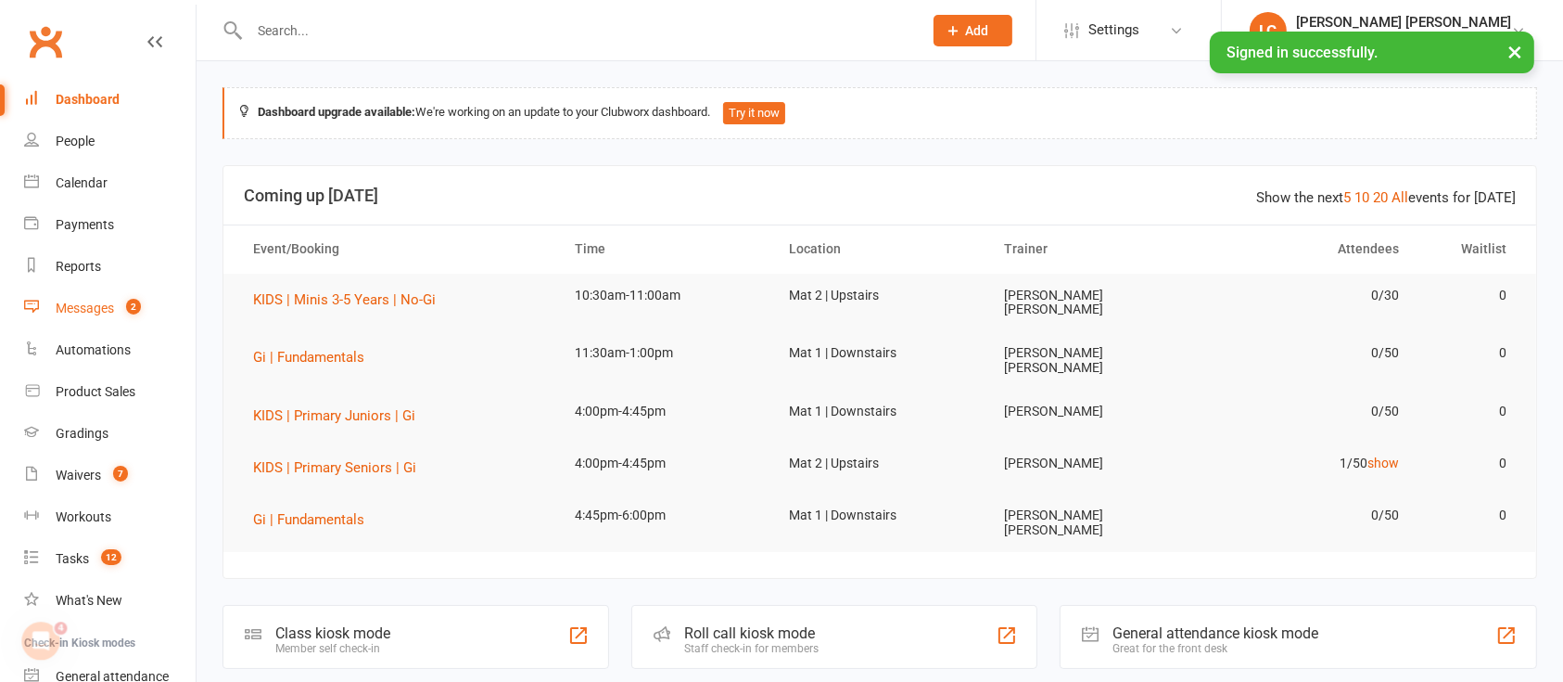
click at [120, 309] on count-badge "2" at bounding box center [129, 307] width 24 height 15
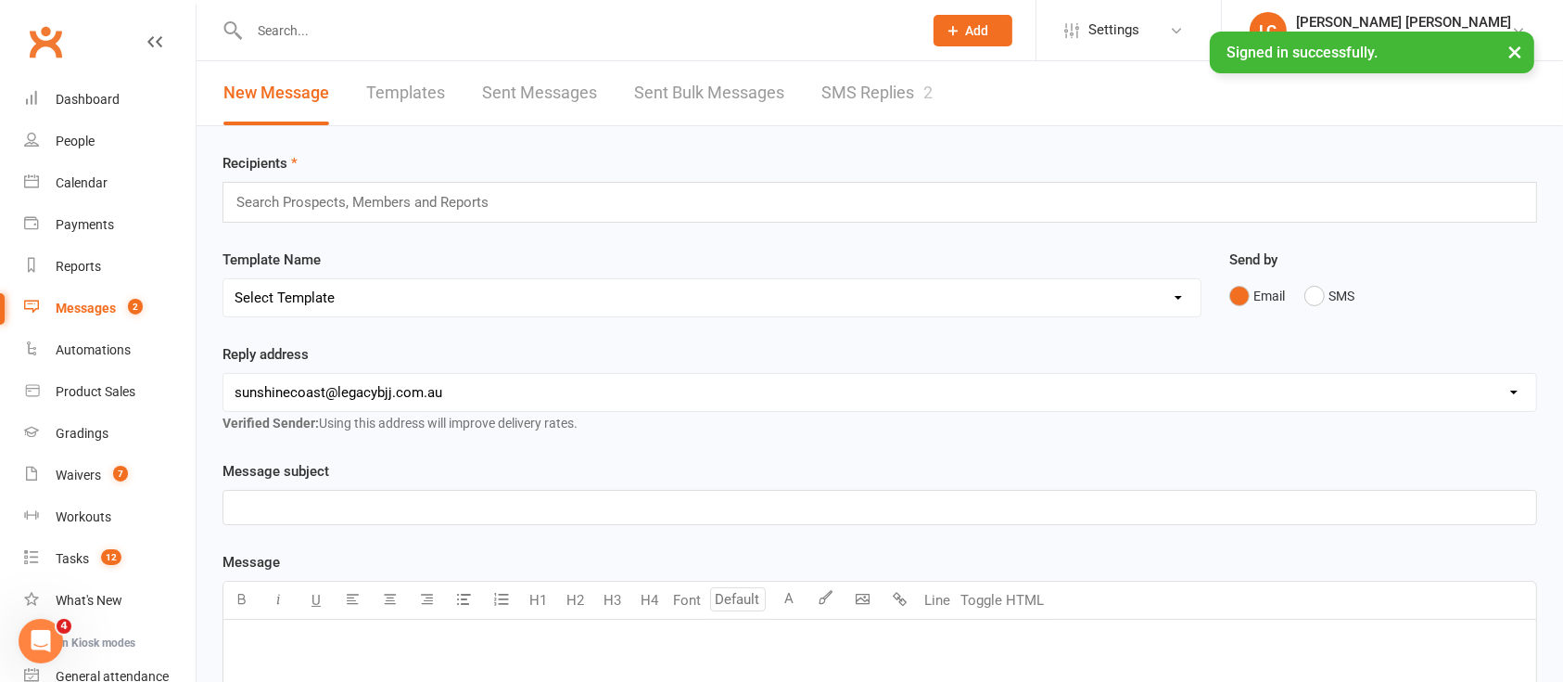
click at [889, 90] on link "SMS Replies 2" at bounding box center [877, 93] width 111 height 64
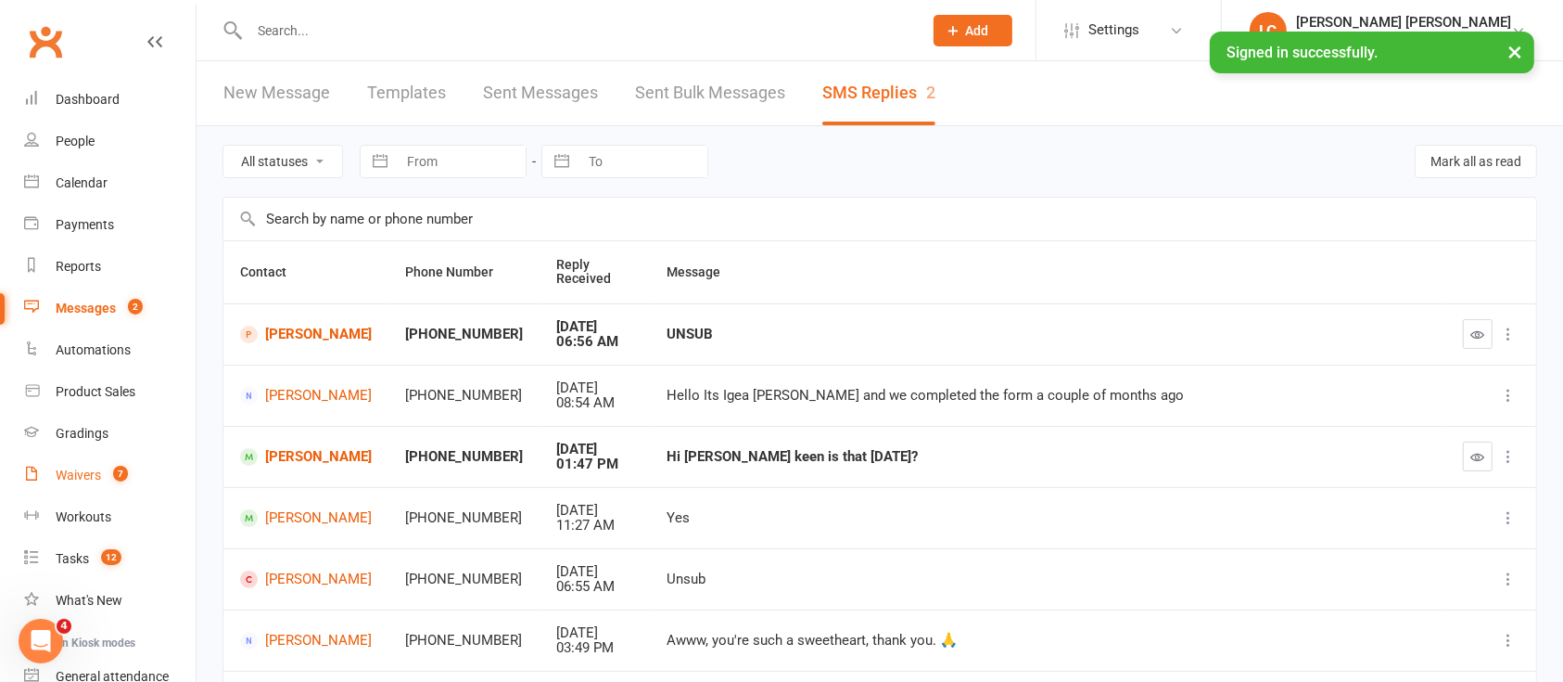
click at [60, 456] on link "Waivers 7" at bounding box center [110, 475] width 172 height 42
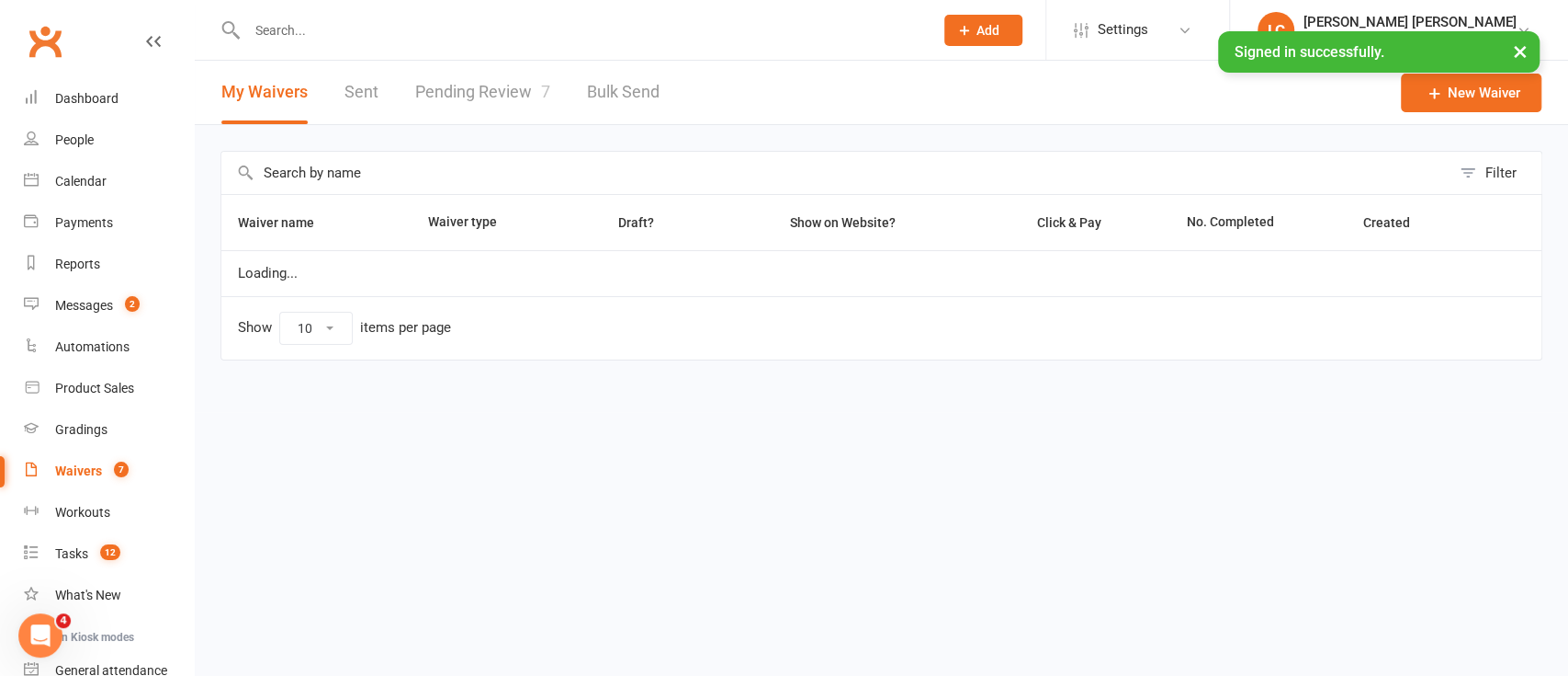
select select "100"
click at [487, 98] on link "Pending Review 7" at bounding box center [482, 92] width 135 height 63
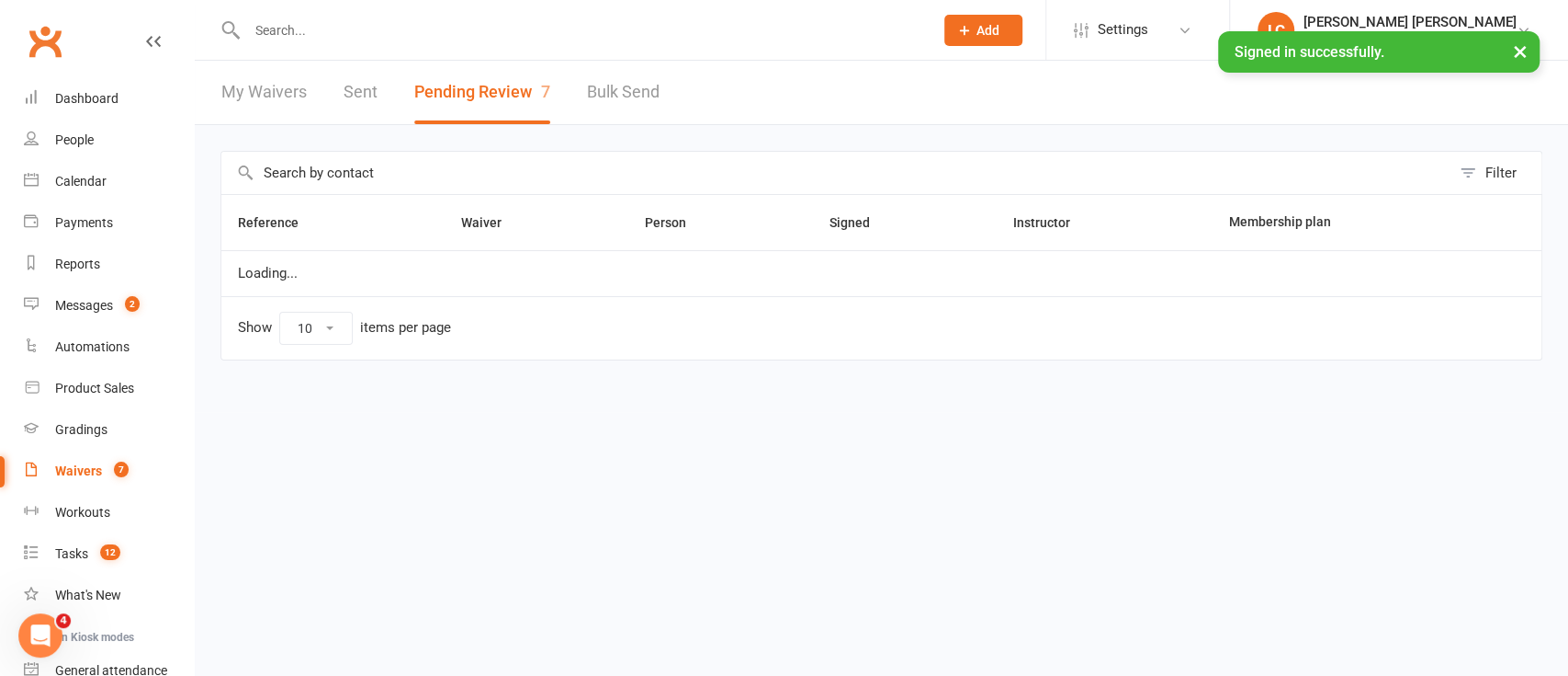
select select "100"
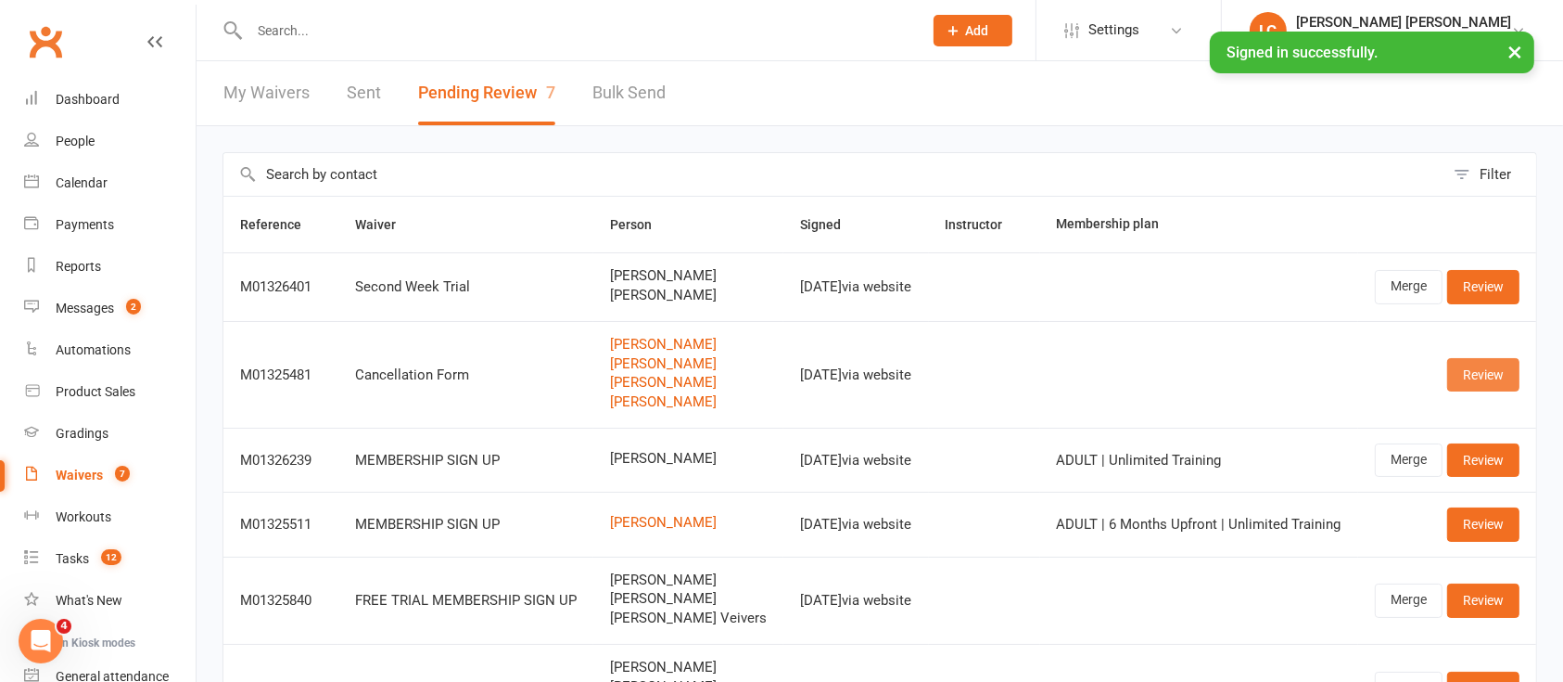
click at [1508, 375] on link "Review" at bounding box center [1484, 374] width 72 height 33
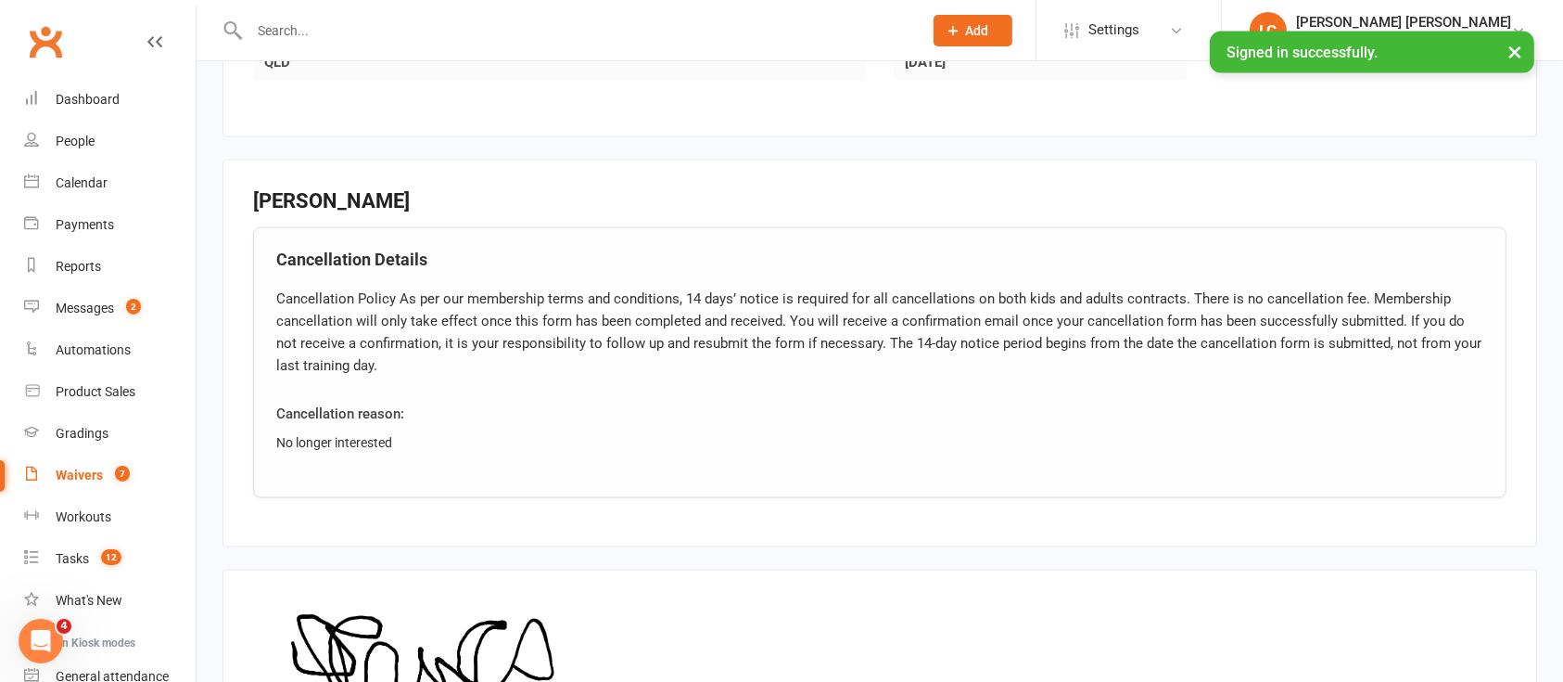
scroll to position [2651, 0]
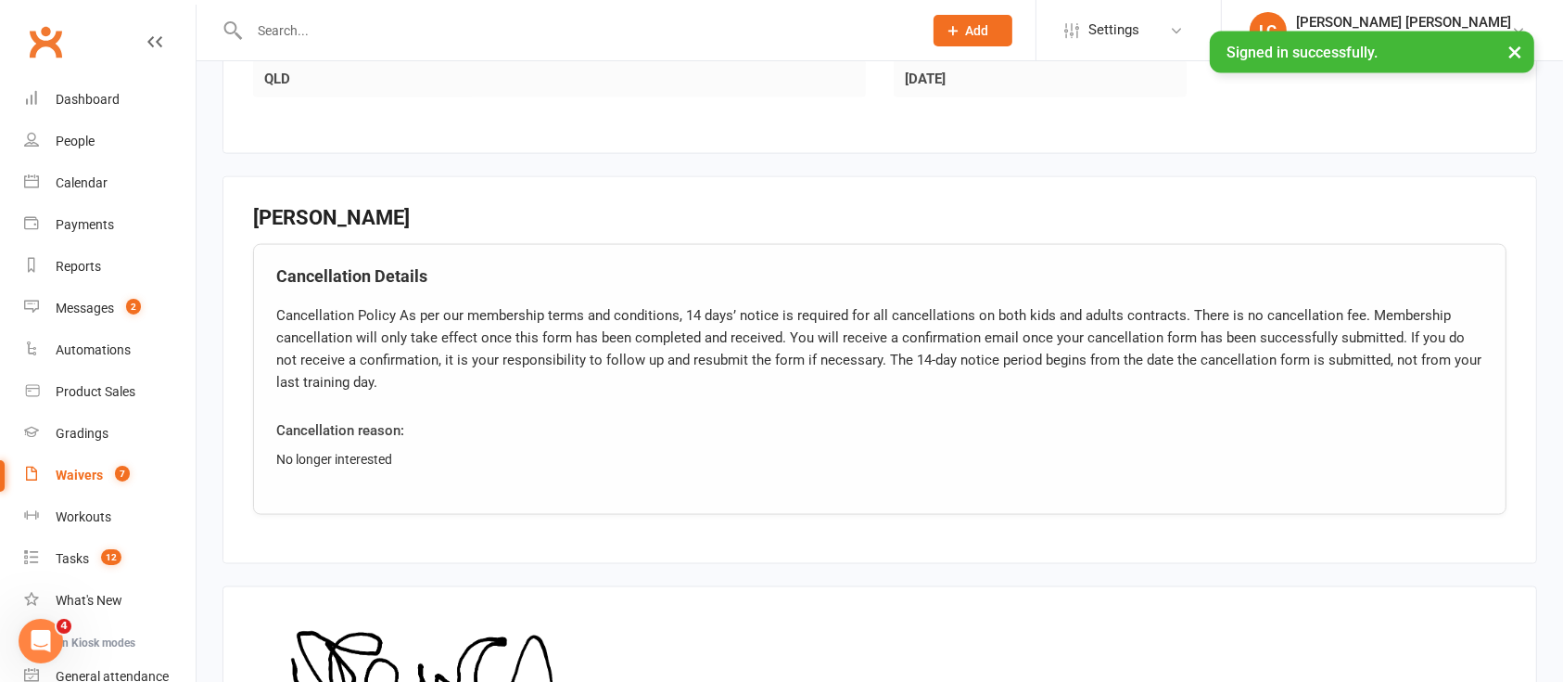
select select "100"
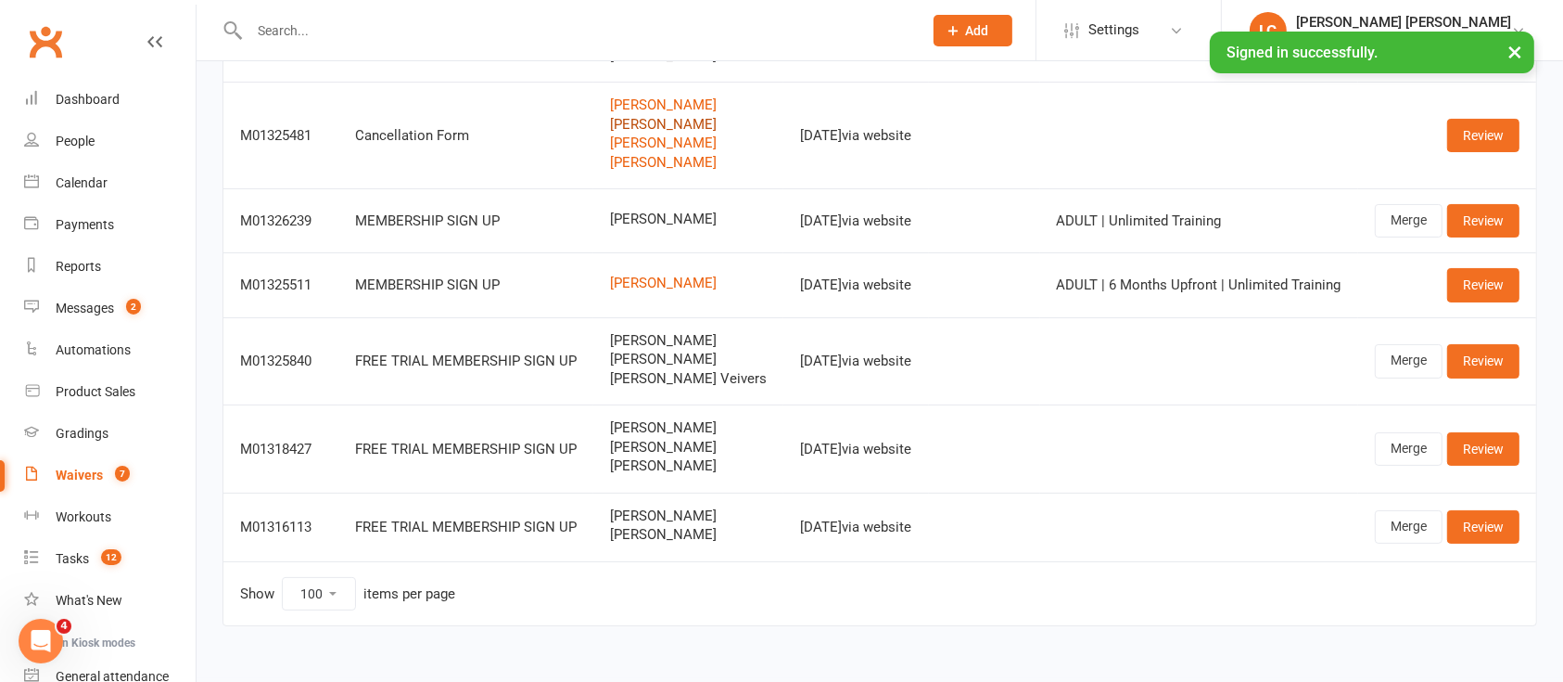
scroll to position [247, 0]
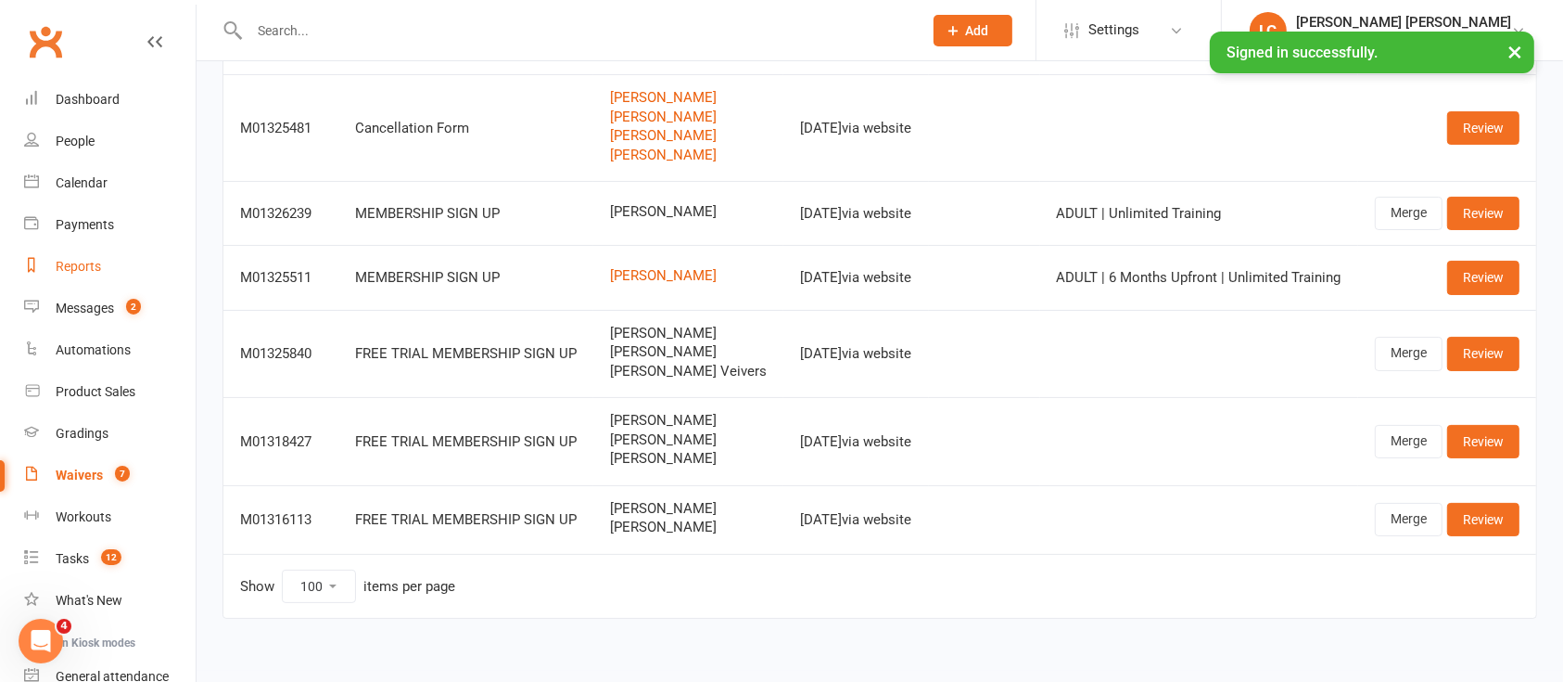
click at [86, 259] on div "Reports" at bounding box center [78, 266] width 45 height 15
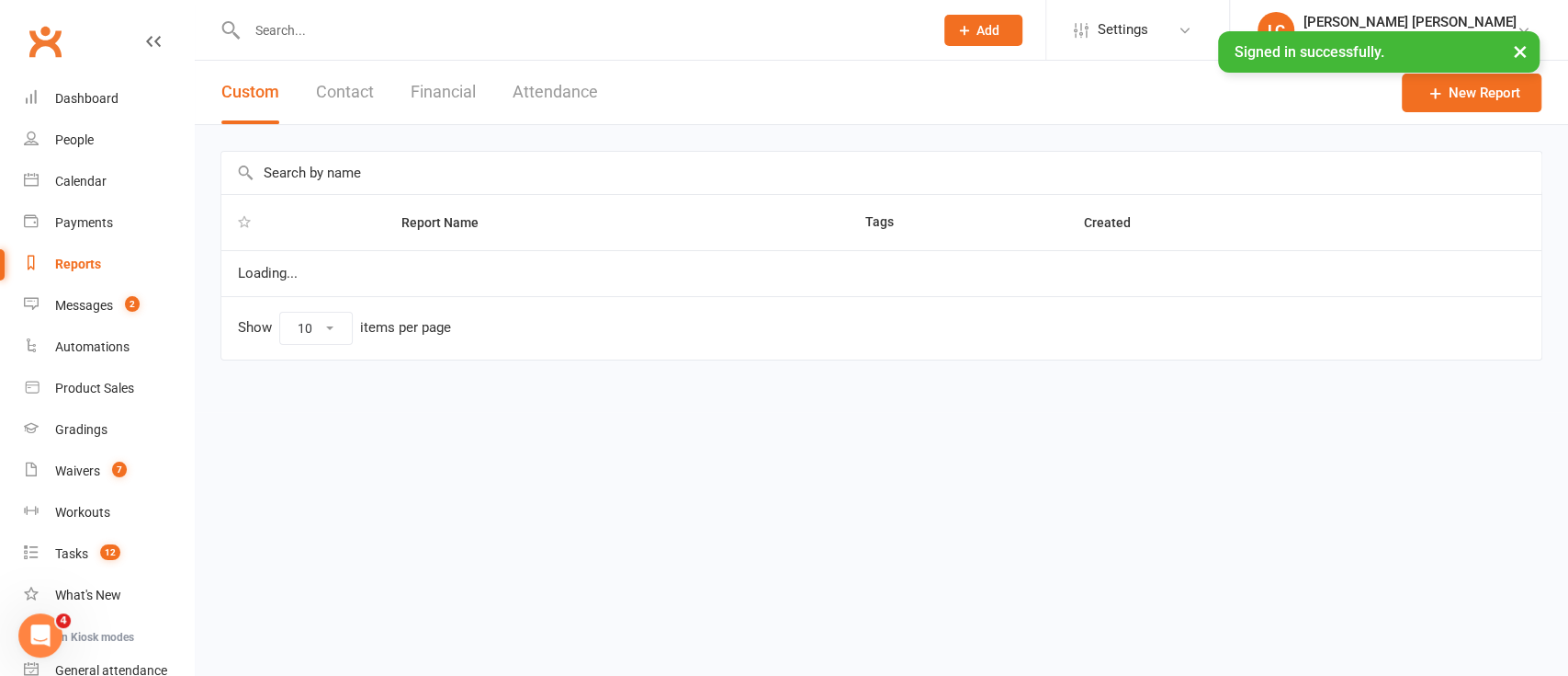
select select "100"
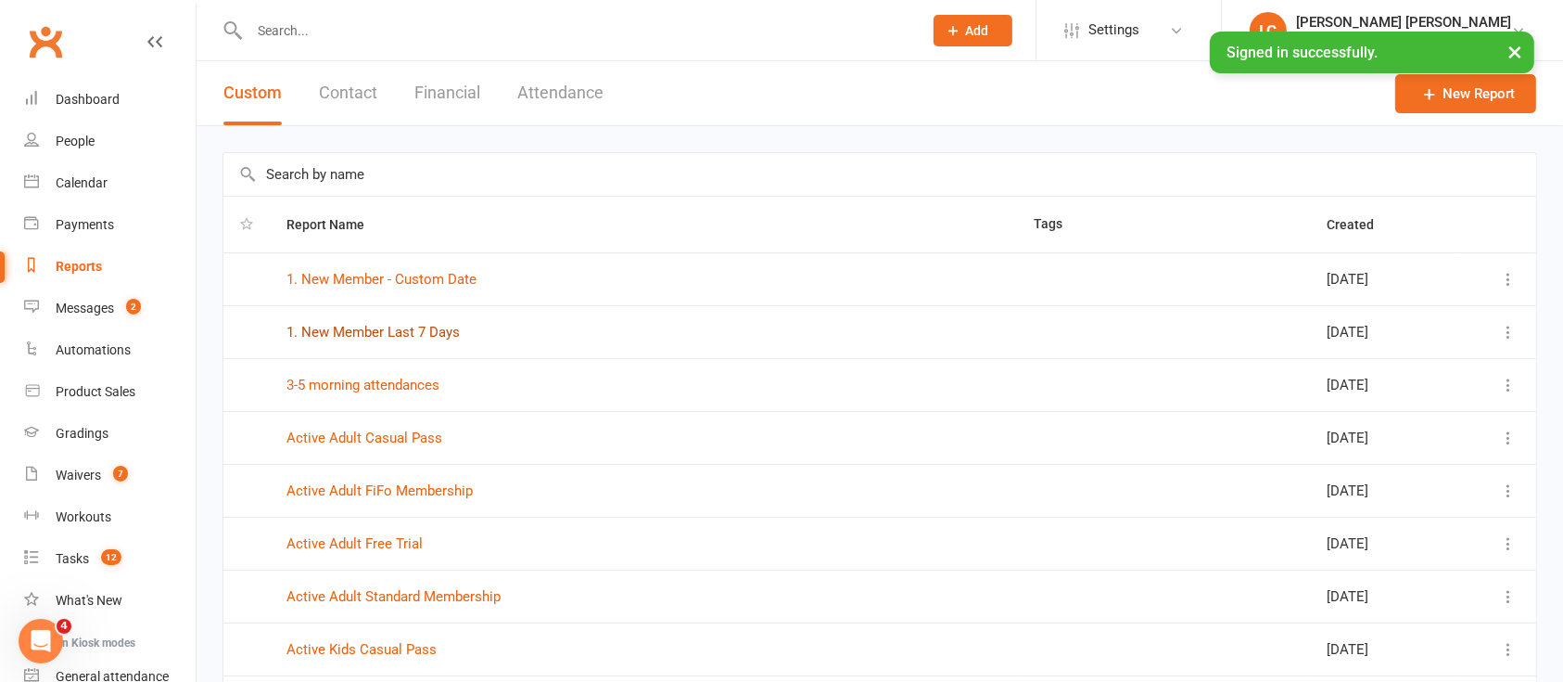
click at [389, 338] on link "1. New Member Last 7 Days" at bounding box center [373, 332] width 173 height 17
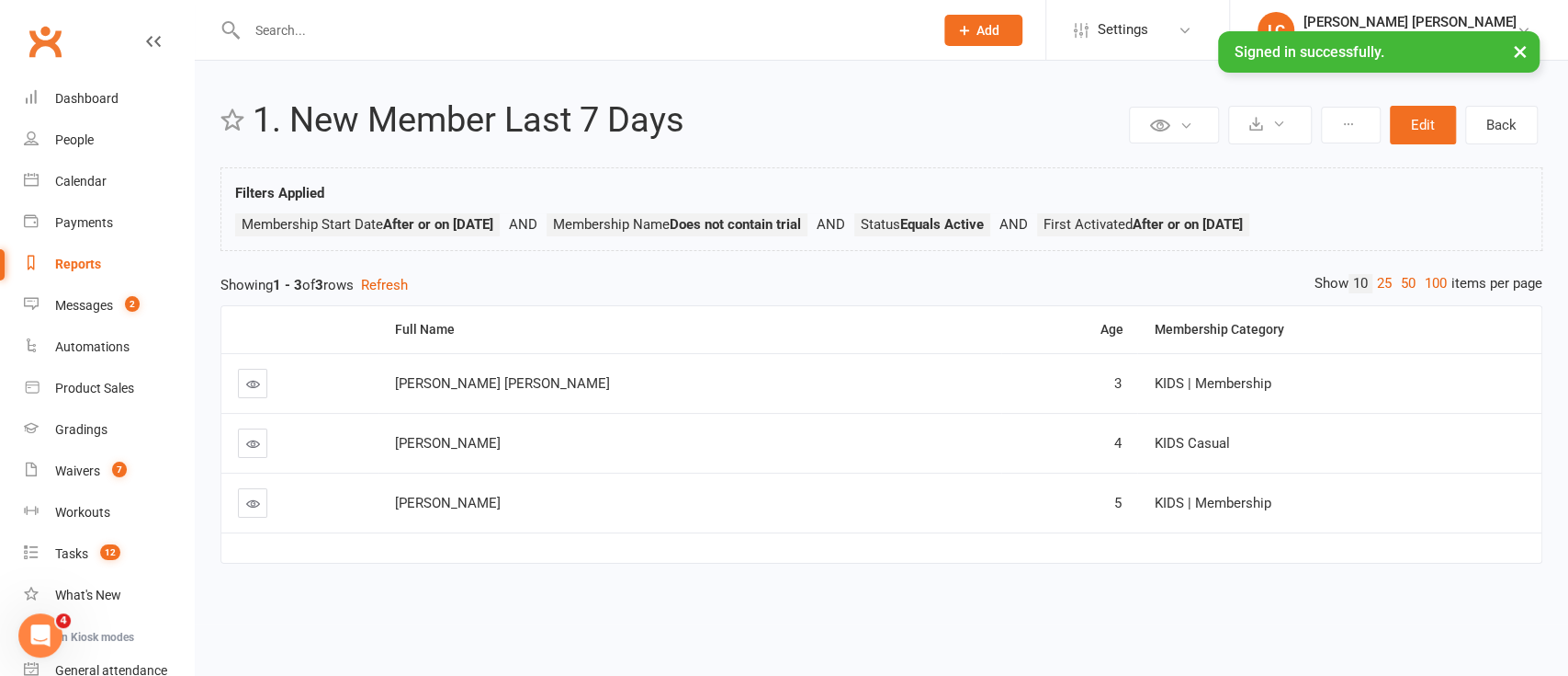
select select "100"
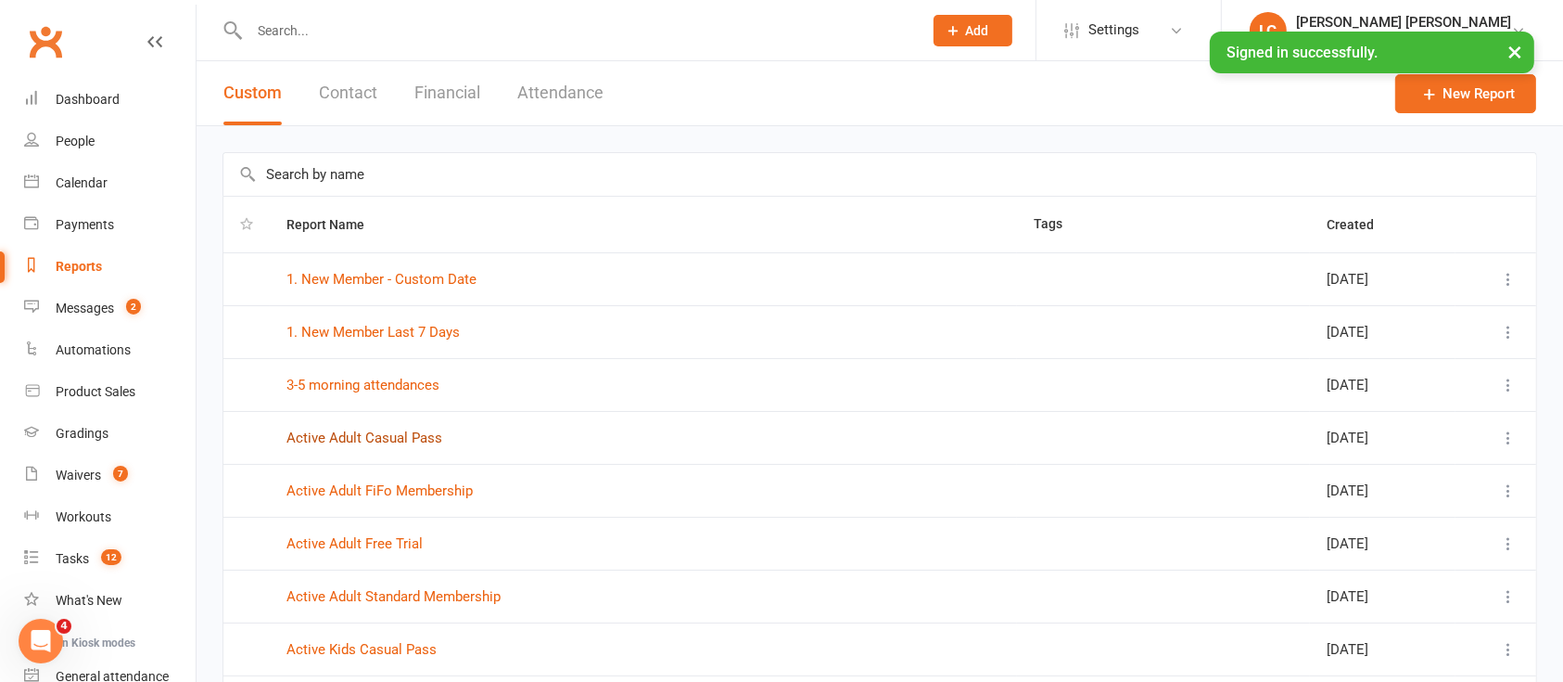
click at [382, 441] on link "Active Adult Casual Pass" at bounding box center [365, 437] width 156 height 17
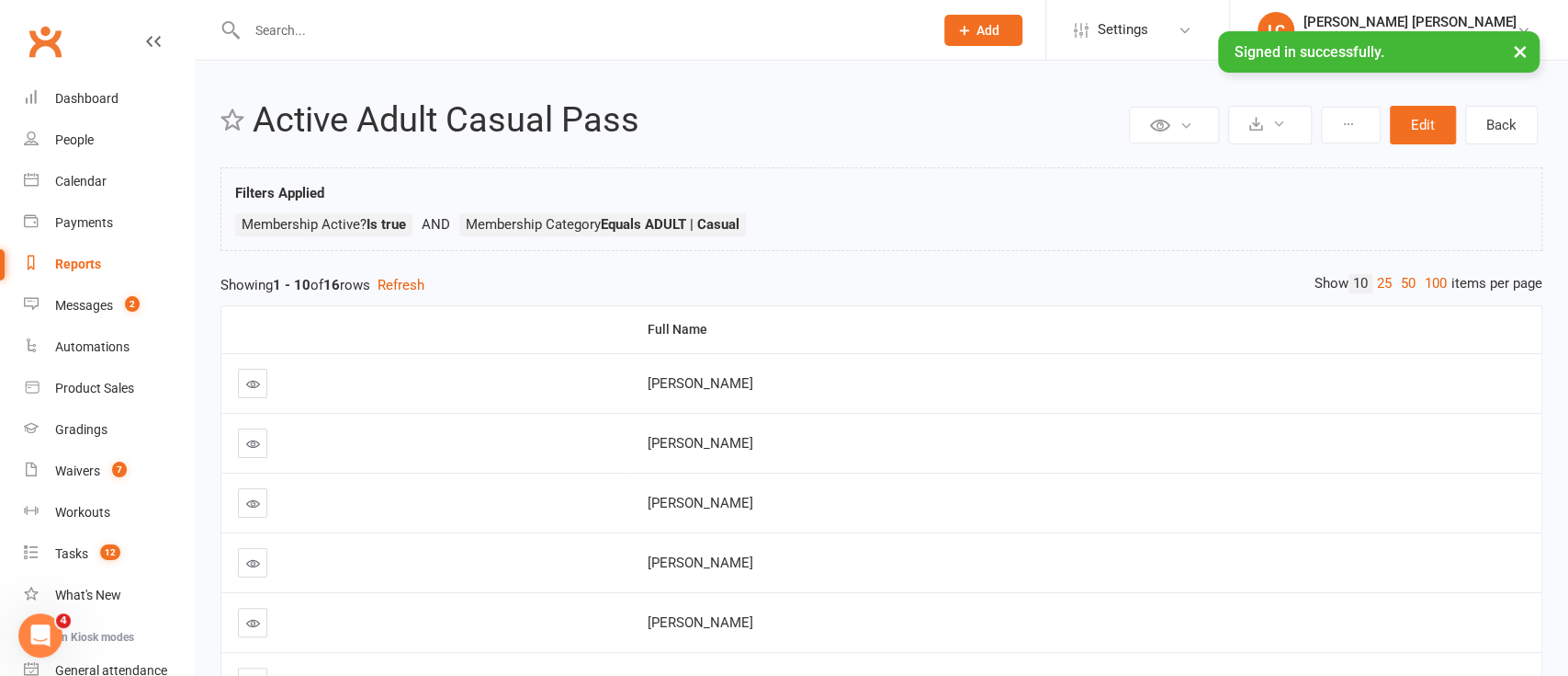
select select "100"
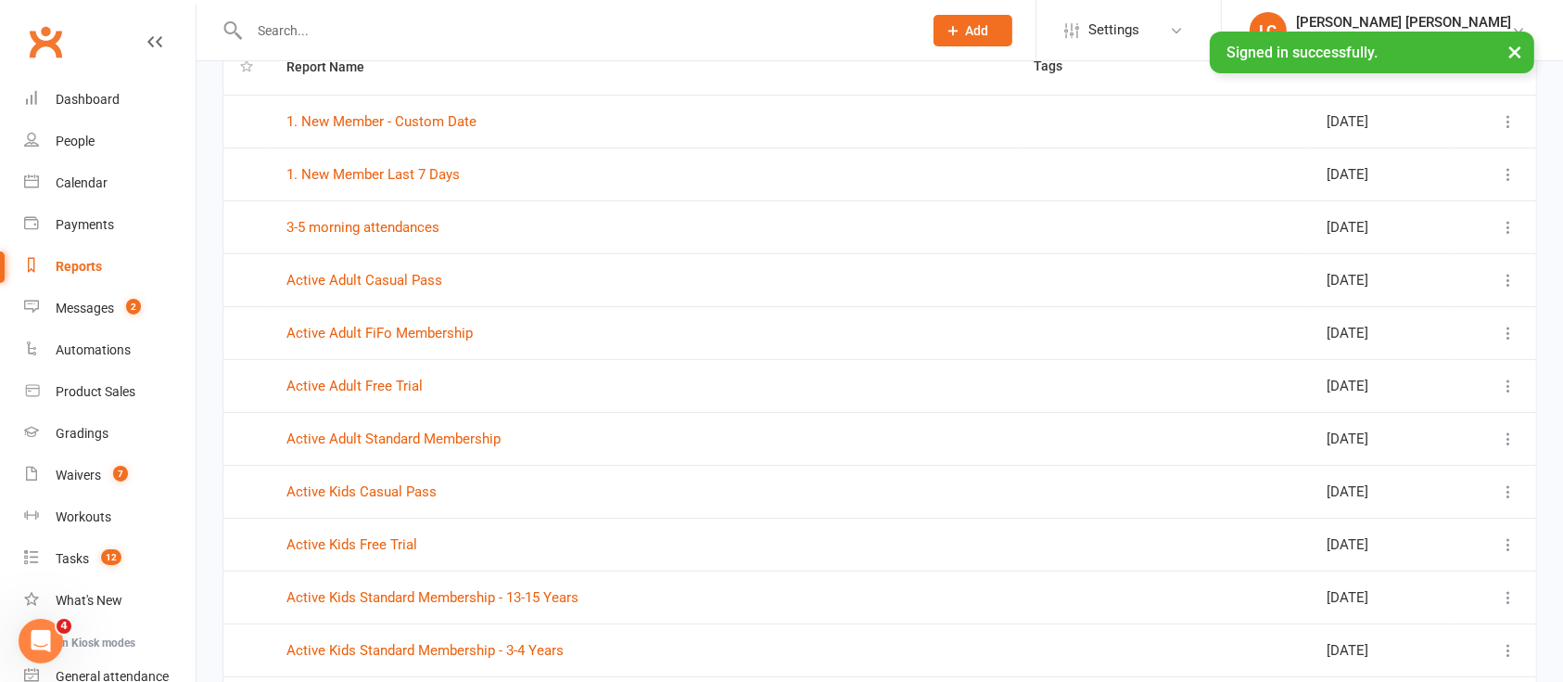
scroll to position [247, 0]
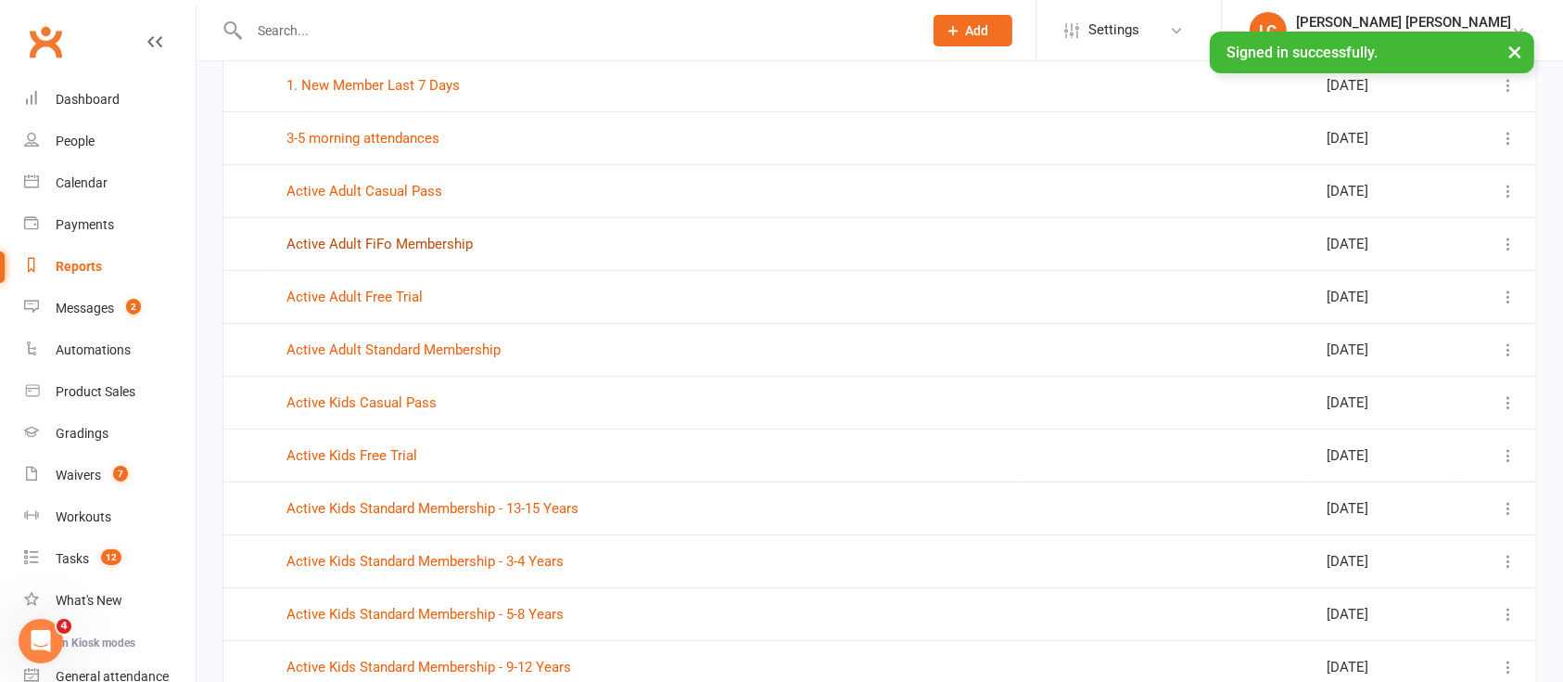
click at [393, 243] on link "Active Adult FiFo Membership" at bounding box center [380, 244] width 186 height 17
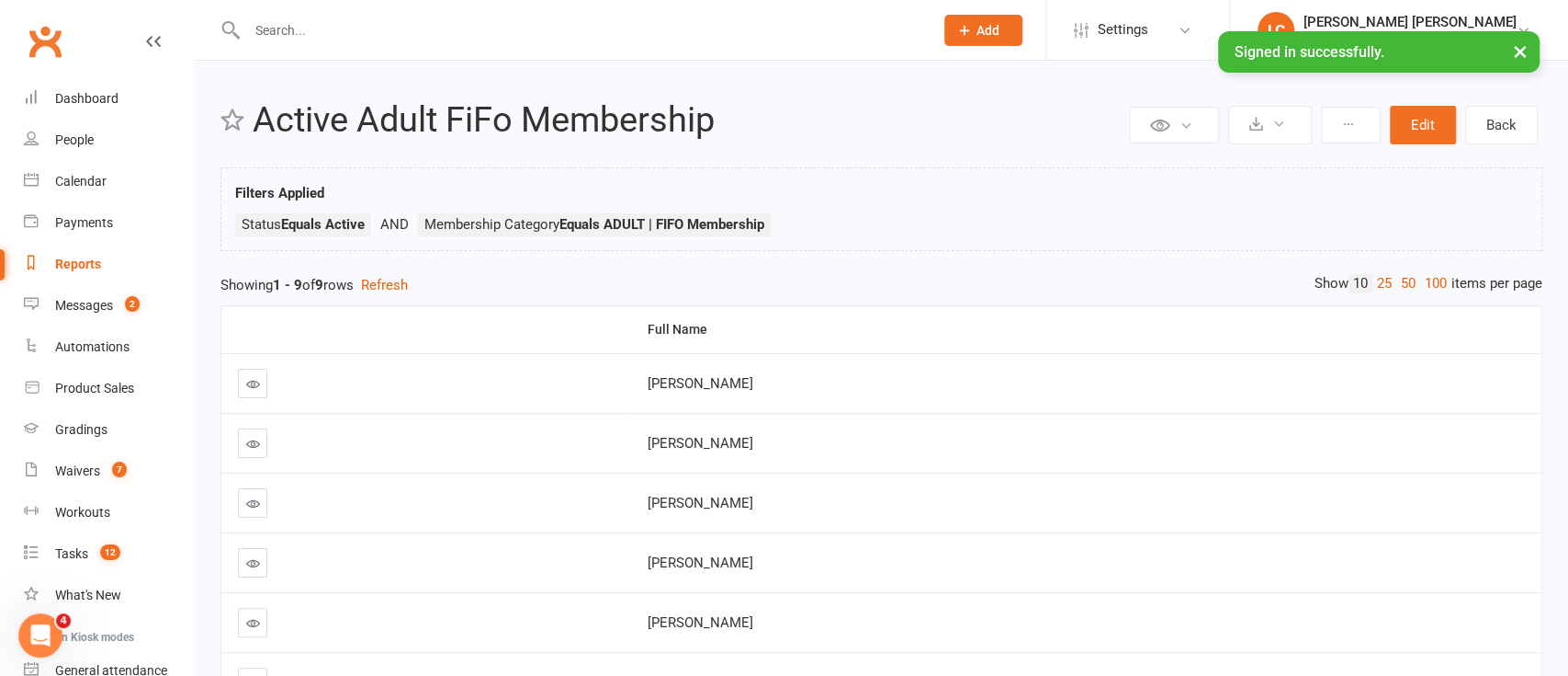
select select "100"
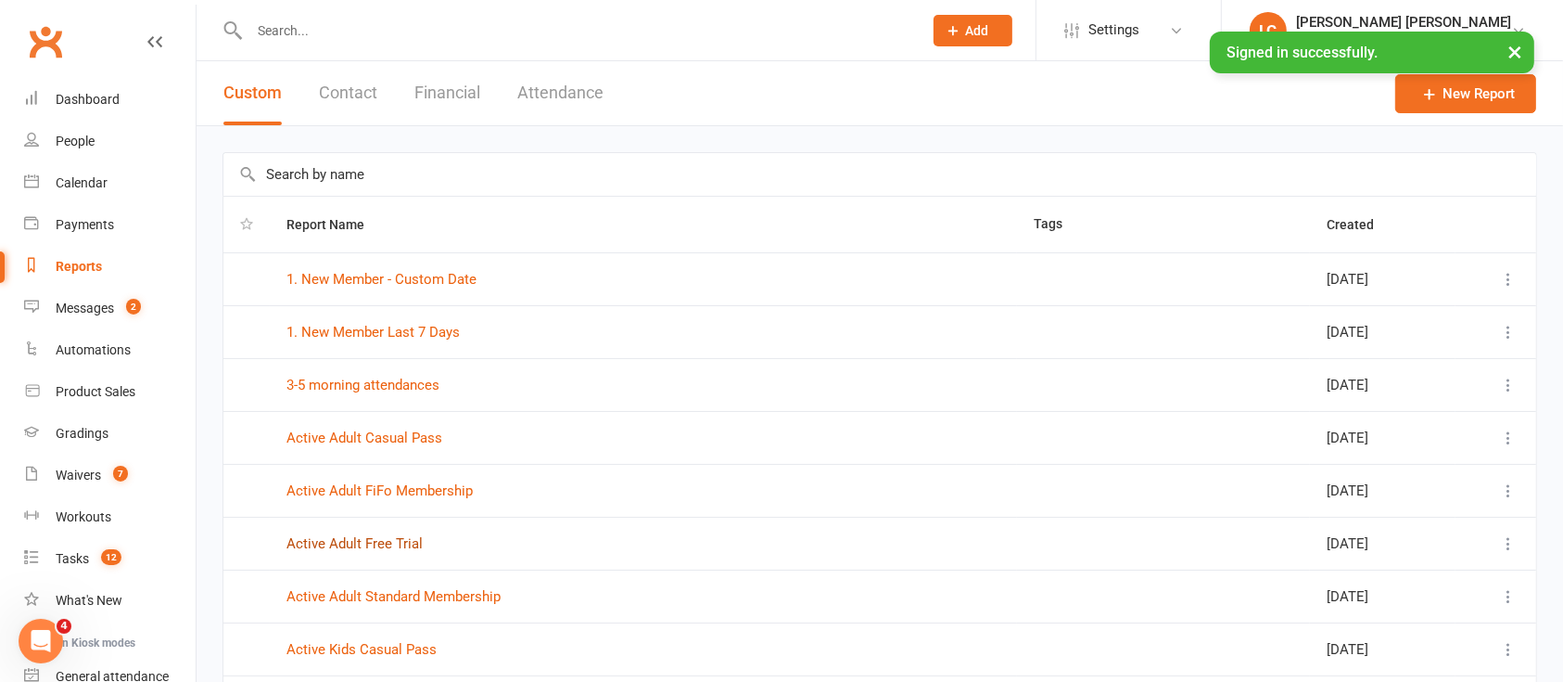
click at [378, 543] on link "Active Adult Free Trial" at bounding box center [355, 543] width 136 height 17
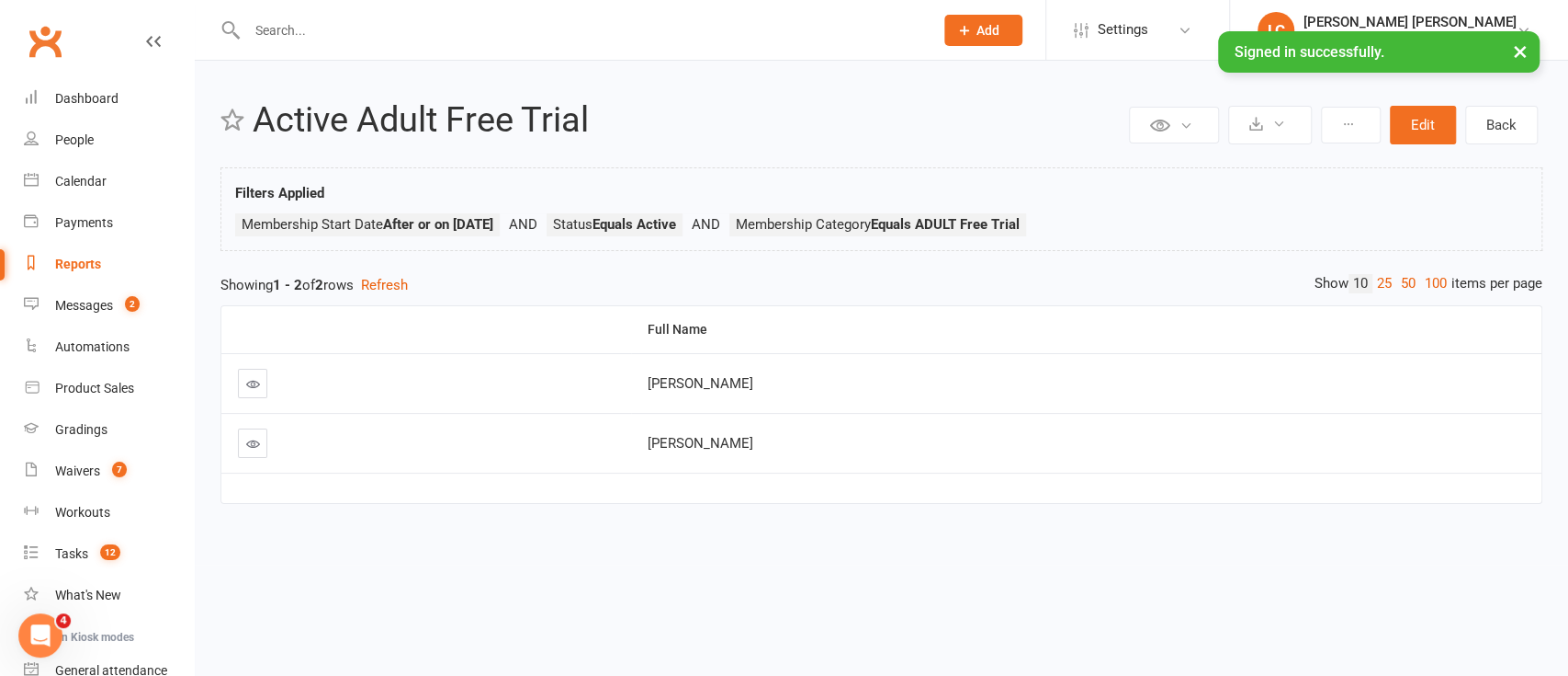
select select "100"
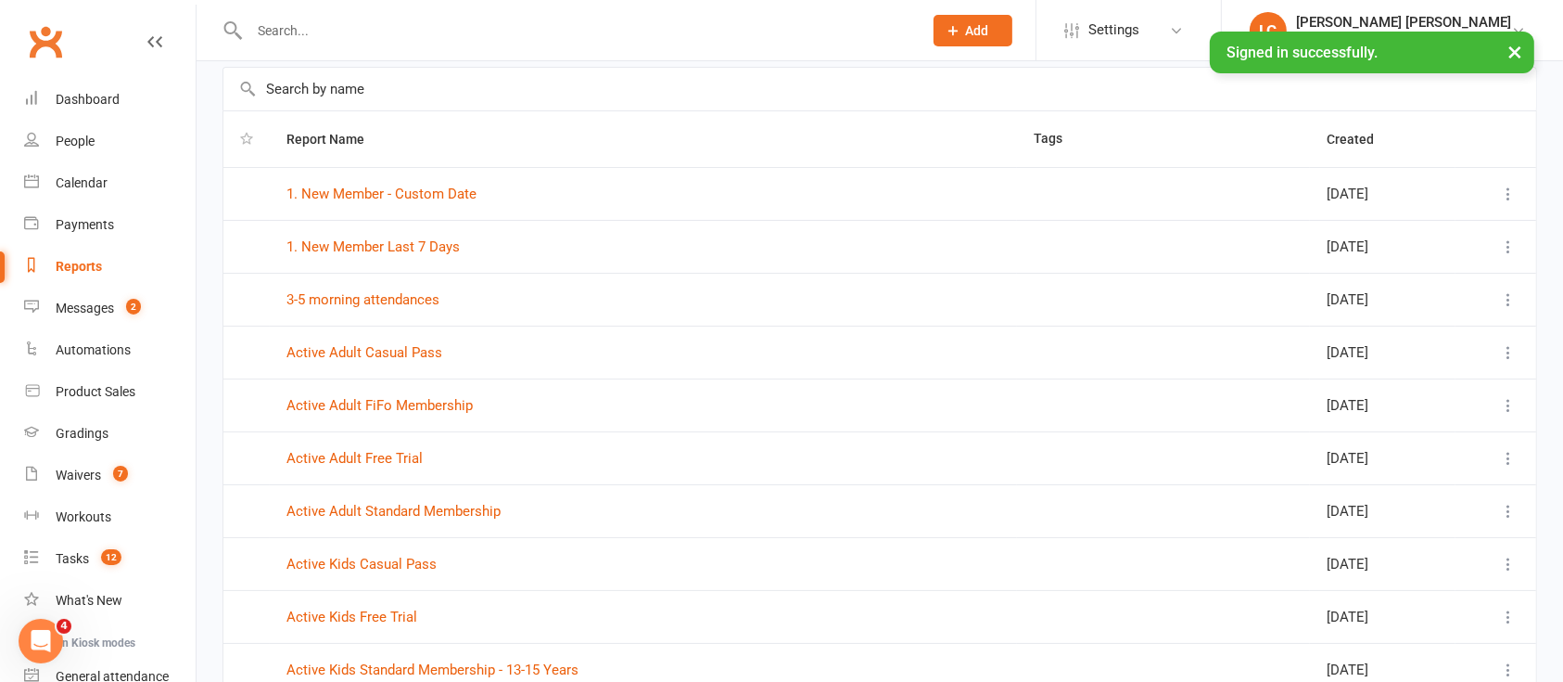
scroll to position [123, 0]
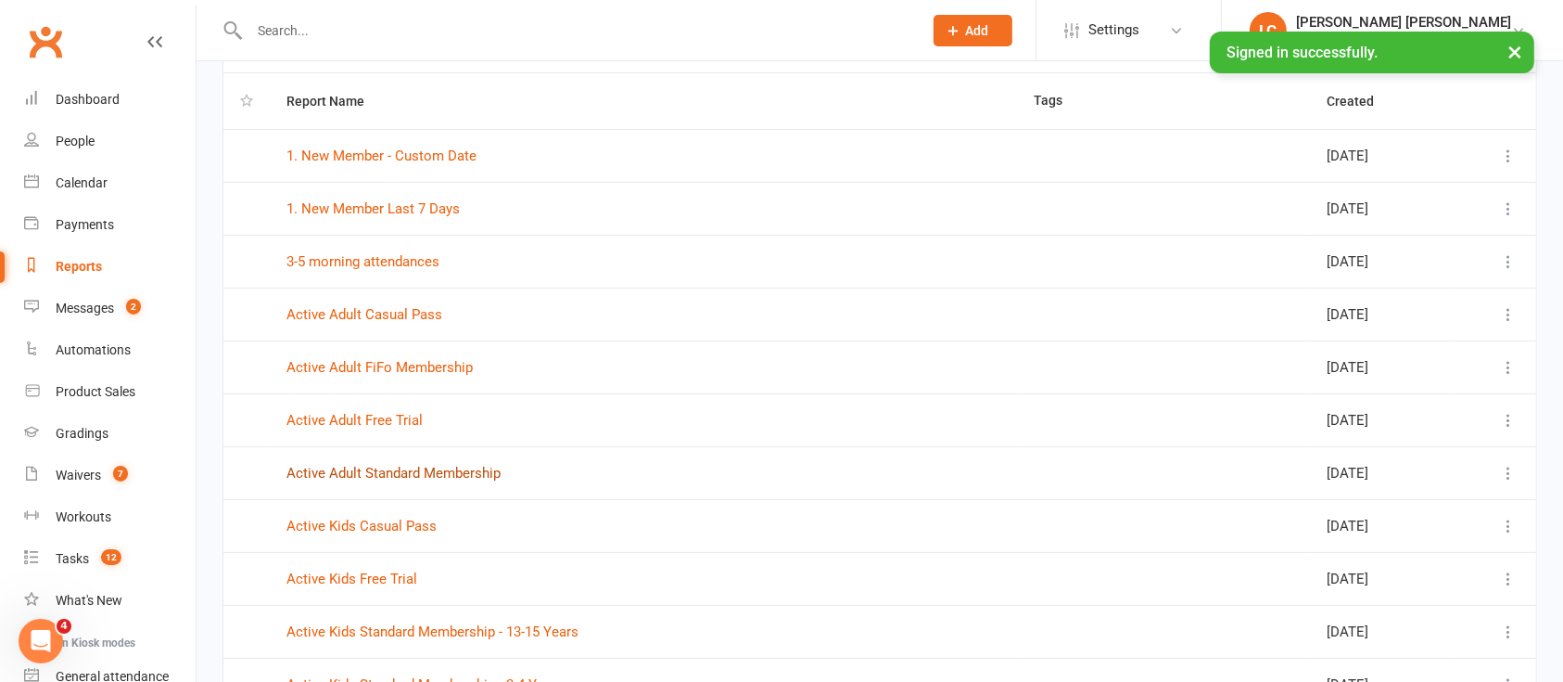
click at [361, 475] on link "Active Adult Standard Membership" at bounding box center [394, 473] width 214 height 17
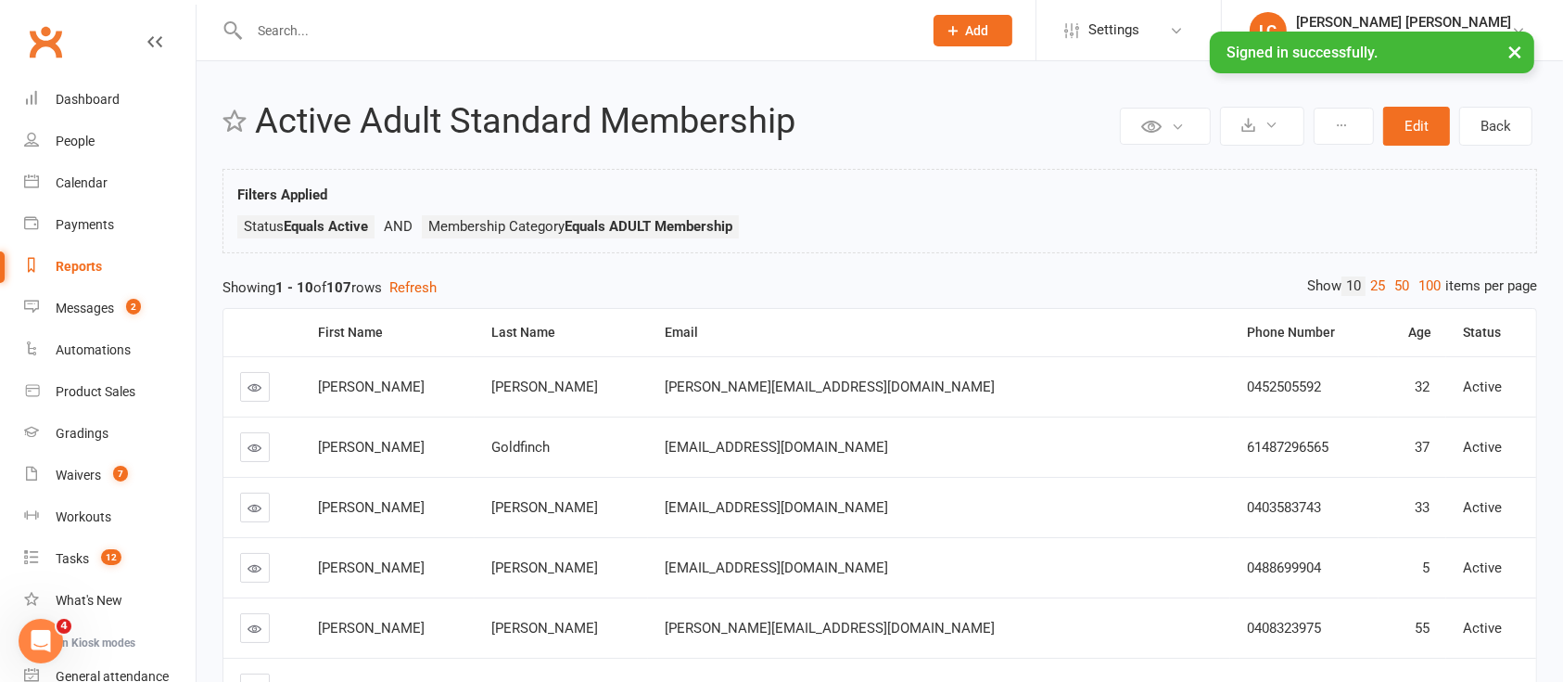
select select "100"
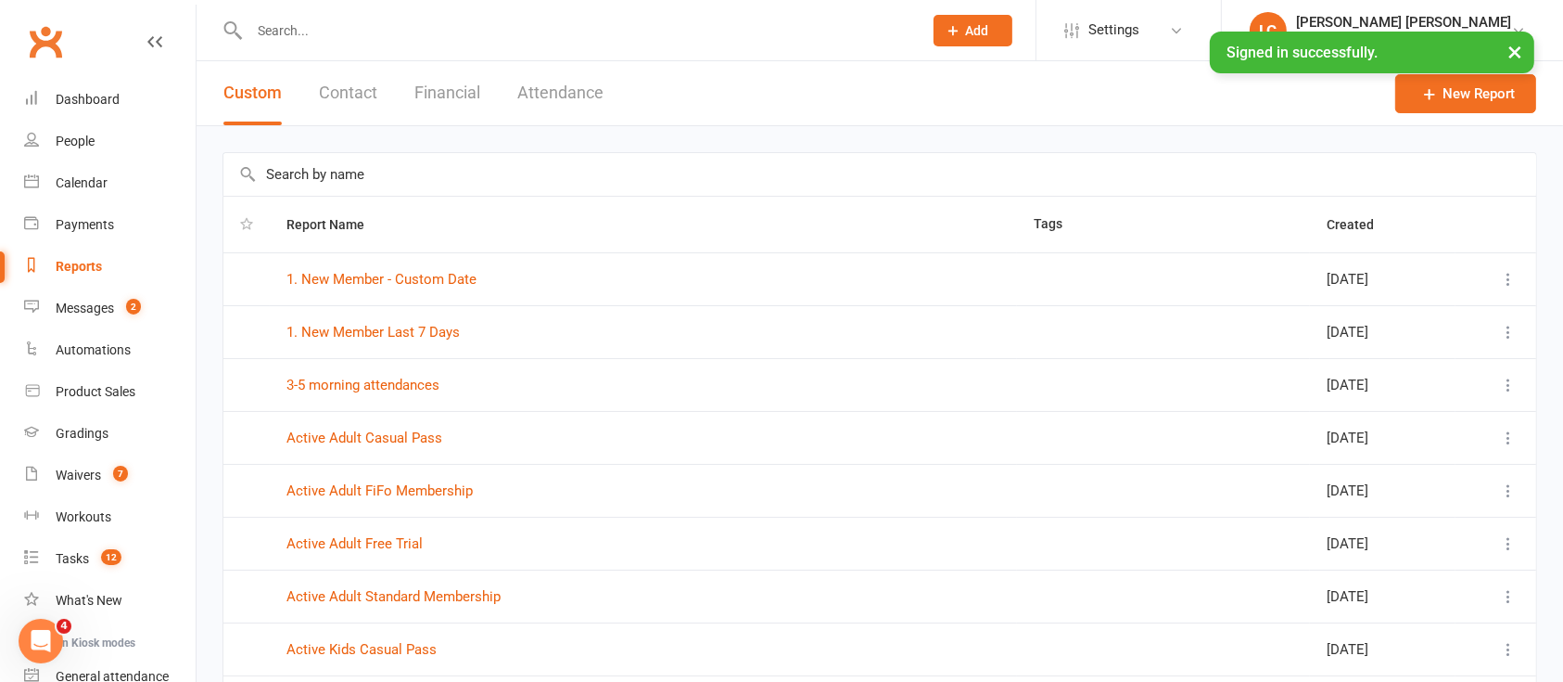
scroll to position [247, 0]
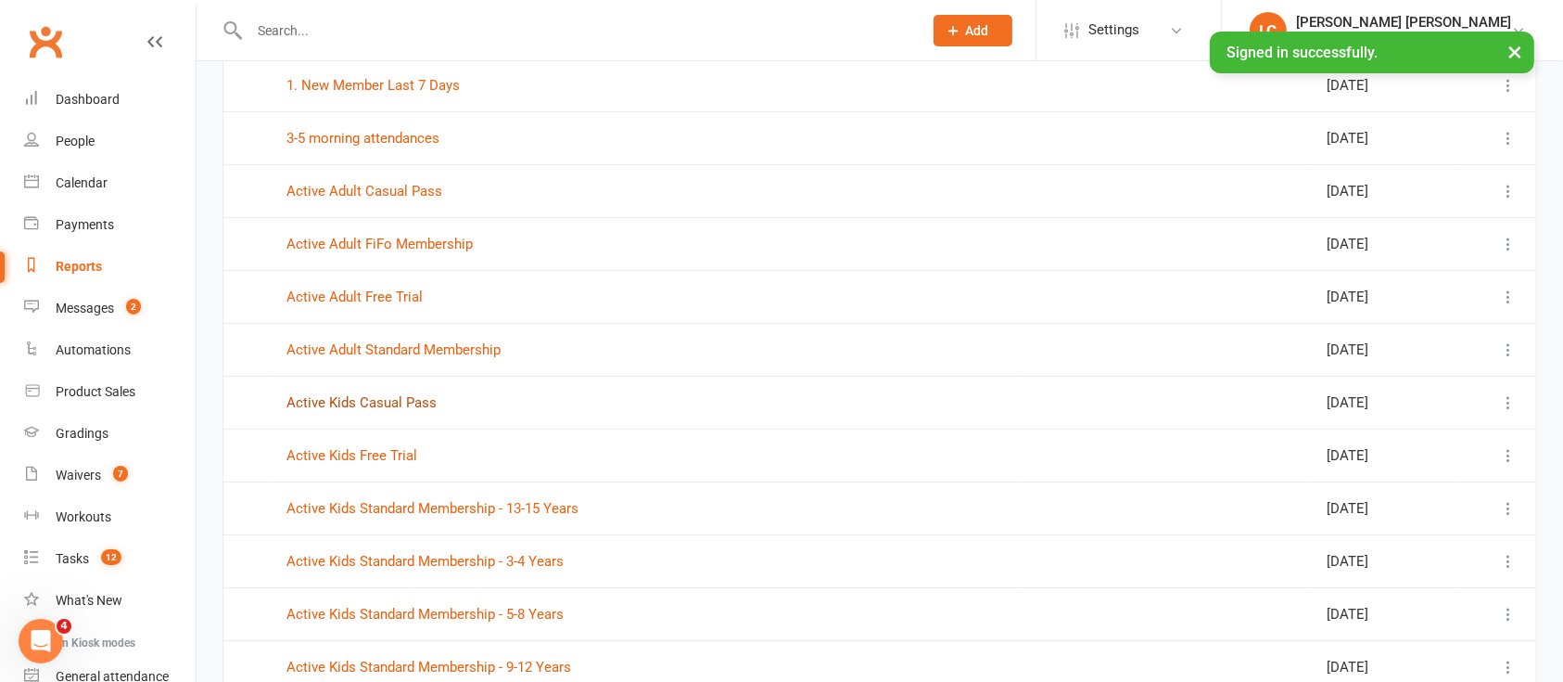
click at [355, 403] on link "Active Kids Casual Pass" at bounding box center [362, 402] width 150 height 17
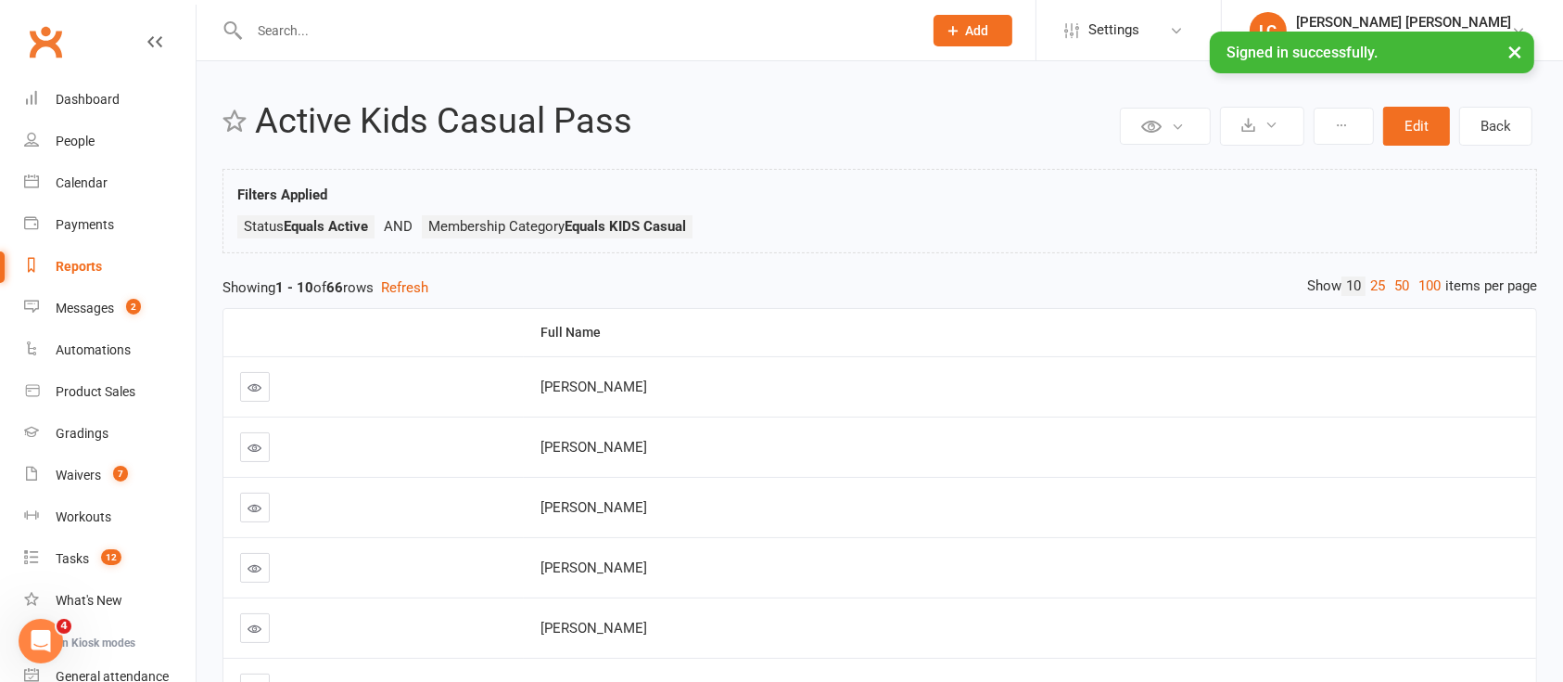
select select "100"
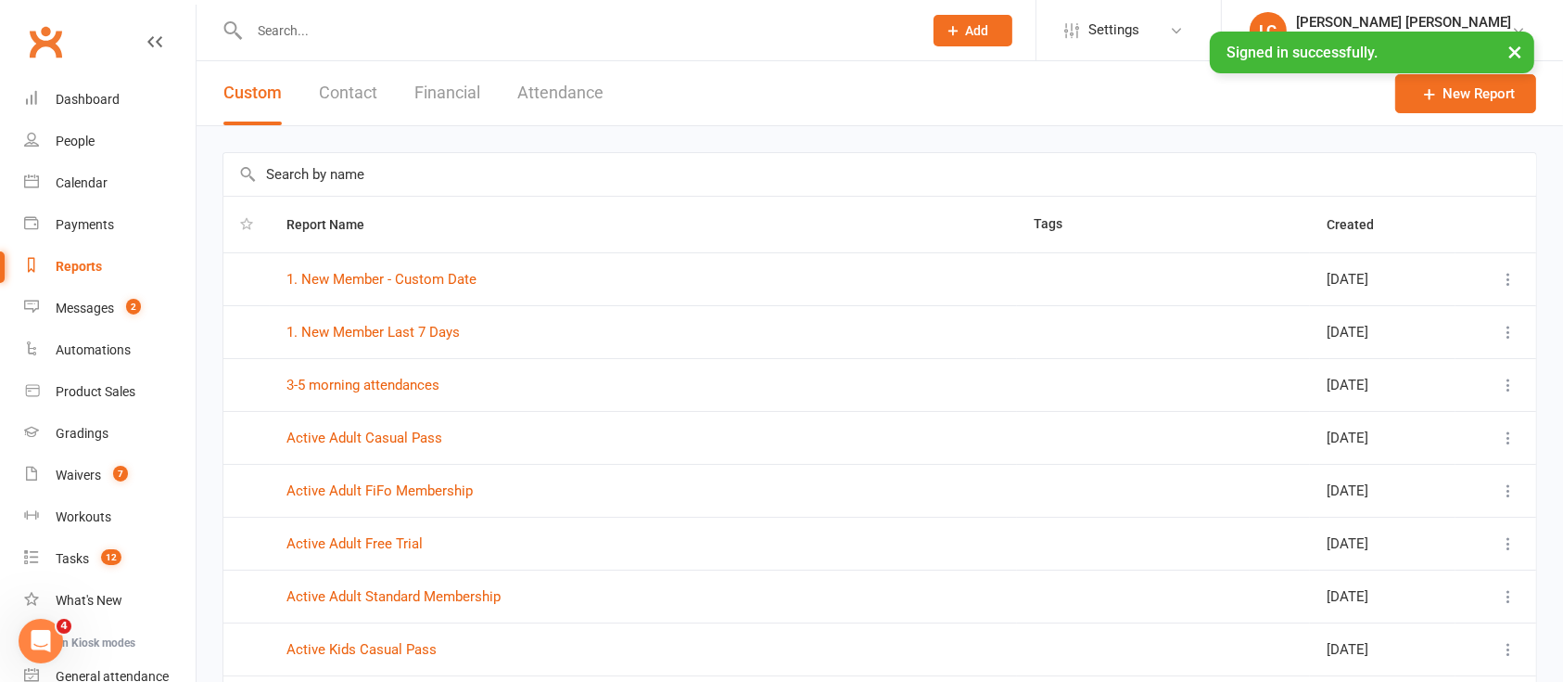
scroll to position [247, 0]
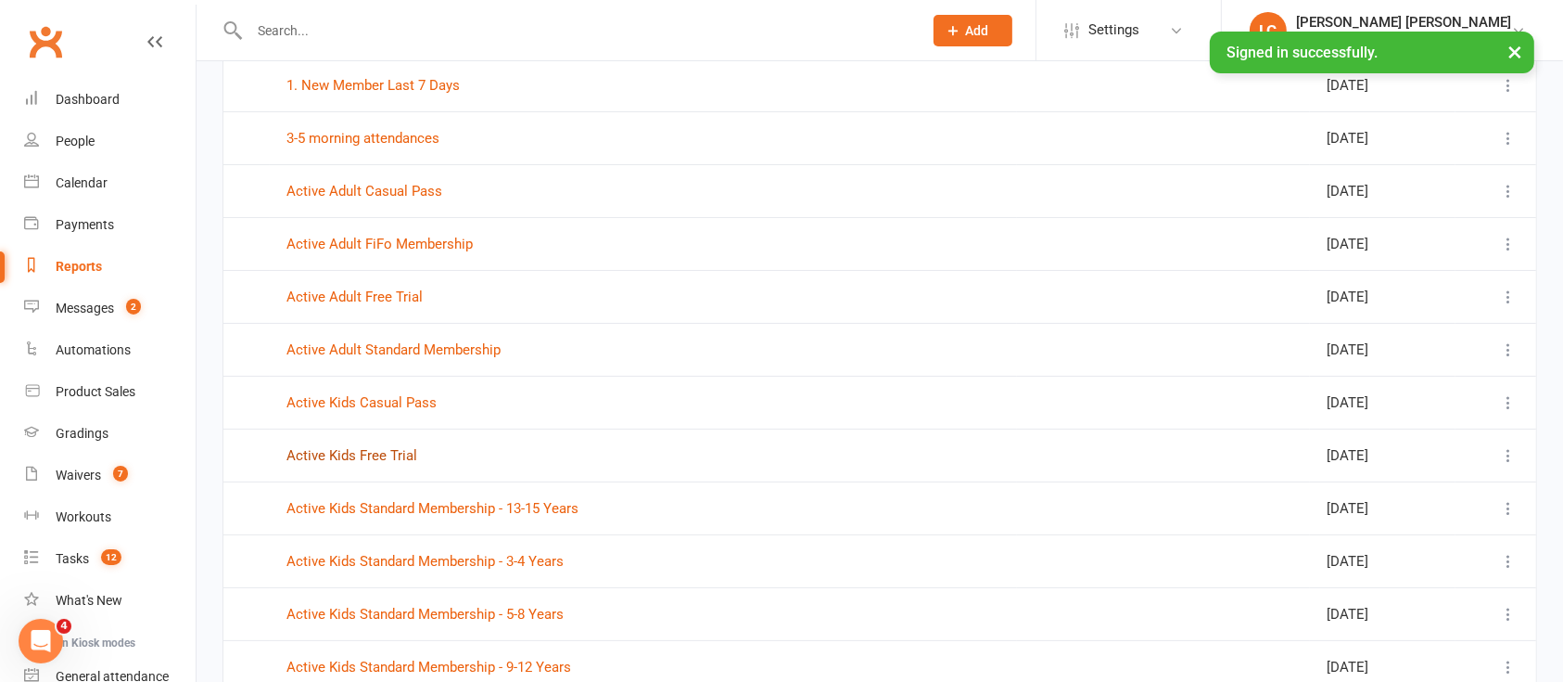
click at [365, 451] on link "Active Kids Free Trial" at bounding box center [352, 455] width 131 height 17
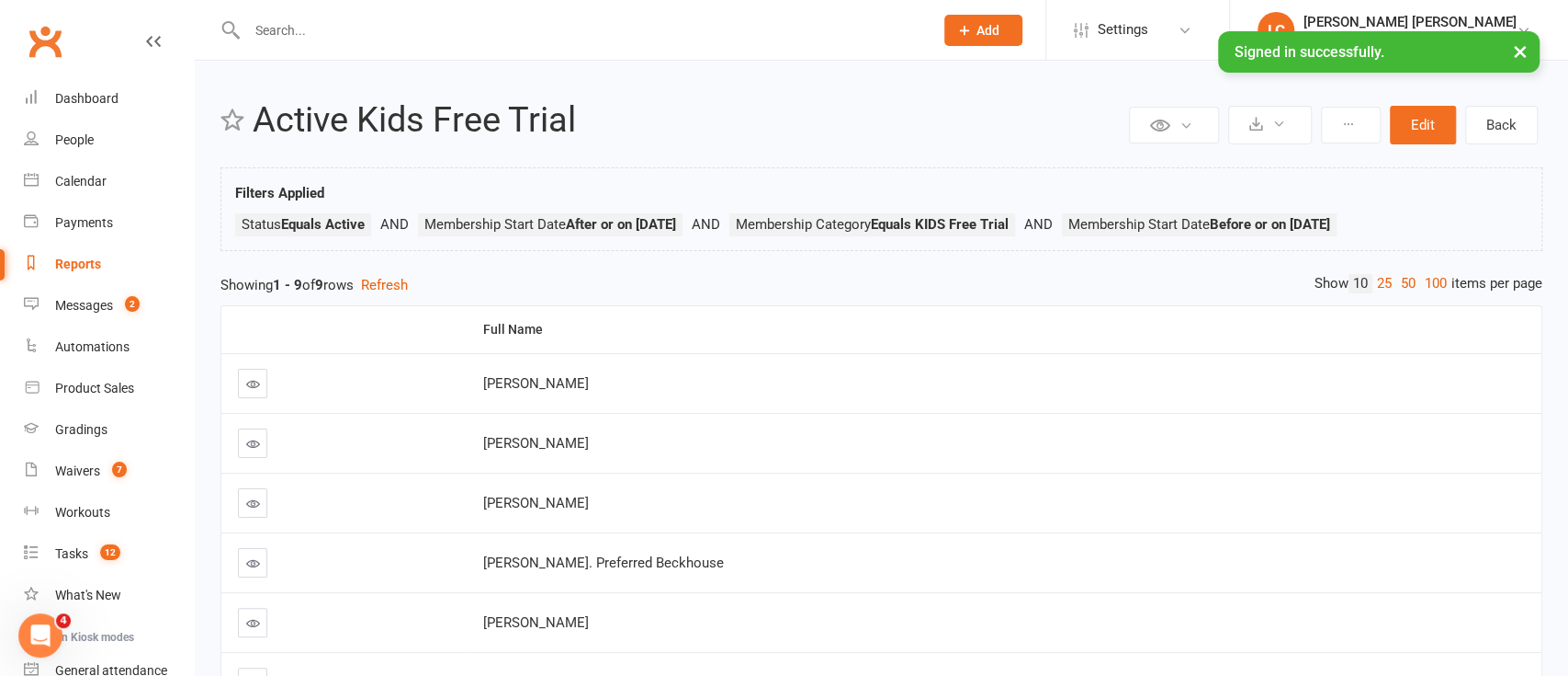
select select "100"
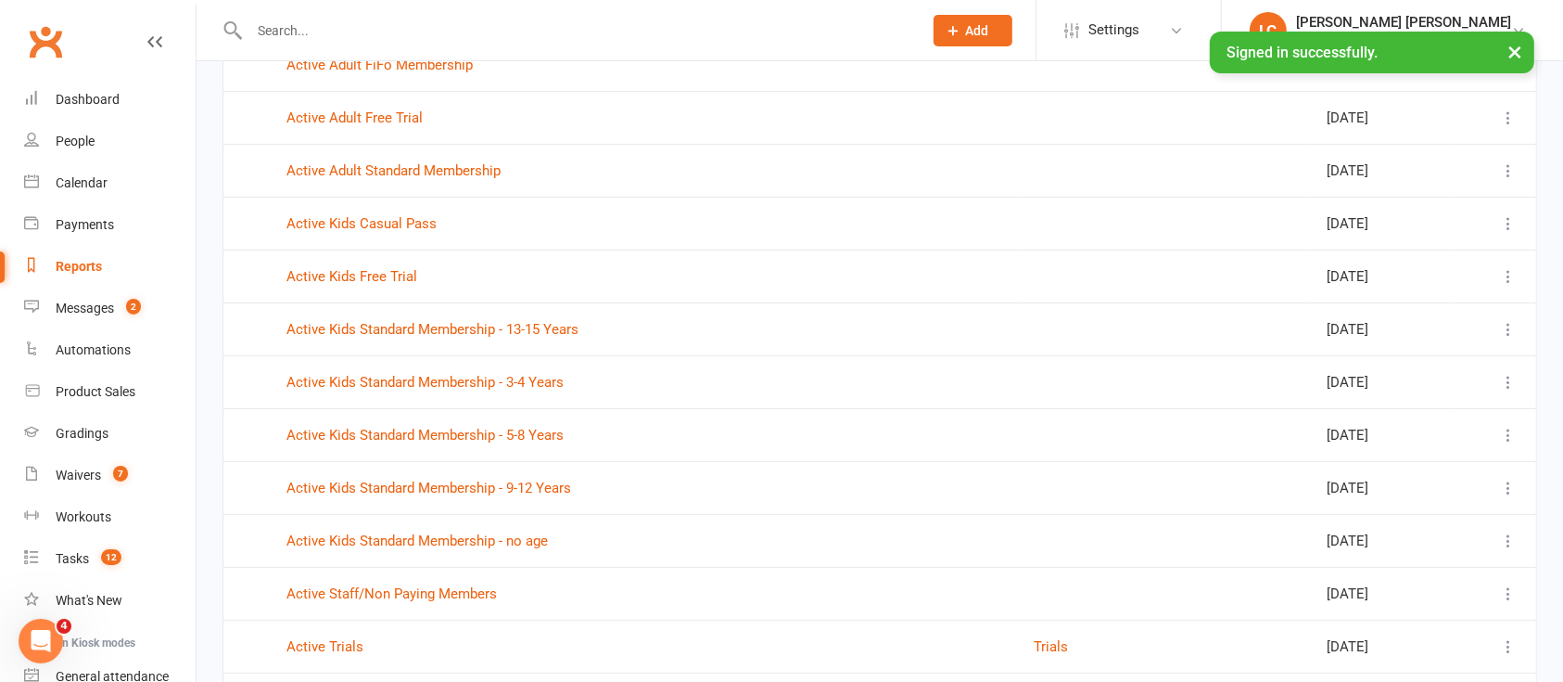
scroll to position [494, 0]
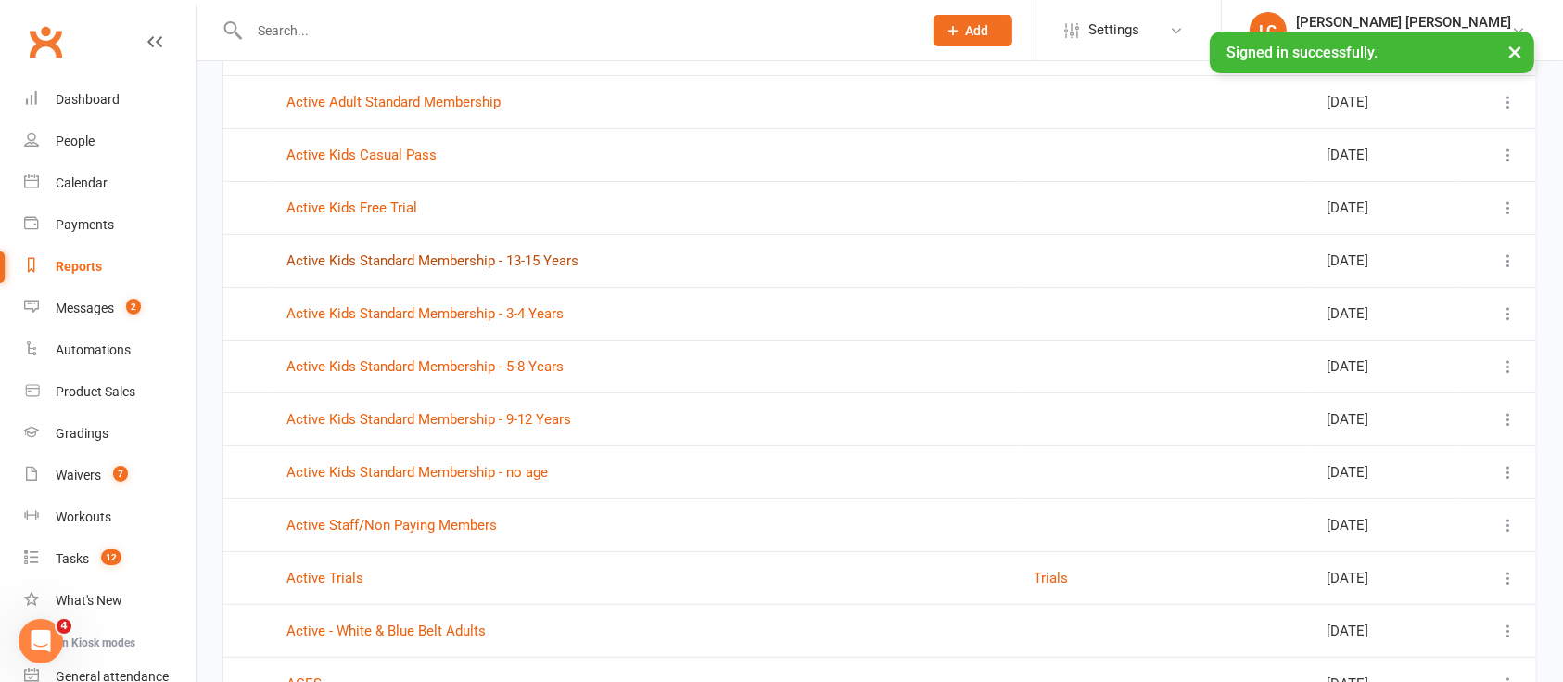
click at [396, 259] on link "Active Kids Standard Membership - 13-15 Years" at bounding box center [433, 260] width 292 height 17
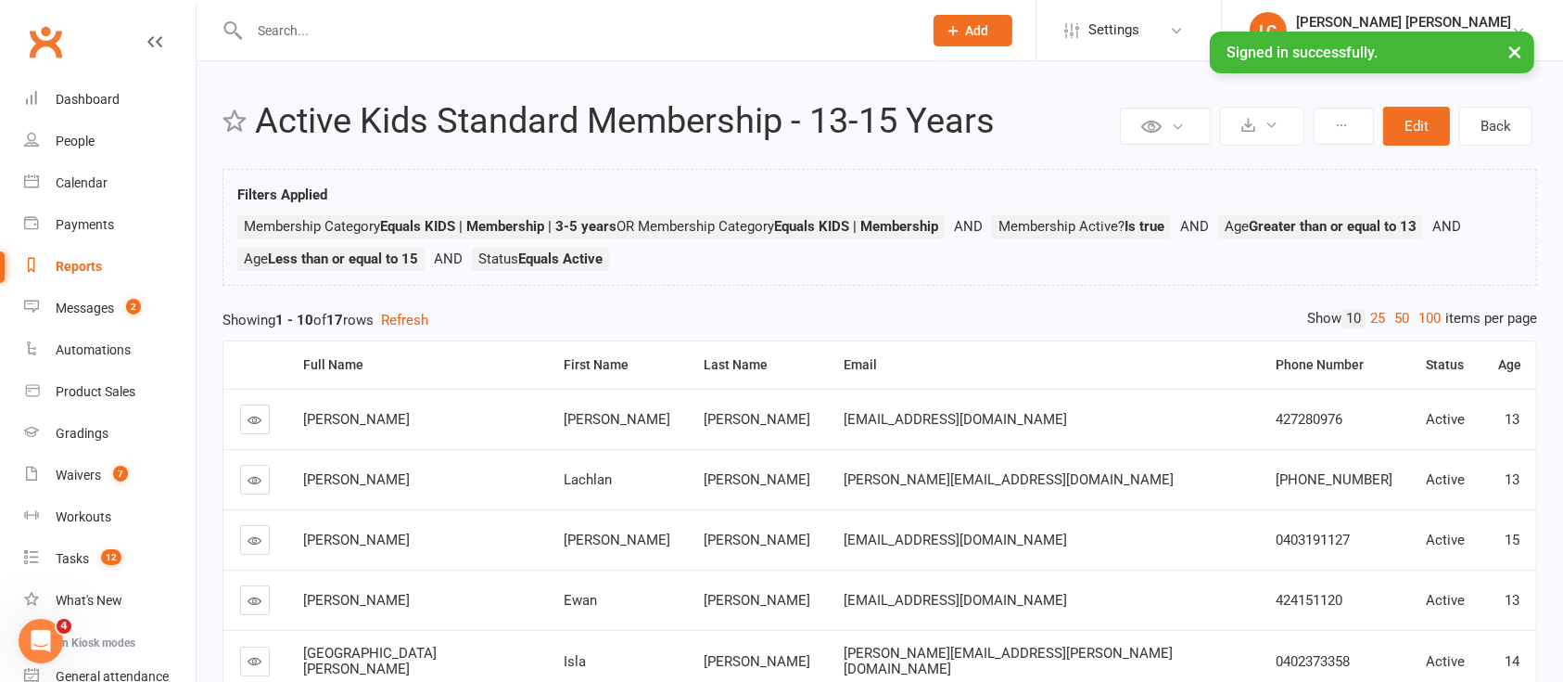
select select "100"
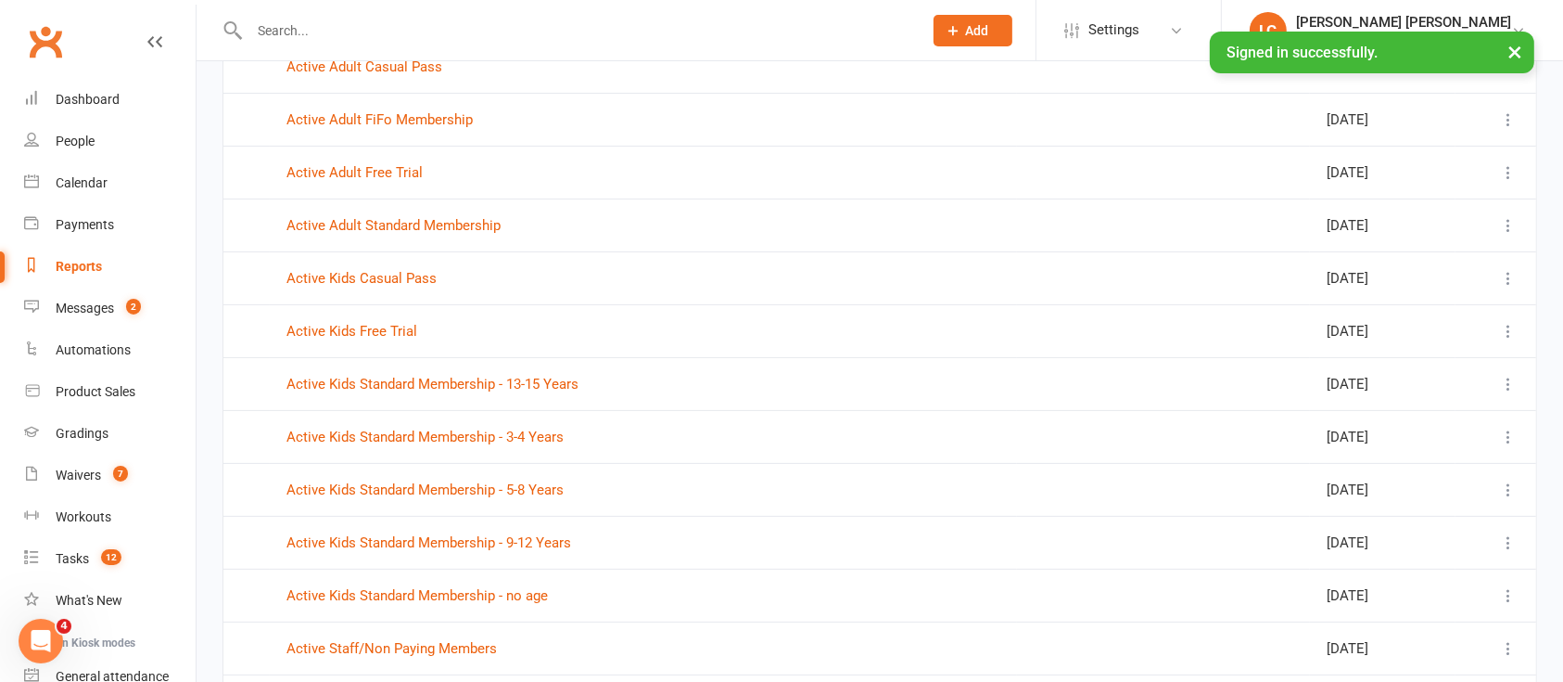
scroll to position [494, 0]
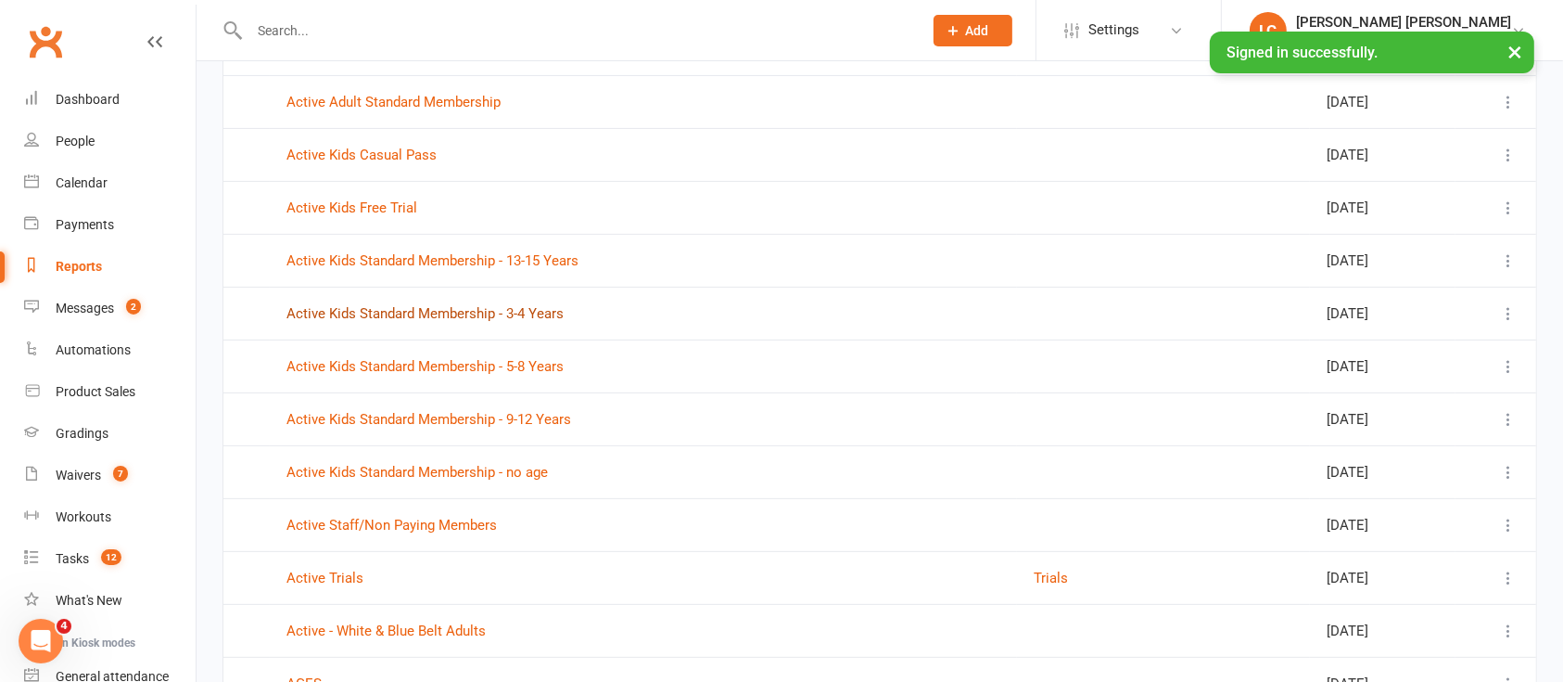
click at [506, 318] on link "Active Kids Standard Membership - 3-4 Years" at bounding box center [425, 313] width 277 height 17
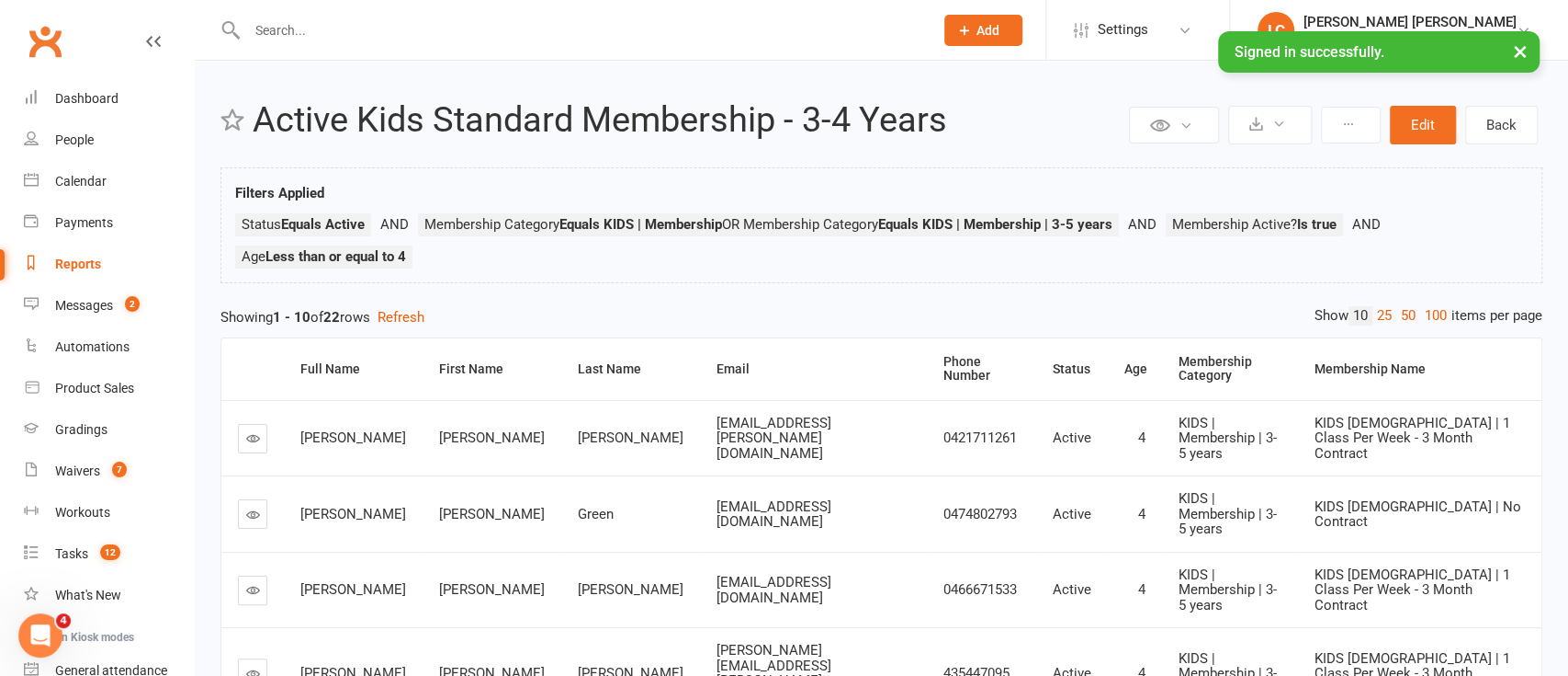
select select "100"
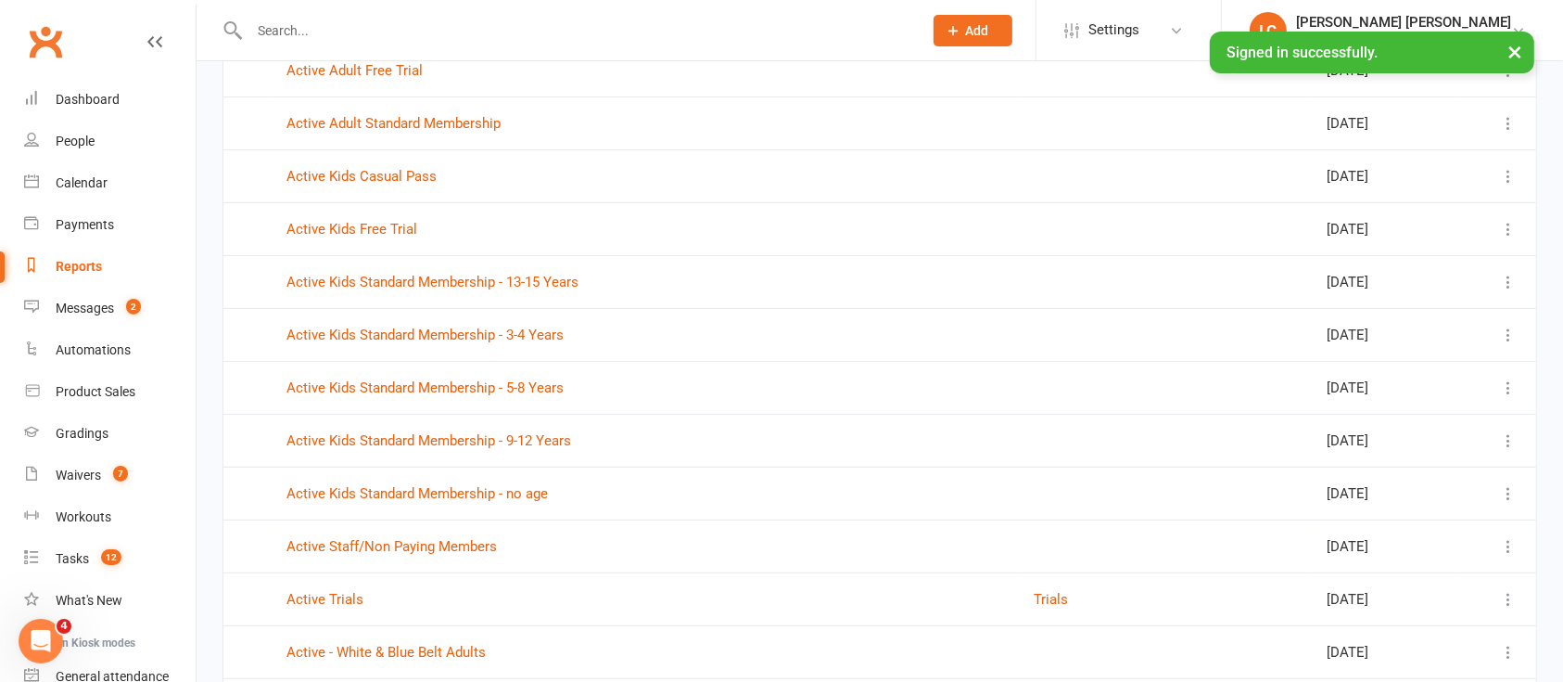
scroll to position [494, 0]
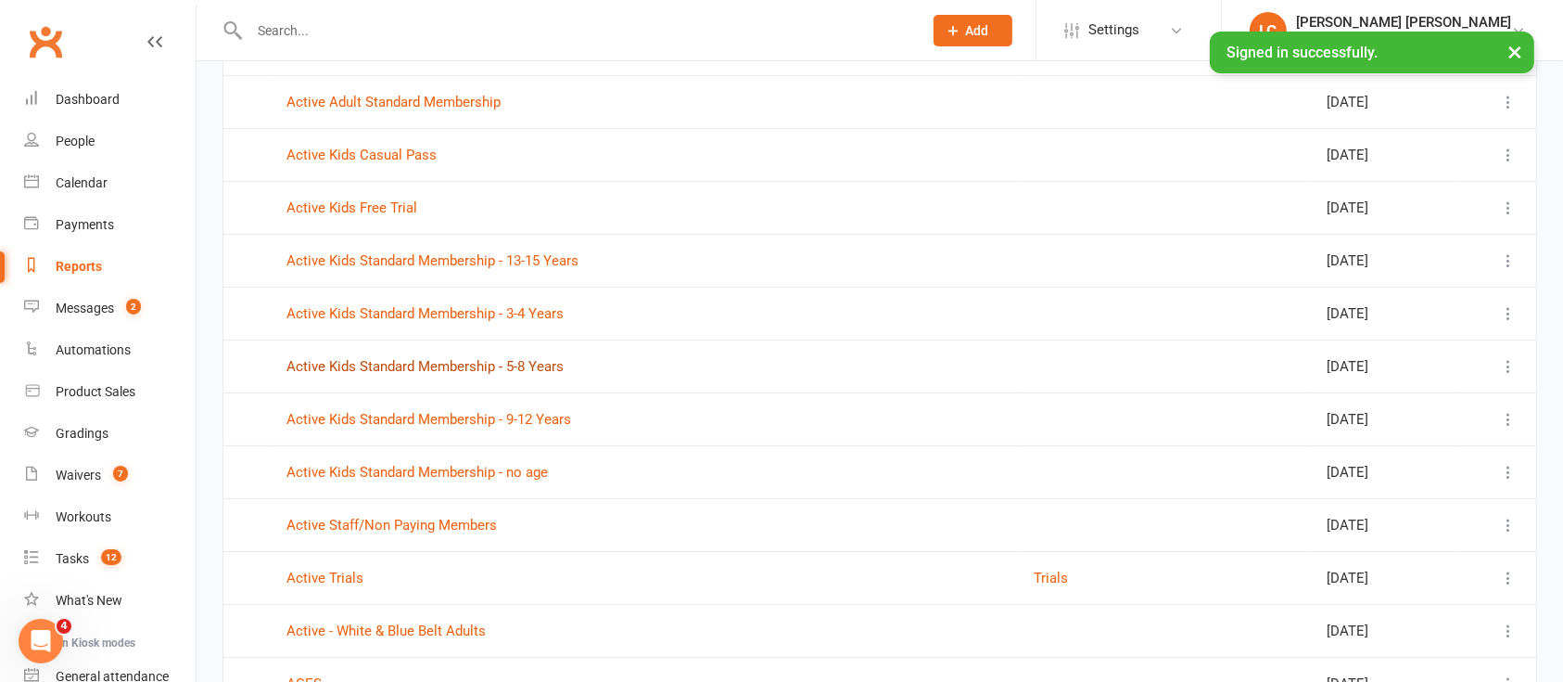
click at [497, 370] on link "Active Kids Standard Membership - 5-8 Years" at bounding box center [425, 366] width 277 height 17
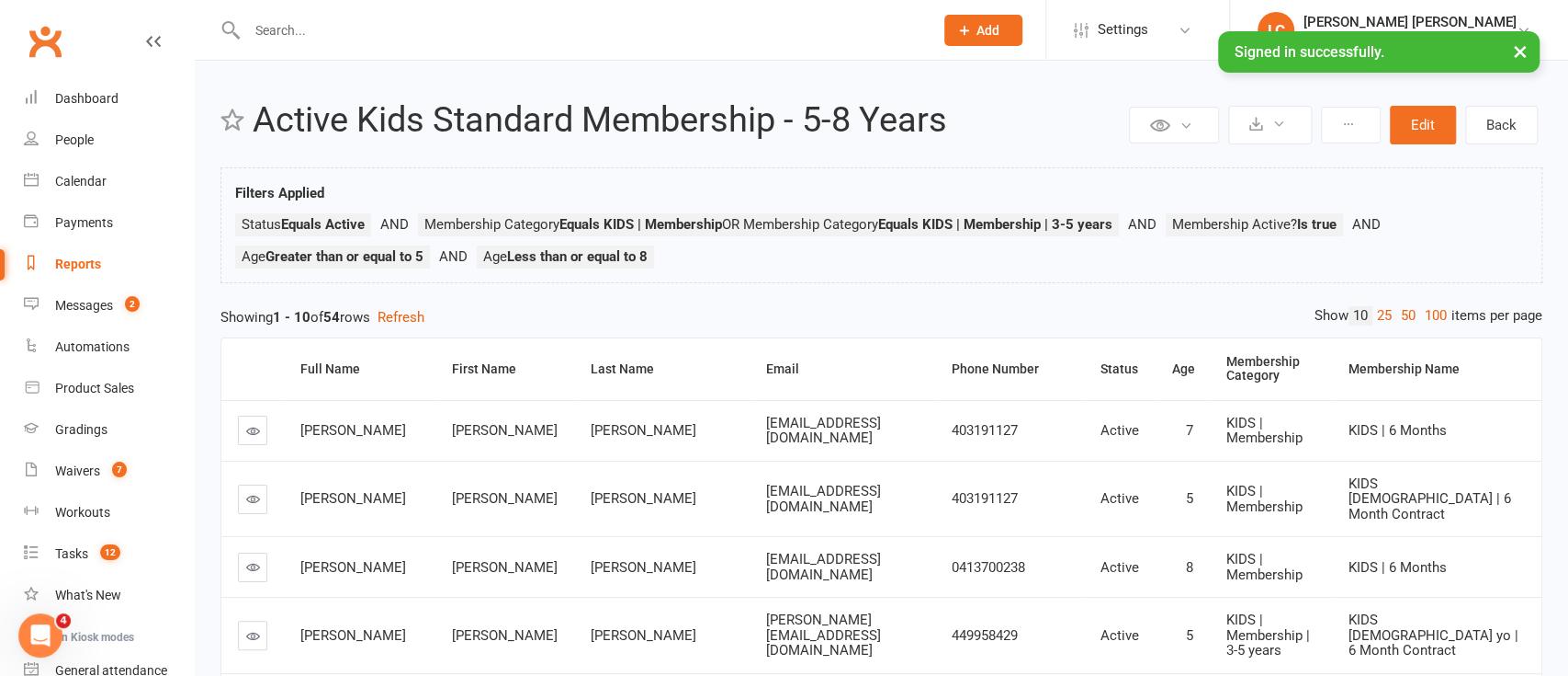
select select "100"
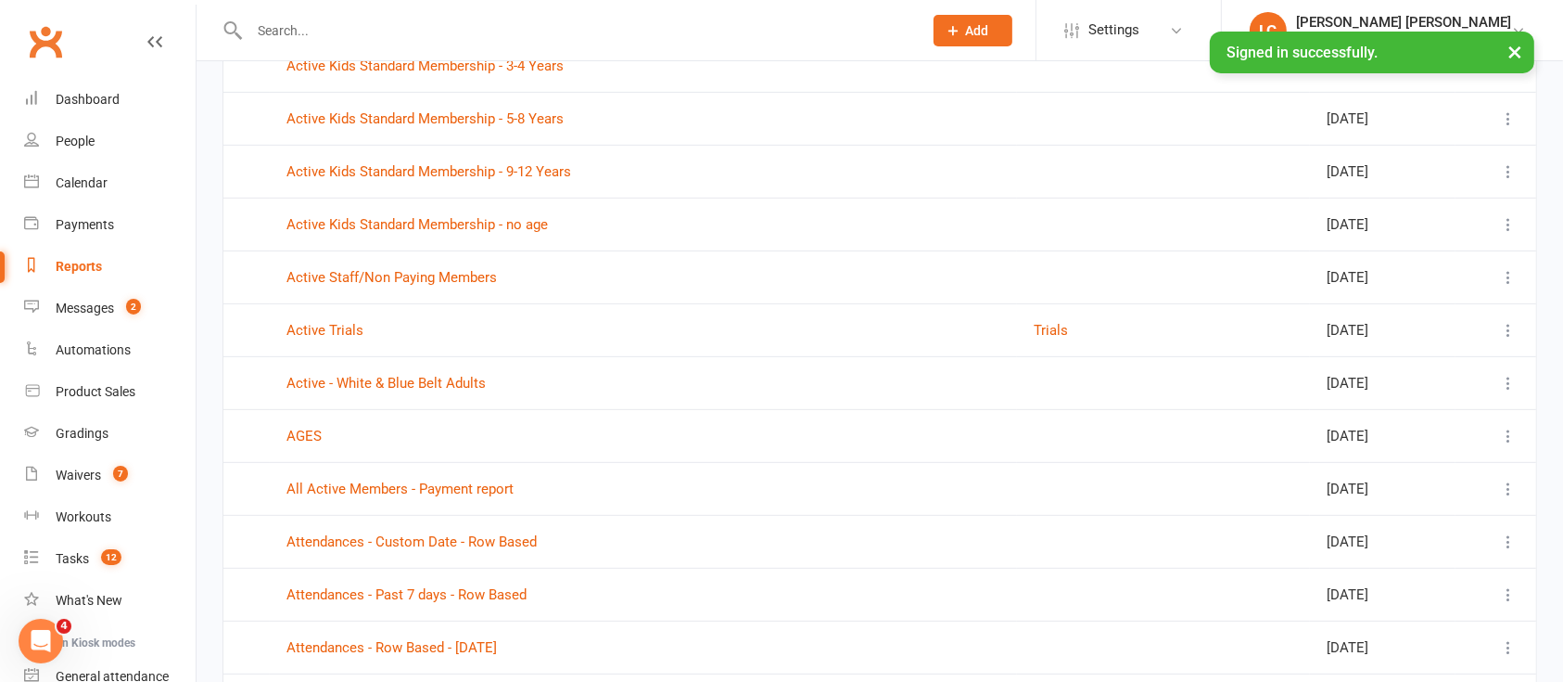
scroll to position [618, 0]
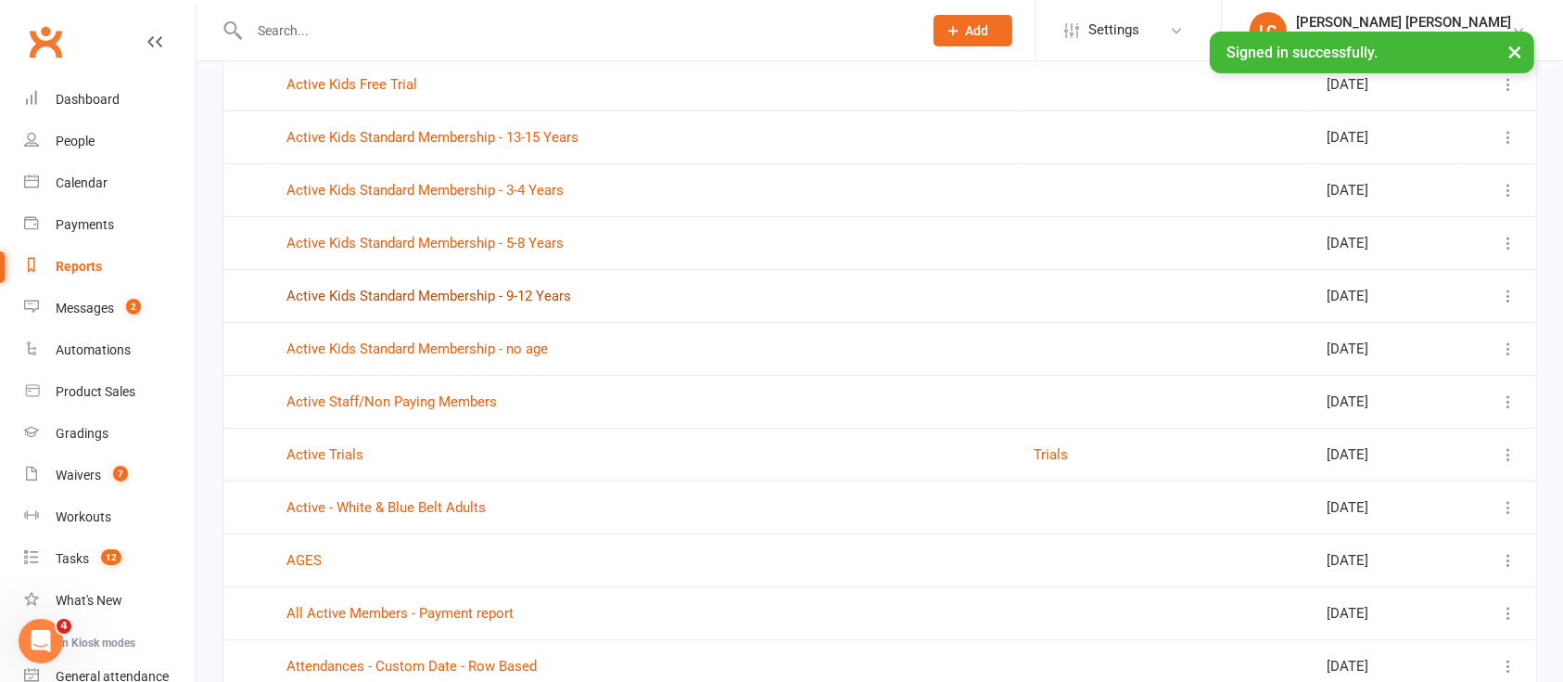
click at [497, 293] on link "Active Kids Standard Membership - 9-12 Years" at bounding box center [429, 295] width 285 height 17
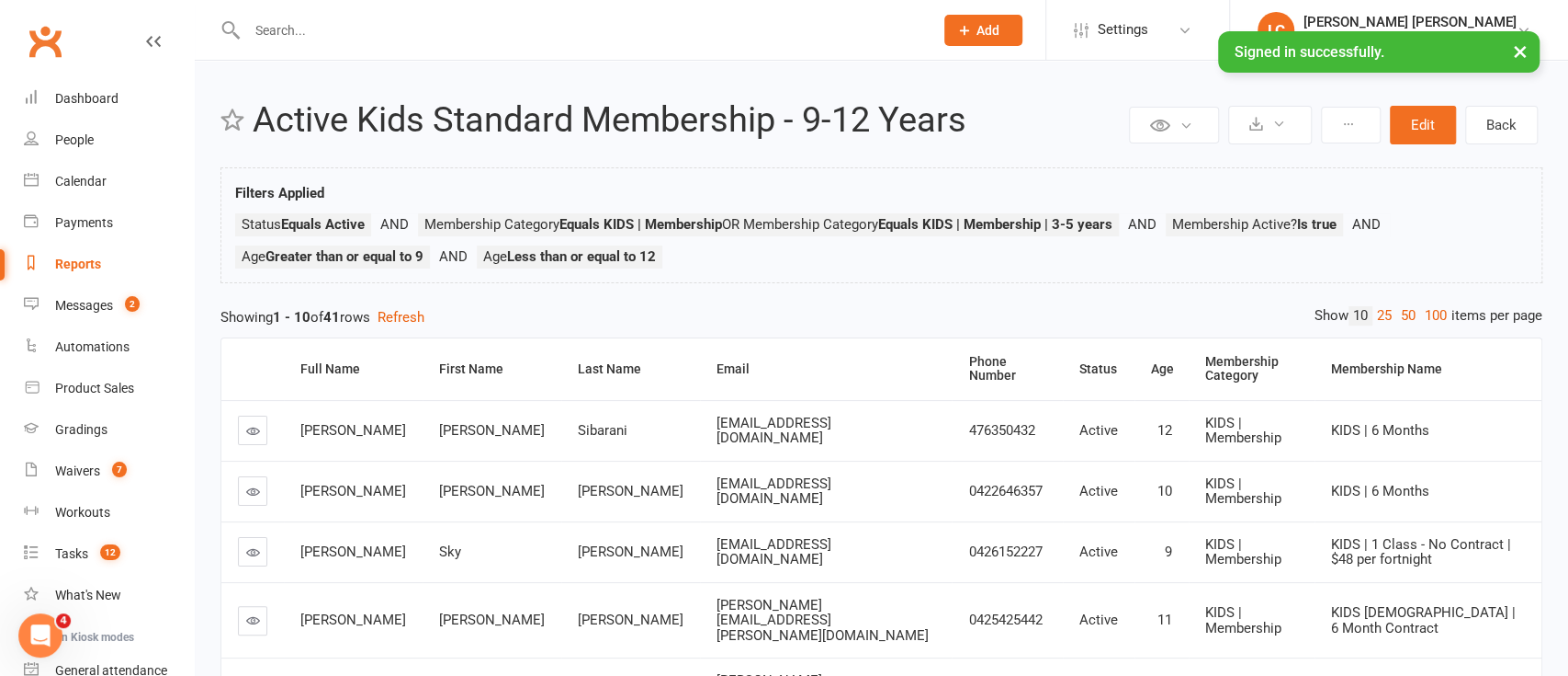
select select "100"
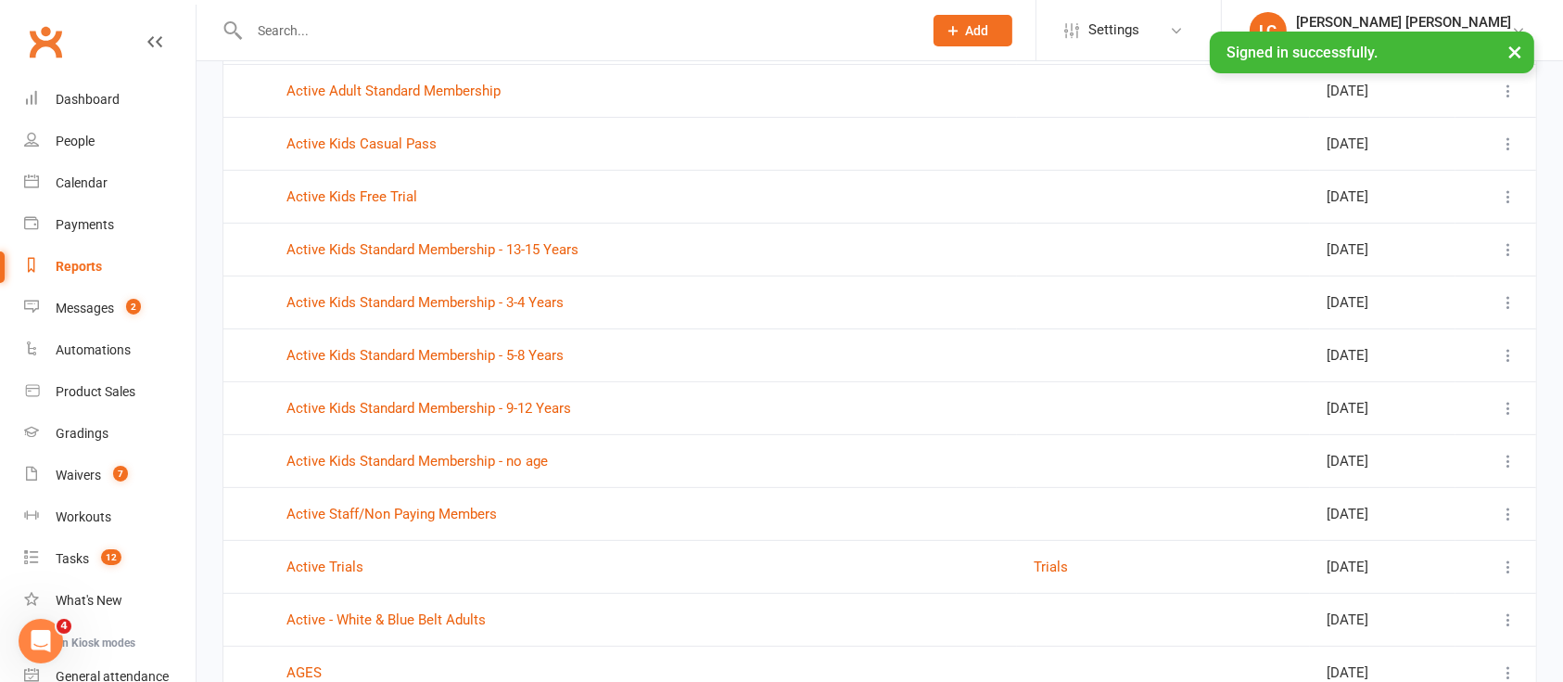
scroll to position [618, 0]
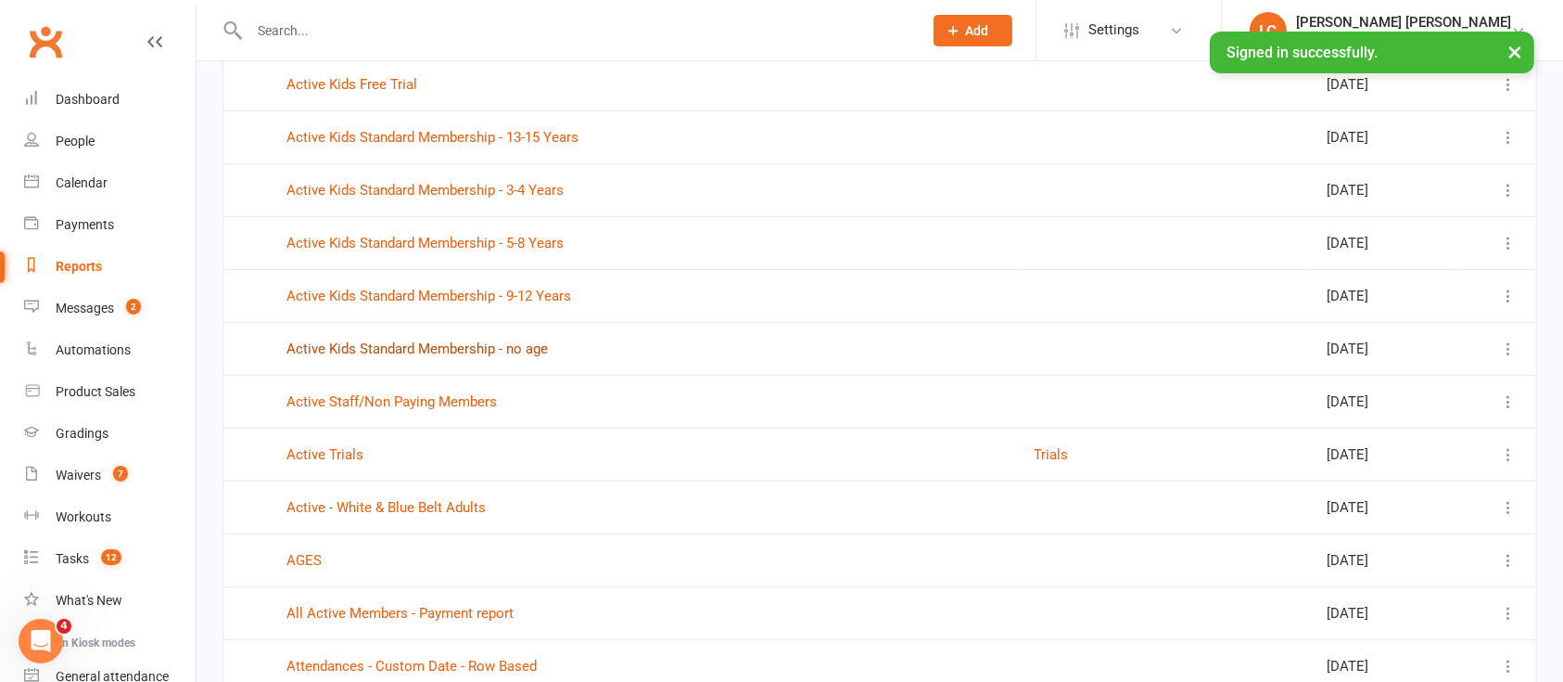
click at [474, 345] on link "Active Kids Standard Membership - no age" at bounding box center [418, 348] width 262 height 17
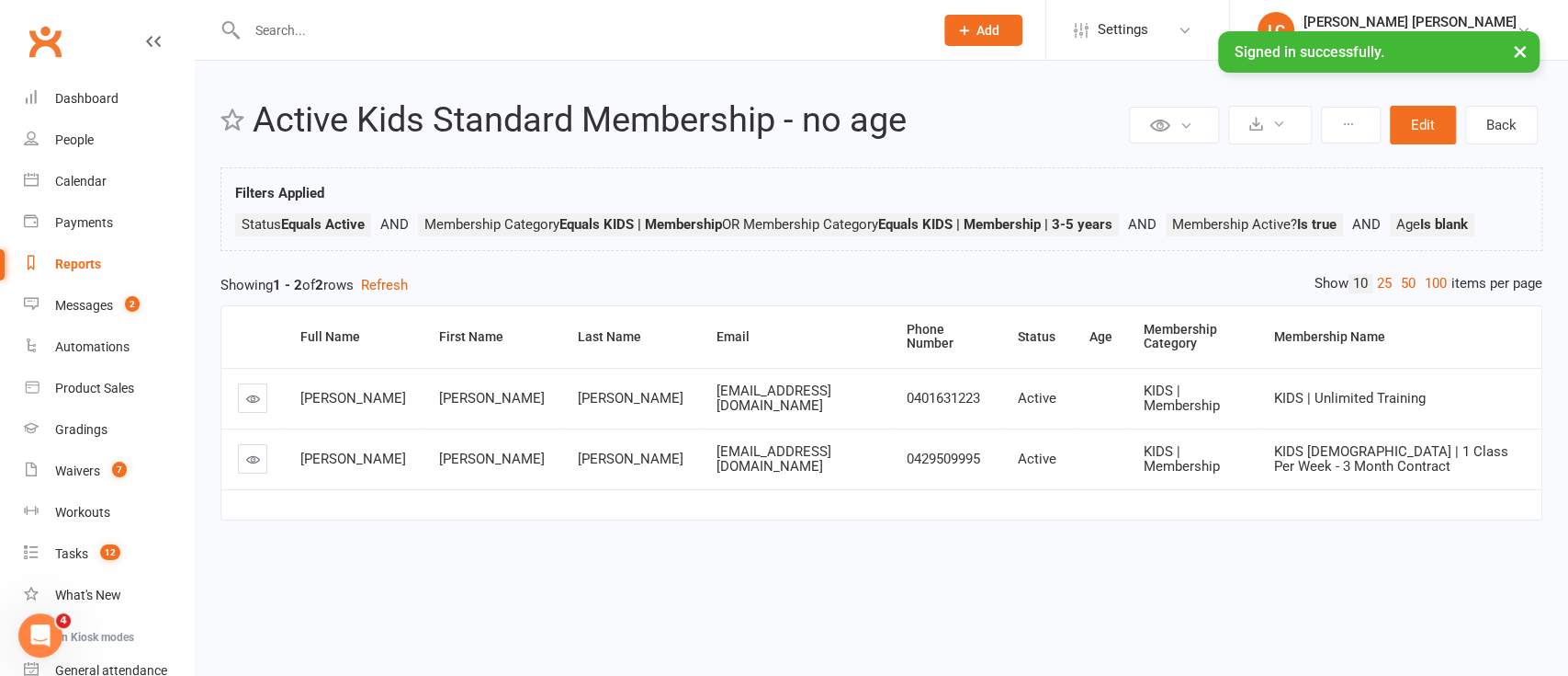
select select "100"
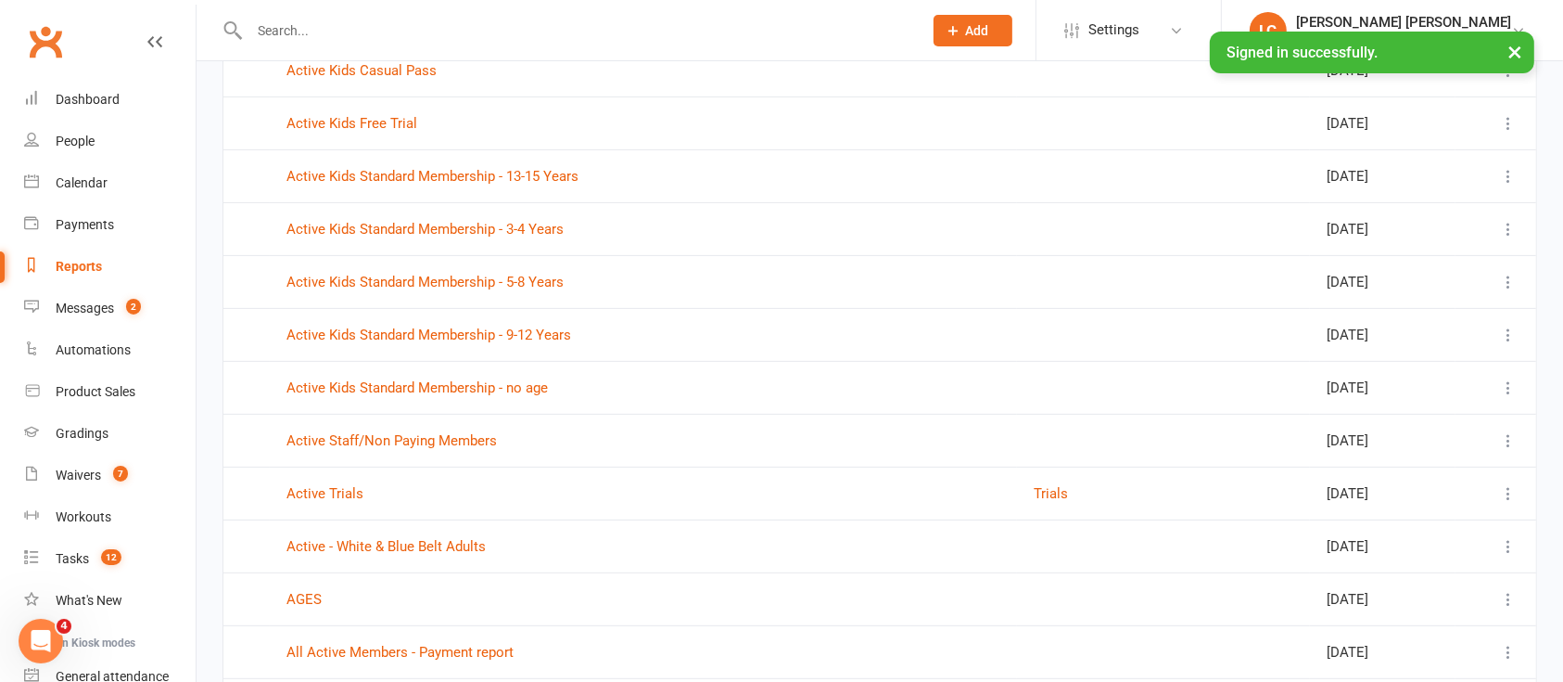
scroll to position [618, 0]
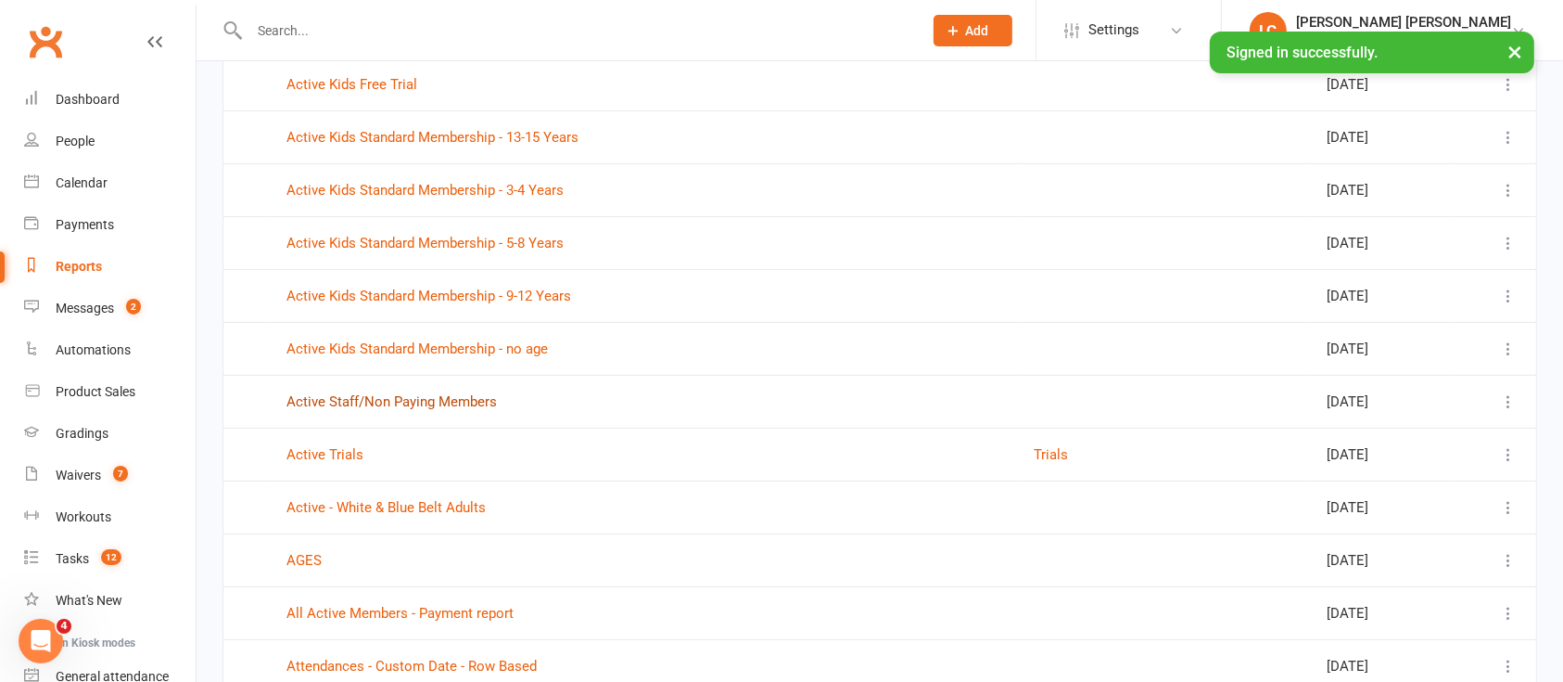
click at [425, 393] on link "Active Staff/Non Paying Members" at bounding box center [392, 401] width 211 height 17
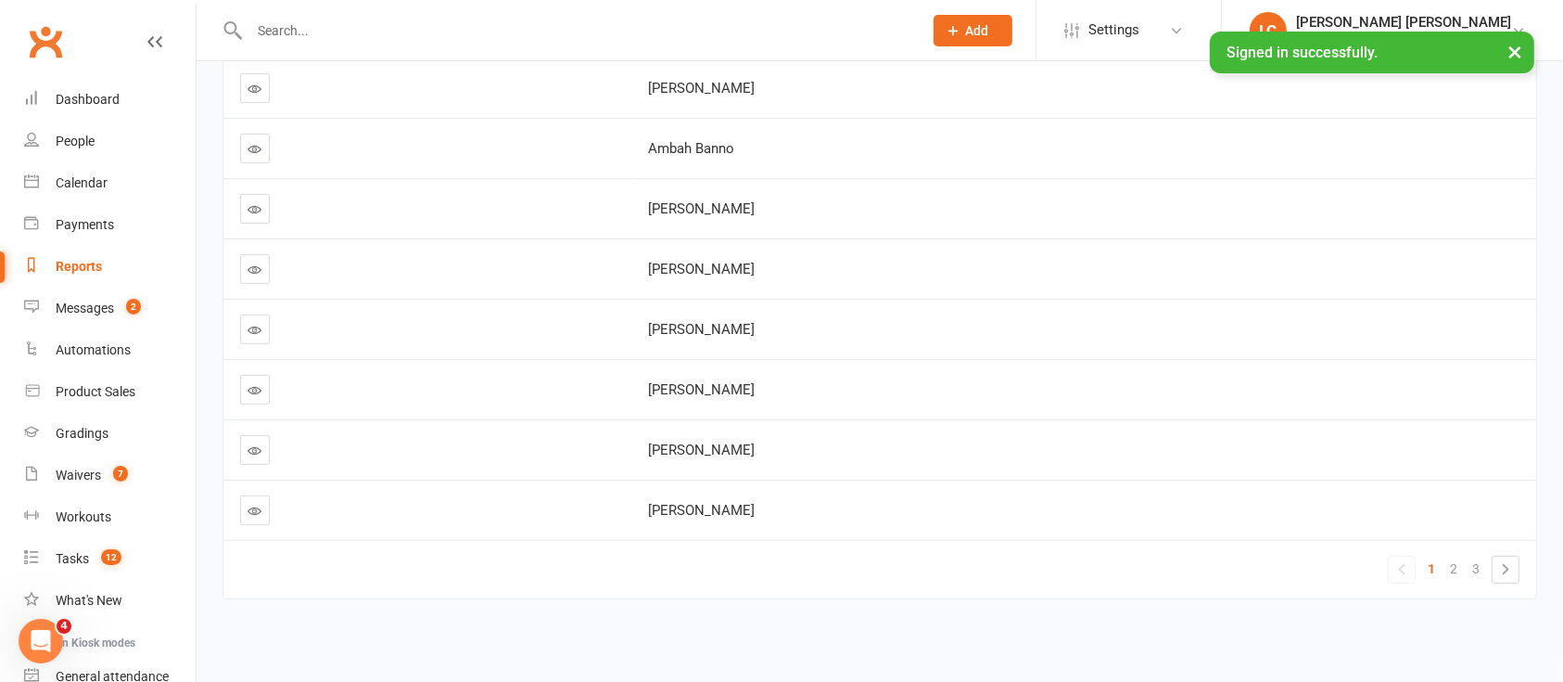
scroll to position [441, 0]
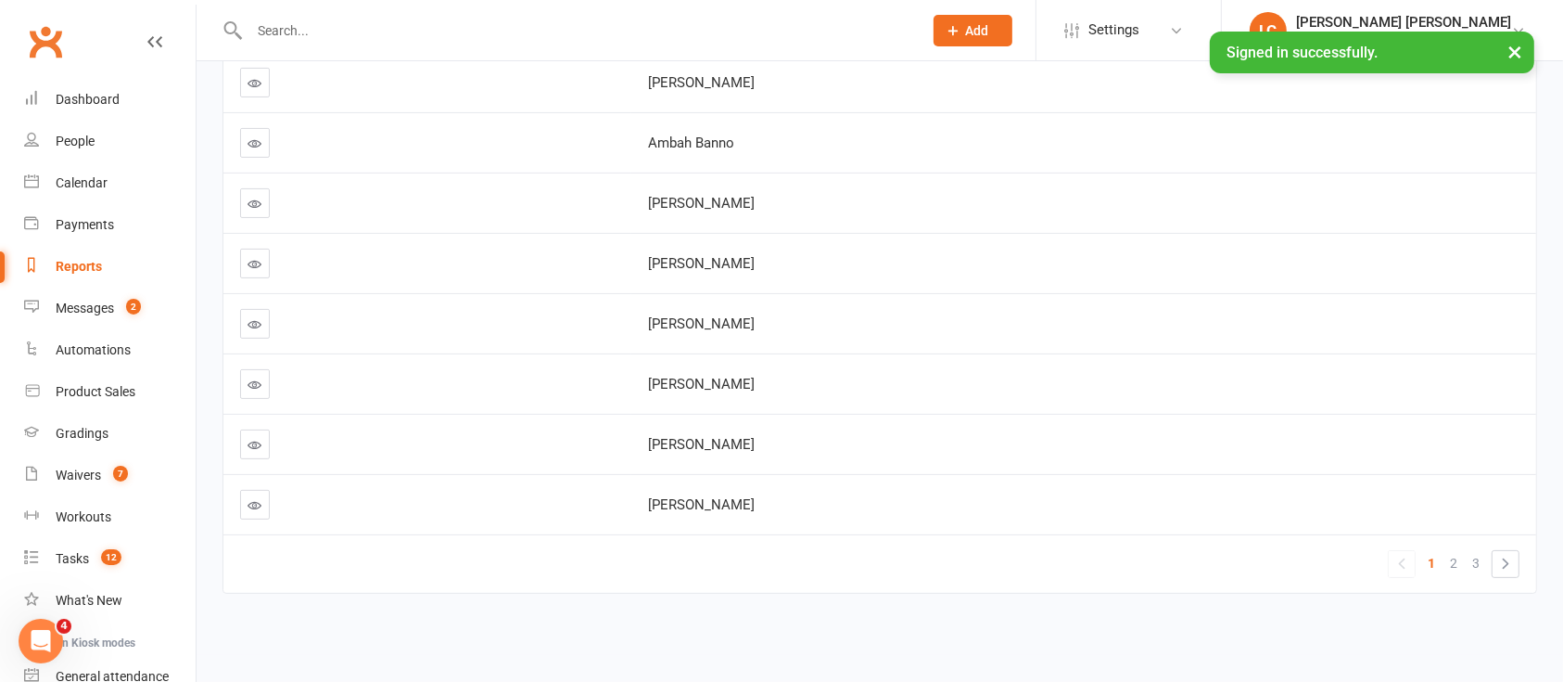
click at [238, 361] on td at bounding box center [427, 383] width 408 height 60
click at [249, 377] on icon at bounding box center [256, 384] width 14 height 14
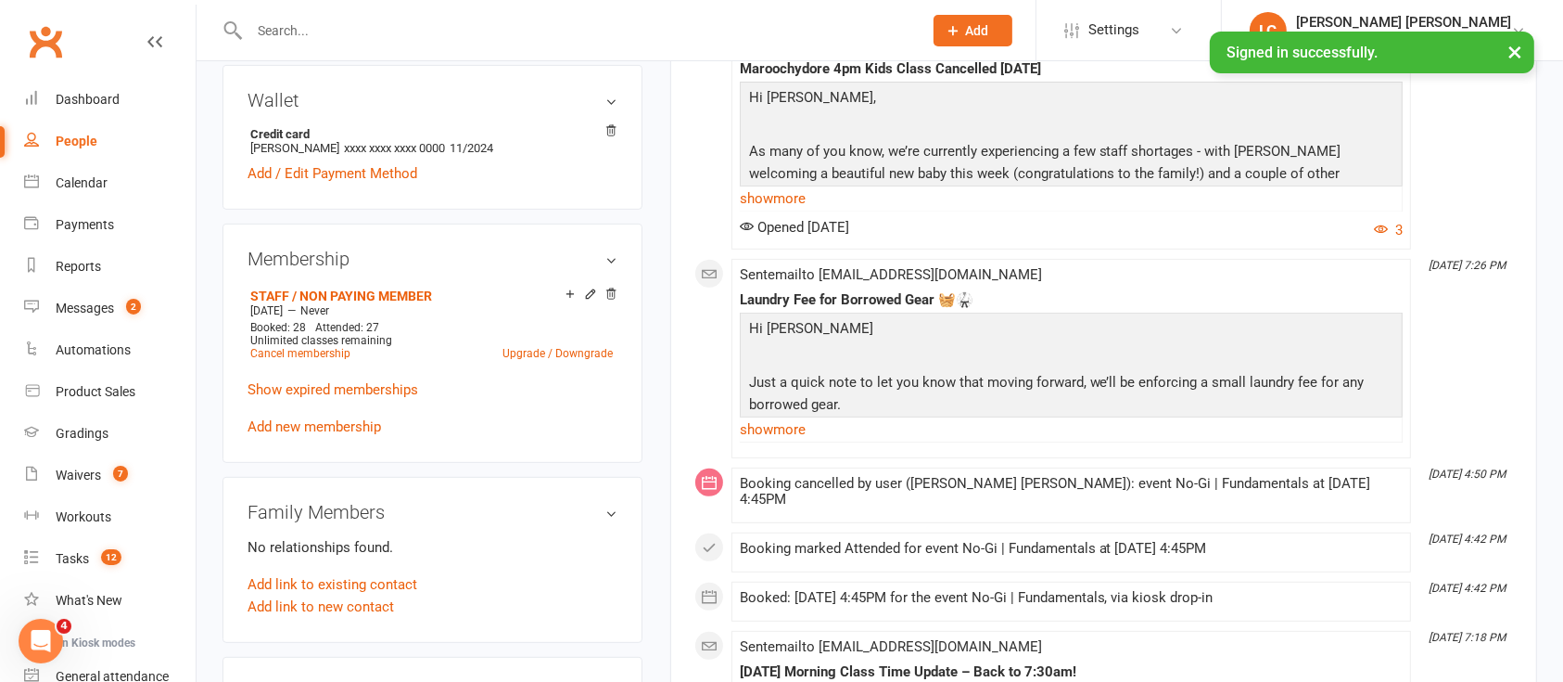
scroll to position [618, 0]
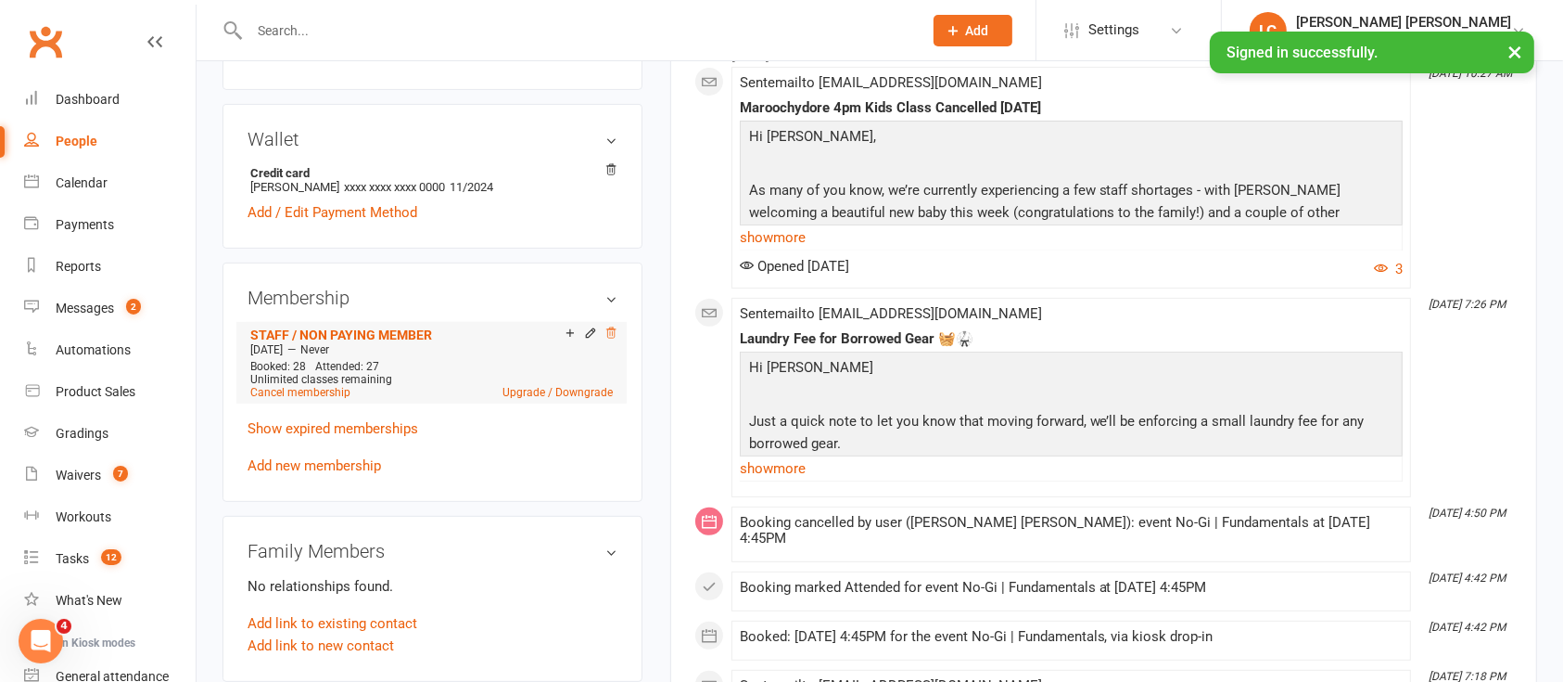
click at [610, 330] on icon at bounding box center [611, 332] width 13 height 13
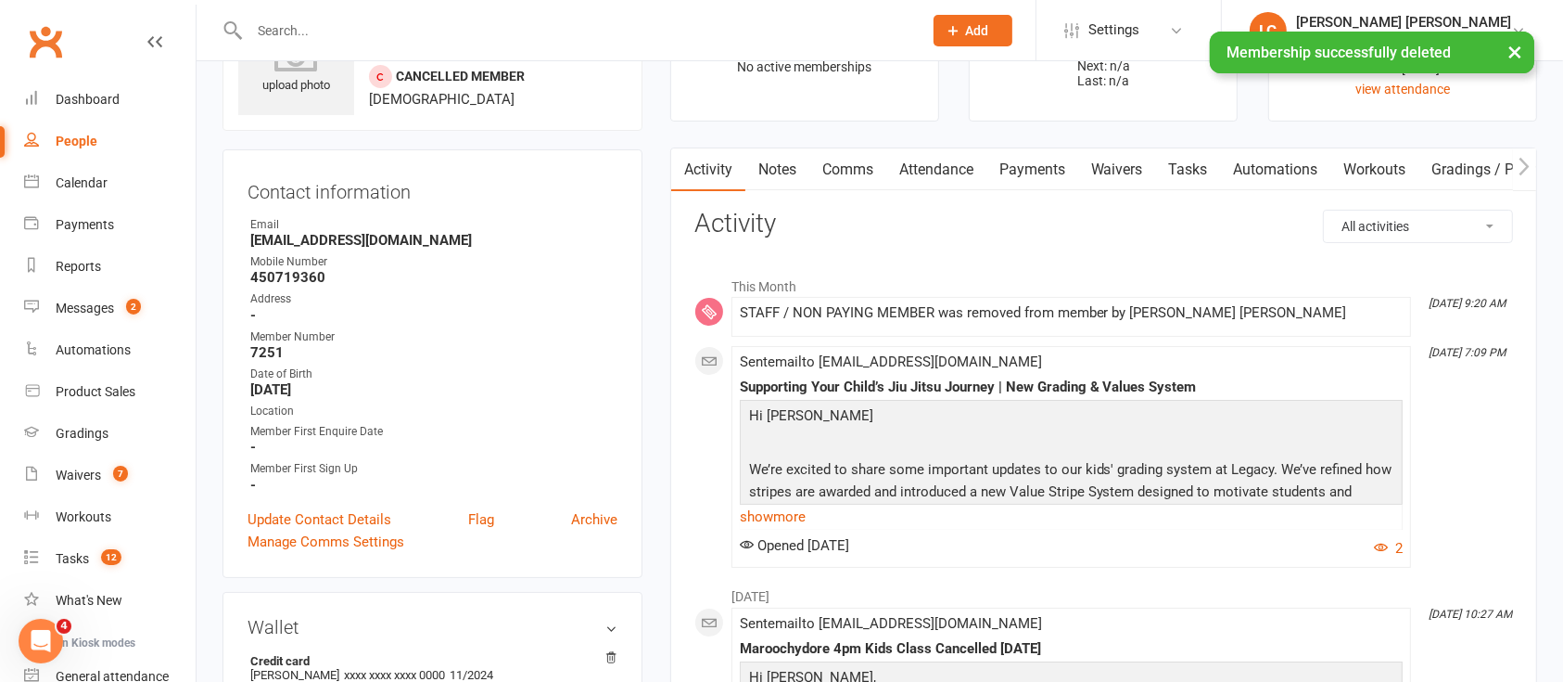
scroll to position [120, 0]
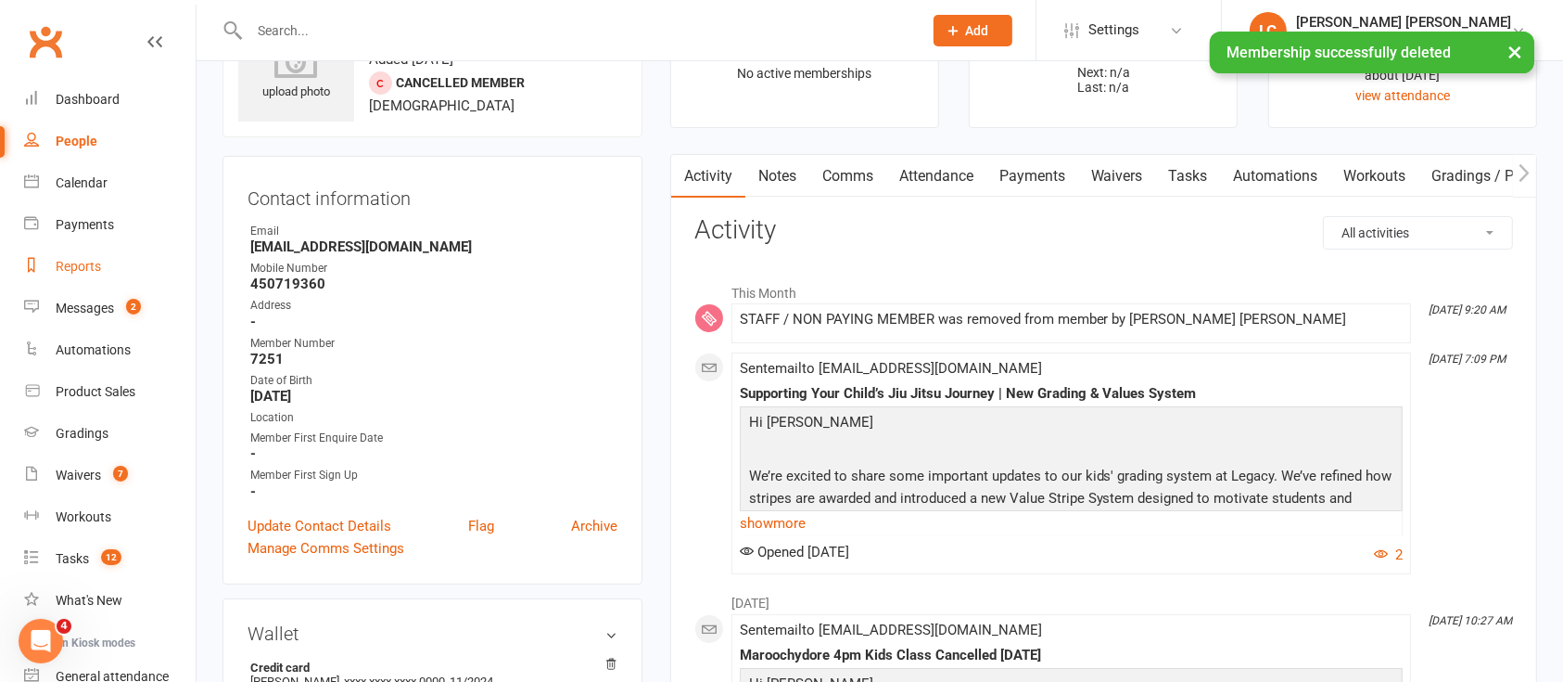
click at [83, 268] on div "Reports" at bounding box center [78, 266] width 45 height 15
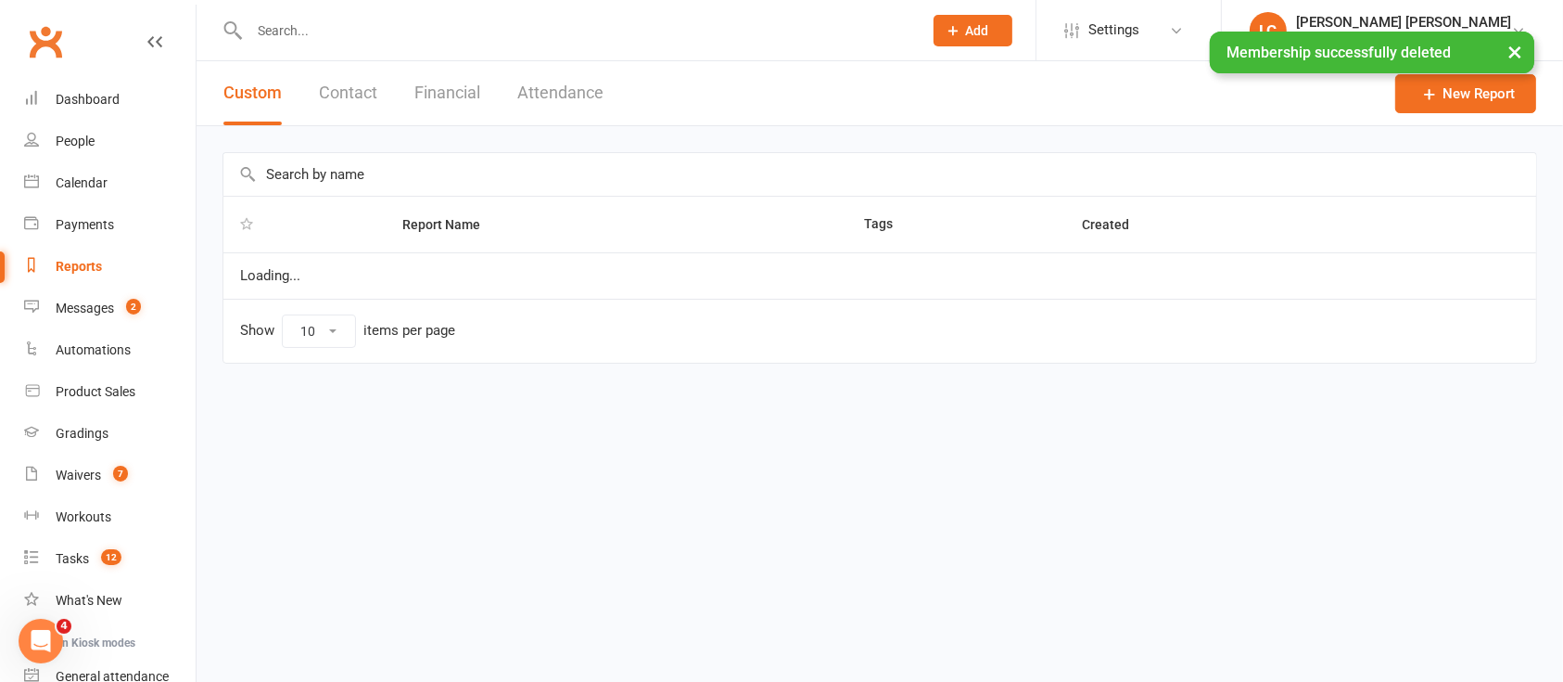
select select "100"
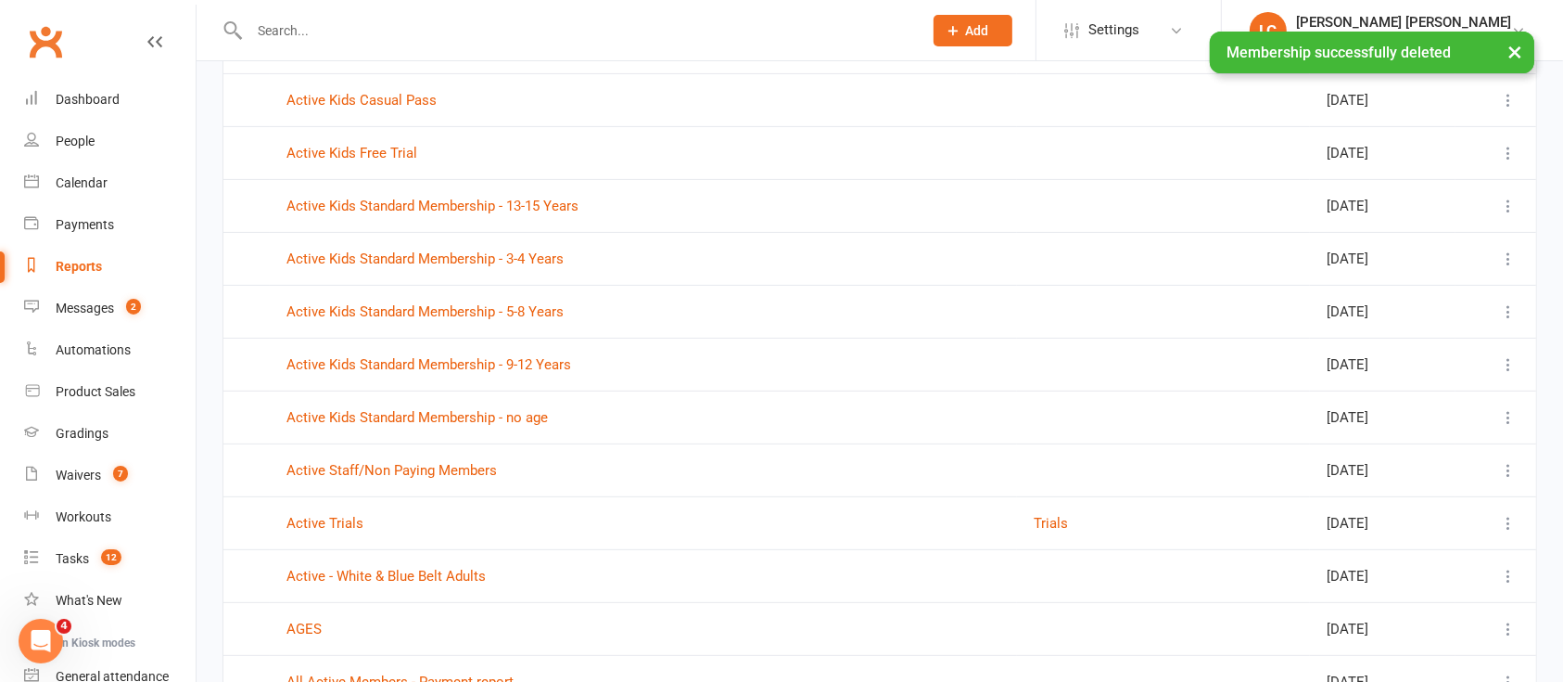
scroll to position [618, 0]
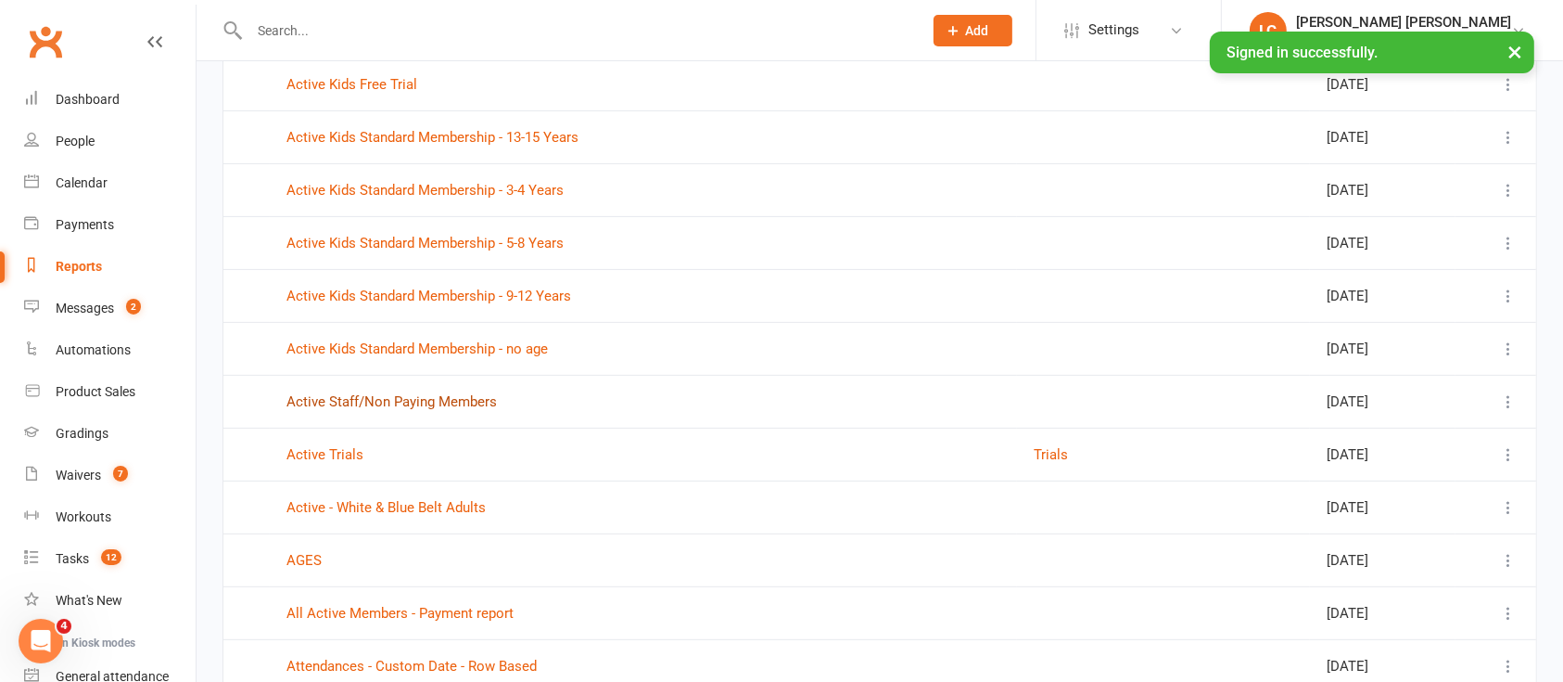
click at [362, 406] on link "Active Staff/Non Paying Members" at bounding box center [392, 401] width 211 height 17
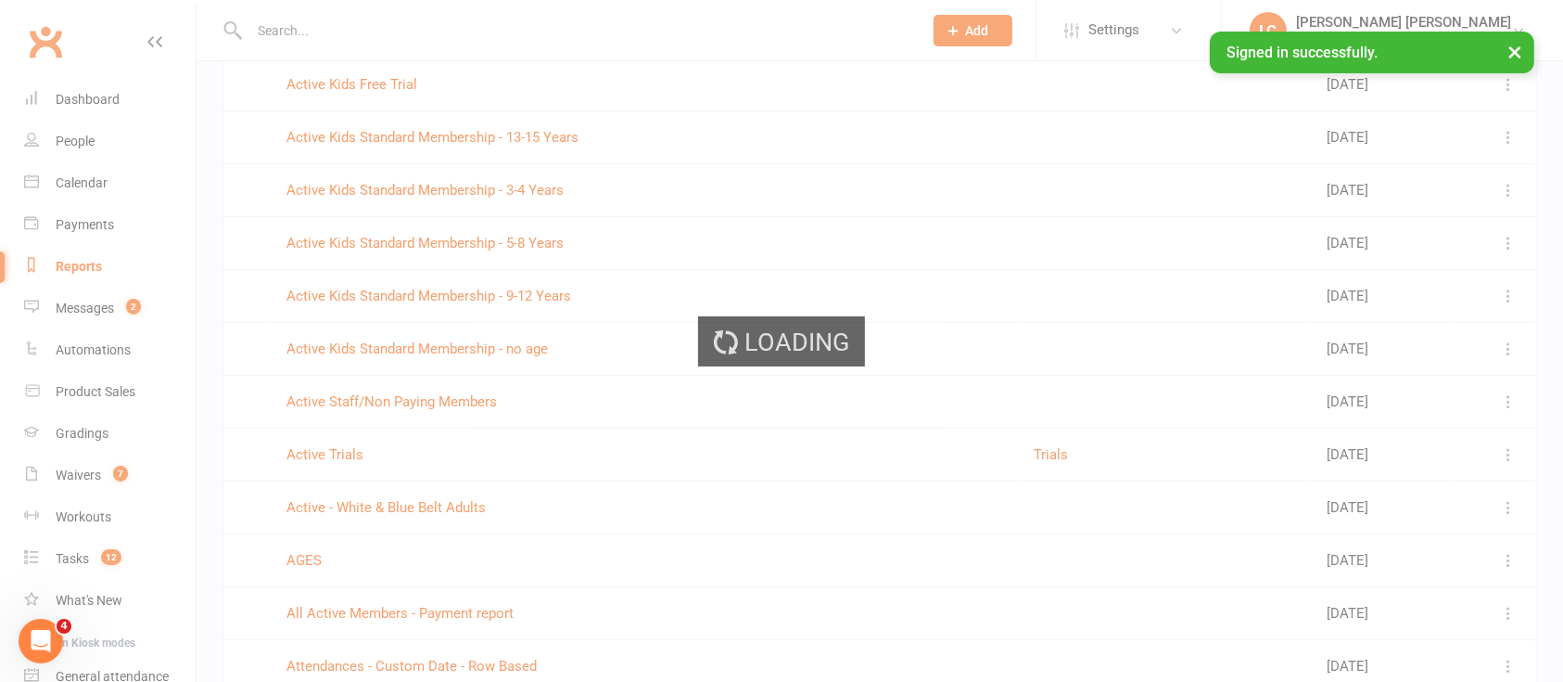
click at [368, 402] on div "Loading" at bounding box center [781, 341] width 1563 height 682
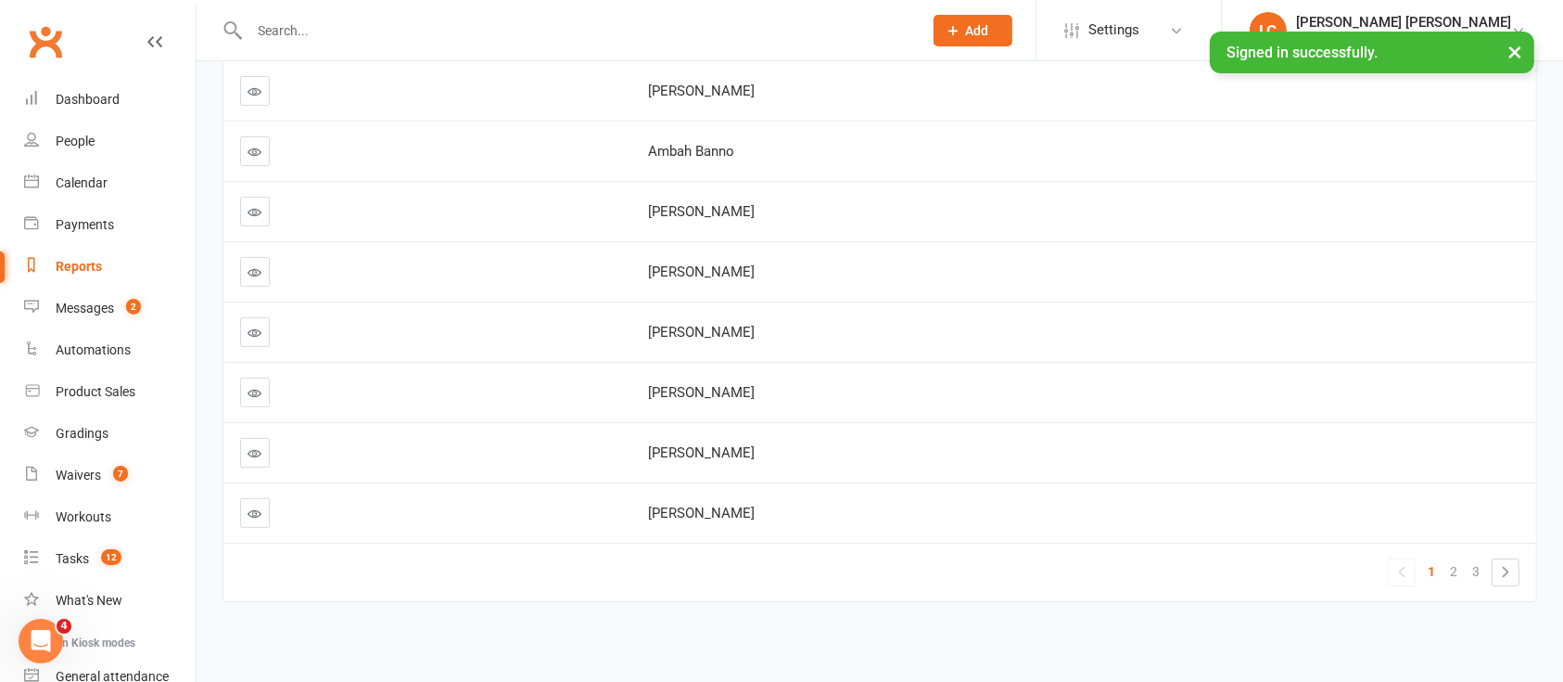
scroll to position [441, 0]
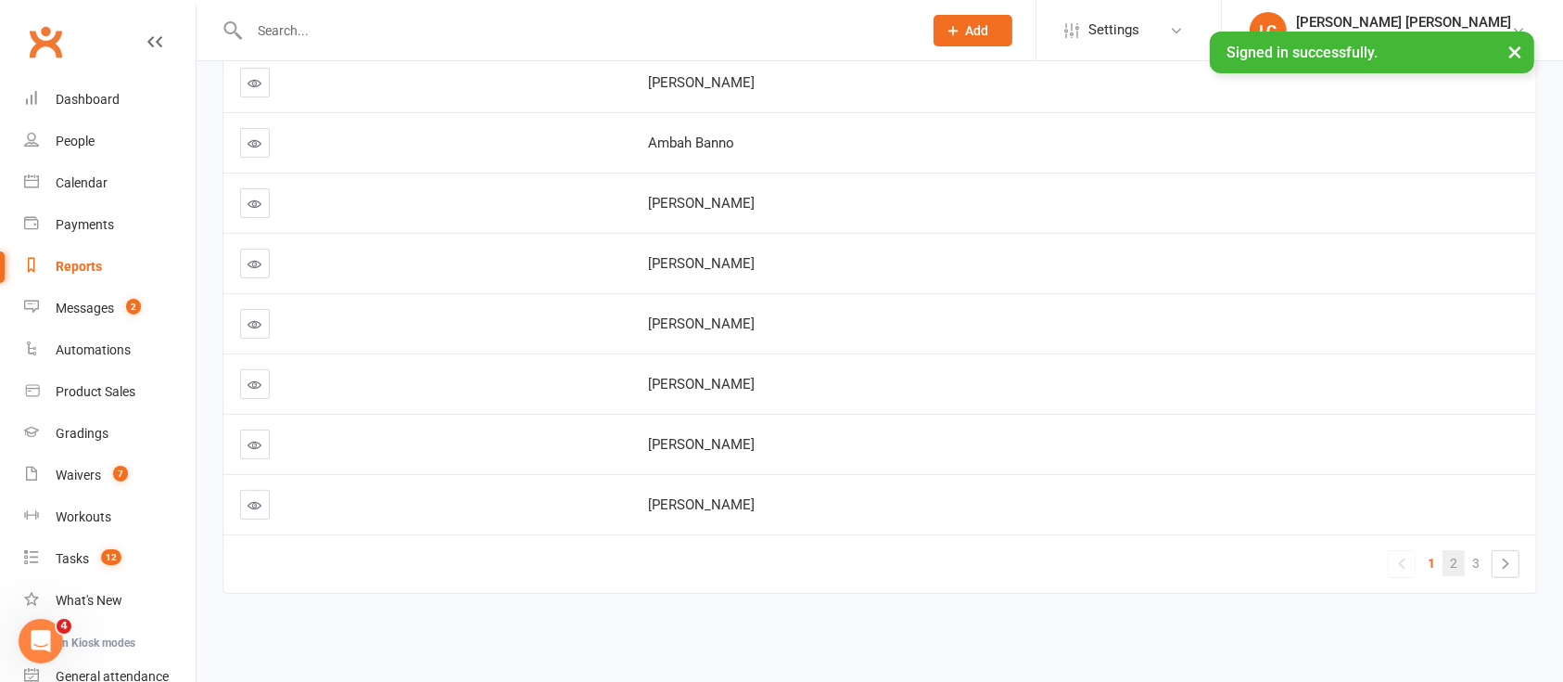
click at [1452, 550] on span "2" at bounding box center [1453, 563] width 7 height 26
click at [1477, 550] on span "3" at bounding box center [1476, 563] width 7 height 26
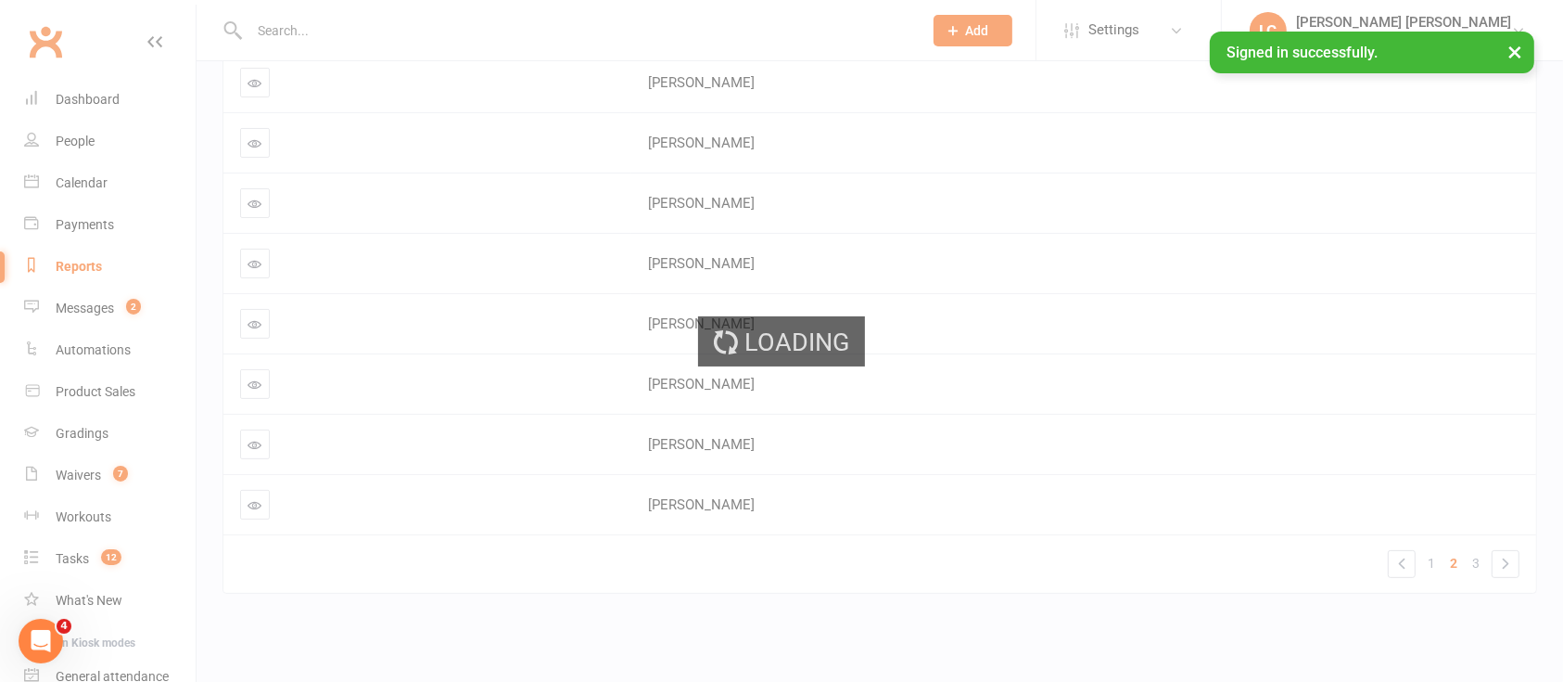
scroll to position [0, 0]
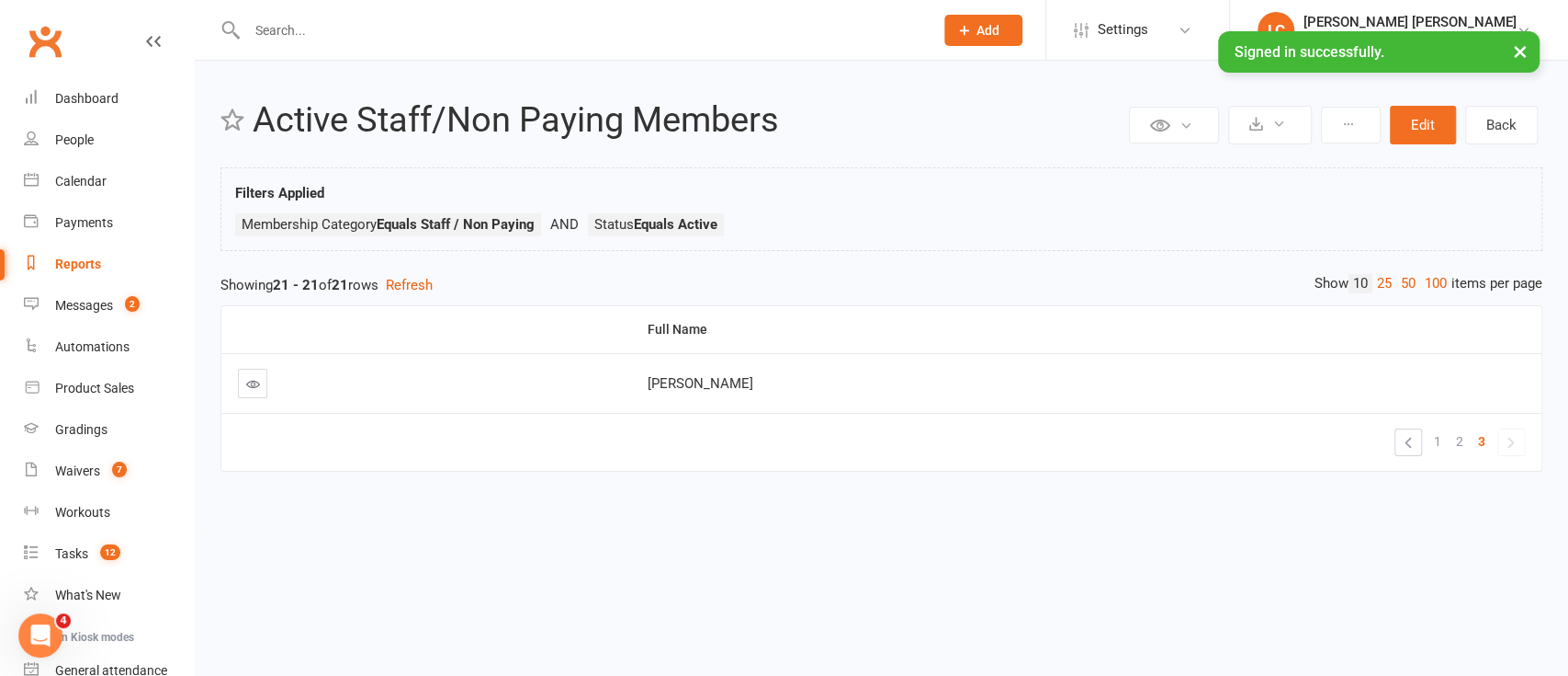
select select "100"
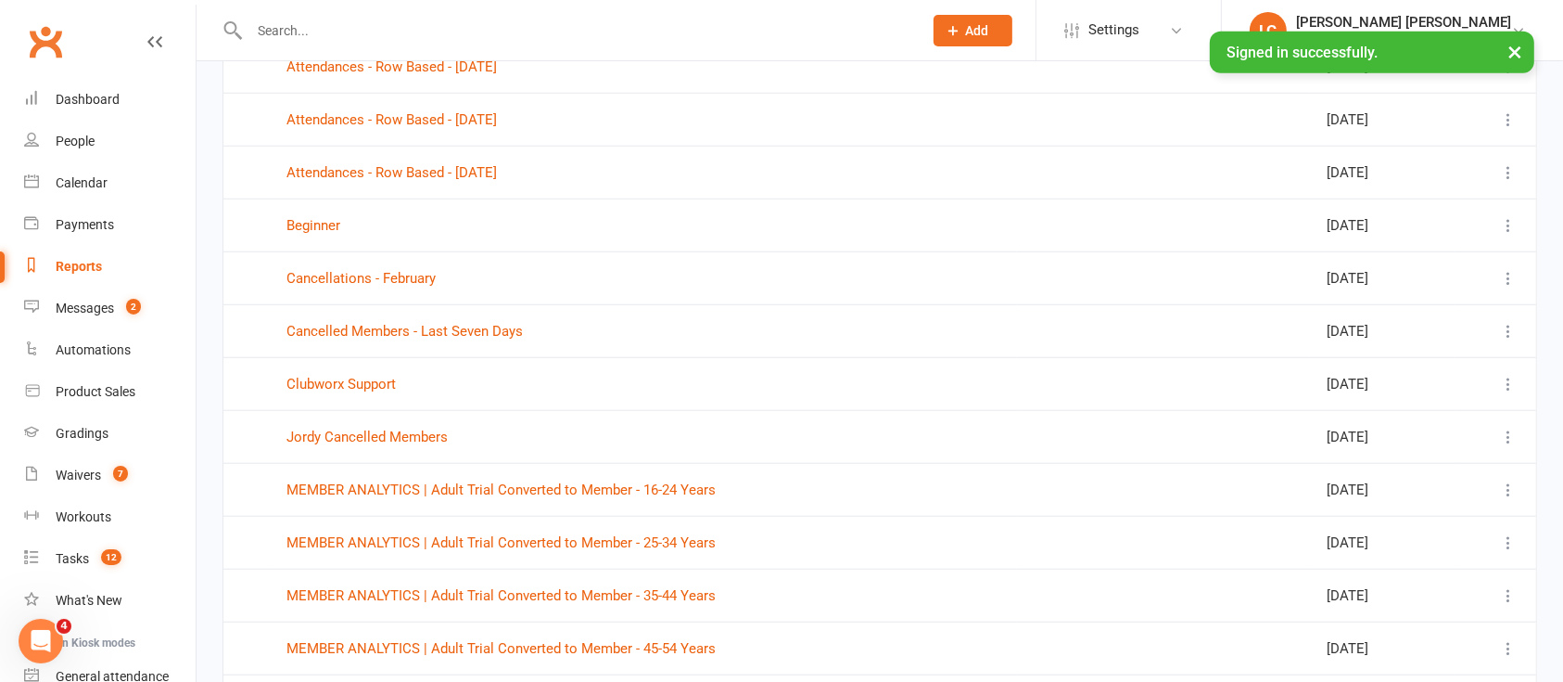
scroll to position [1484, 0]
click at [484, 325] on link "Cancelled Members - Last Seven Days" at bounding box center [405, 328] width 236 height 17
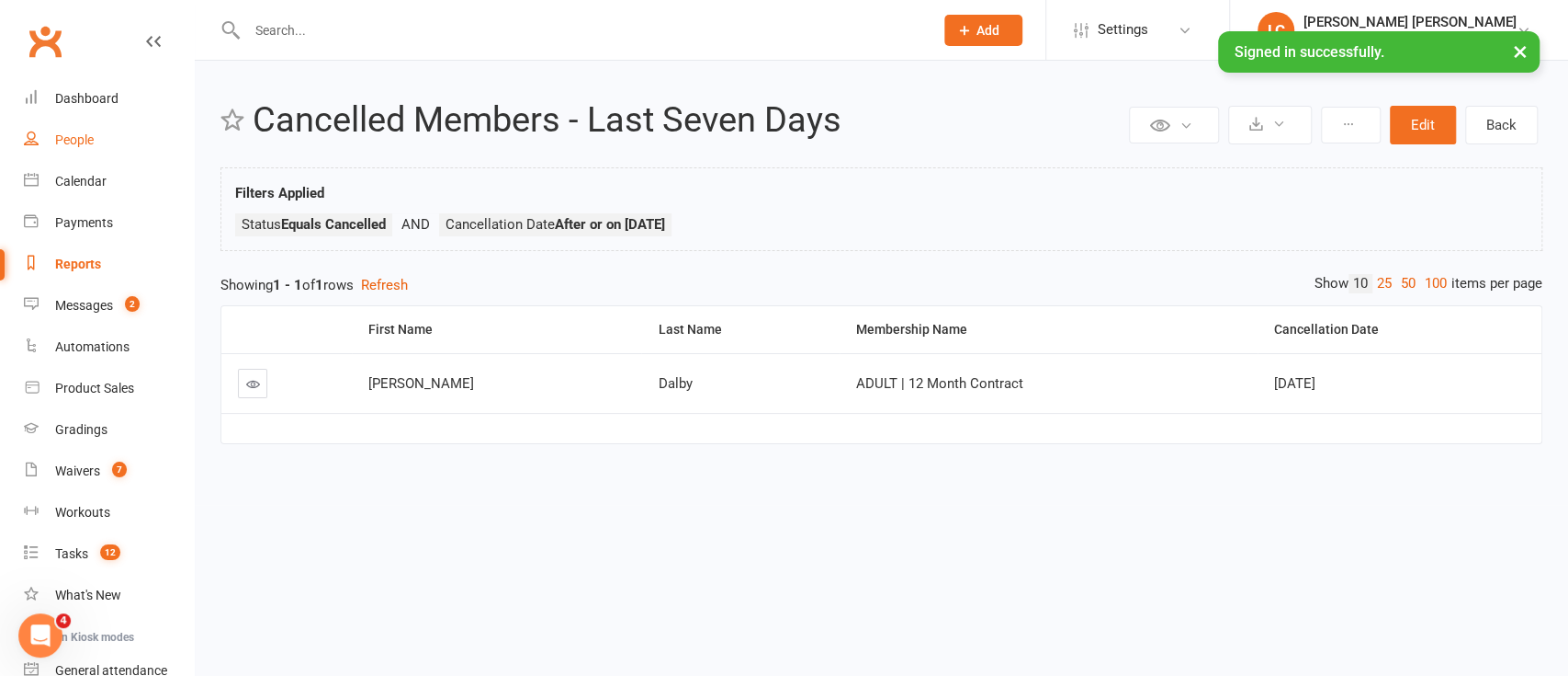
click at [69, 146] on div "People" at bounding box center [74, 140] width 39 height 15
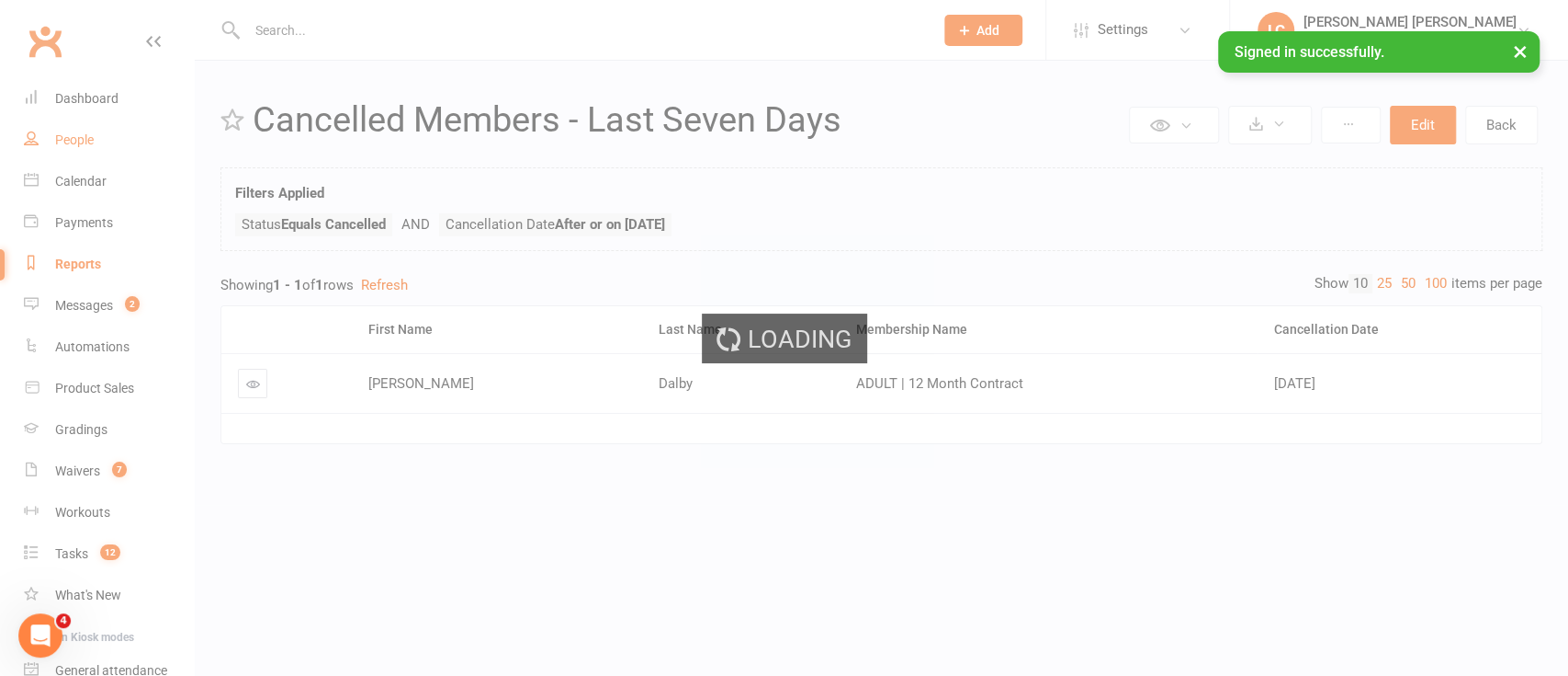
select select "100"
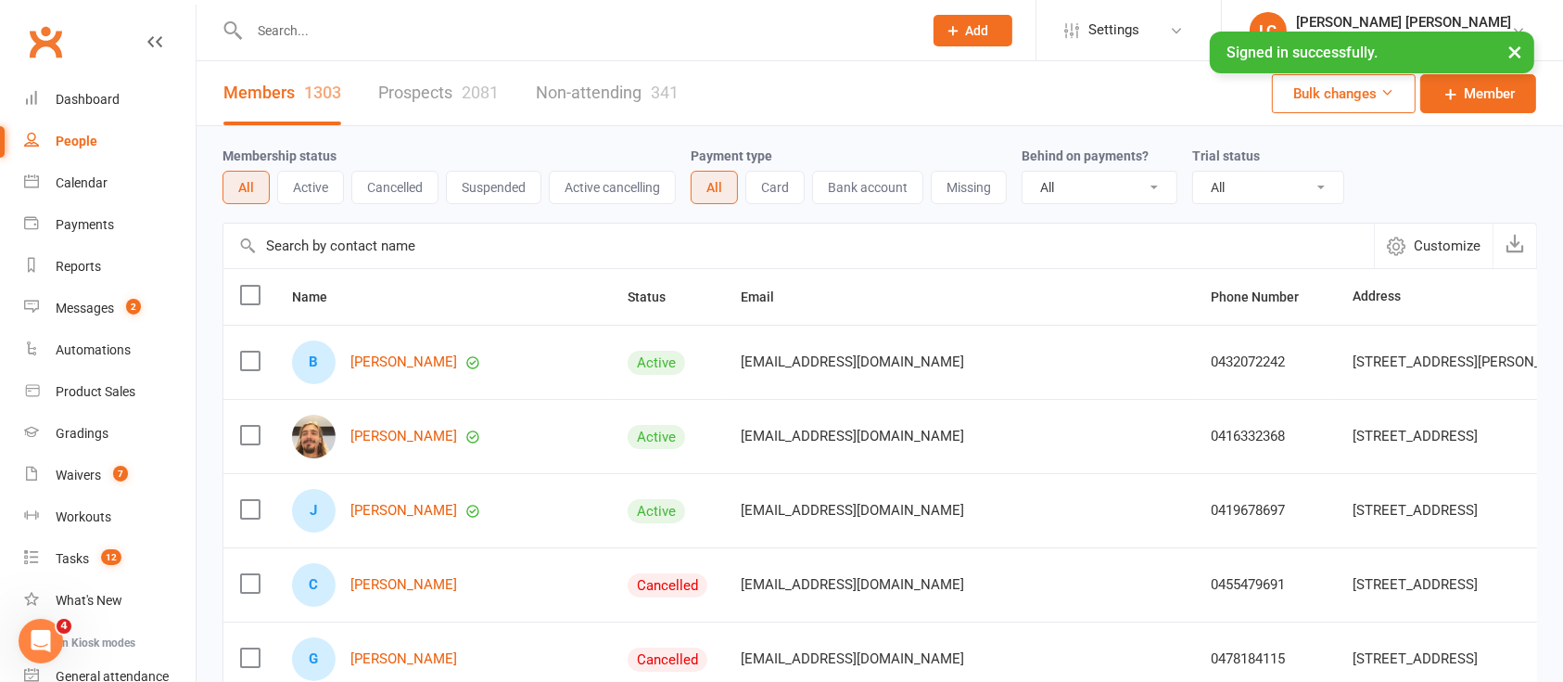
click at [495, 189] on button "Suspended" at bounding box center [494, 187] width 96 height 33
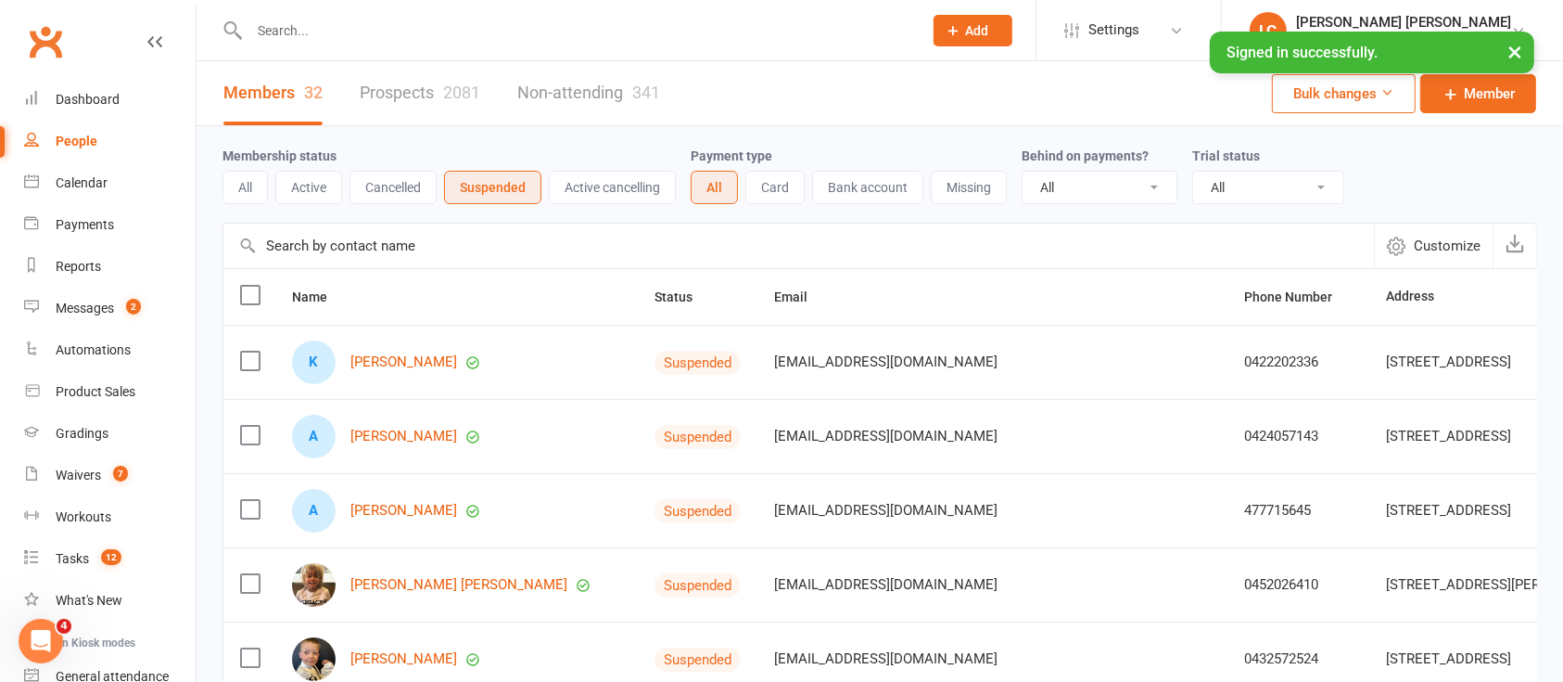
click at [402, 25] on input "text" at bounding box center [577, 31] width 666 height 26
paste input "[EMAIL_ADDRESS][DOMAIN_NAME]"
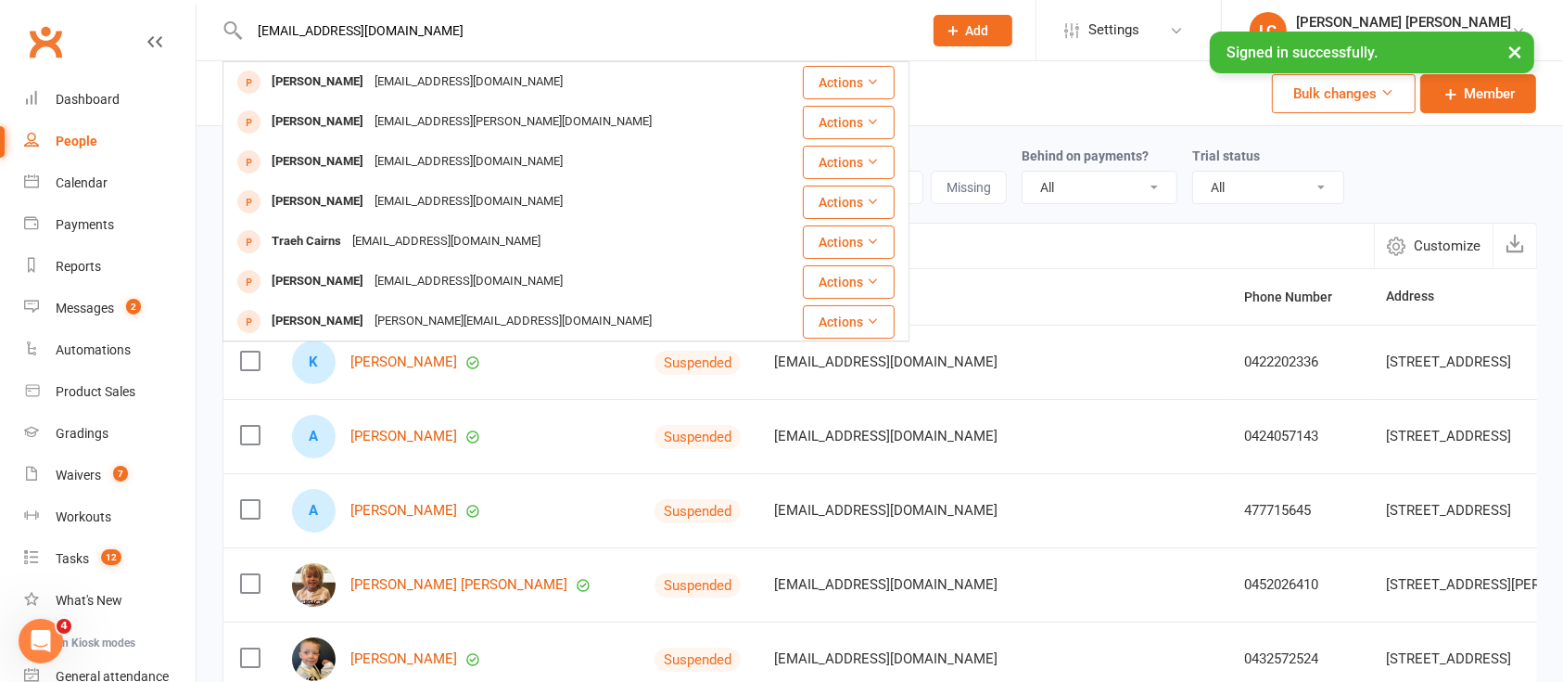
type input "[EMAIL_ADDRESS][DOMAIN_NAME]"
click at [1193, 19] on link "Settings" at bounding box center [1129, 30] width 129 height 42
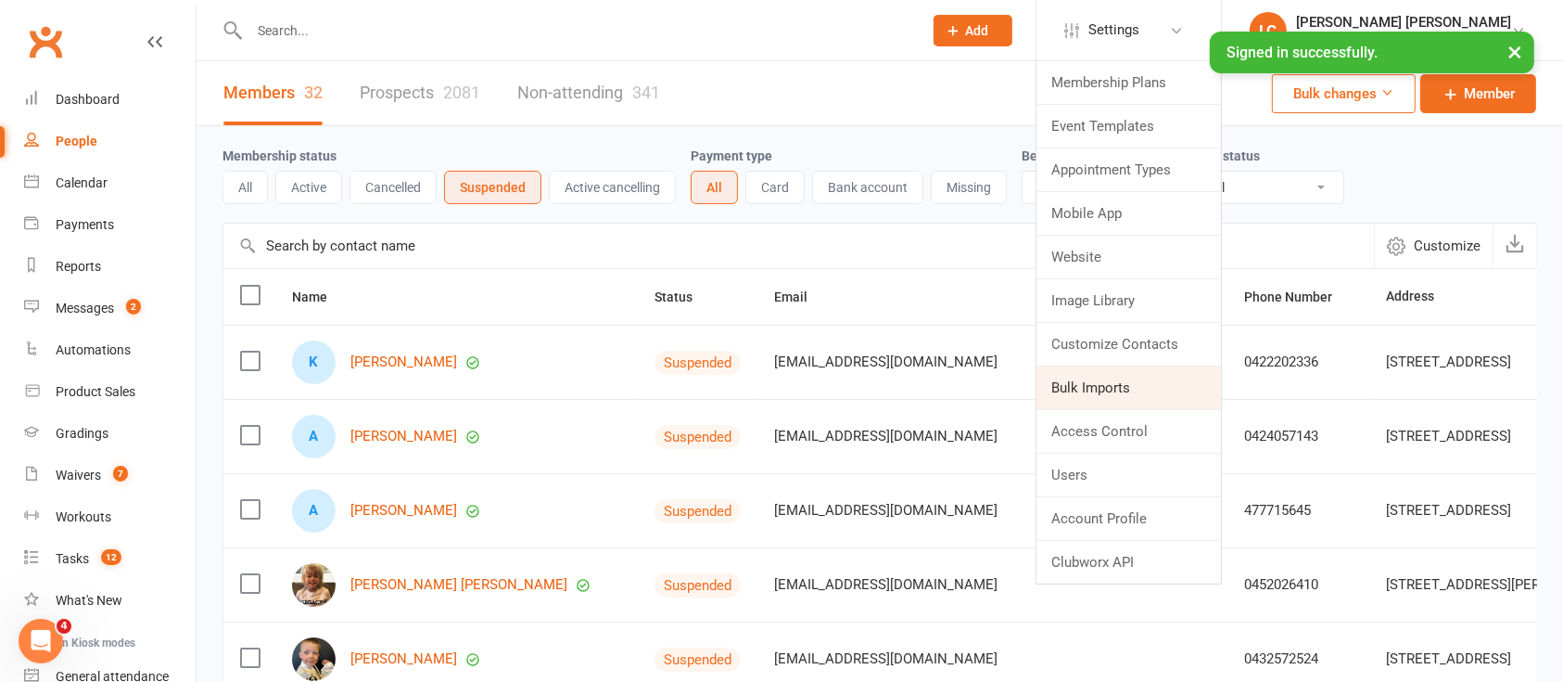
click at [1180, 399] on link "Bulk Imports" at bounding box center [1129, 387] width 185 height 43
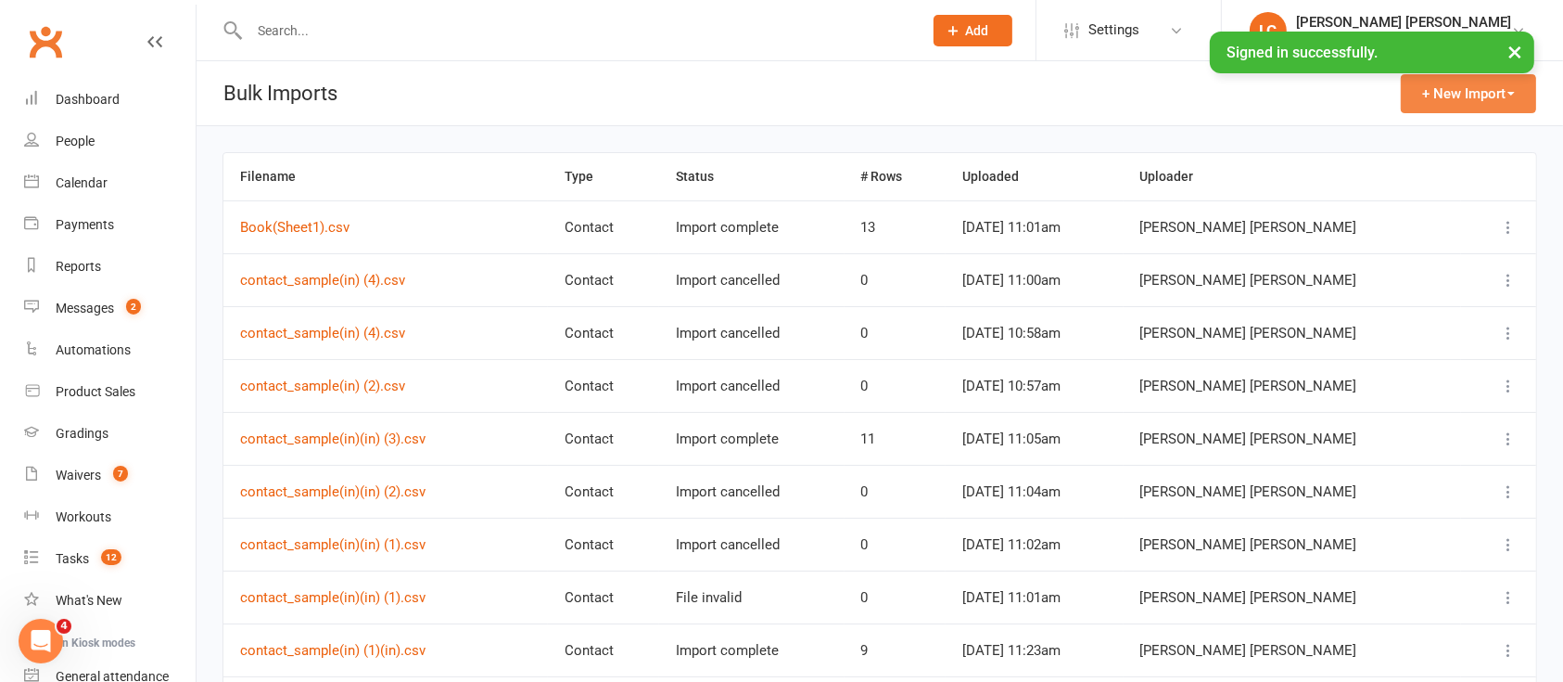
click at [1455, 99] on button "+ New Import" at bounding box center [1468, 93] width 135 height 39
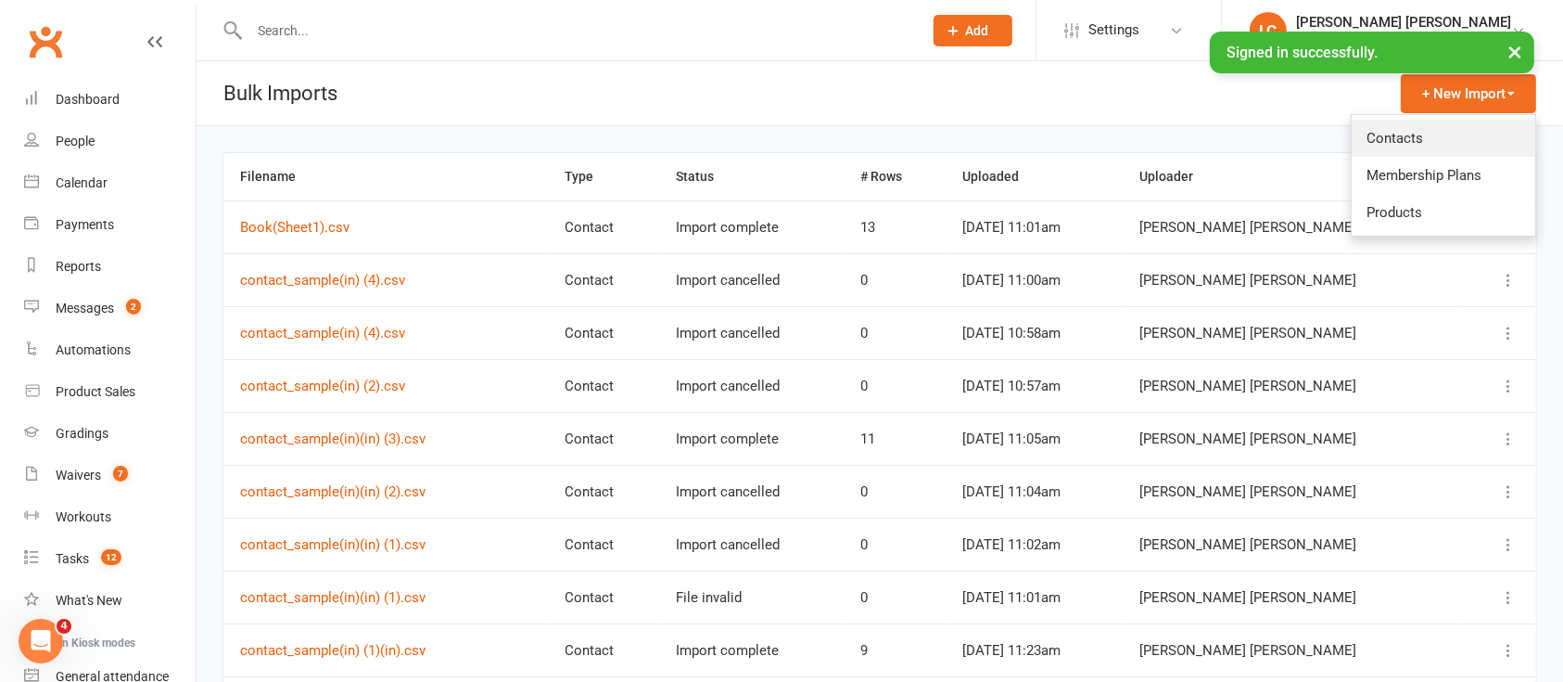
click at [1403, 144] on link "Contacts" at bounding box center [1444, 138] width 184 height 37
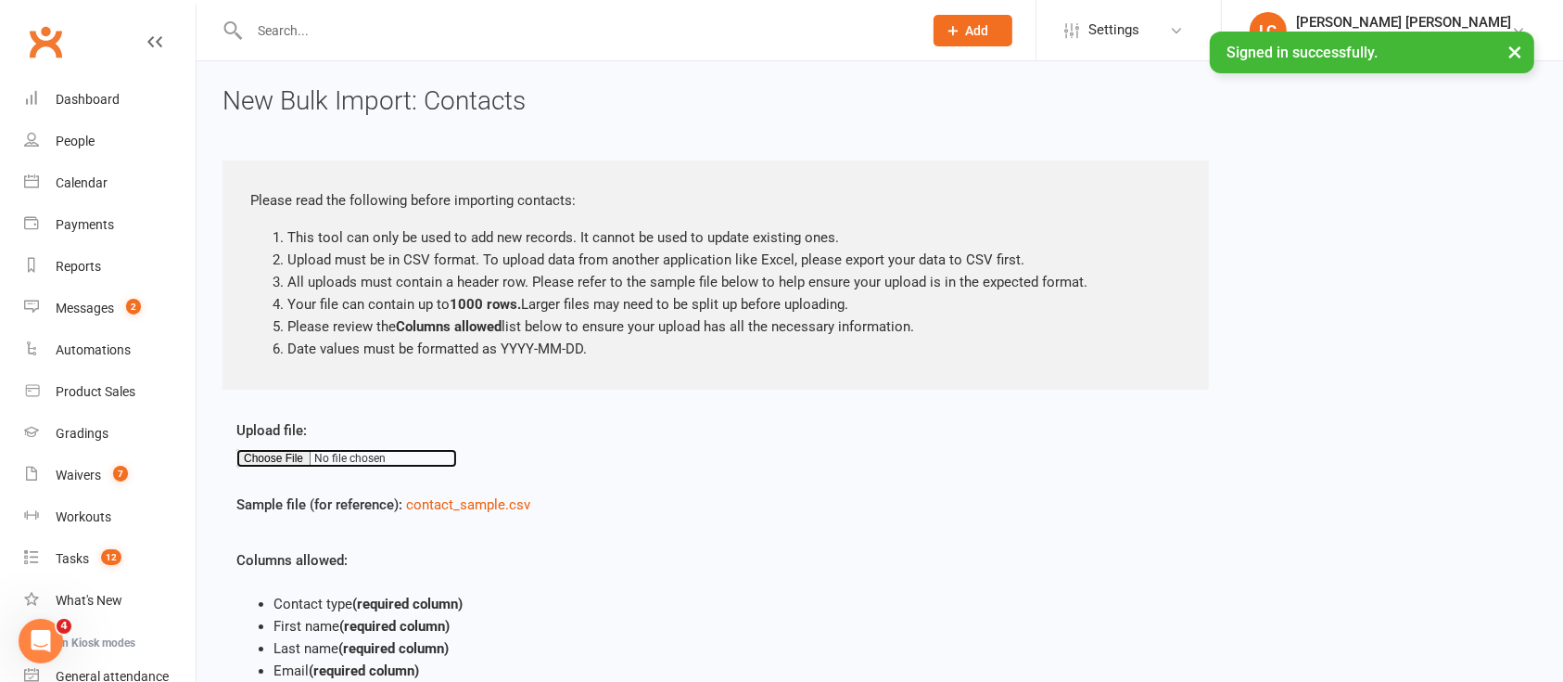
click at [296, 462] on input "file" at bounding box center [346, 458] width 221 height 19
type input "C:\fakepath\contact_sample(in) (2).csv"
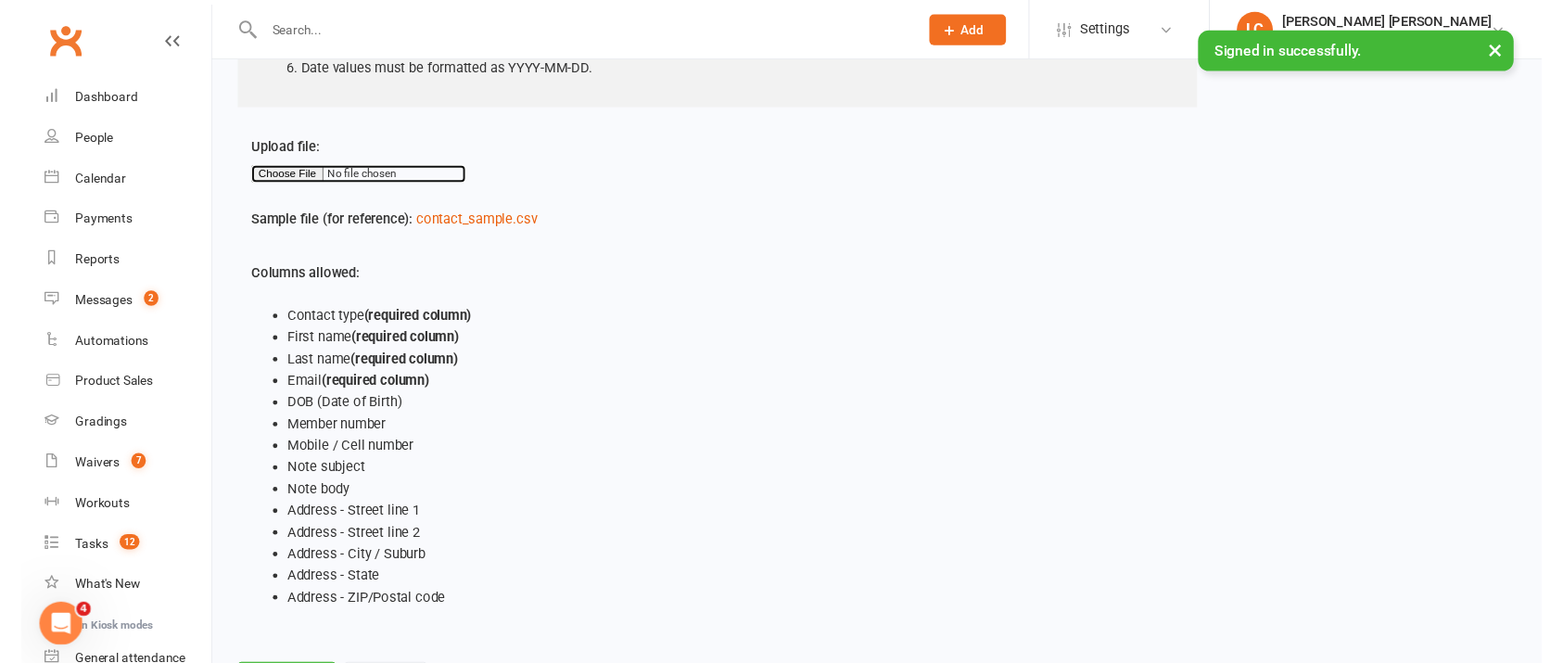
scroll to position [368, 0]
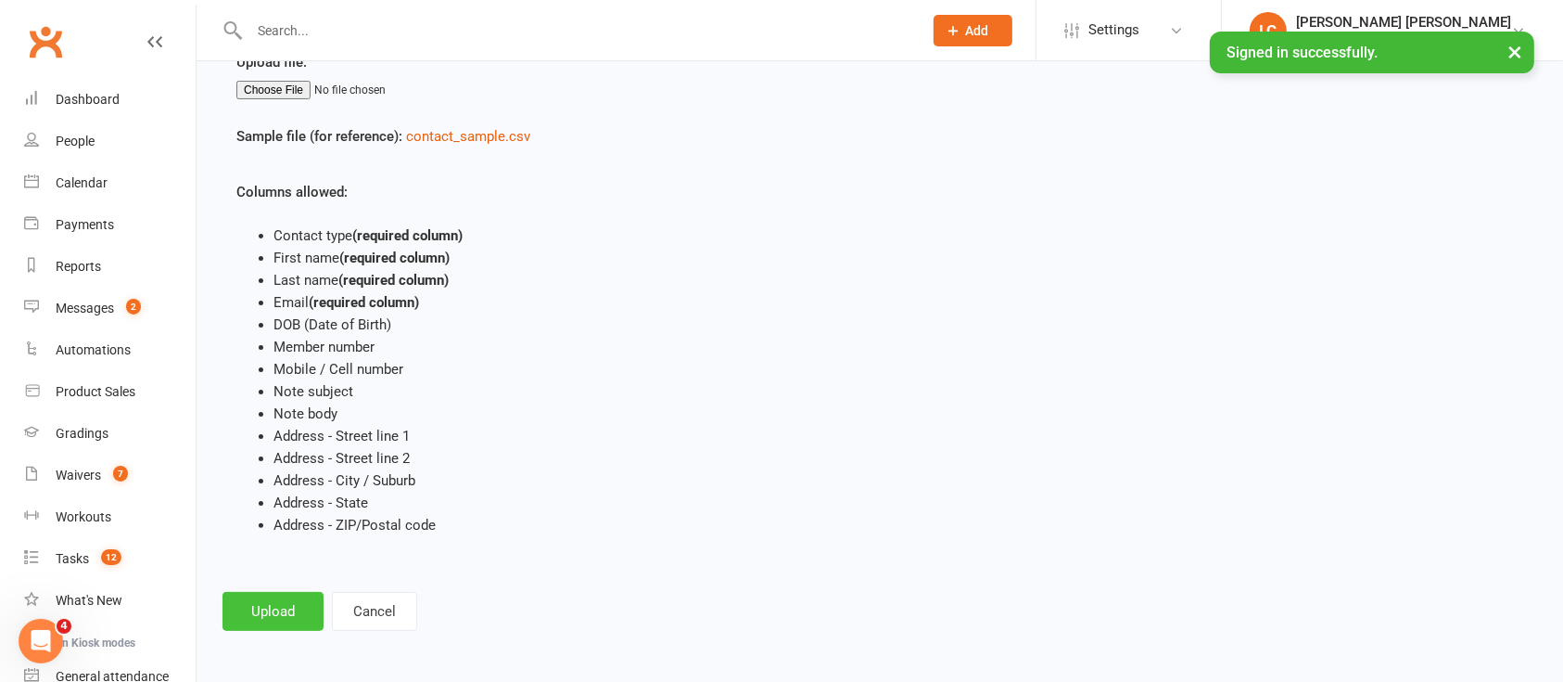
click at [273, 601] on button "Upload" at bounding box center [273, 611] width 101 height 39
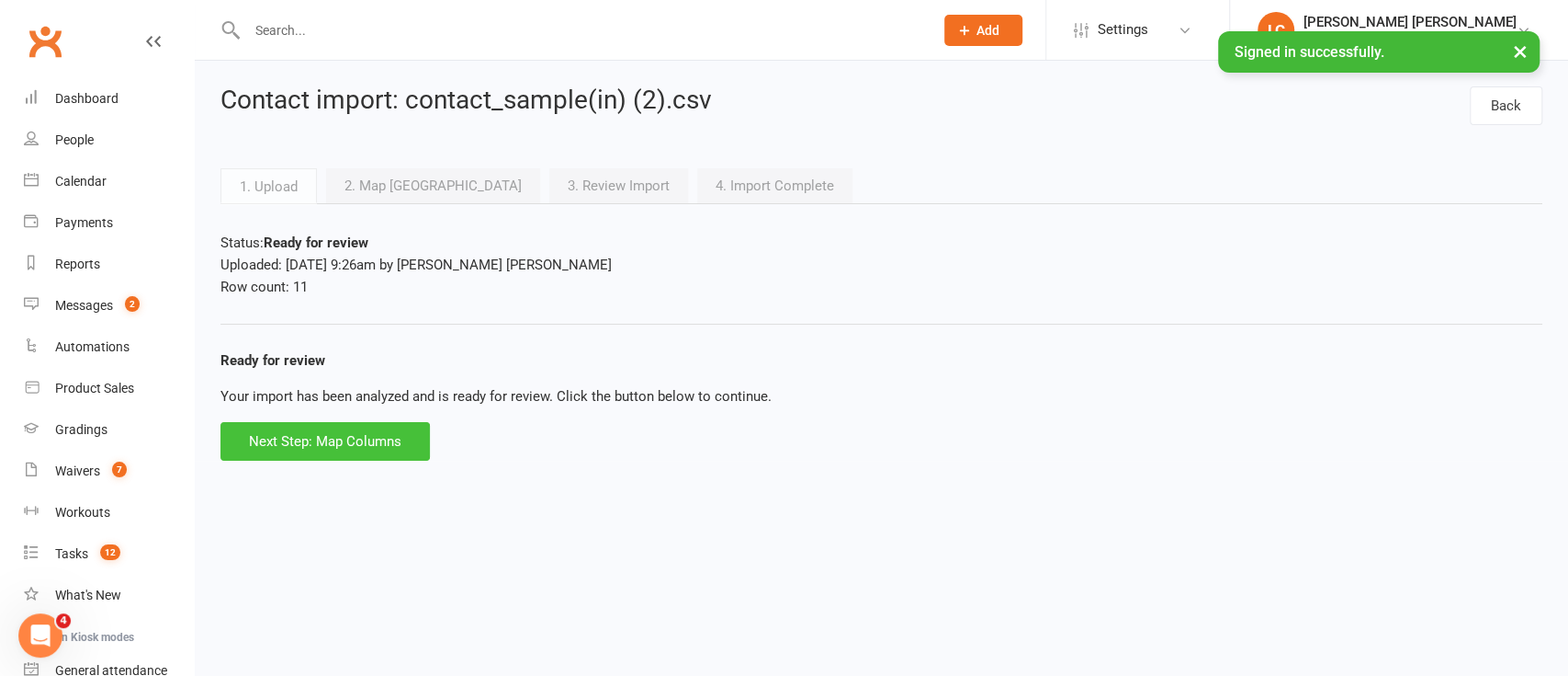
click at [314, 437] on button "Next Step: Map Columns" at bounding box center [325, 441] width 209 height 39
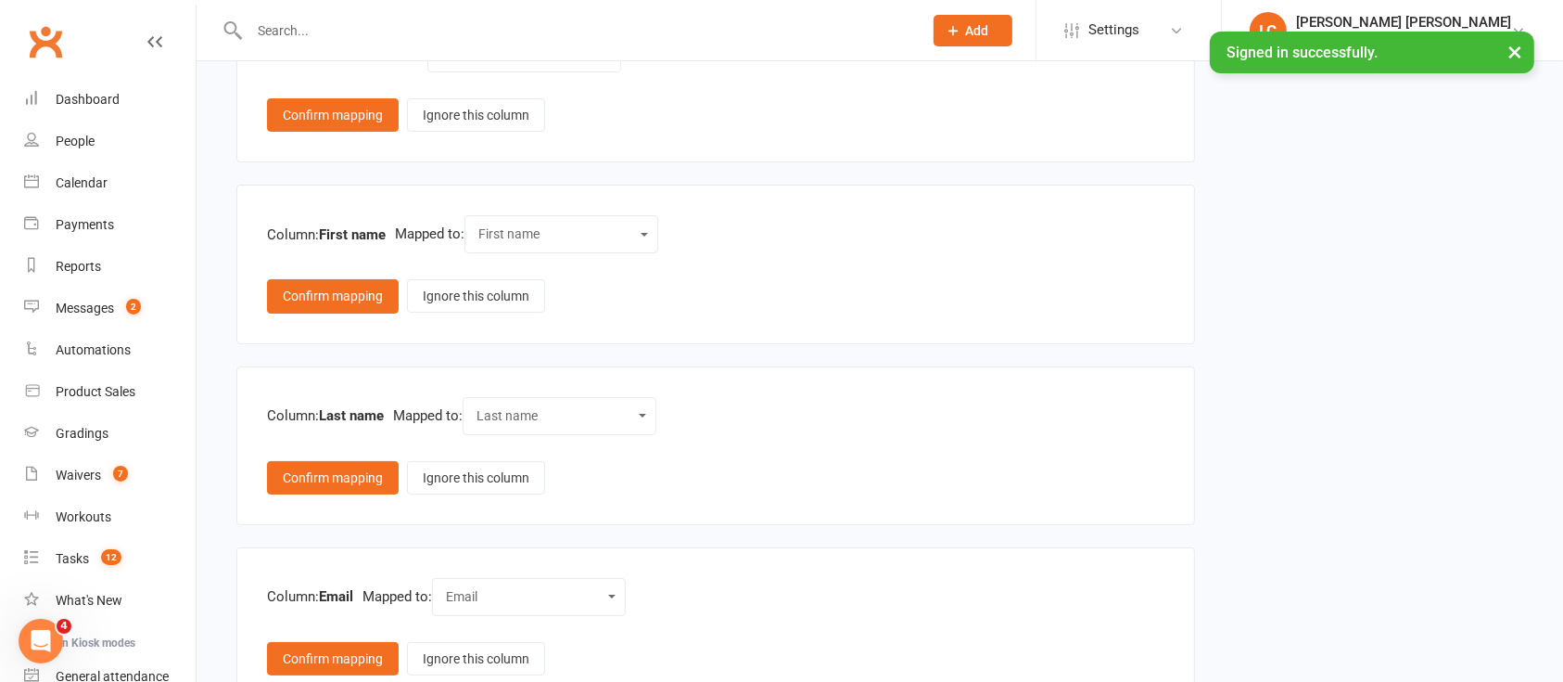
scroll to position [515, 0]
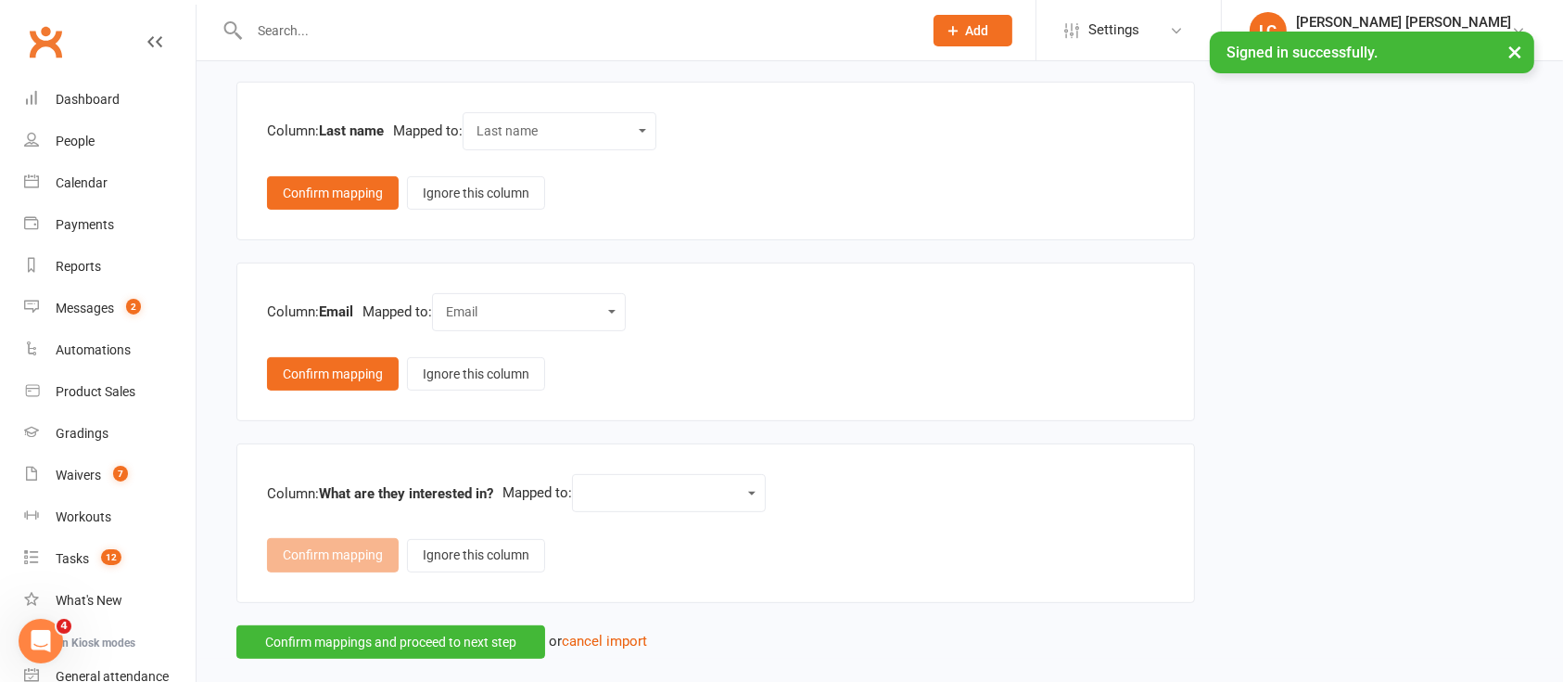
click at [634, 490] on select "Contact type First name Last name Email DOB (Date of Birth) Member number Mobil…" at bounding box center [669, 492] width 170 height 21
select select "14"
click at [590, 482] on select "Contact type First name Last name Email DOB (Date of Birth) Member number Mobil…" at bounding box center [669, 492] width 170 height 21
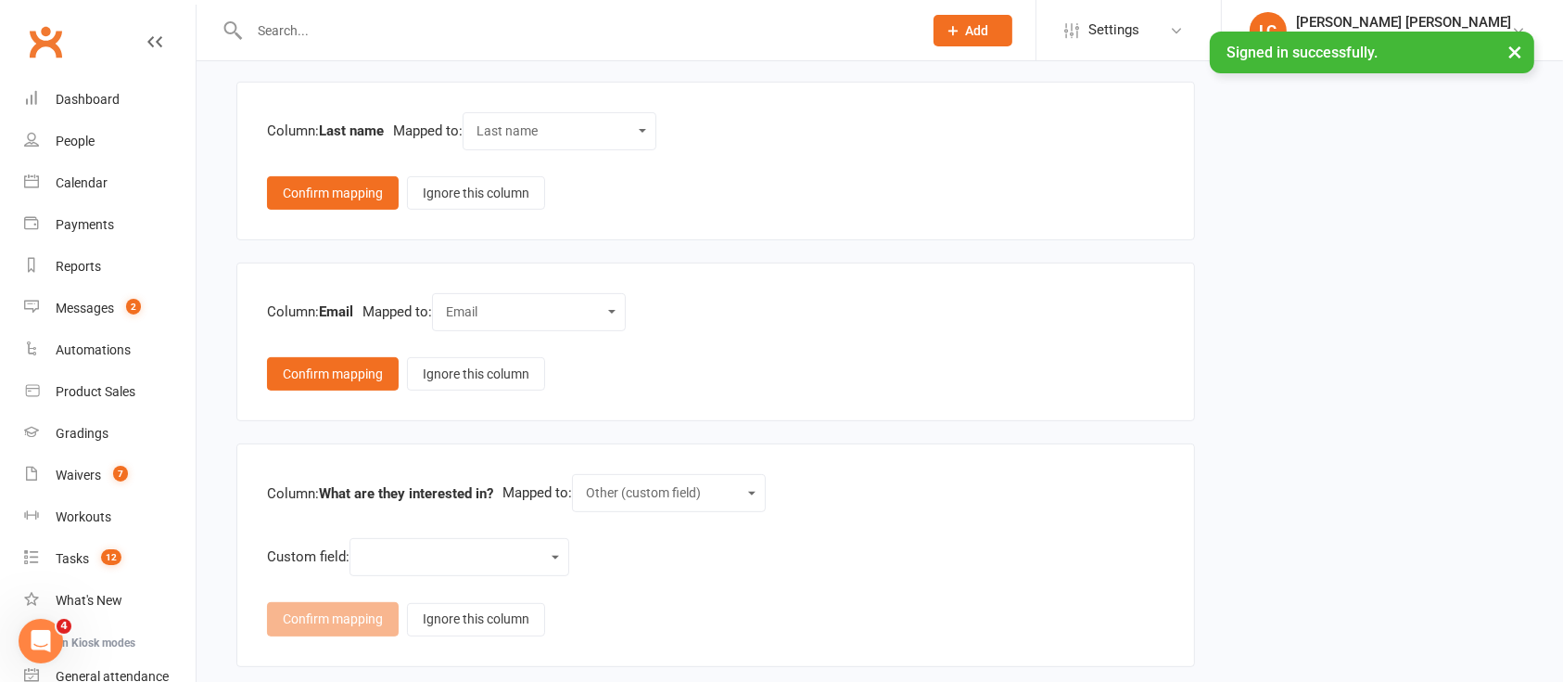
drag, startPoint x: 385, startPoint y: 550, endPoint x: 397, endPoint y: 549, distance: 12.1
click at [385, 550] on select "Weight Height Body Fat Percentage Arm Measurement Chest Legs Waist Member First…" at bounding box center [460, 556] width 196 height 21
select select "21"
click at [364, 546] on select "Weight Height Body Fat Percentage Arm Measurement Chest Legs Waist Member First…" at bounding box center [460, 556] width 196 height 21
click at [356, 619] on button "Confirm mapping" at bounding box center [333, 618] width 132 height 33
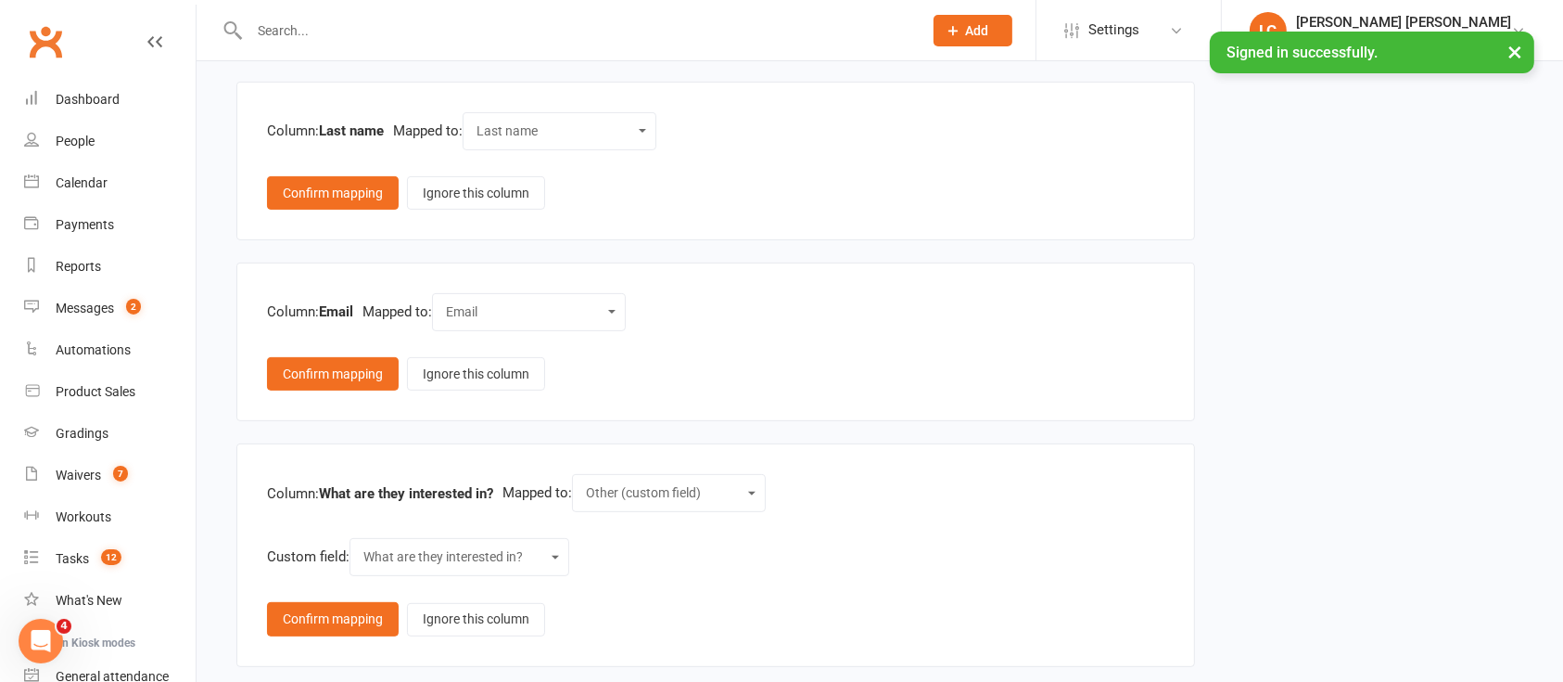
scroll to position [500, 0]
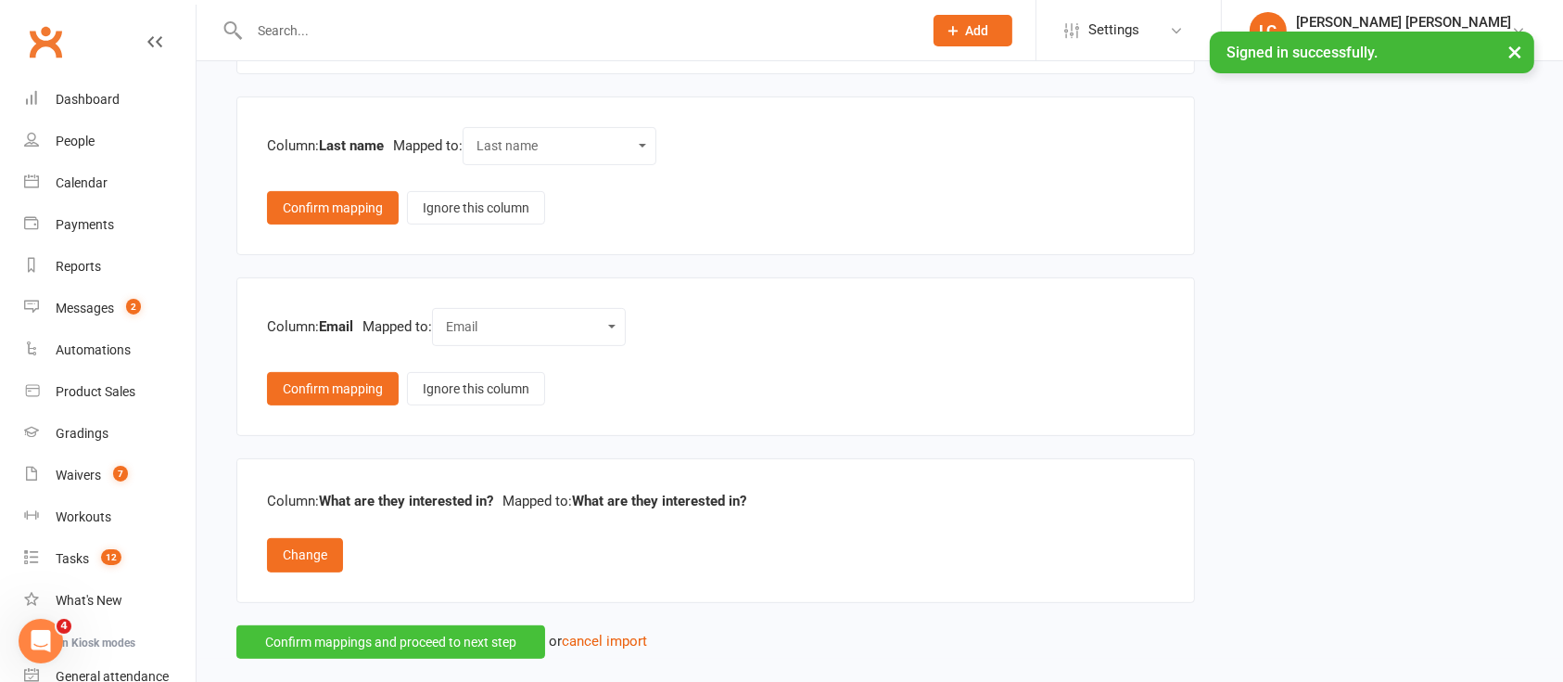
click at [464, 634] on button "Confirm mappings and proceed to next step" at bounding box center [390, 641] width 309 height 33
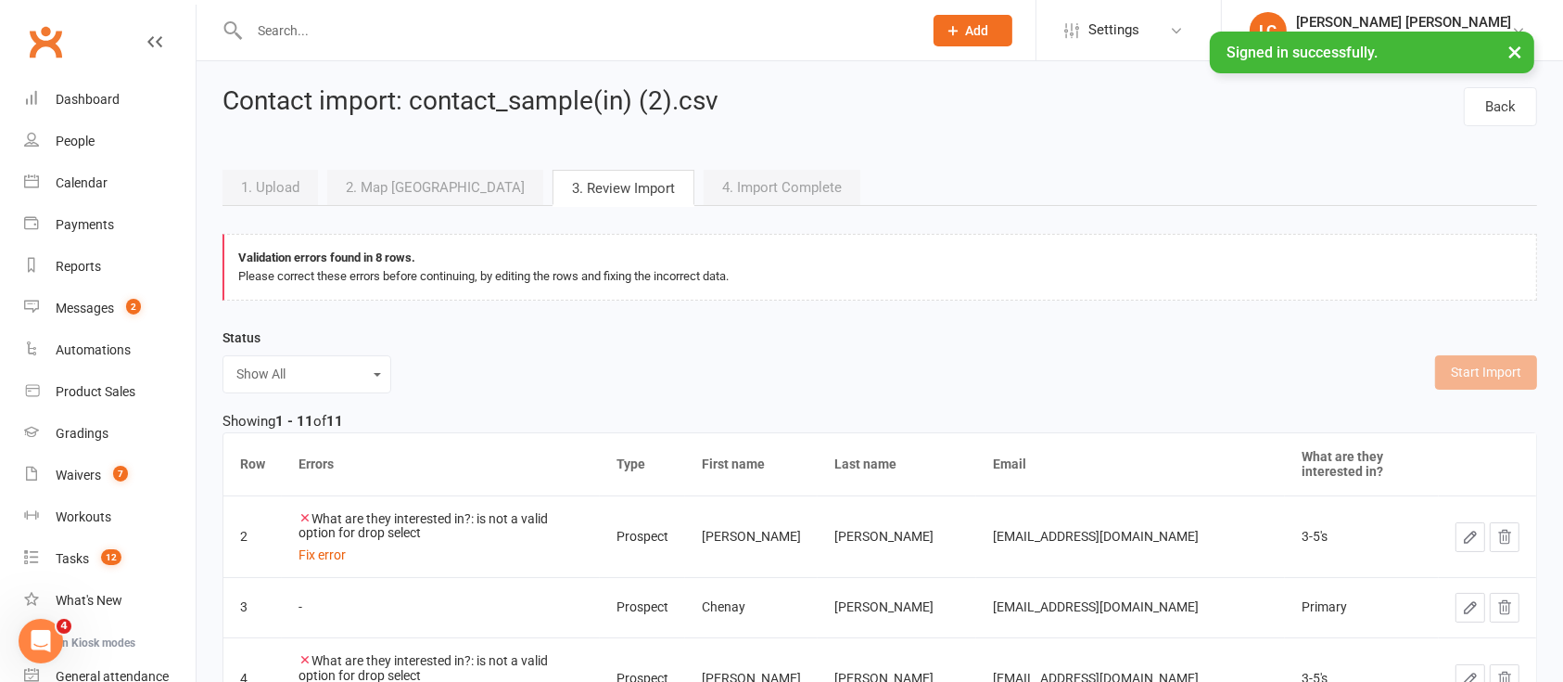
scroll to position [123, 0]
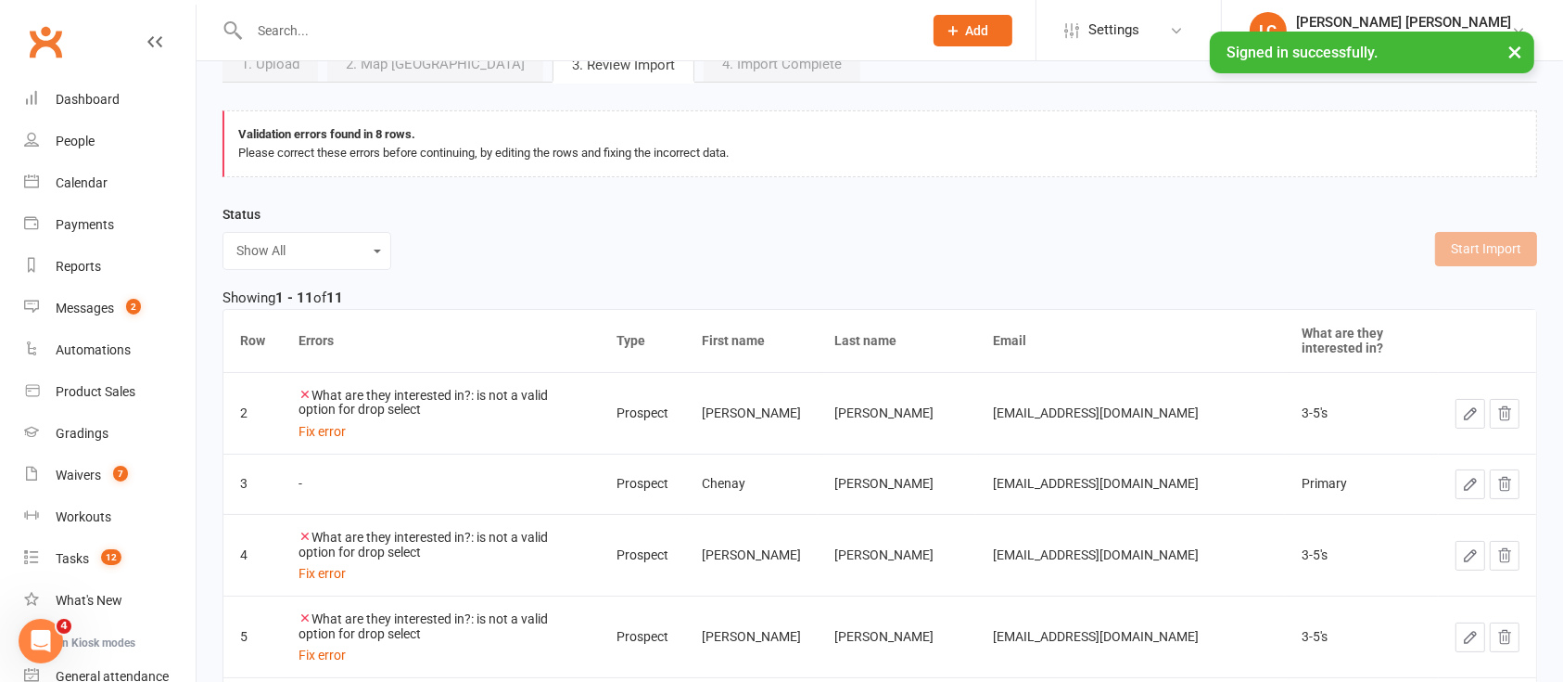
click at [1474, 405] on icon "button" at bounding box center [1470, 413] width 17 height 17
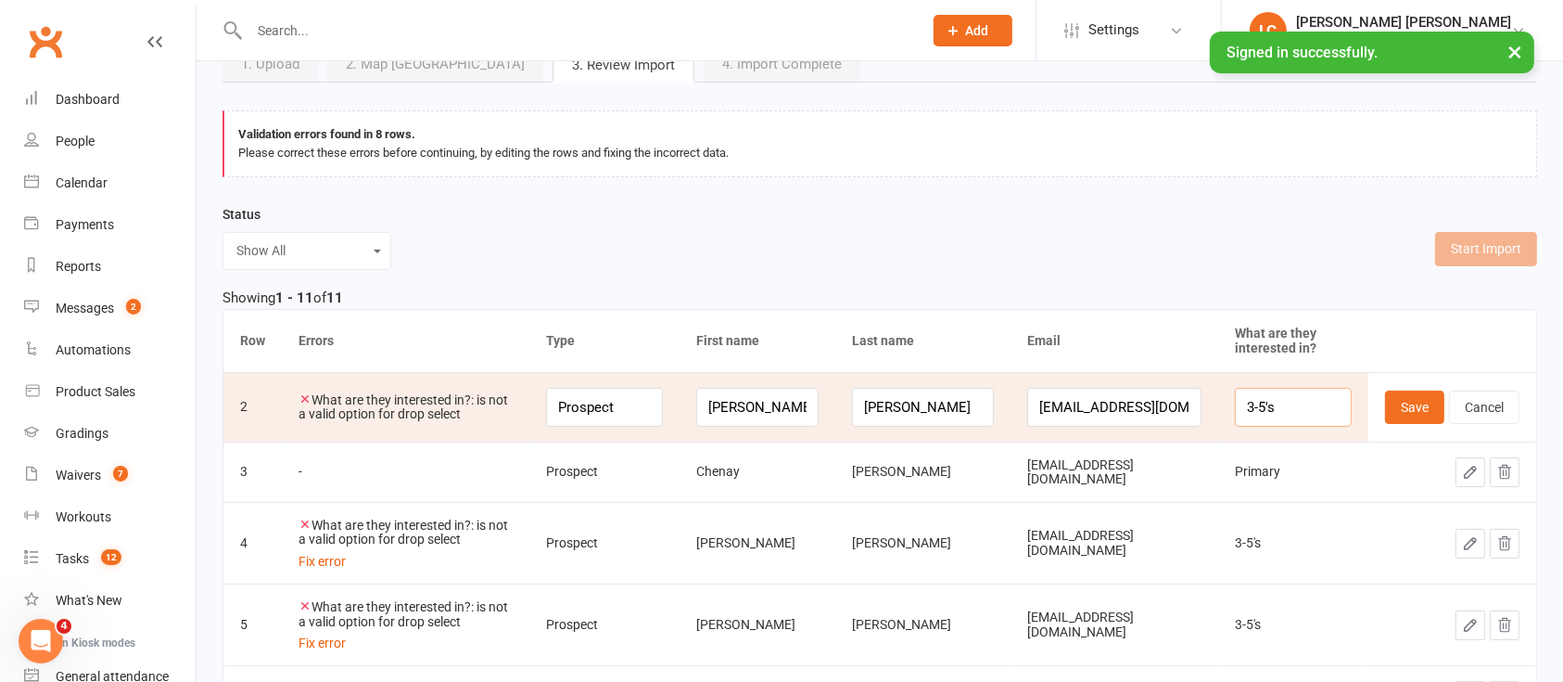
click at [1300, 403] on input "3-5's" at bounding box center [1293, 407] width 117 height 39
type input "[DEMOGRAPHIC_DATA]'s"
click at [1414, 402] on button "Save" at bounding box center [1414, 406] width 59 height 33
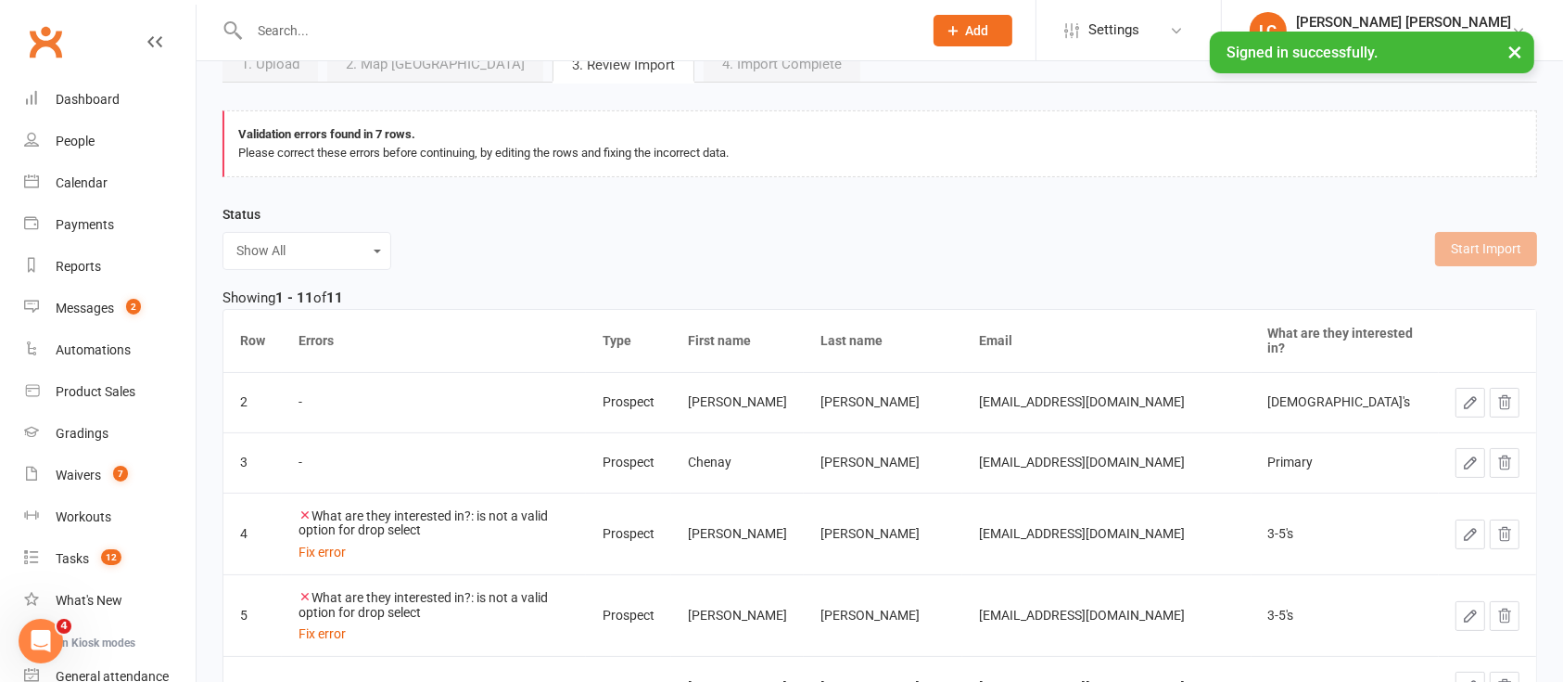
click at [1470, 526] on icon "button" at bounding box center [1470, 534] width 17 height 17
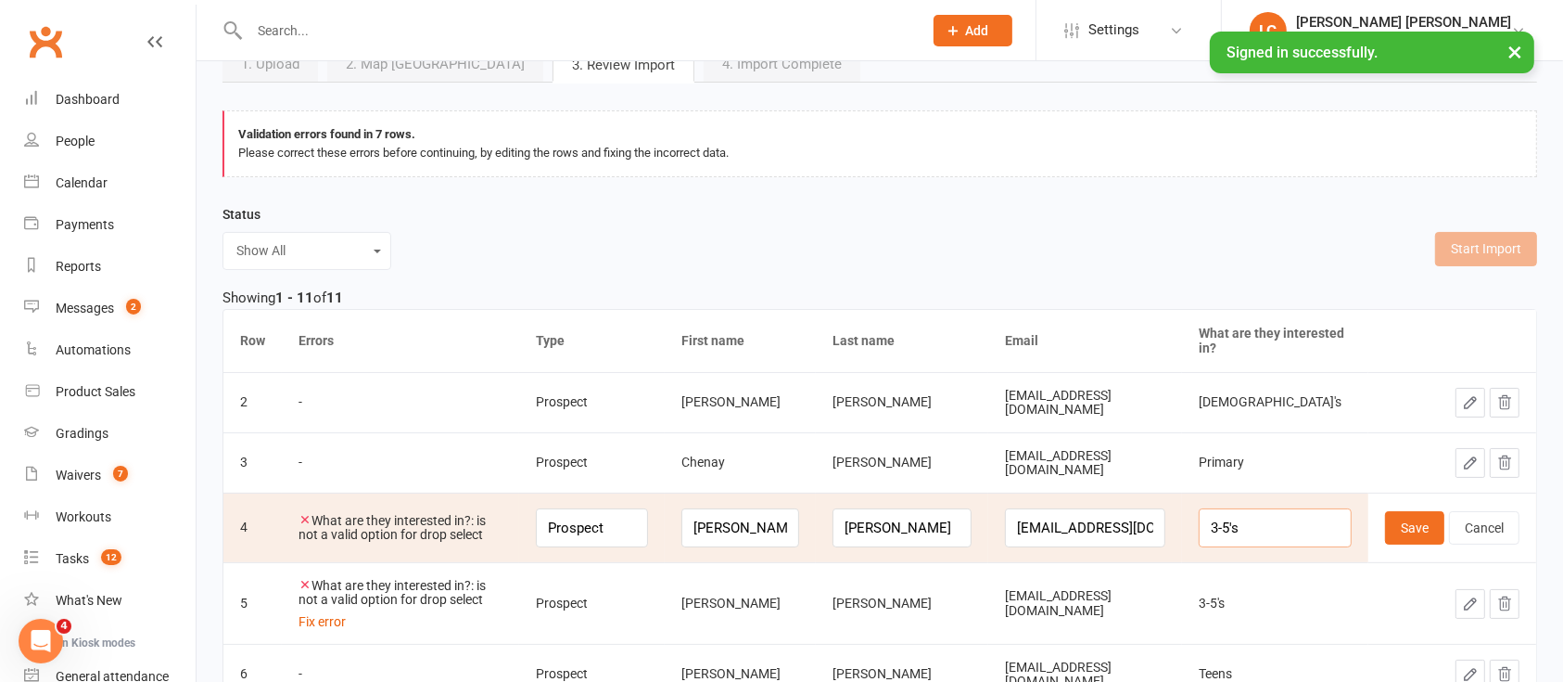
click at [1318, 532] on input "3-5's" at bounding box center [1275, 527] width 153 height 39
paste input "yo"
type input "[DEMOGRAPHIC_DATA]'s"
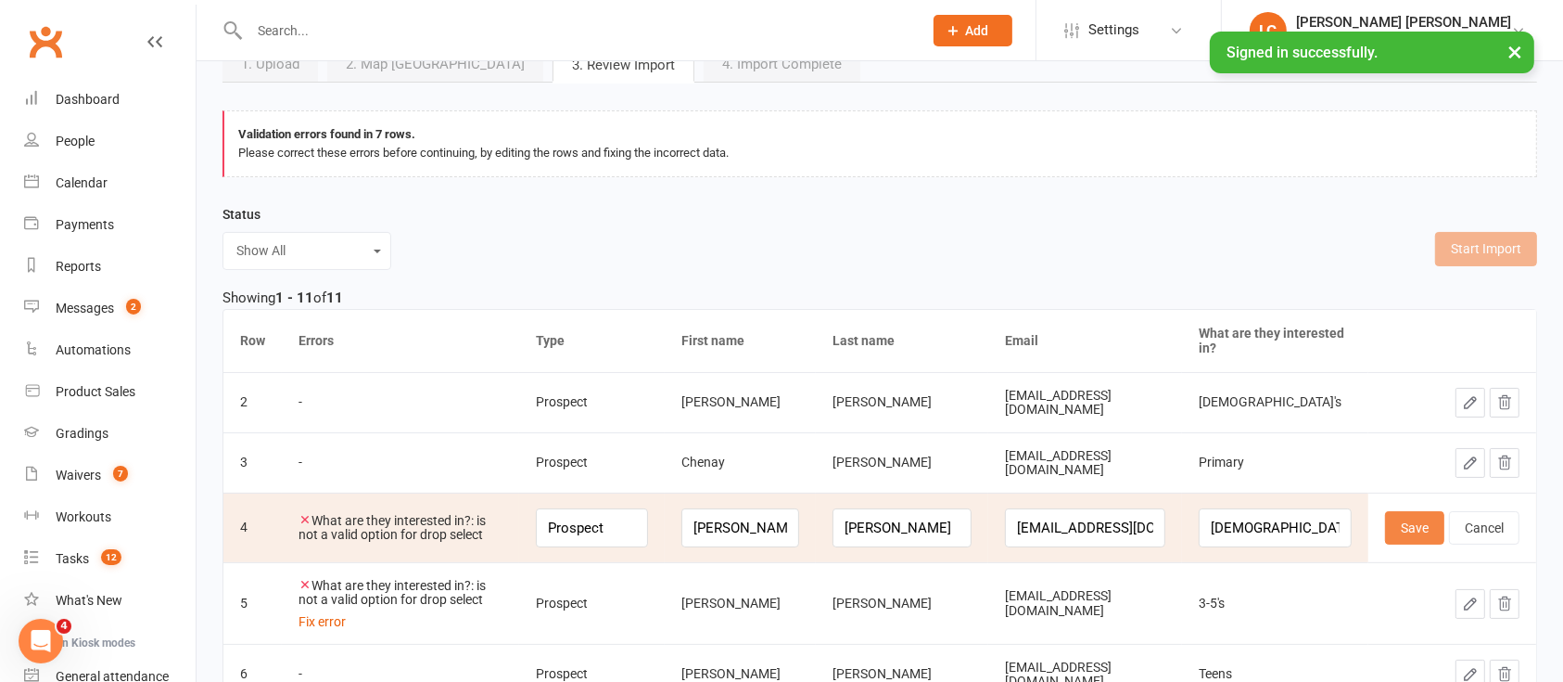
click at [1410, 515] on button "Save" at bounding box center [1414, 527] width 59 height 33
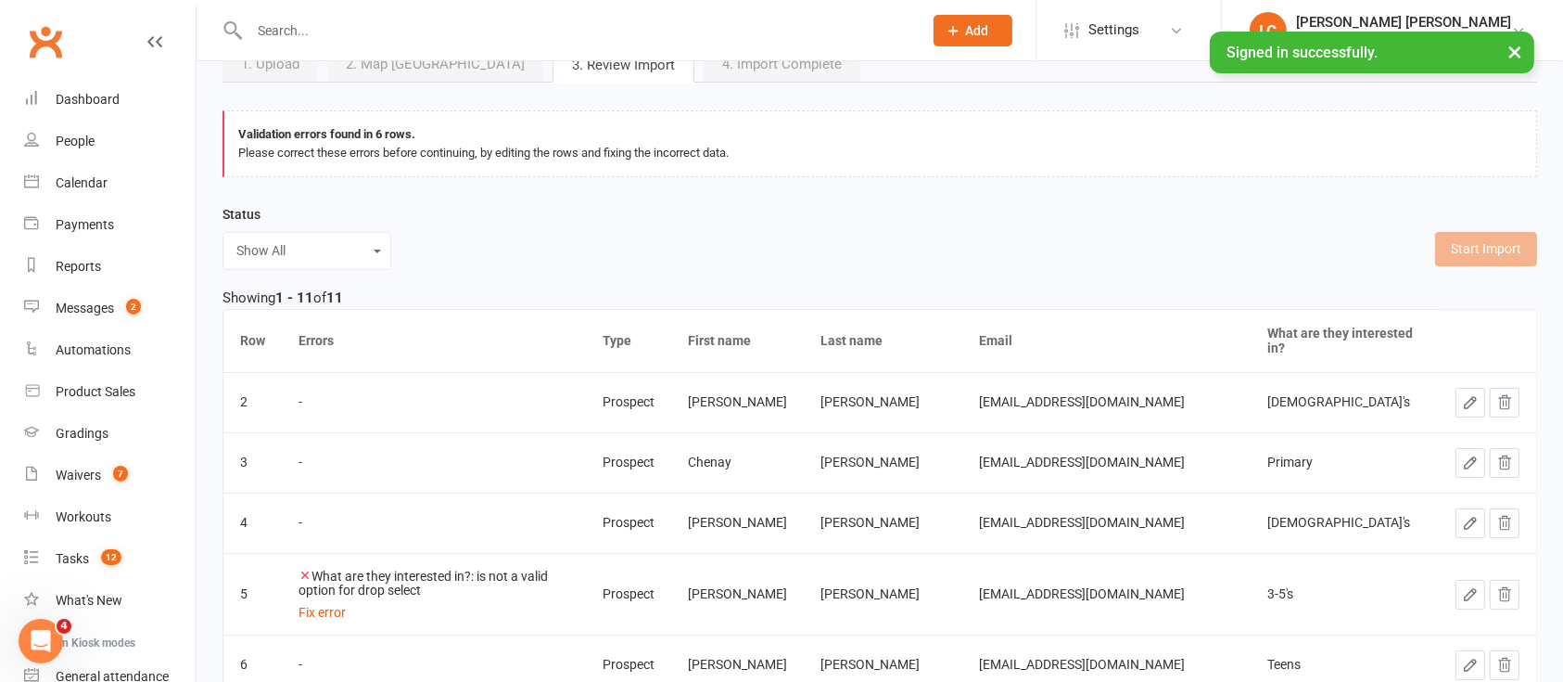
click at [1462, 586] on icon "button" at bounding box center [1470, 594] width 17 height 17
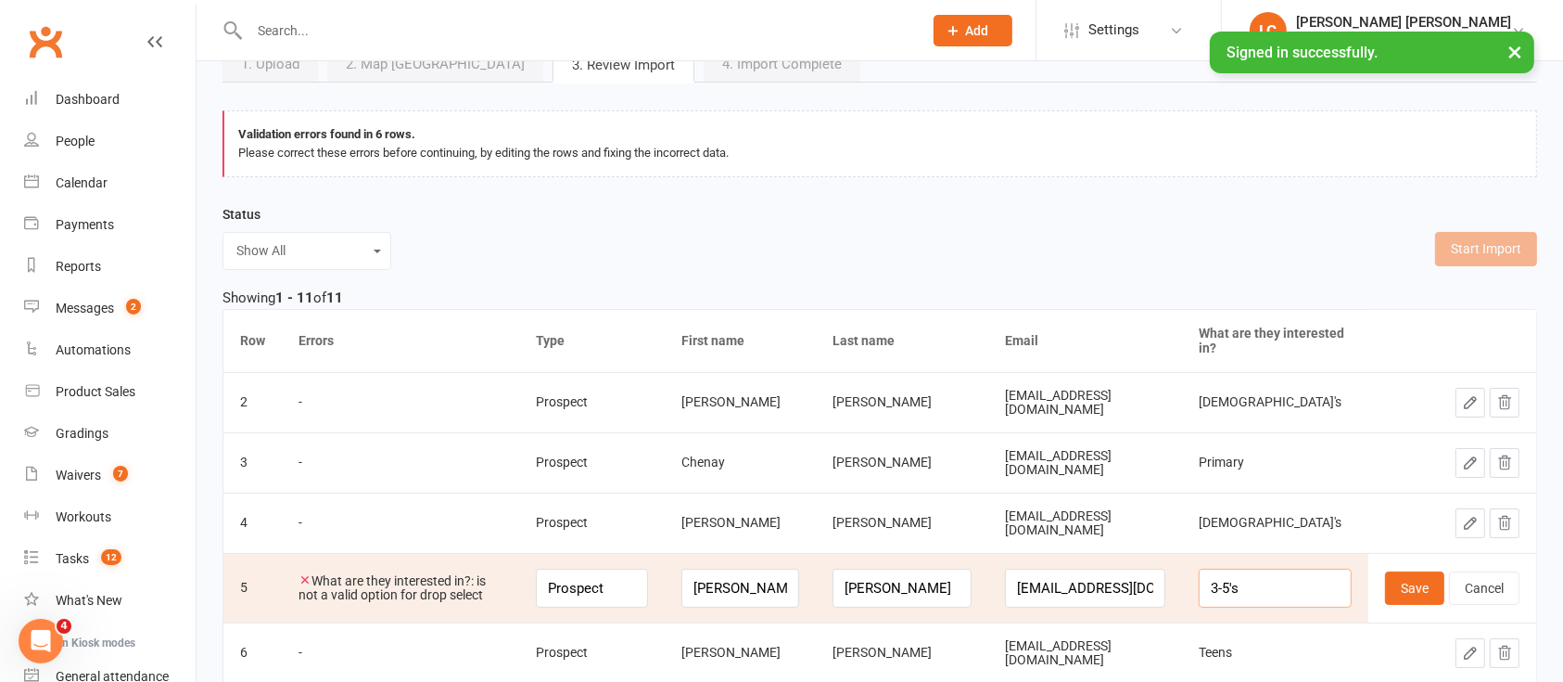
click at [1309, 580] on input "3-5's" at bounding box center [1275, 587] width 153 height 39
paste input "yo"
type input "[DEMOGRAPHIC_DATA]'s"
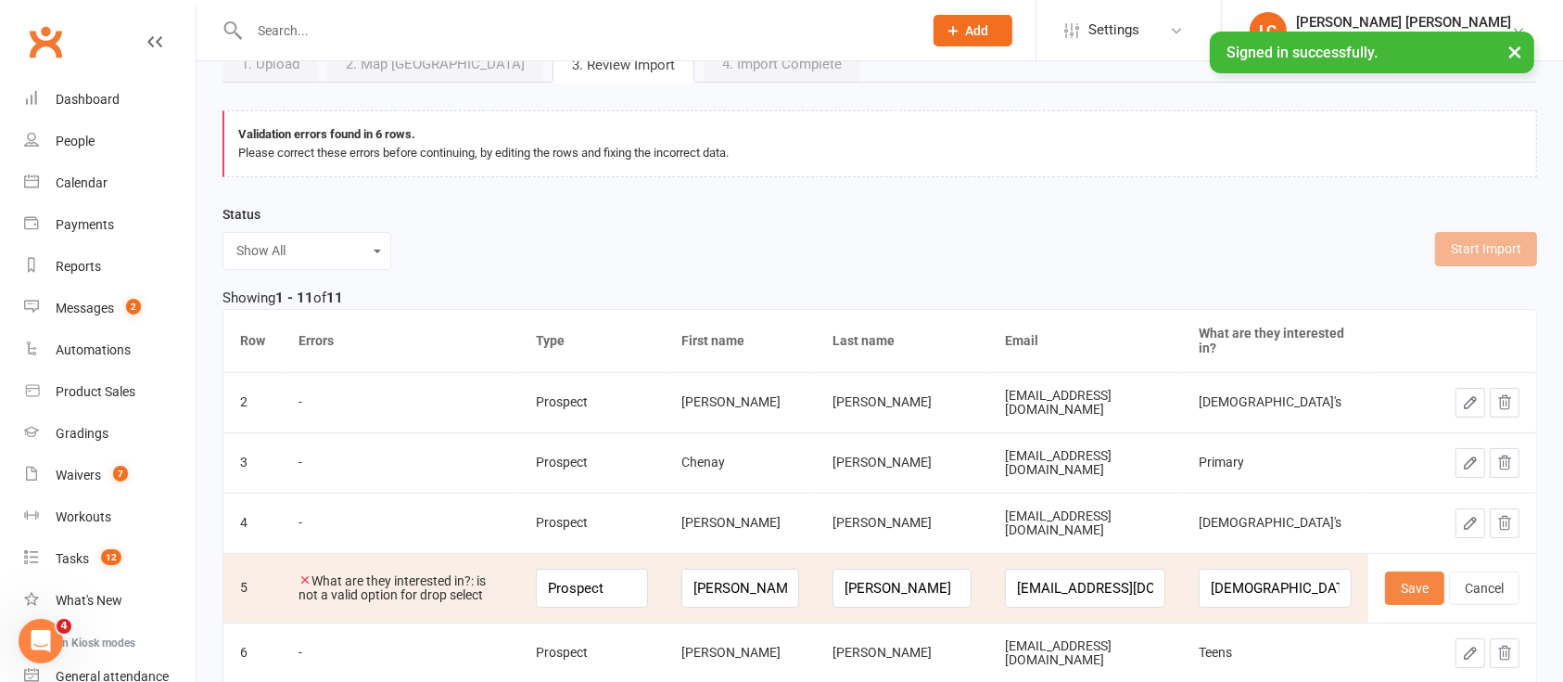
click at [1430, 591] on button "Save" at bounding box center [1414, 587] width 59 height 33
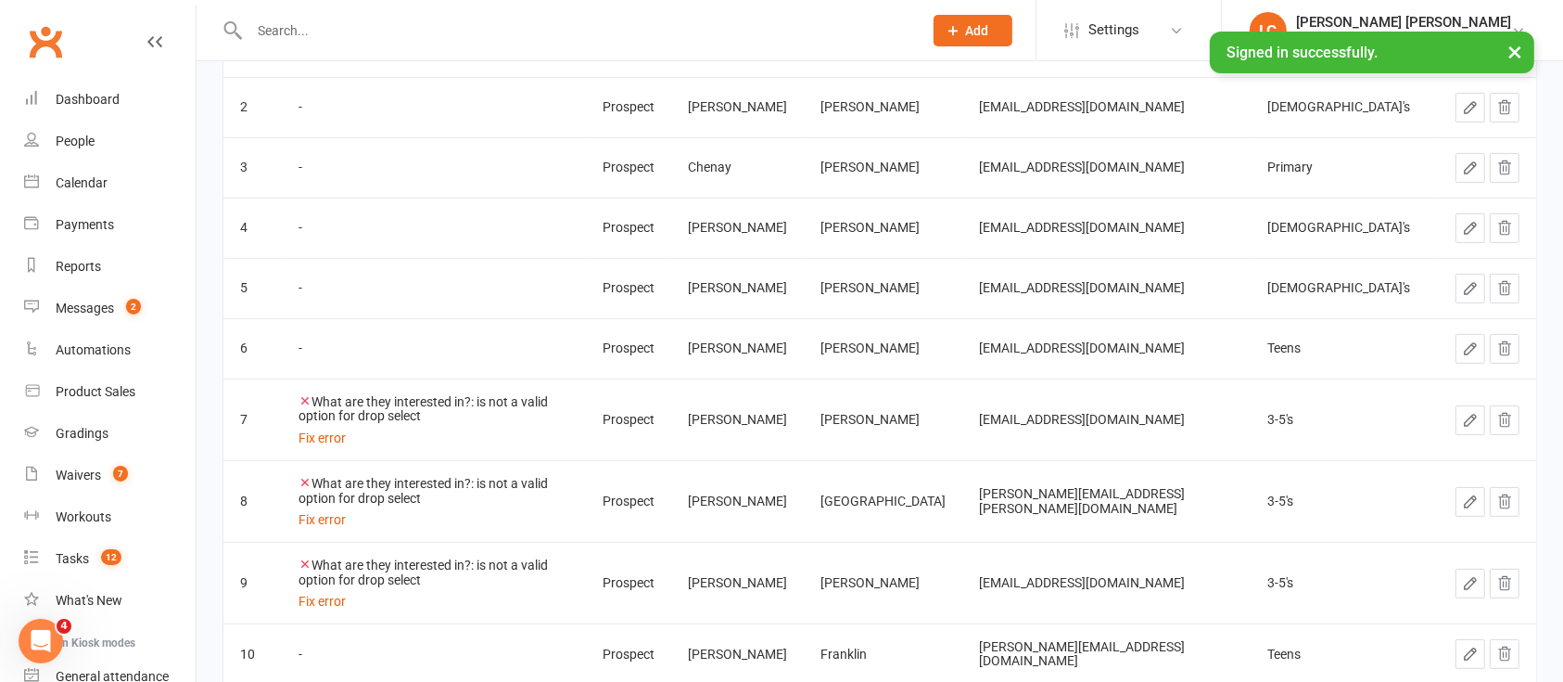
scroll to position [494, 0]
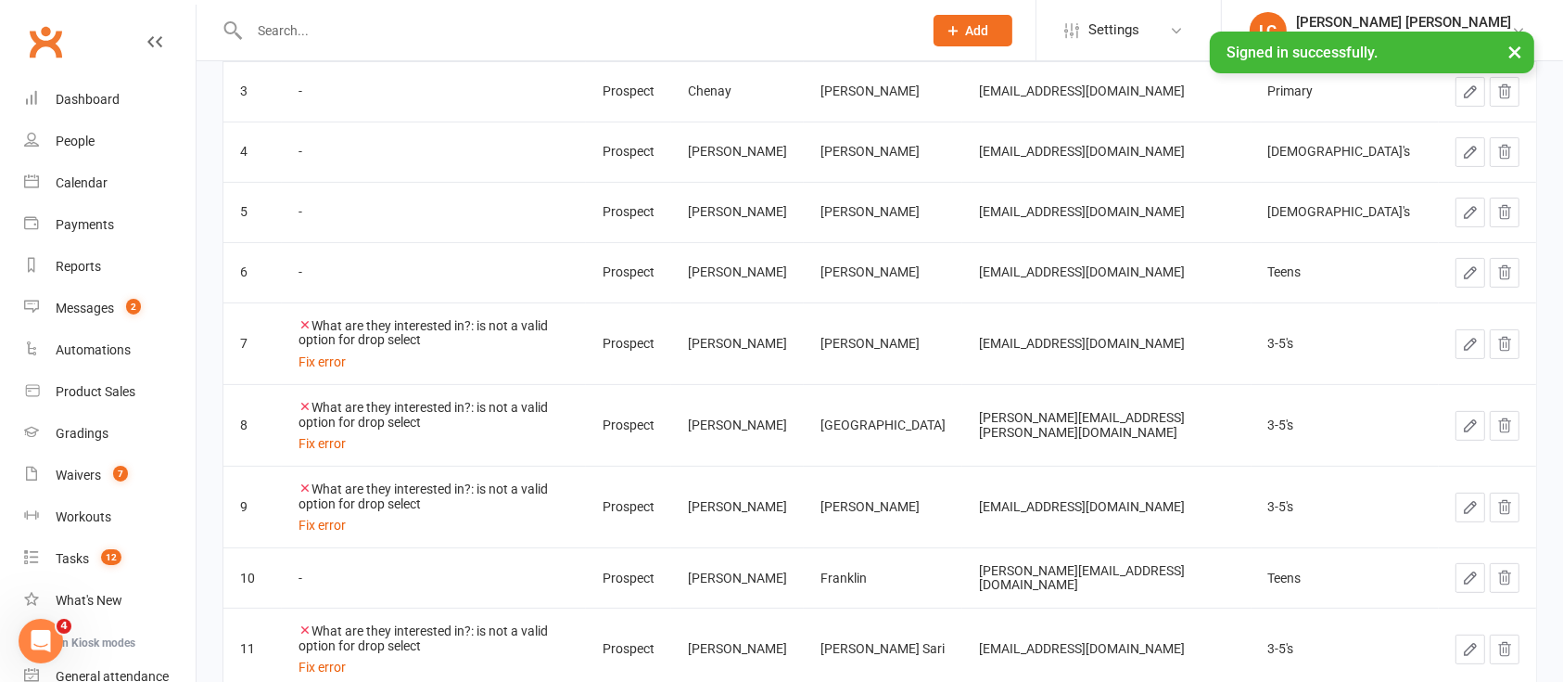
click at [1459, 329] on button "button" at bounding box center [1471, 344] width 30 height 30
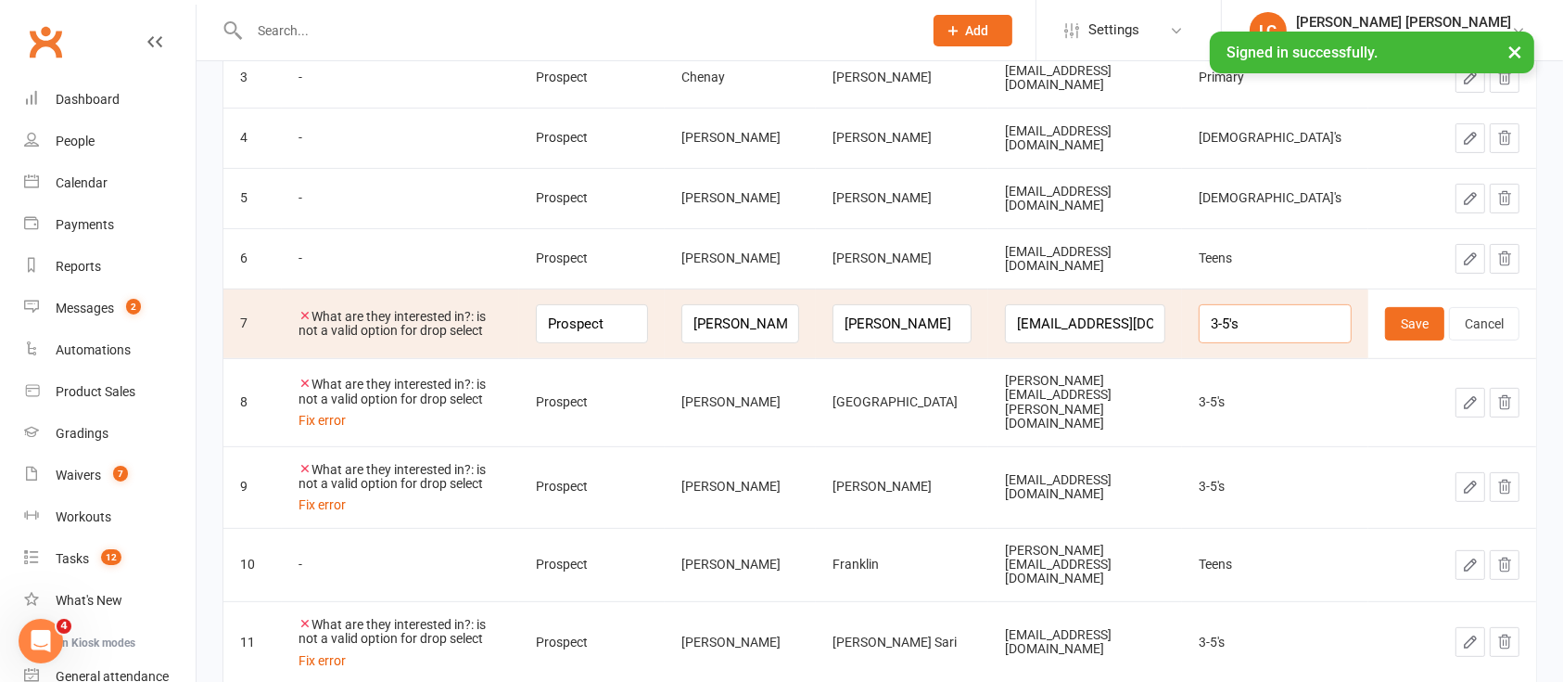
click at [1317, 321] on input "3-5's" at bounding box center [1275, 323] width 153 height 39
paste input "yo"
type input "[DEMOGRAPHIC_DATA]'s"
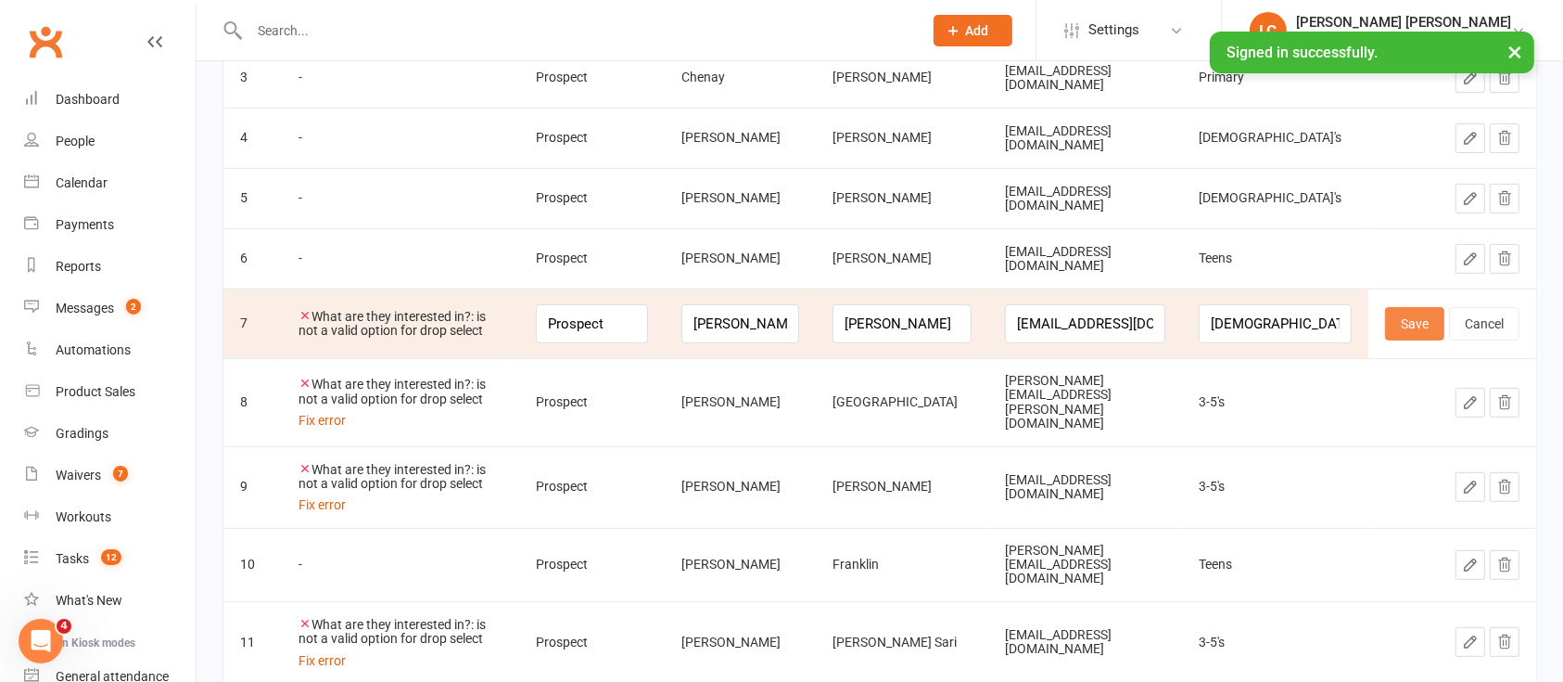
click at [1423, 319] on button "Save" at bounding box center [1414, 323] width 59 height 33
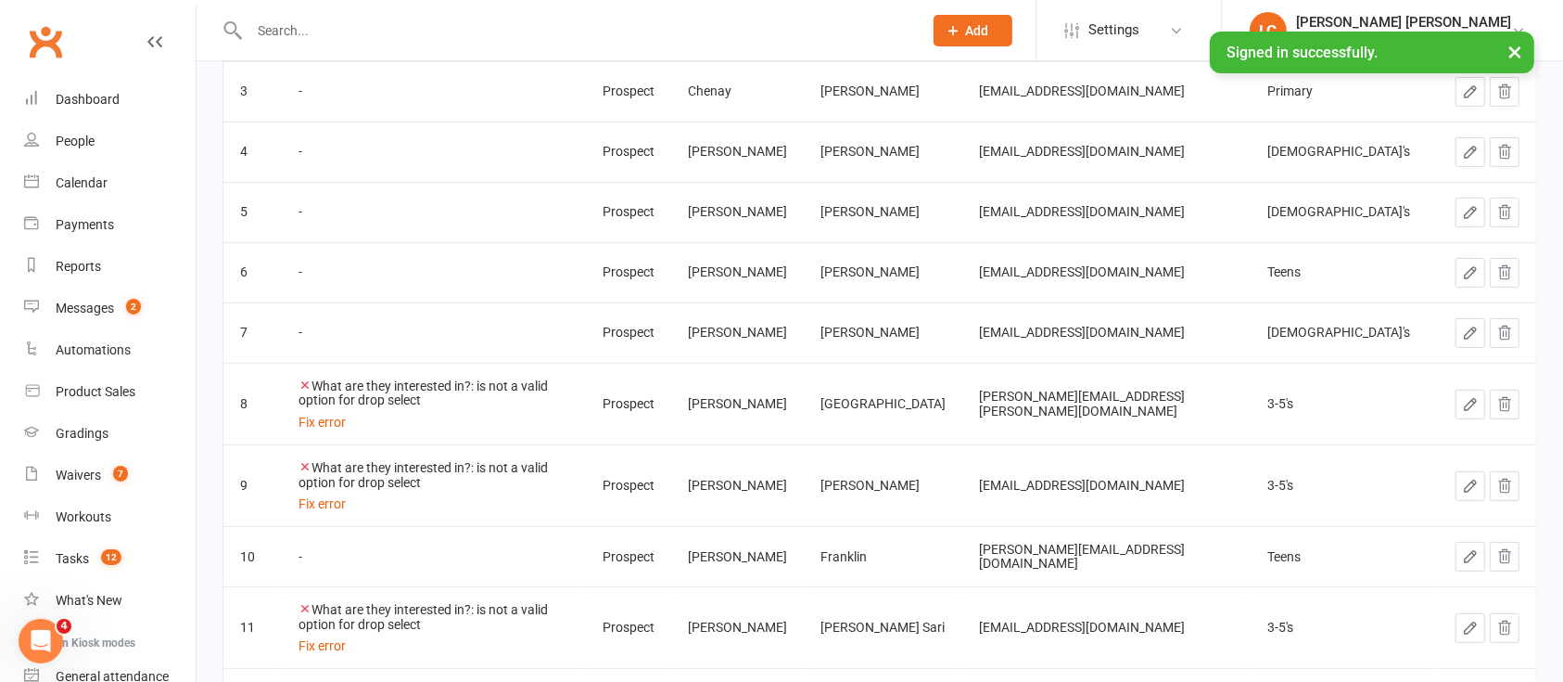
click at [1471, 399] on icon "button" at bounding box center [1470, 404] width 11 height 11
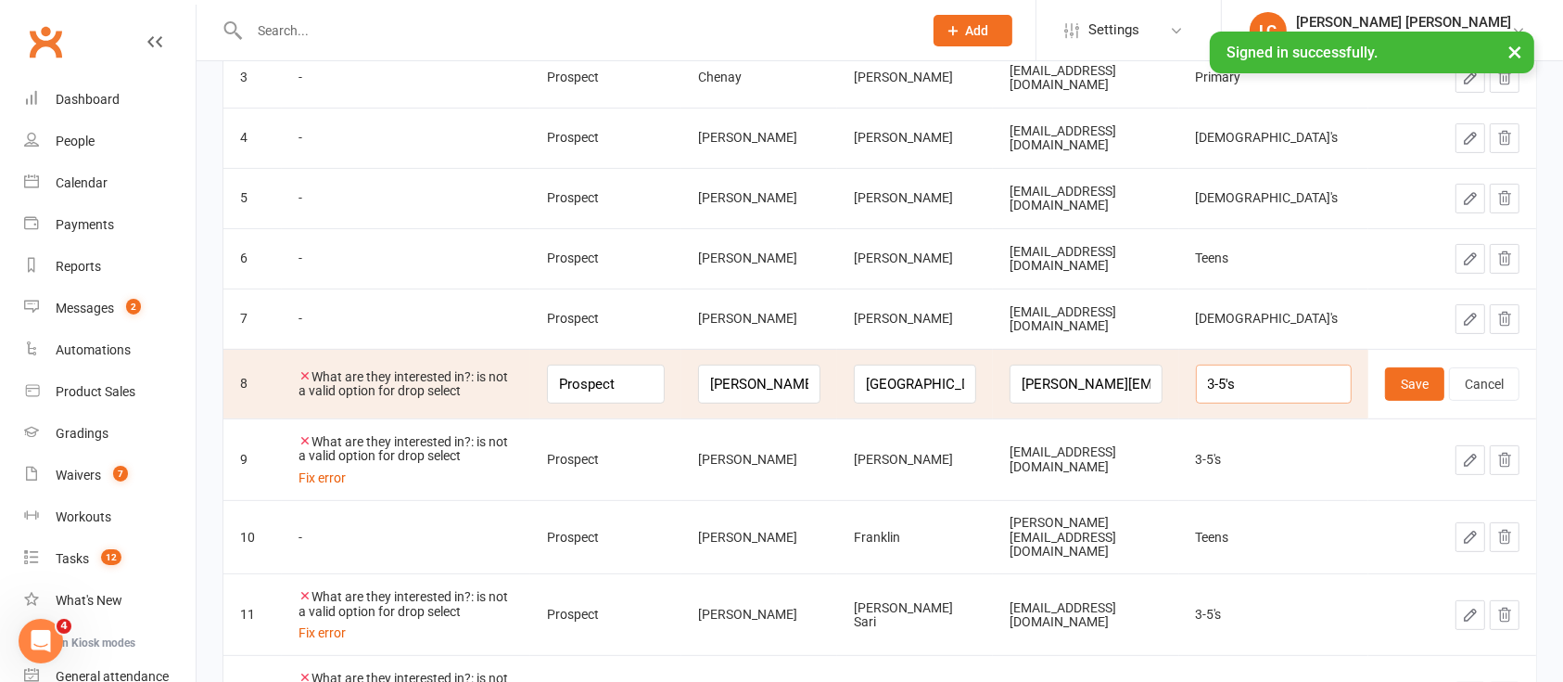
click at [1324, 385] on input "3-5's" at bounding box center [1274, 383] width 156 height 39
paste input "yo"
type input "[DEMOGRAPHIC_DATA]'s"
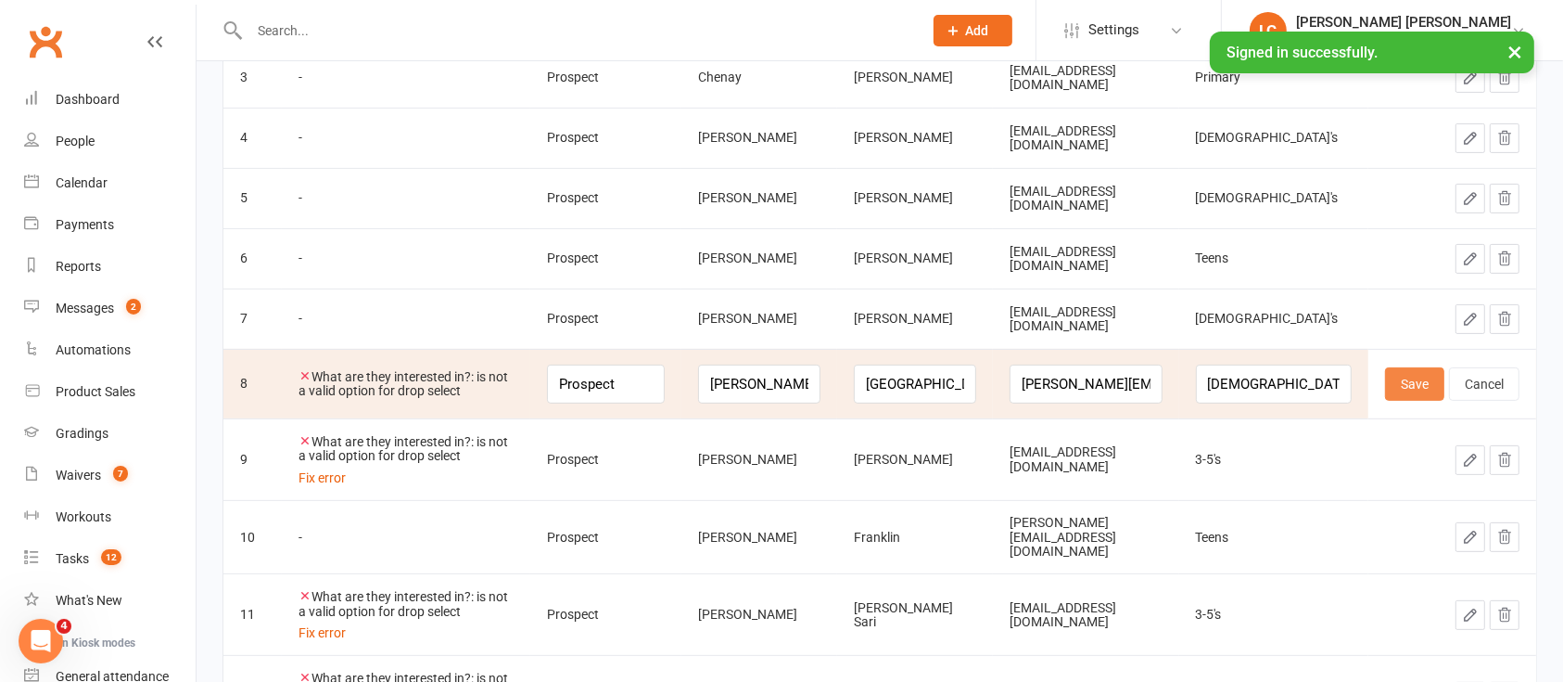
click at [1419, 382] on button "Save" at bounding box center [1414, 383] width 59 height 33
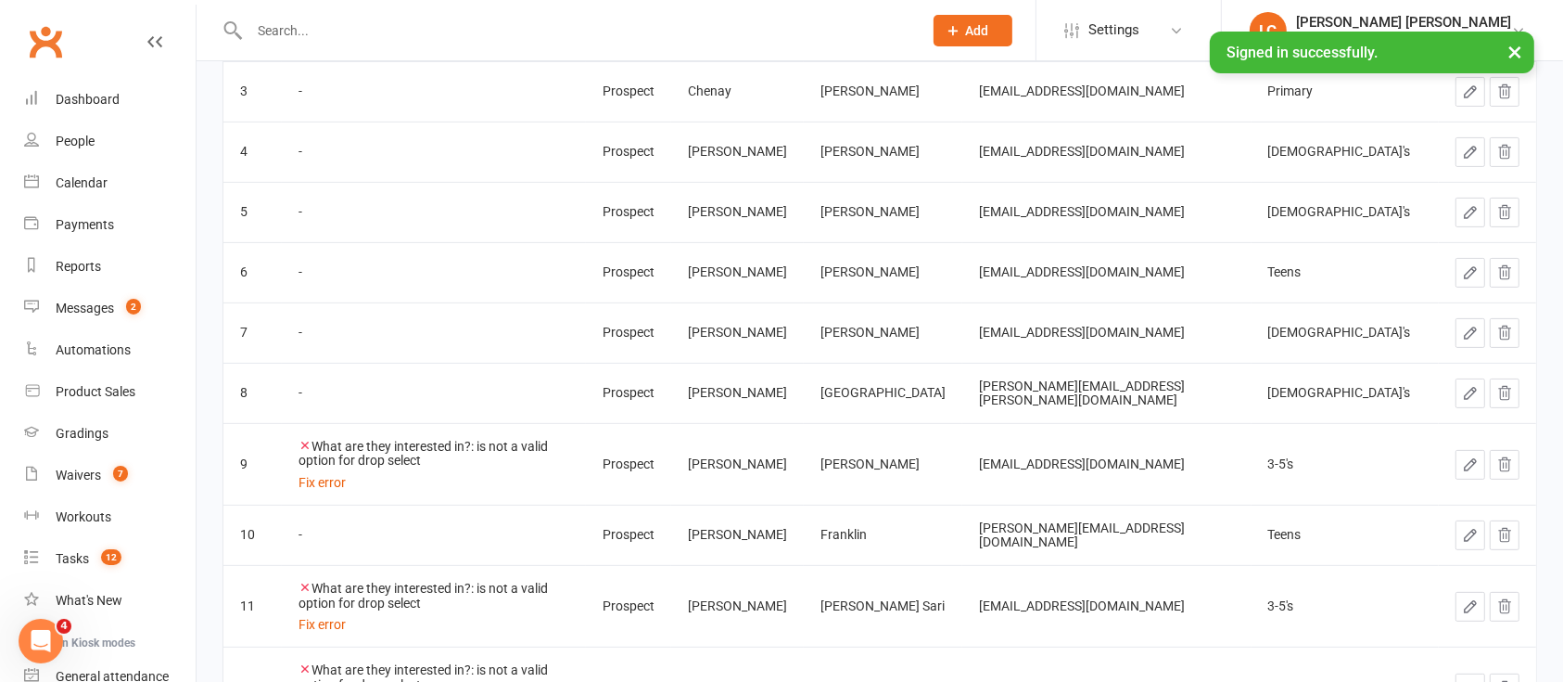
click at [1468, 456] on icon "button" at bounding box center [1470, 464] width 17 height 17
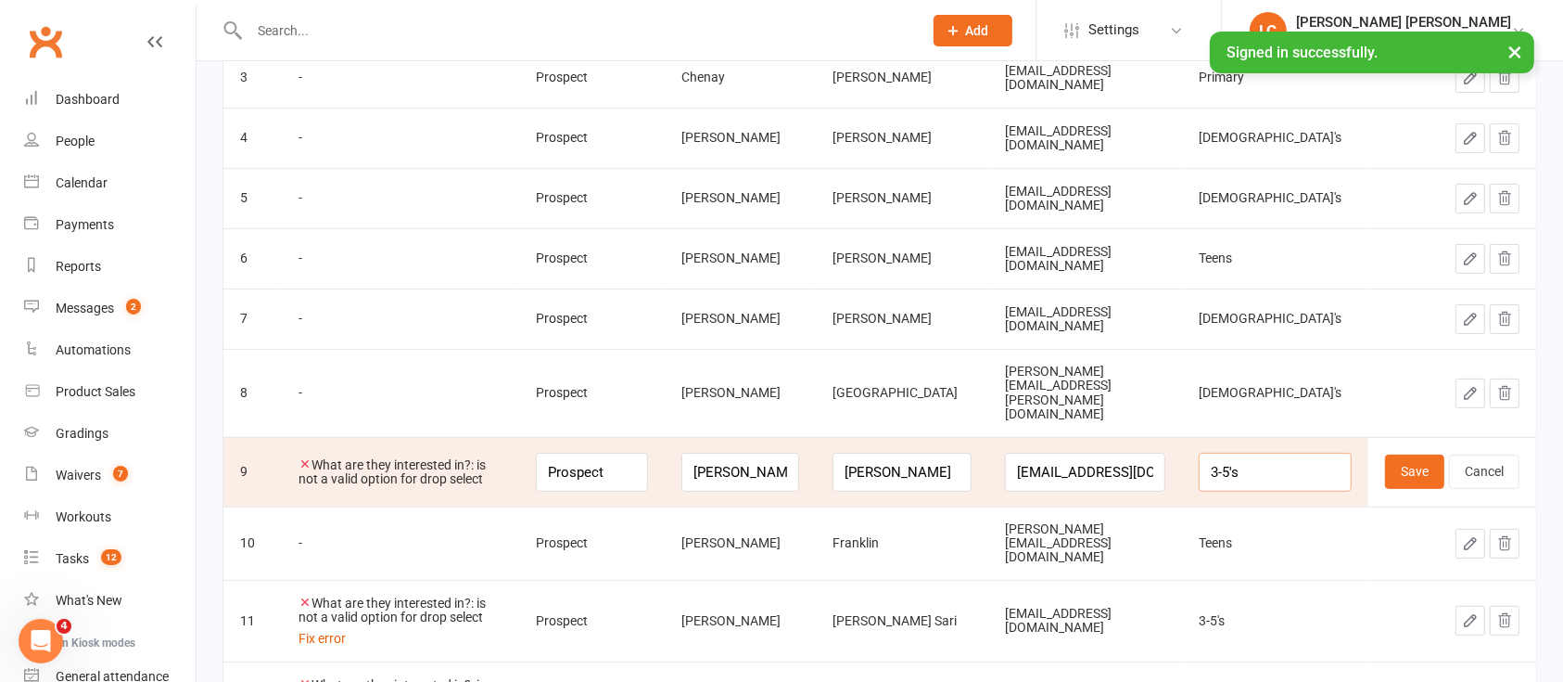
click at [1291, 453] on input "3-5's" at bounding box center [1275, 472] width 153 height 39
paste input "yo"
type input "[DEMOGRAPHIC_DATA]'s"
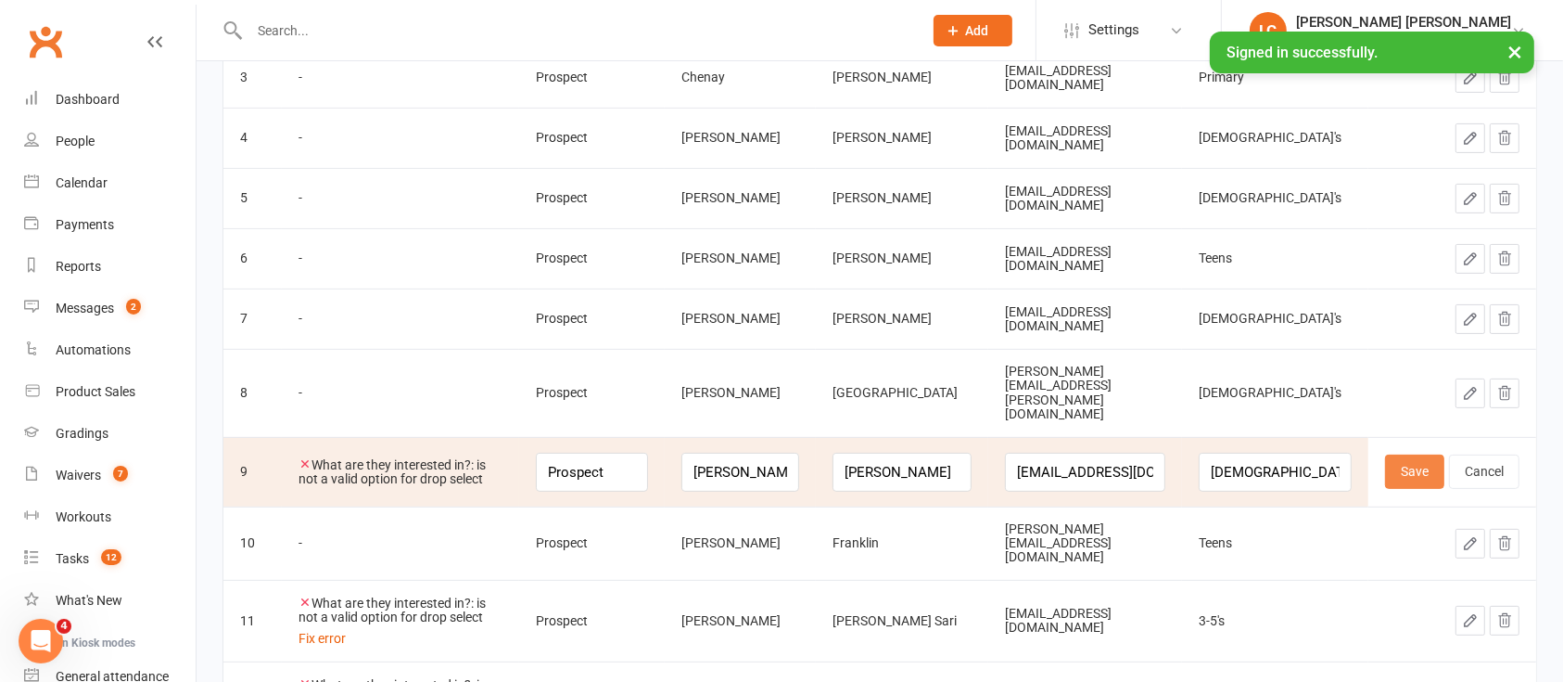
click at [1429, 454] on button "Save" at bounding box center [1414, 470] width 59 height 33
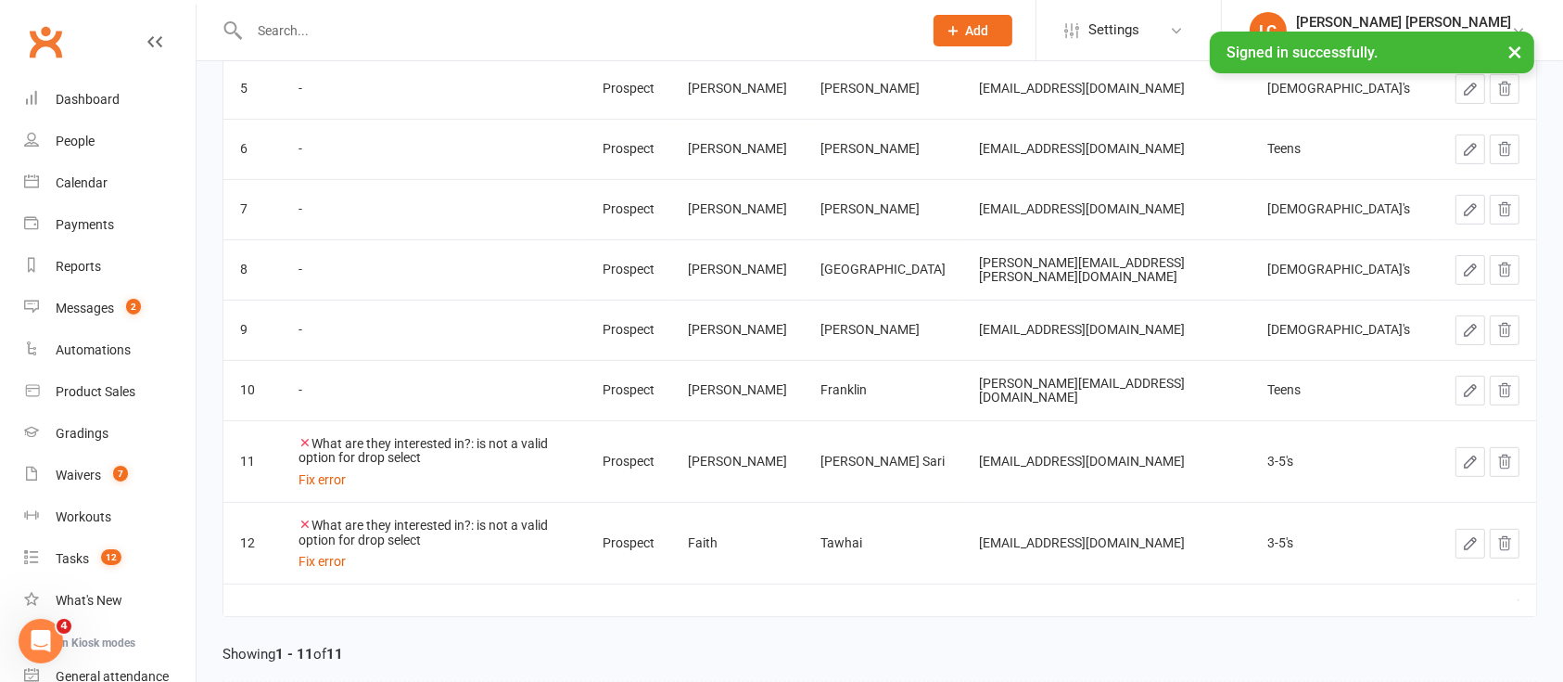
click at [1471, 448] on button "button" at bounding box center [1471, 462] width 30 height 30
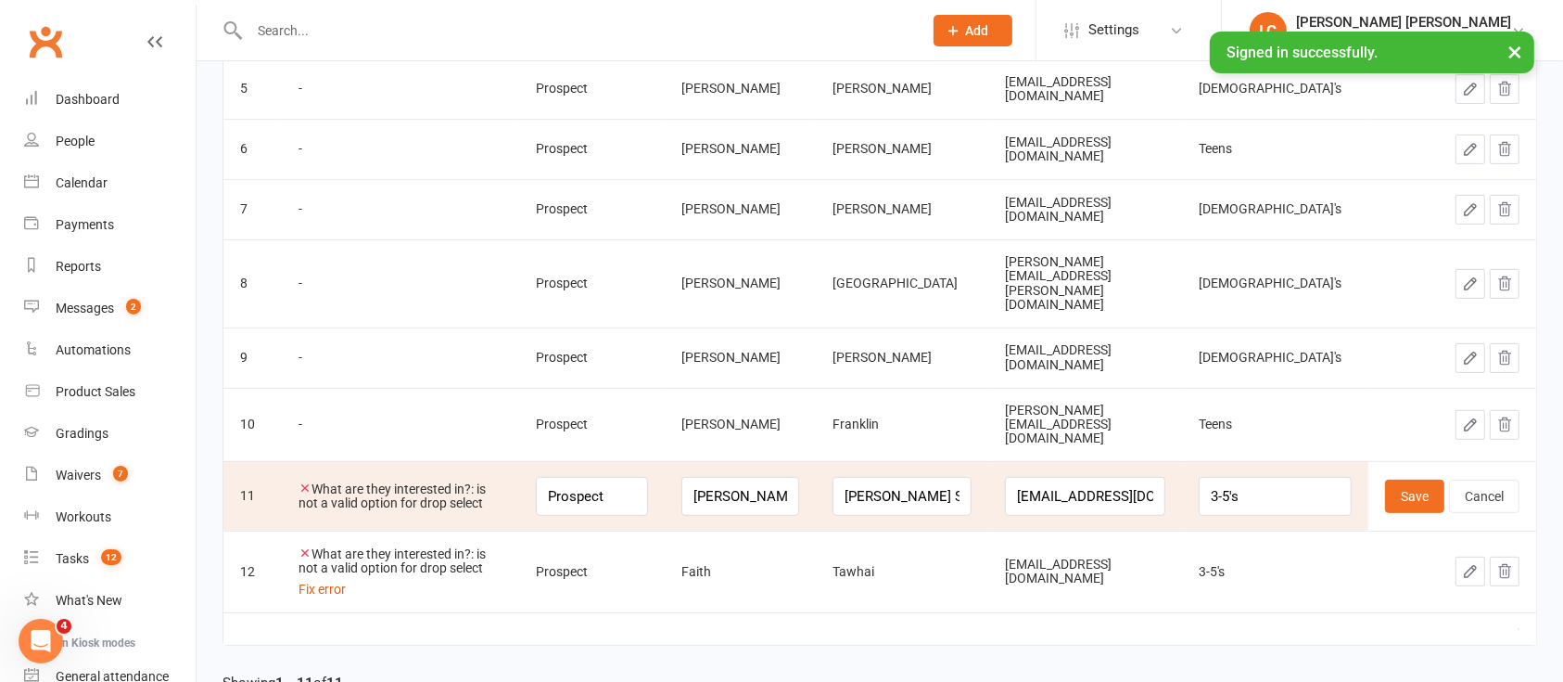
scroll to position [632, 0]
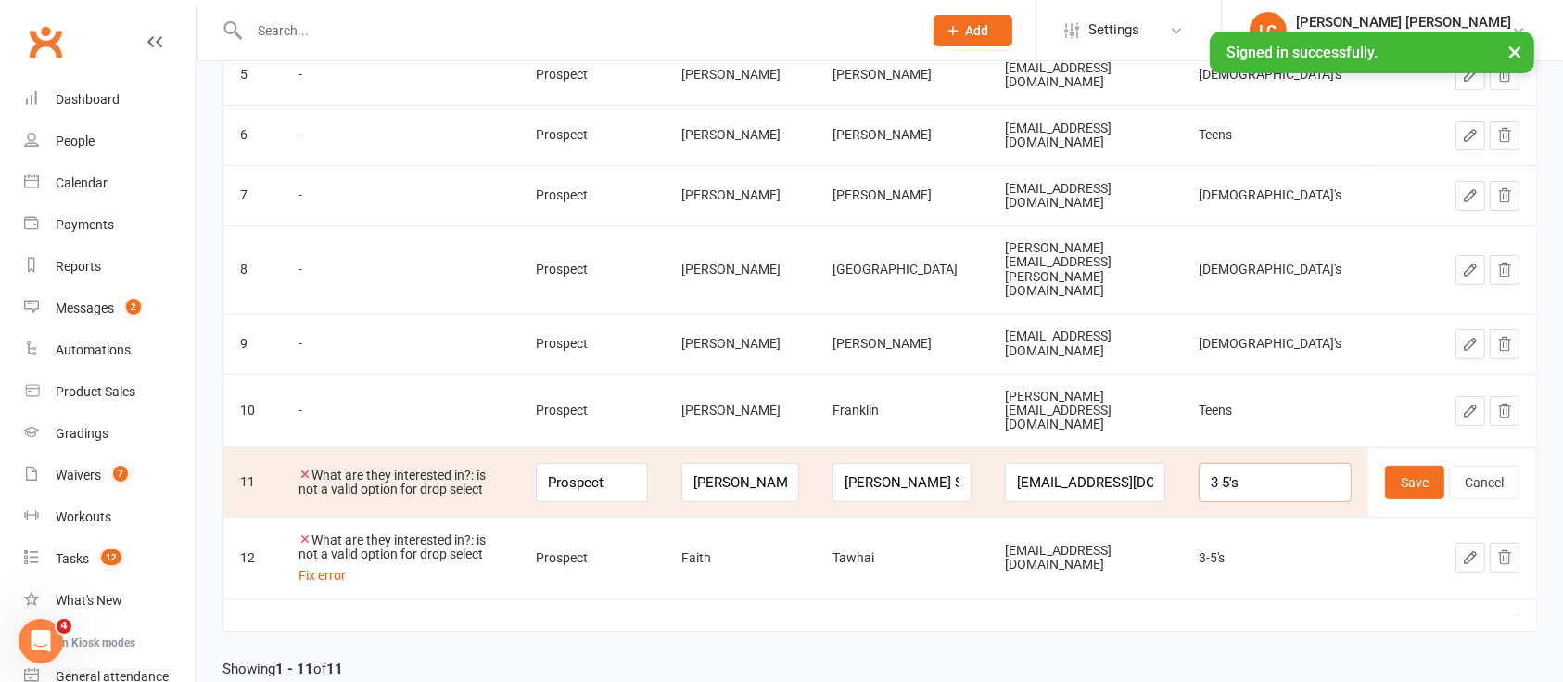
click at [1294, 463] on input "3-5's" at bounding box center [1275, 482] width 153 height 39
paste input "yo"
type input "[DEMOGRAPHIC_DATA]'s"
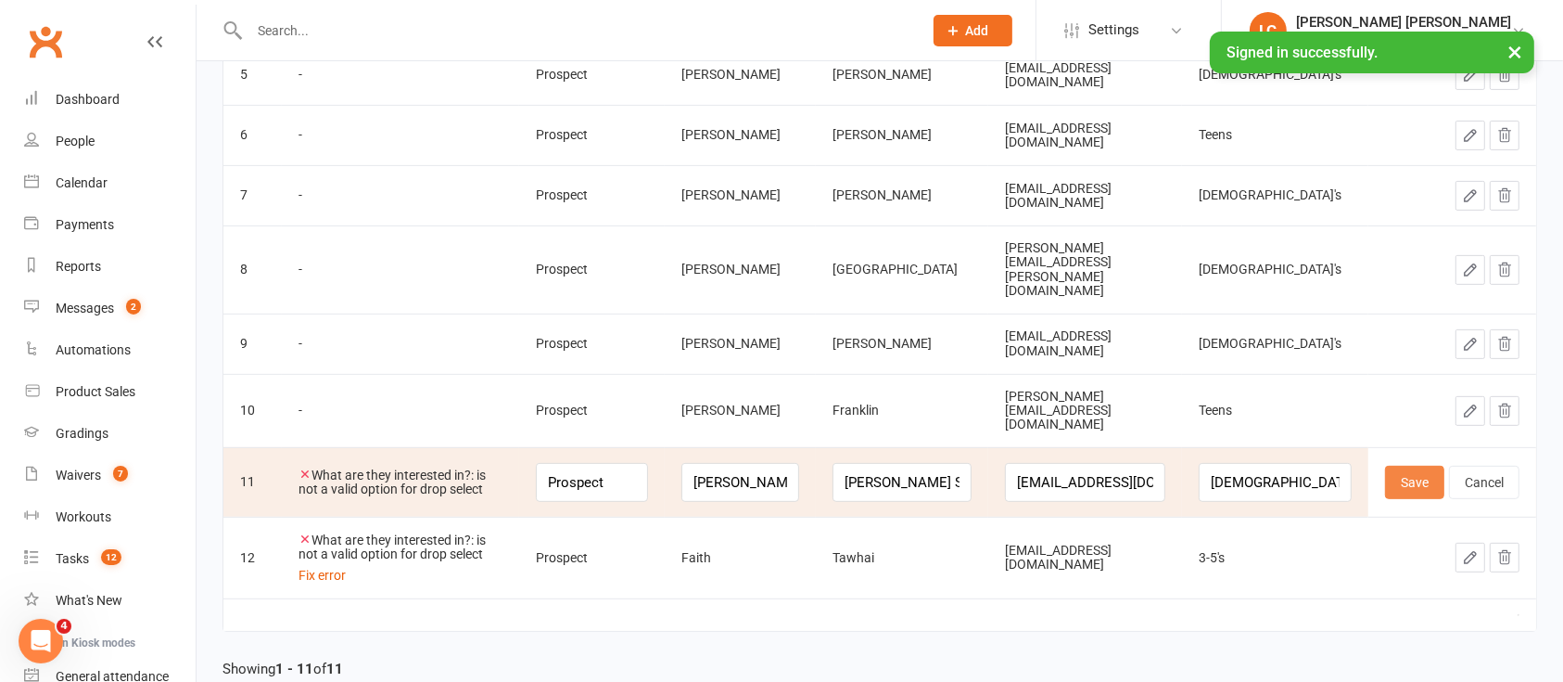
click at [1402, 466] on button "Save" at bounding box center [1414, 482] width 59 height 33
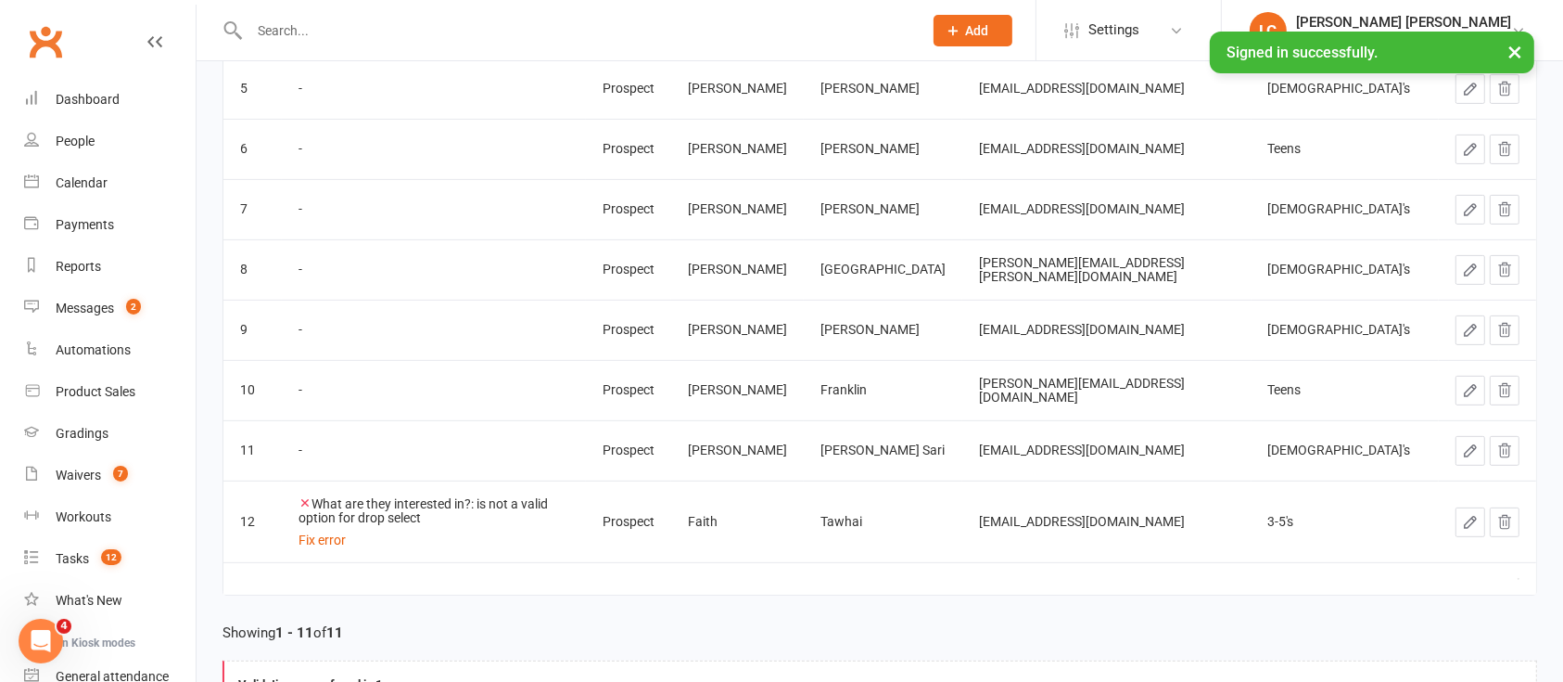
click at [1467, 517] on icon "button" at bounding box center [1470, 522] width 11 height 11
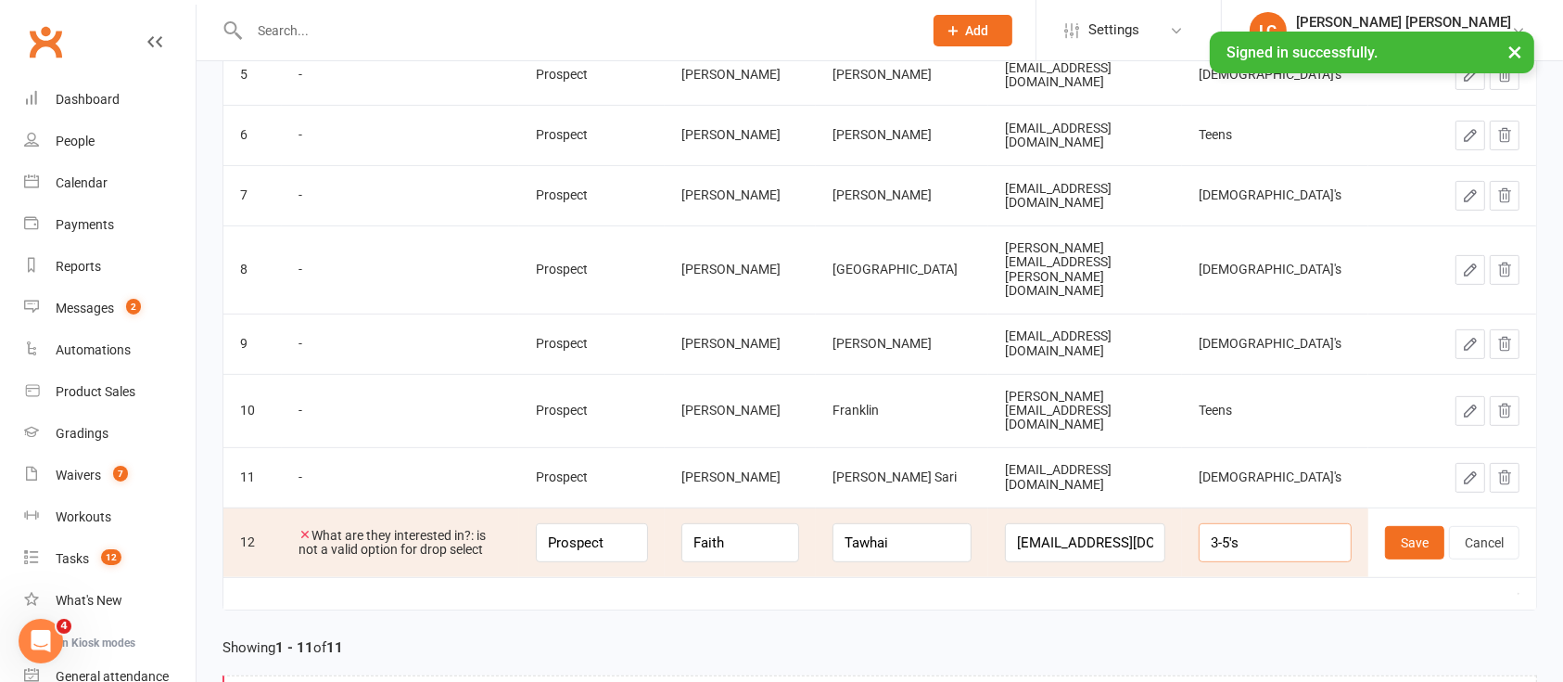
click at [1300, 523] on input "3-5's" at bounding box center [1275, 542] width 153 height 39
paste input "yo"
type input "[DEMOGRAPHIC_DATA]'s"
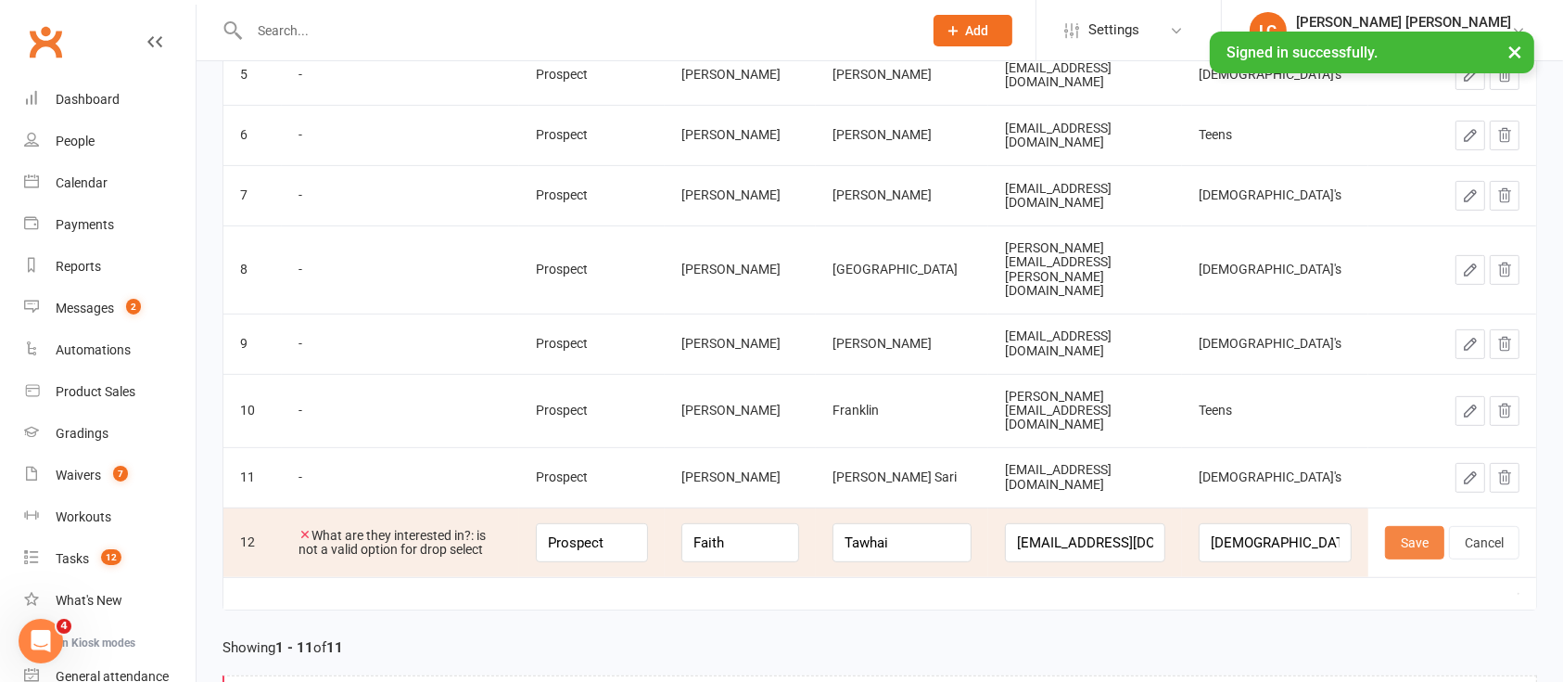
click at [1423, 526] on button "Save" at bounding box center [1414, 542] width 59 height 33
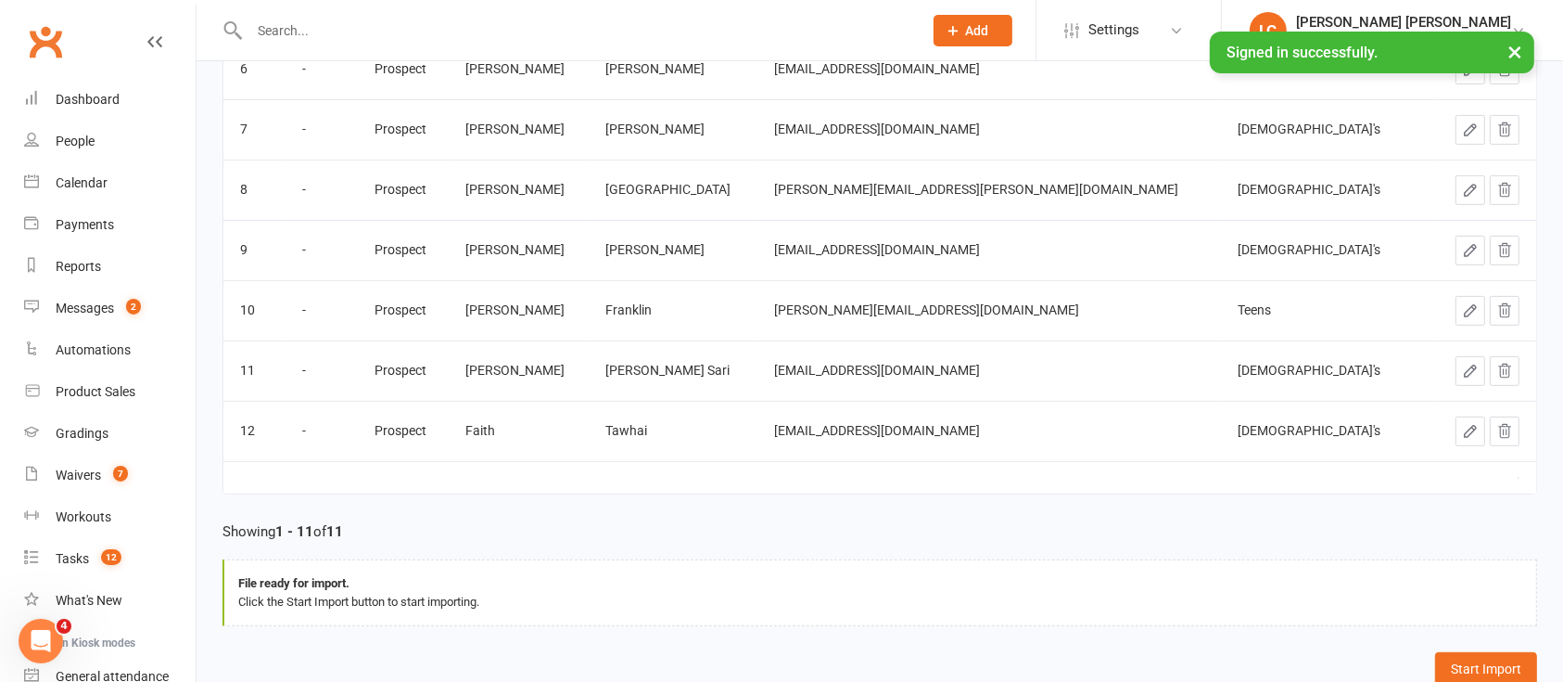
scroll to position [711, 0]
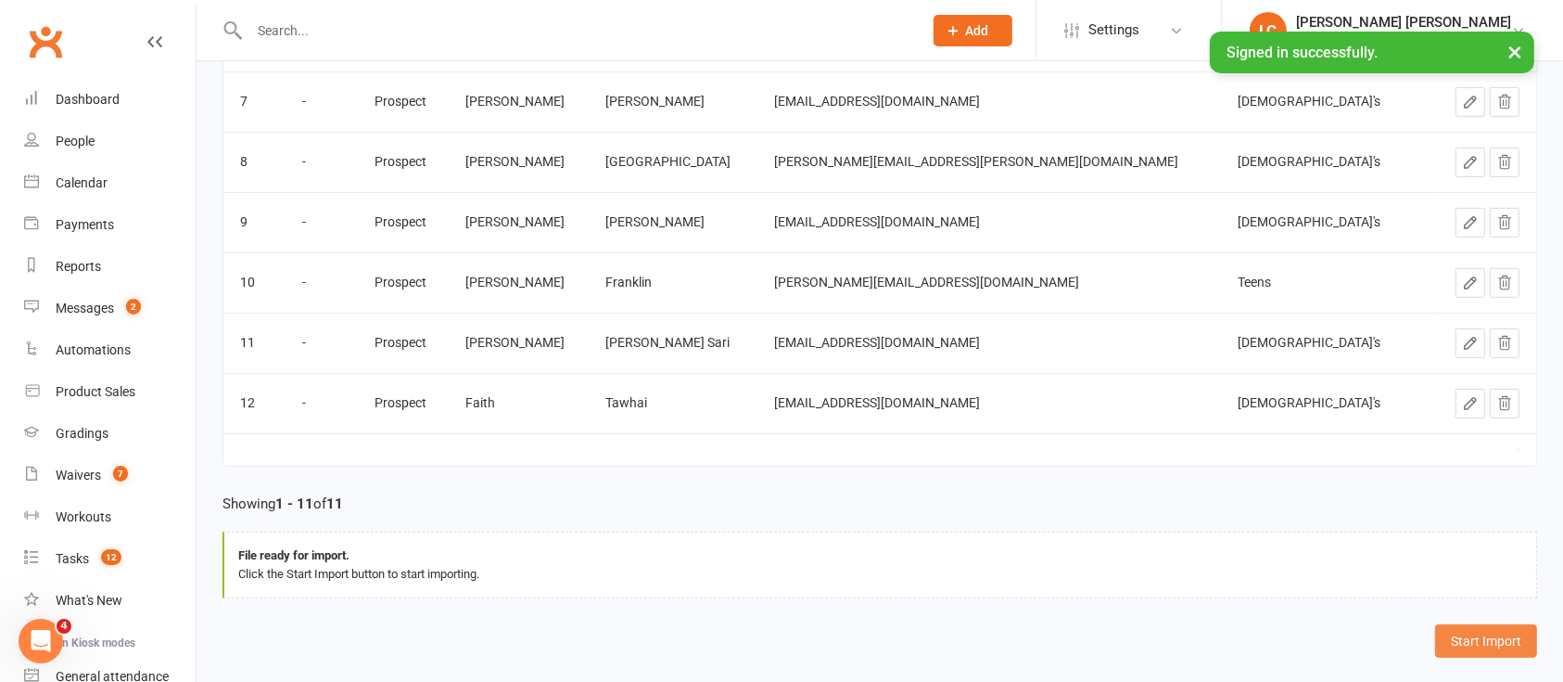
click at [1476, 633] on button "Start Import" at bounding box center [1486, 640] width 102 height 33
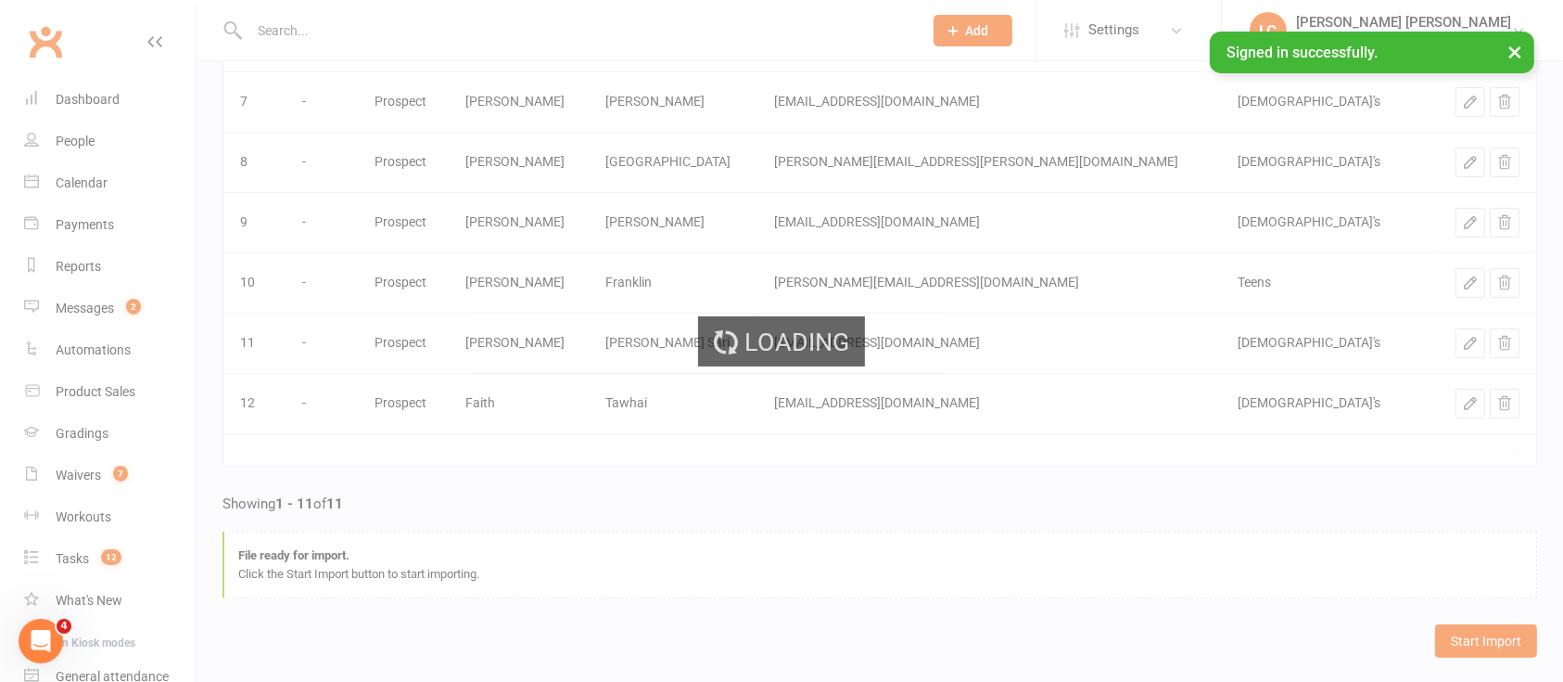
scroll to position [0, 0]
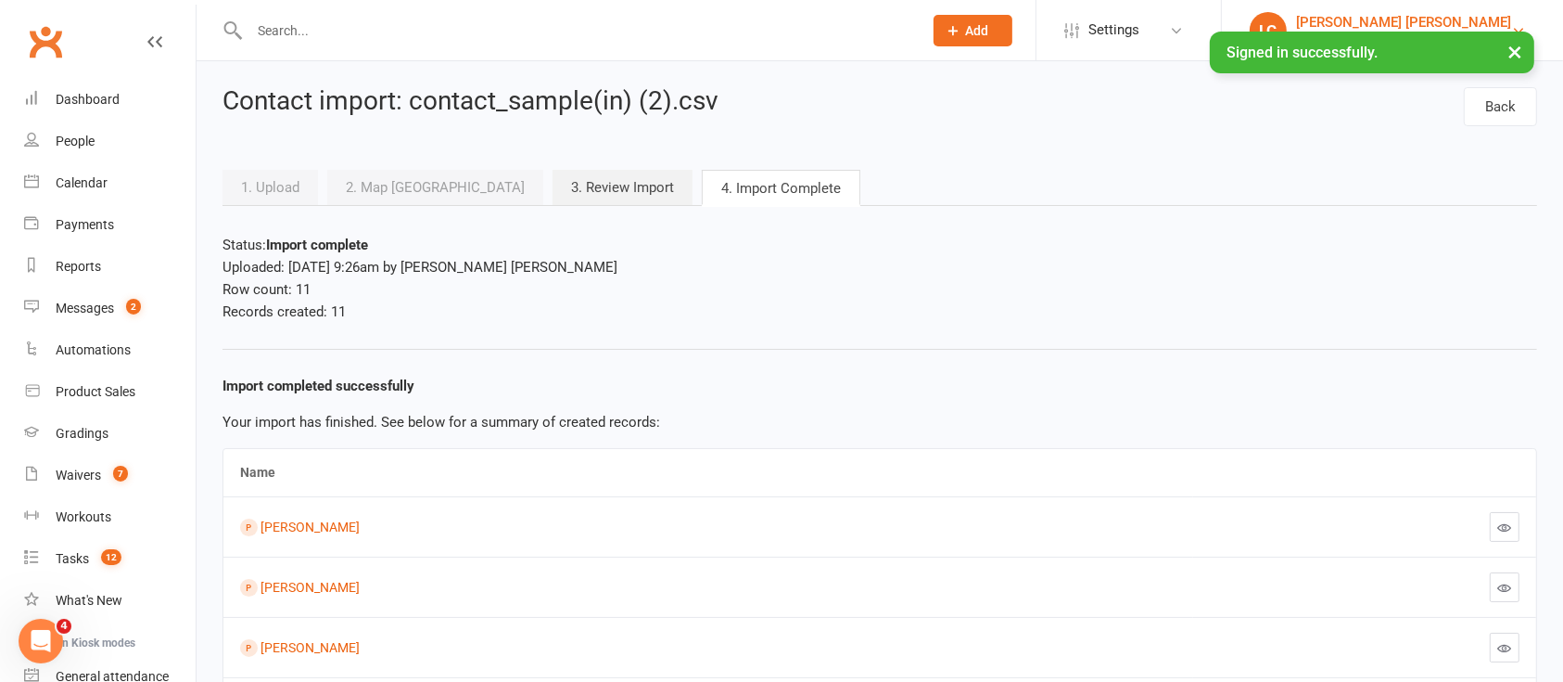
click at [1513, 14] on link "[PERSON_NAME] Costa [PERSON_NAME] Legacy BJJ [GEOGRAPHIC_DATA]" at bounding box center [1393, 30] width 286 height 37
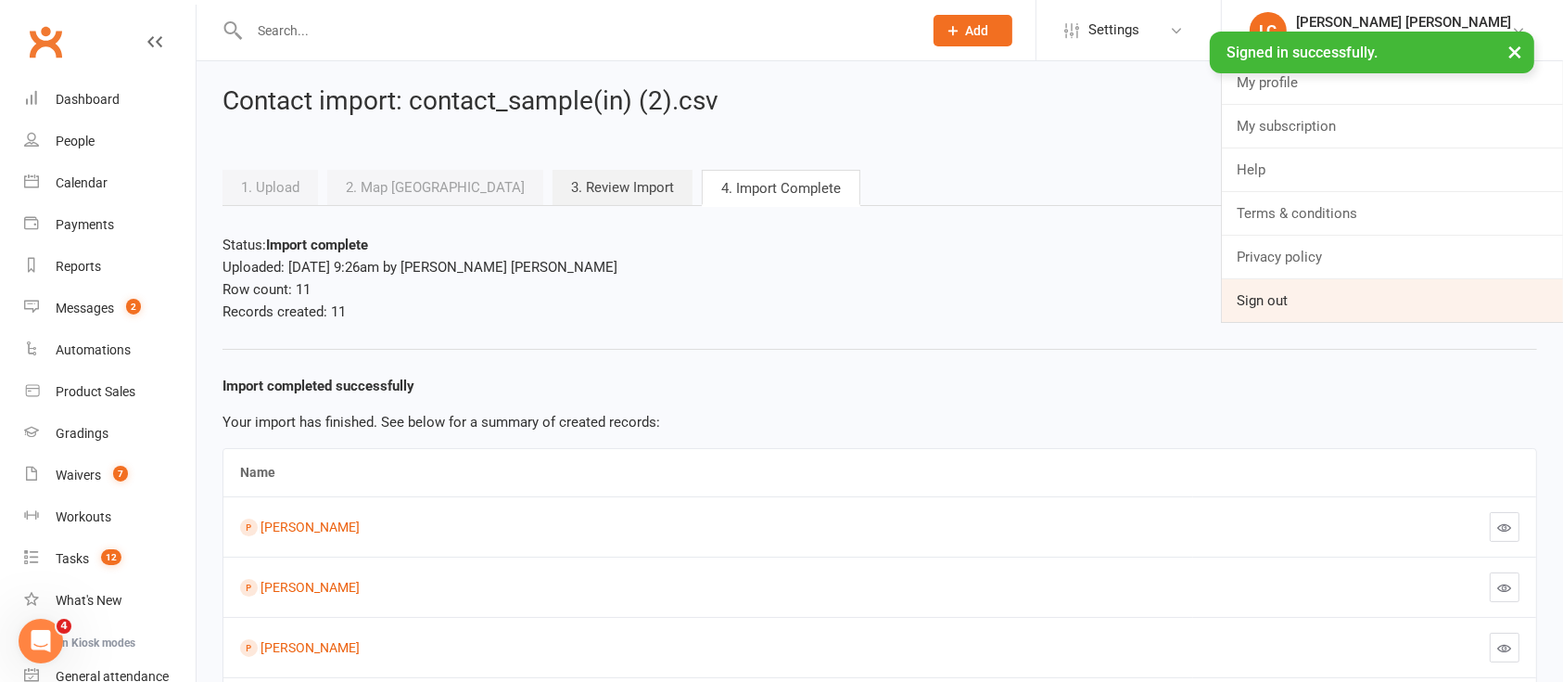
click at [1343, 300] on link "Sign out" at bounding box center [1392, 300] width 341 height 43
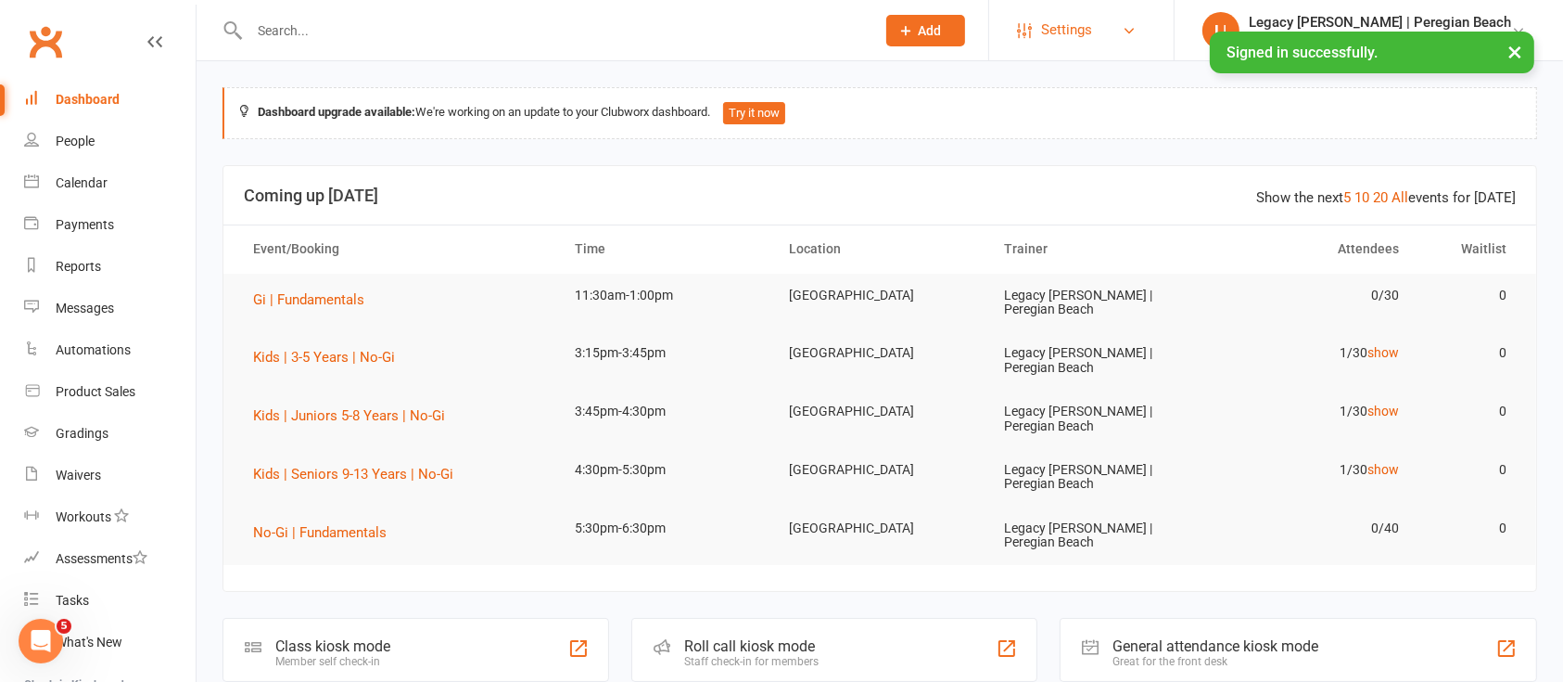
click at [1146, 31] on link "Settings" at bounding box center [1081, 30] width 129 height 42
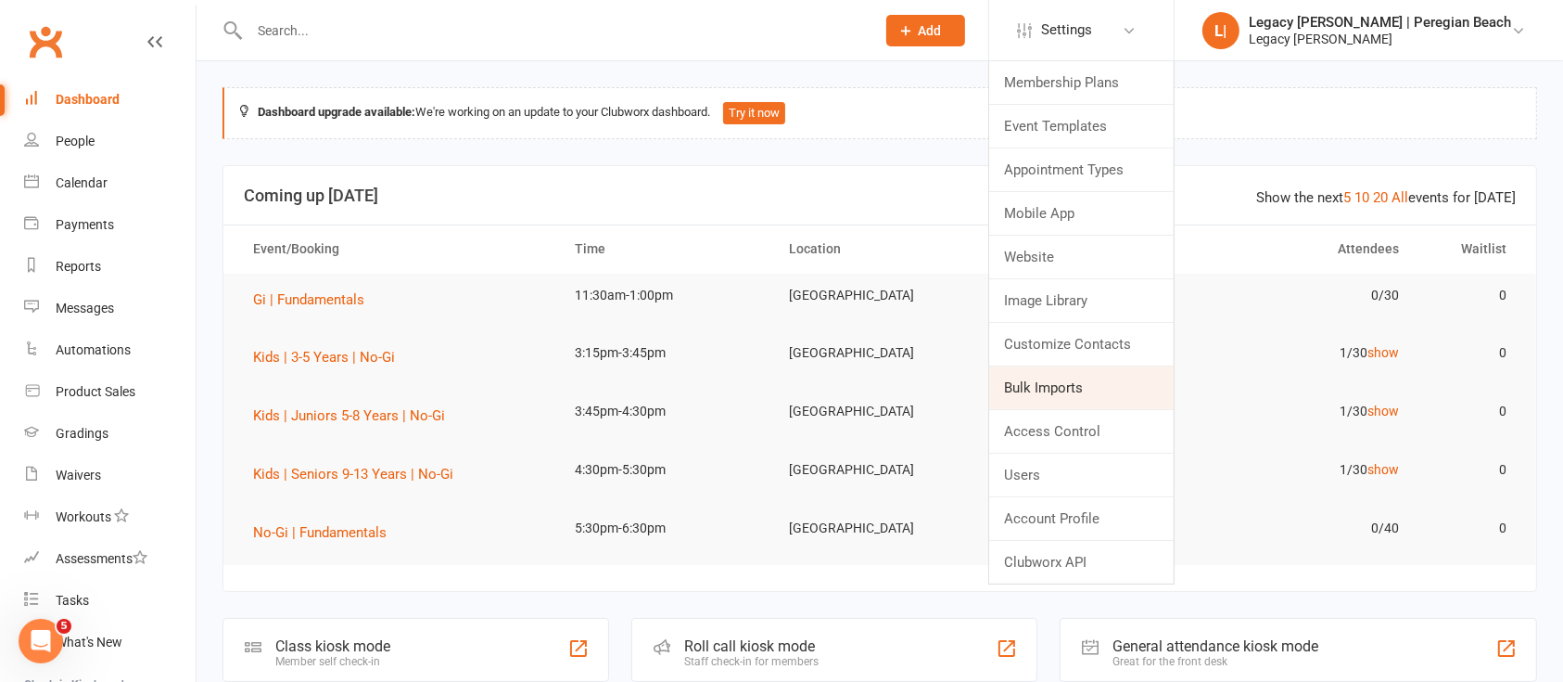
click at [1110, 384] on link "Bulk Imports" at bounding box center [1081, 387] width 185 height 43
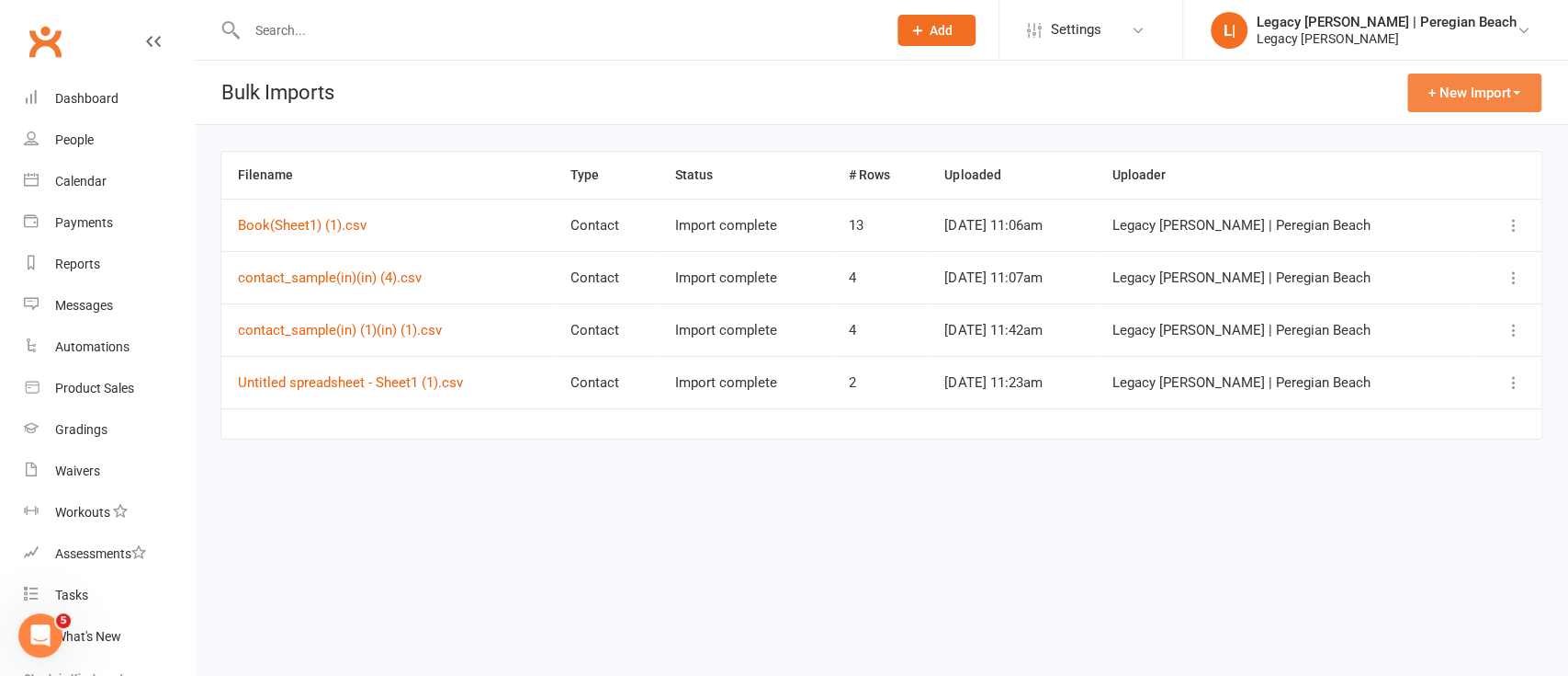
click at [1456, 84] on button "+ New Import" at bounding box center [1474, 92] width 134 height 39
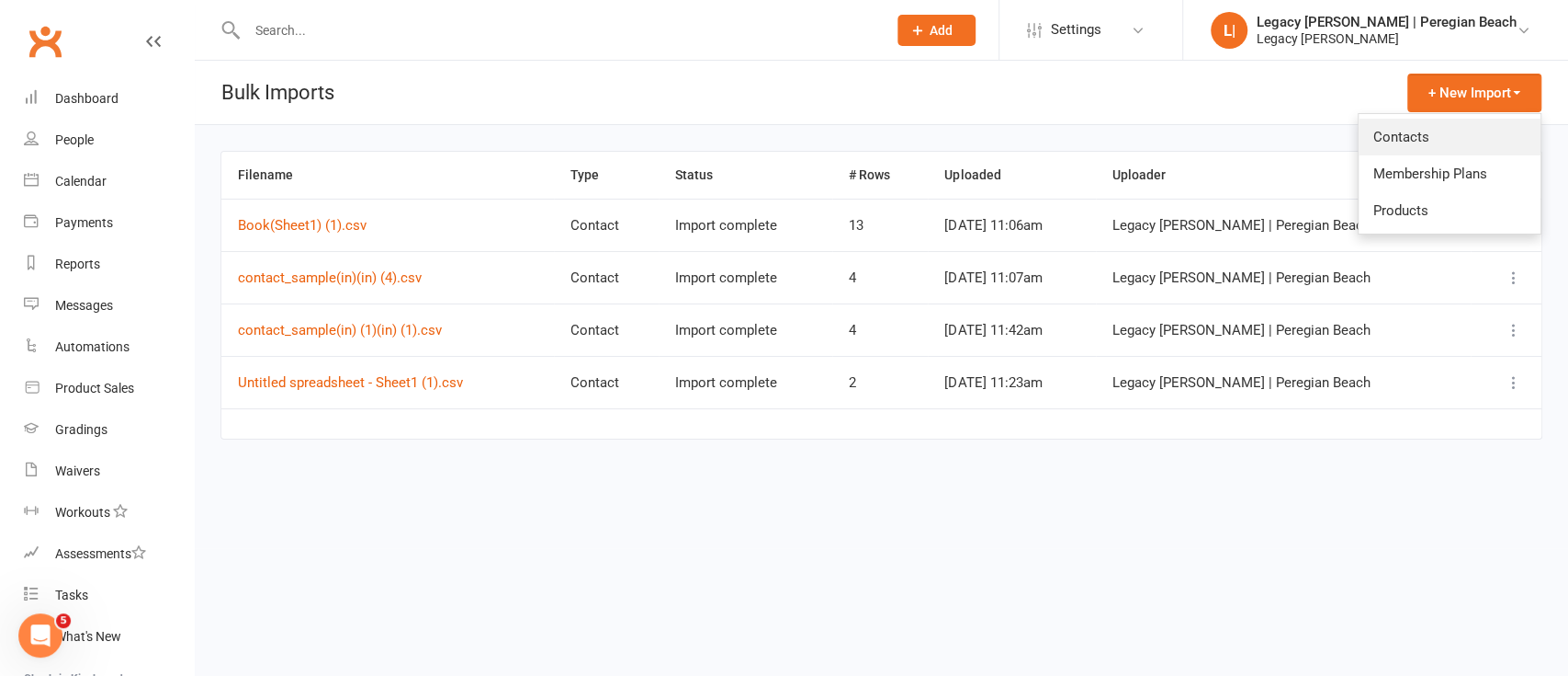
click at [1441, 132] on link "Contacts" at bounding box center [1450, 137] width 182 height 37
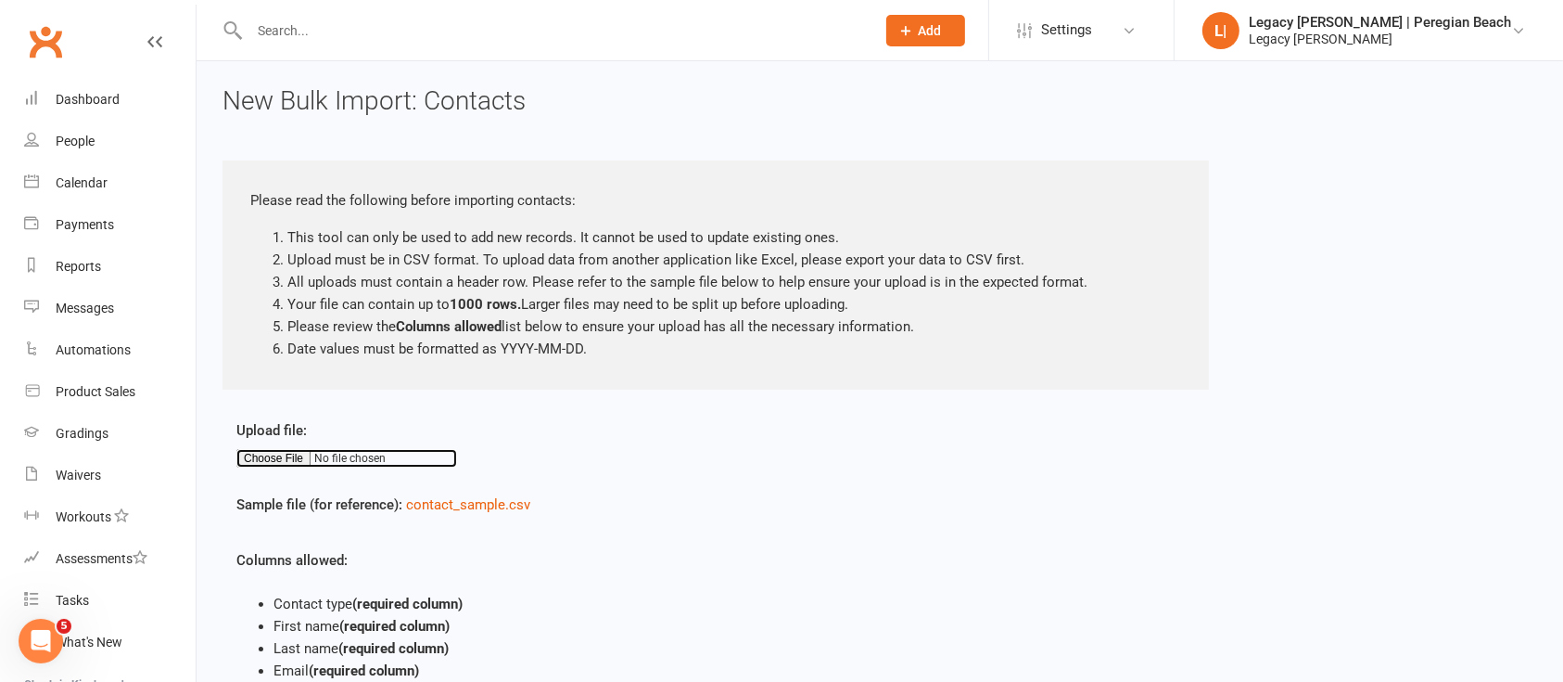
click at [257, 449] on input "file" at bounding box center [346, 458] width 221 height 19
type input "C:\fakepath\contact_sample(in) (3).csv"
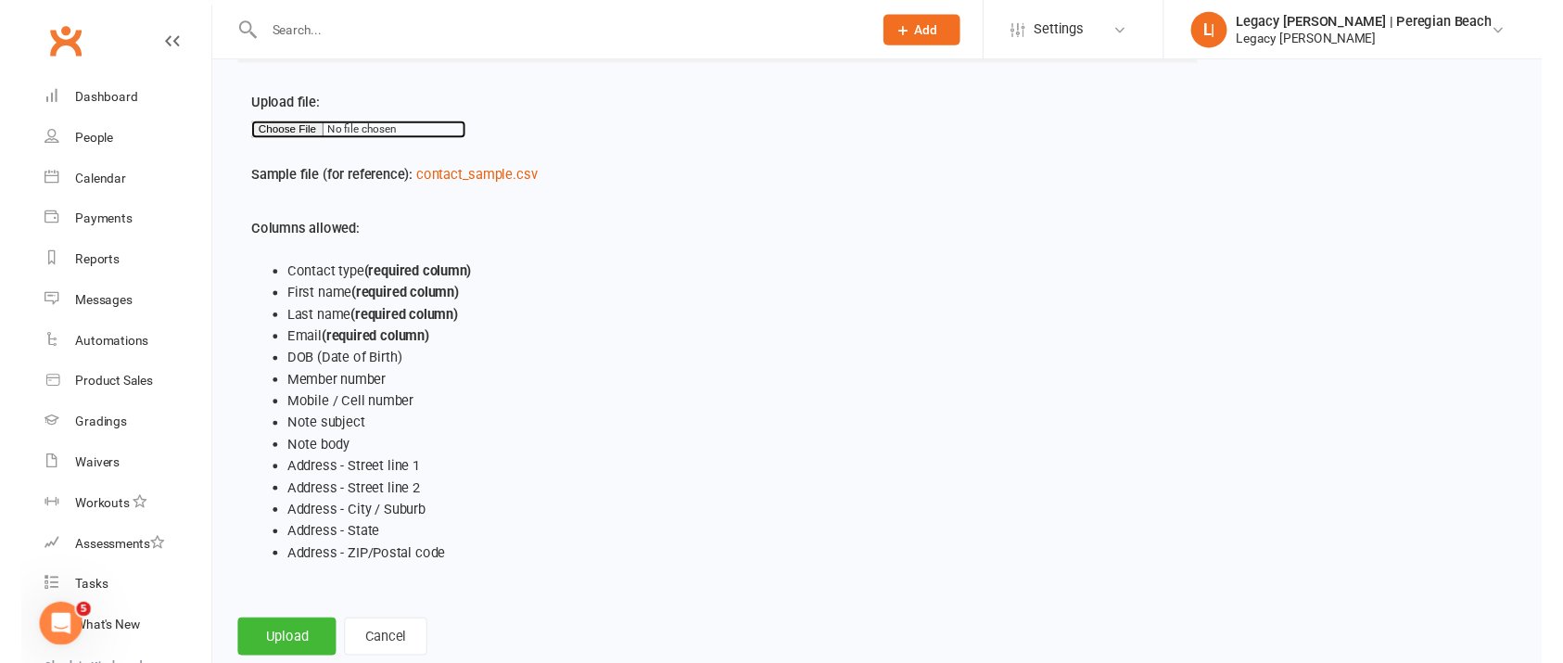
scroll to position [368, 0]
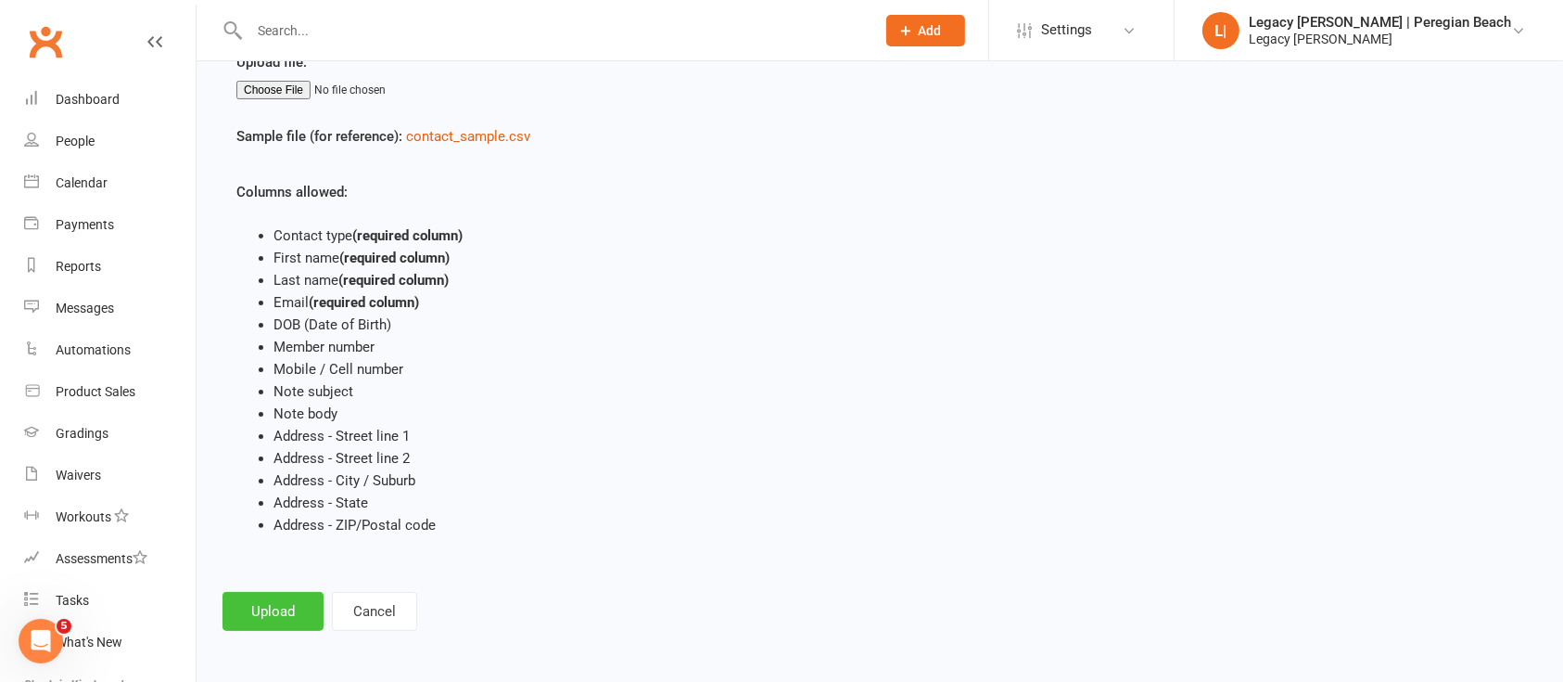
click at [276, 604] on button "Upload" at bounding box center [273, 611] width 101 height 39
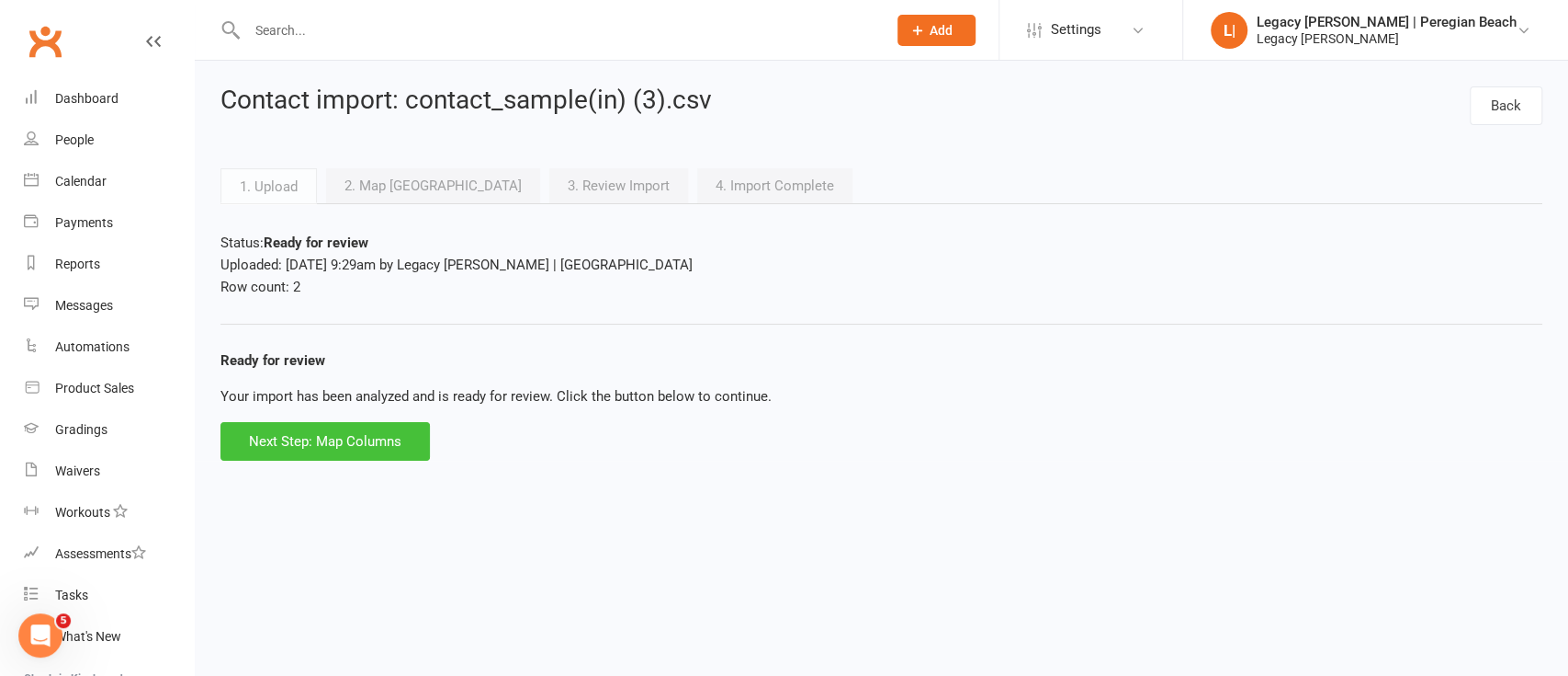
click at [354, 447] on button "Next Step: Map Columns" at bounding box center [325, 441] width 209 height 39
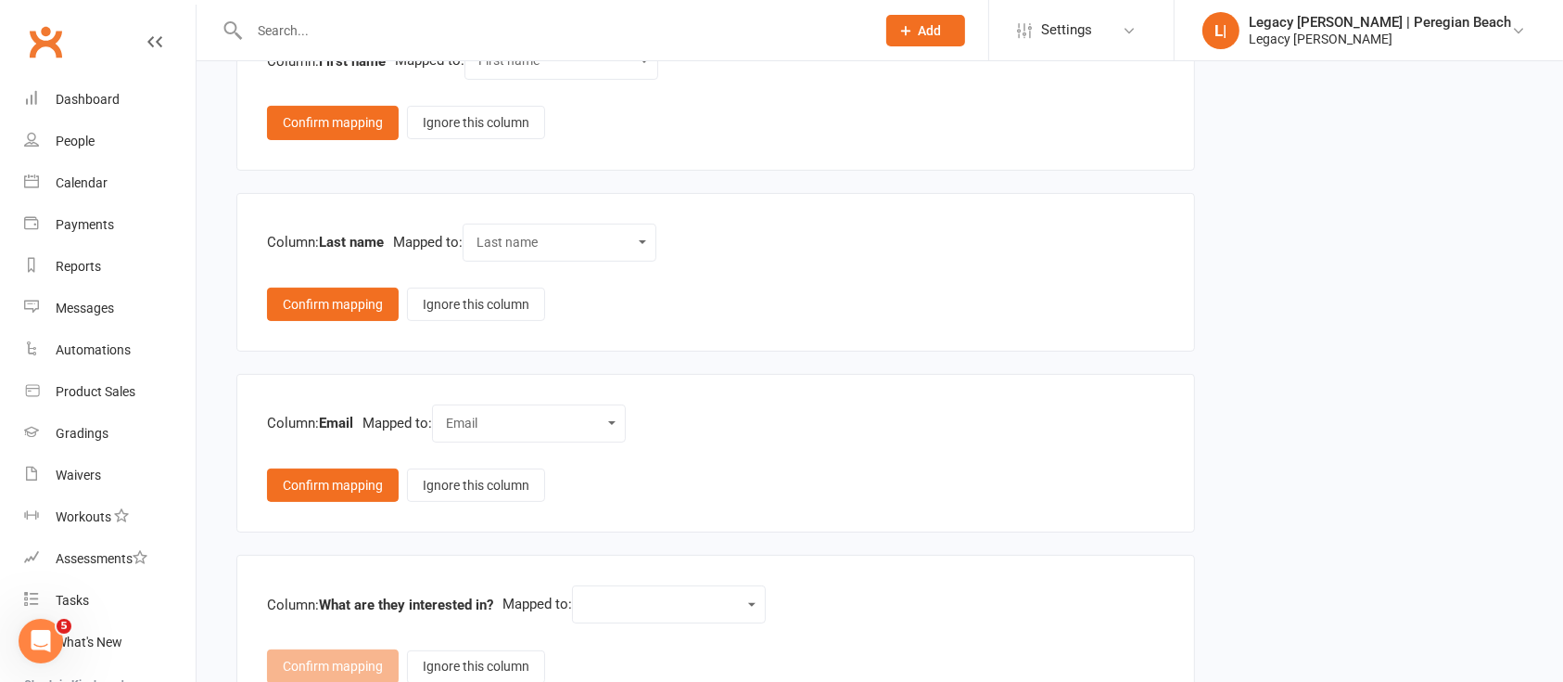
scroll to position [515, 0]
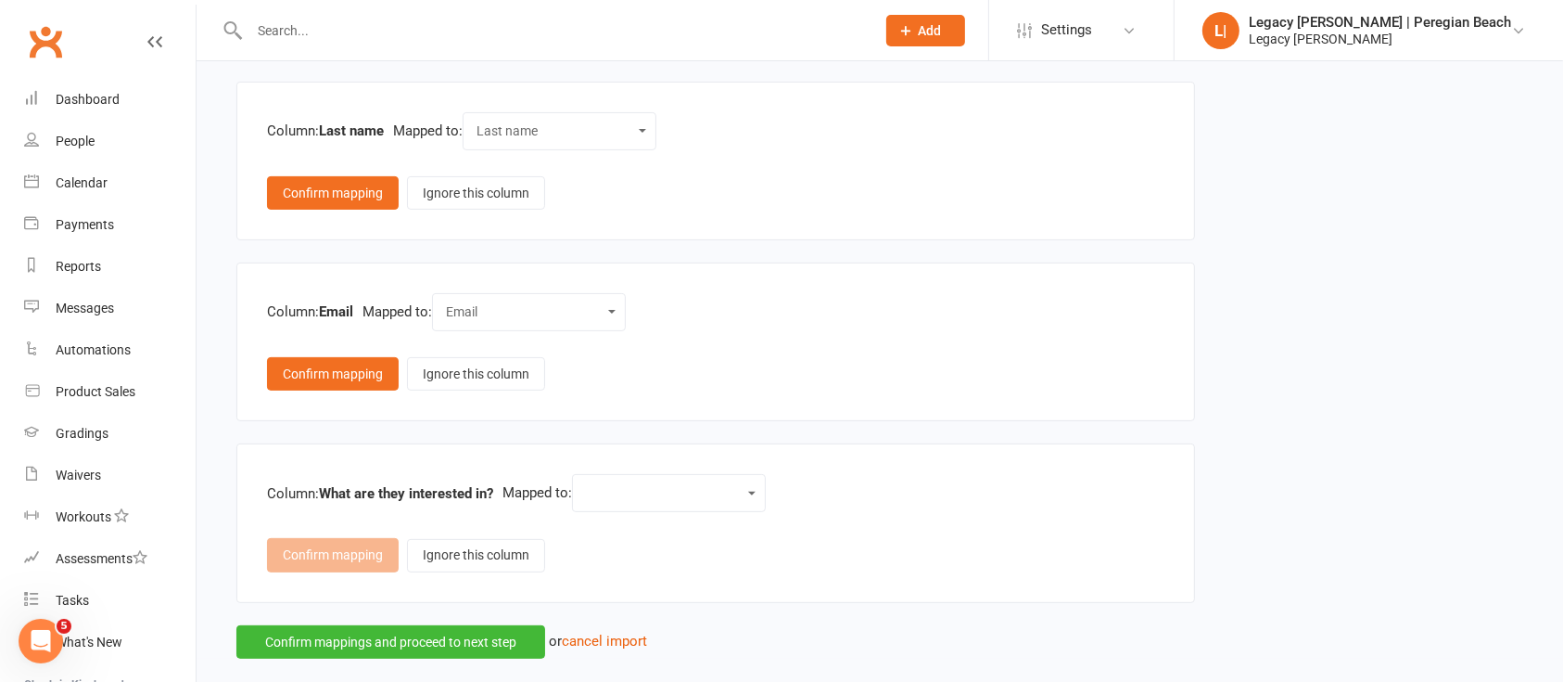
drag, startPoint x: 613, startPoint y: 514, endPoint x: 621, endPoint y: 504, distance: 13.2
click at [614, 514] on div "Column: What are they interested in? Mapped to: Contact type First name Last na…" at bounding box center [716, 522] width 898 height 97
click at [626, 493] on select "Contact type First name Last name Email DOB (Date of Birth) Member number Mobil…" at bounding box center [669, 492] width 170 height 21
select select "14"
click at [590, 482] on select "Contact type First name Last name Email DOB (Date of Birth) Member number Mobil…" at bounding box center [669, 492] width 170 height 21
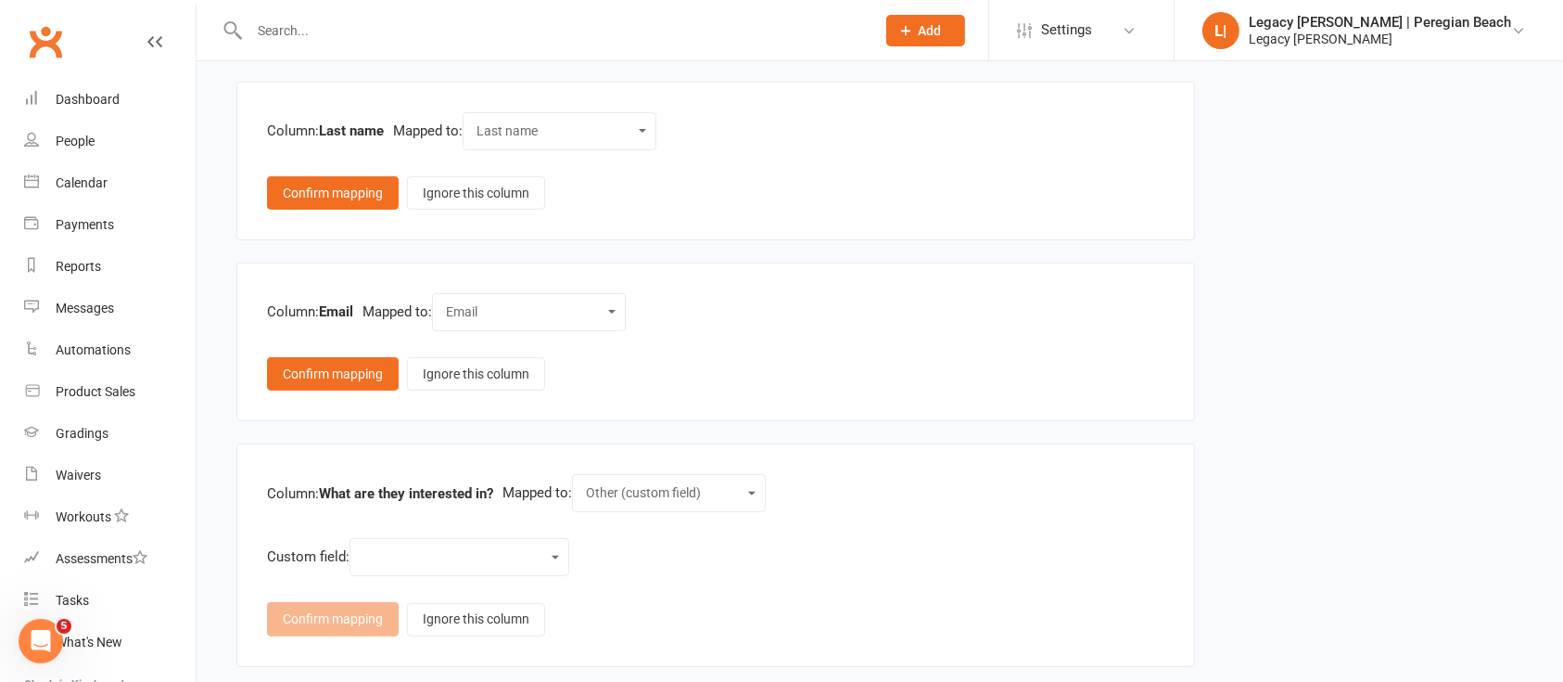
click at [420, 540] on div "Weight Height Body Fat Percentage Arm Measurement Chest Legs Waist Name Relatio…" at bounding box center [460, 557] width 220 height 38
click at [423, 546] on select "Weight Height Body Fat Percentage Arm Measurement Chest Legs Waist Name Relatio…" at bounding box center [460, 556] width 196 height 21
select select "19"
click at [364, 546] on select "Weight Height Body Fat Percentage Arm Measurement Chest Legs Waist Name Relatio…" at bounding box center [460, 556] width 196 height 21
click at [355, 611] on button "Confirm mapping" at bounding box center [333, 618] width 132 height 33
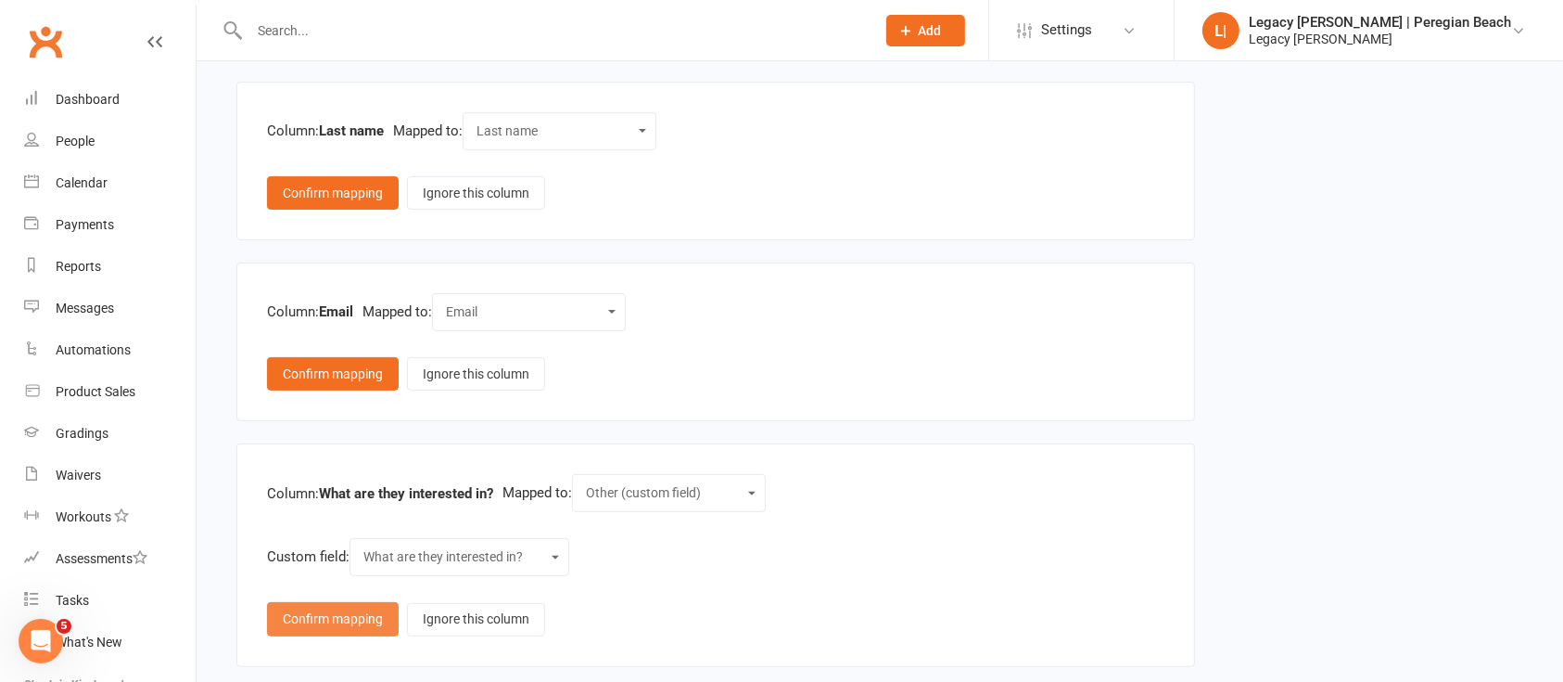
scroll to position [500, 0]
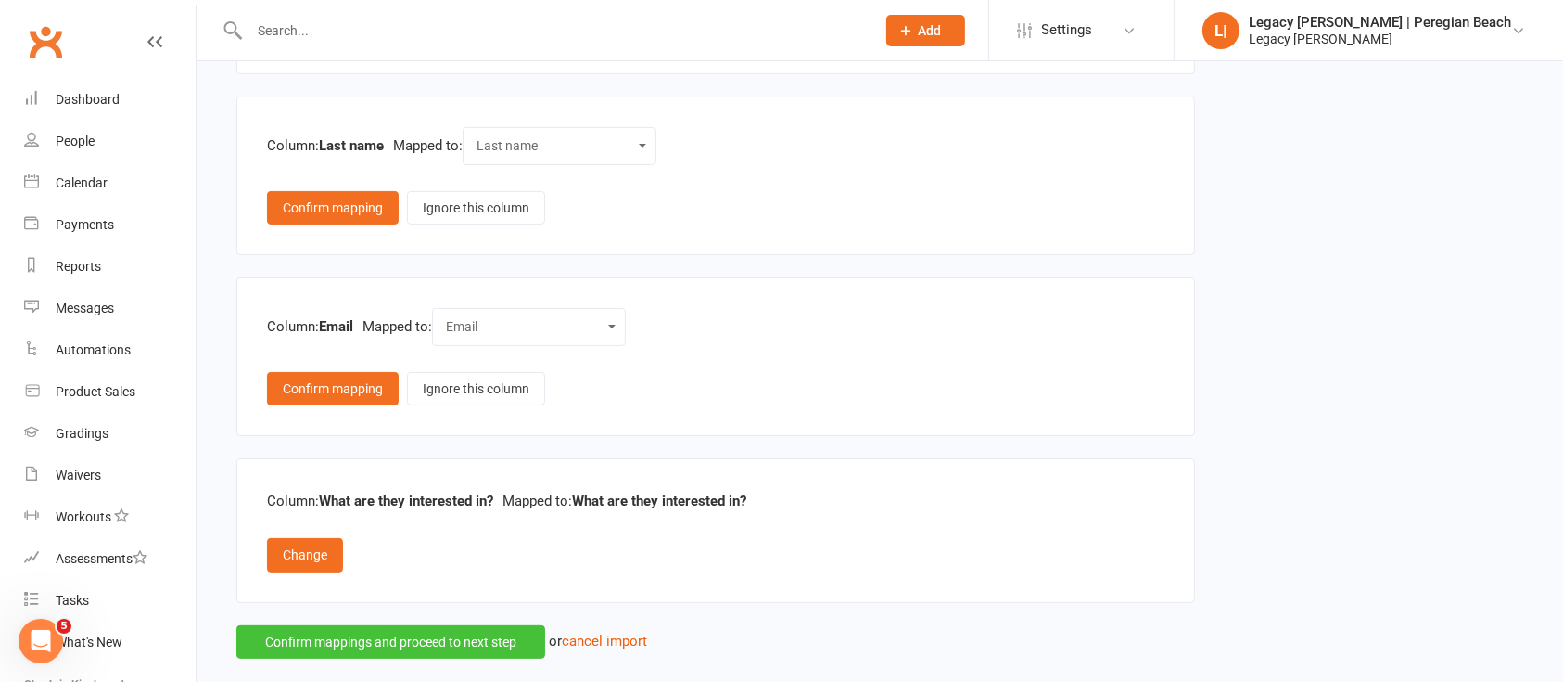
click at [453, 635] on button "Confirm mappings and proceed to next step" at bounding box center [390, 641] width 309 height 33
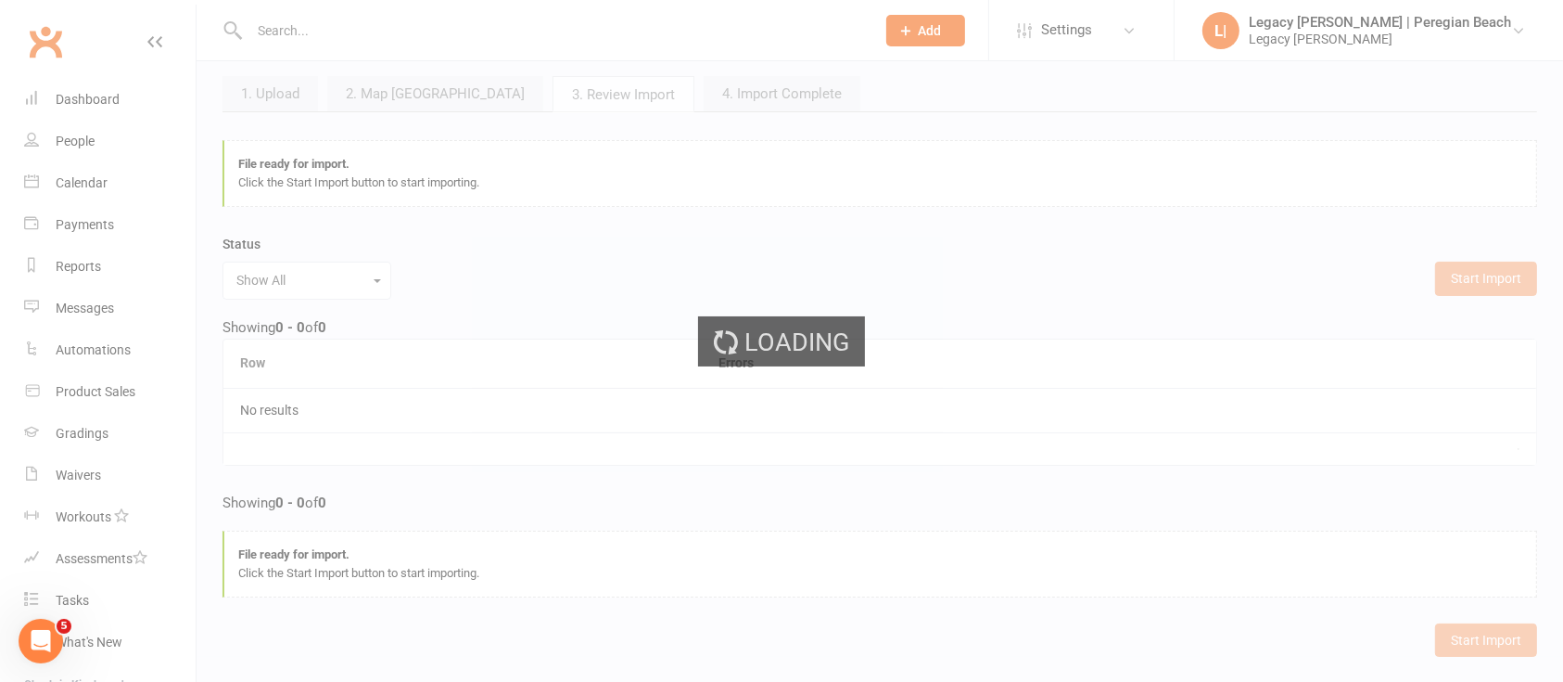
scroll to position [170, 0]
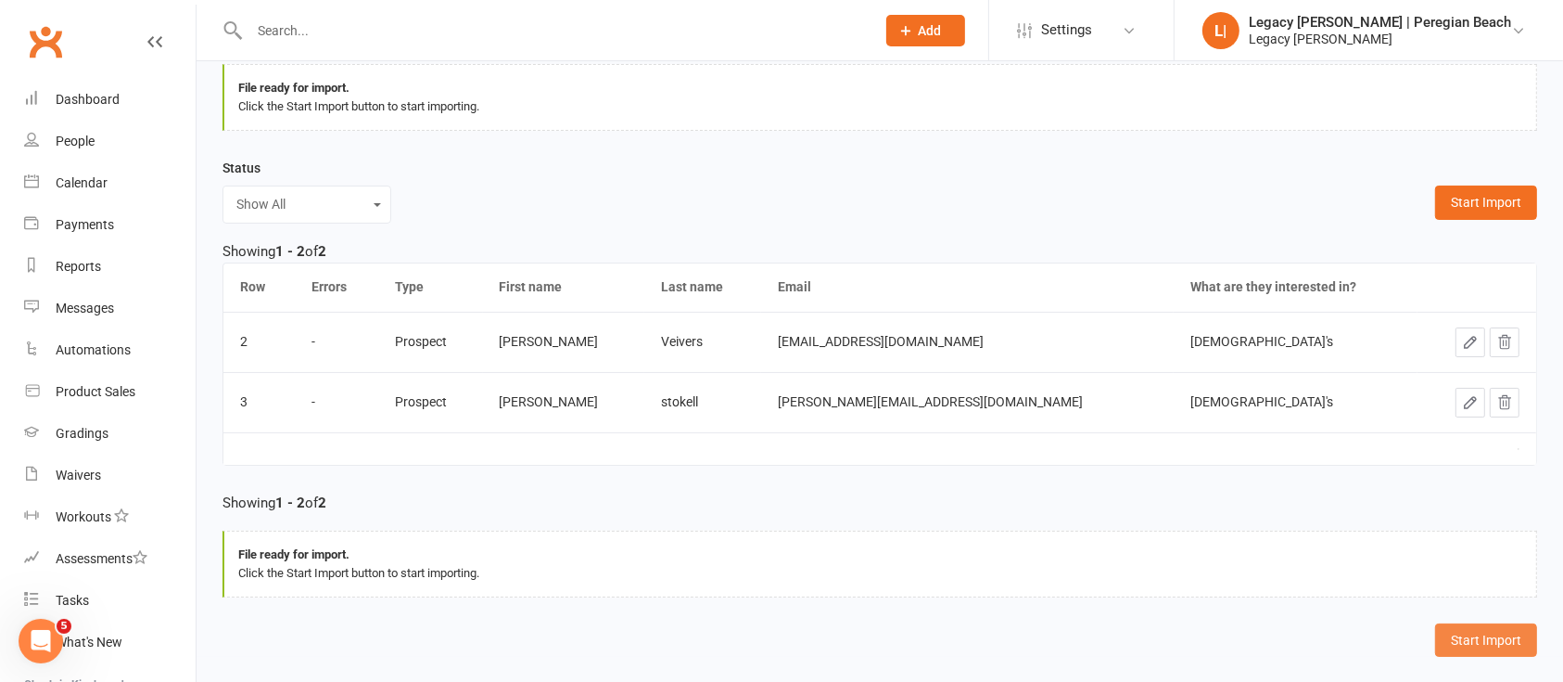
click at [1493, 642] on button "Start Import" at bounding box center [1486, 639] width 102 height 33
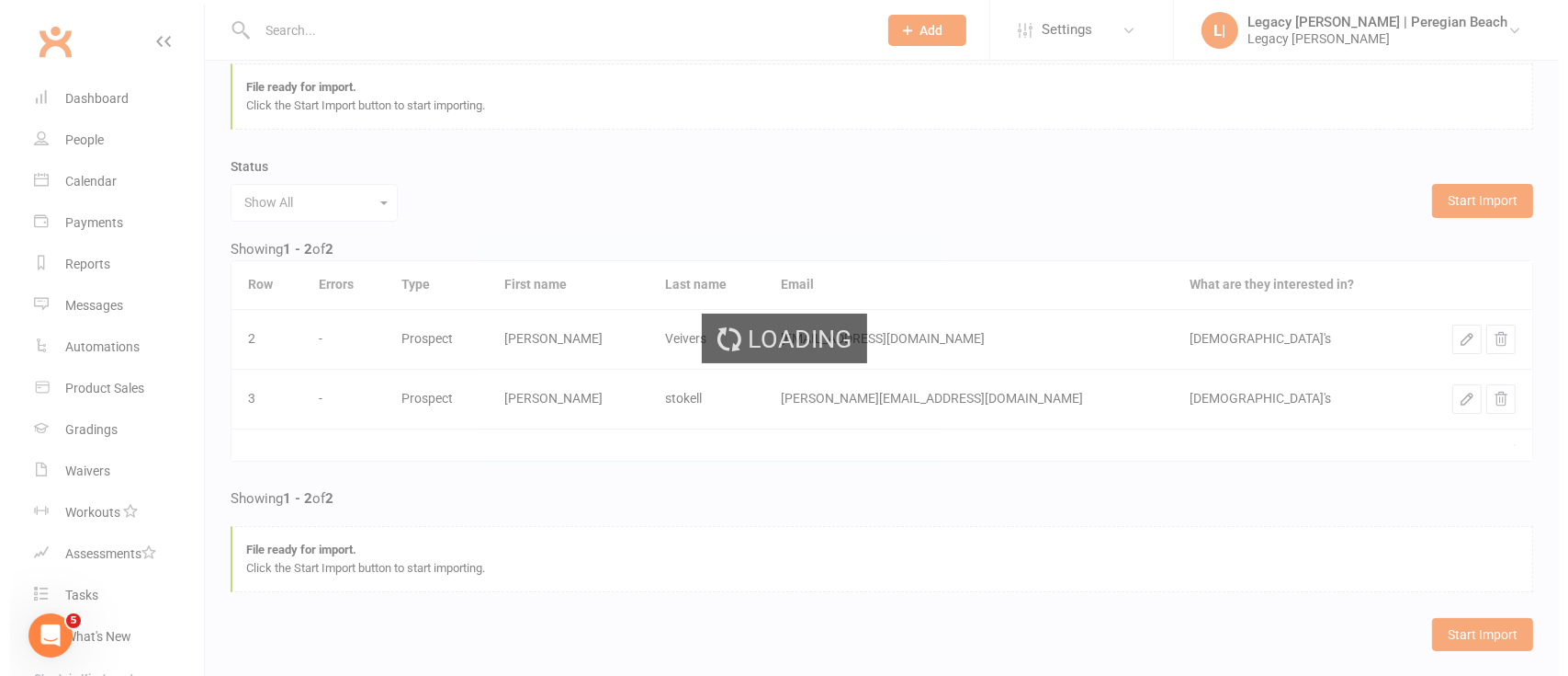
scroll to position [0, 0]
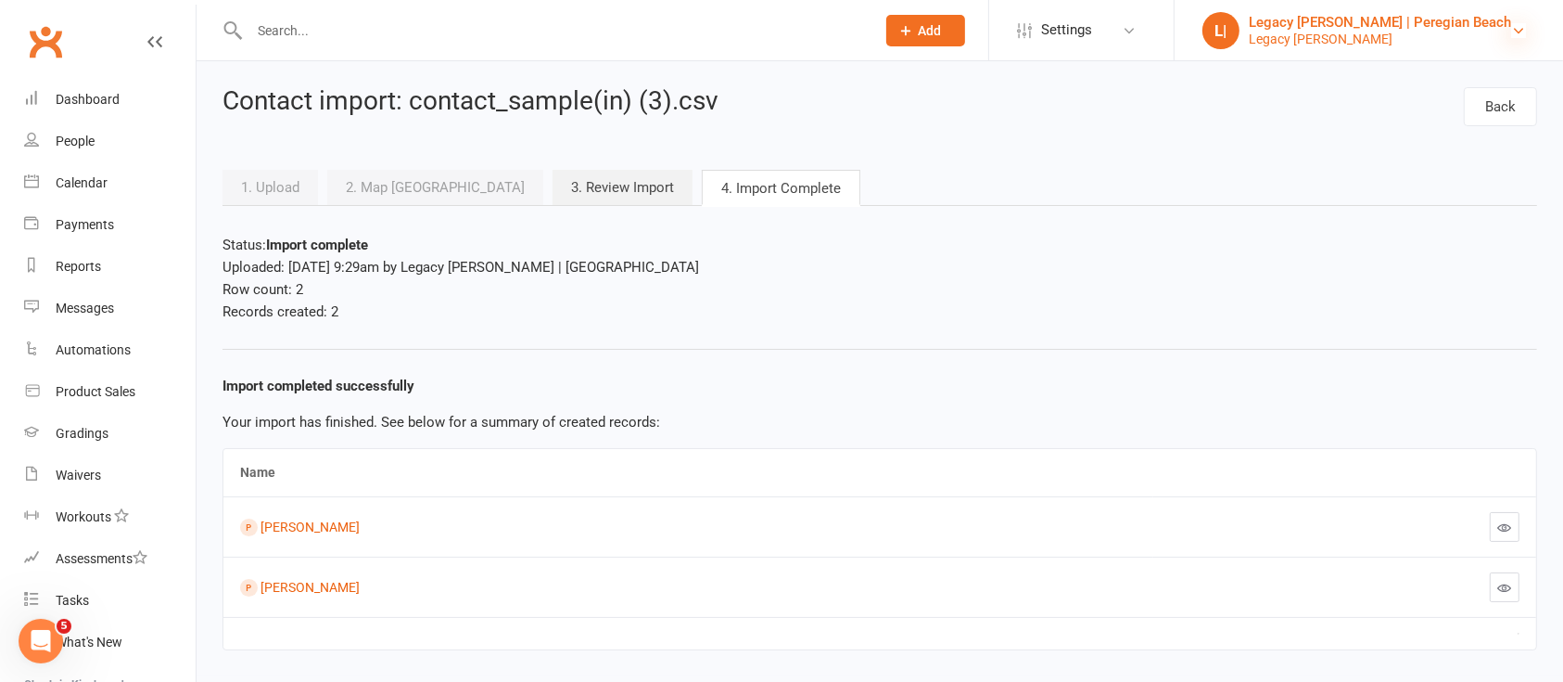
click at [1524, 26] on icon at bounding box center [1519, 30] width 15 height 15
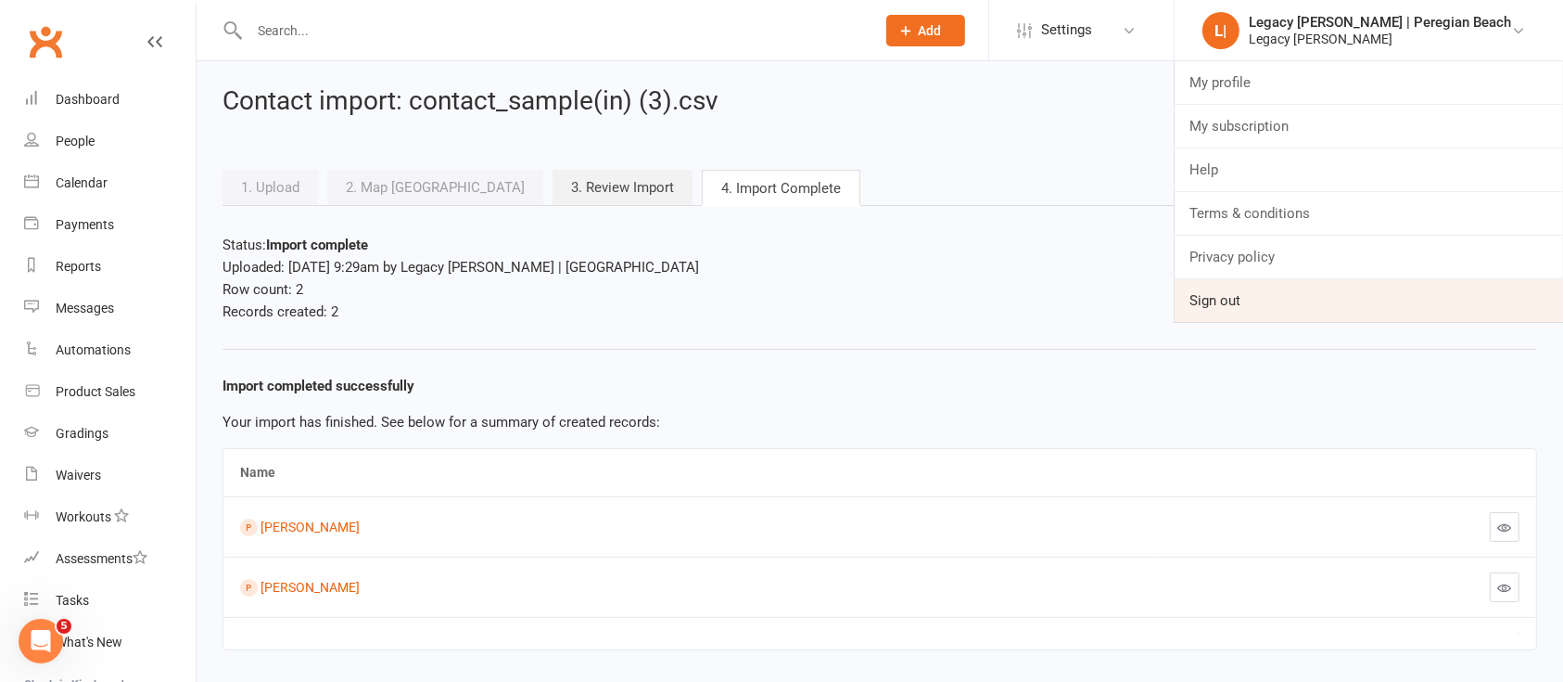
click at [1259, 301] on link "Sign out" at bounding box center [1369, 300] width 389 height 43
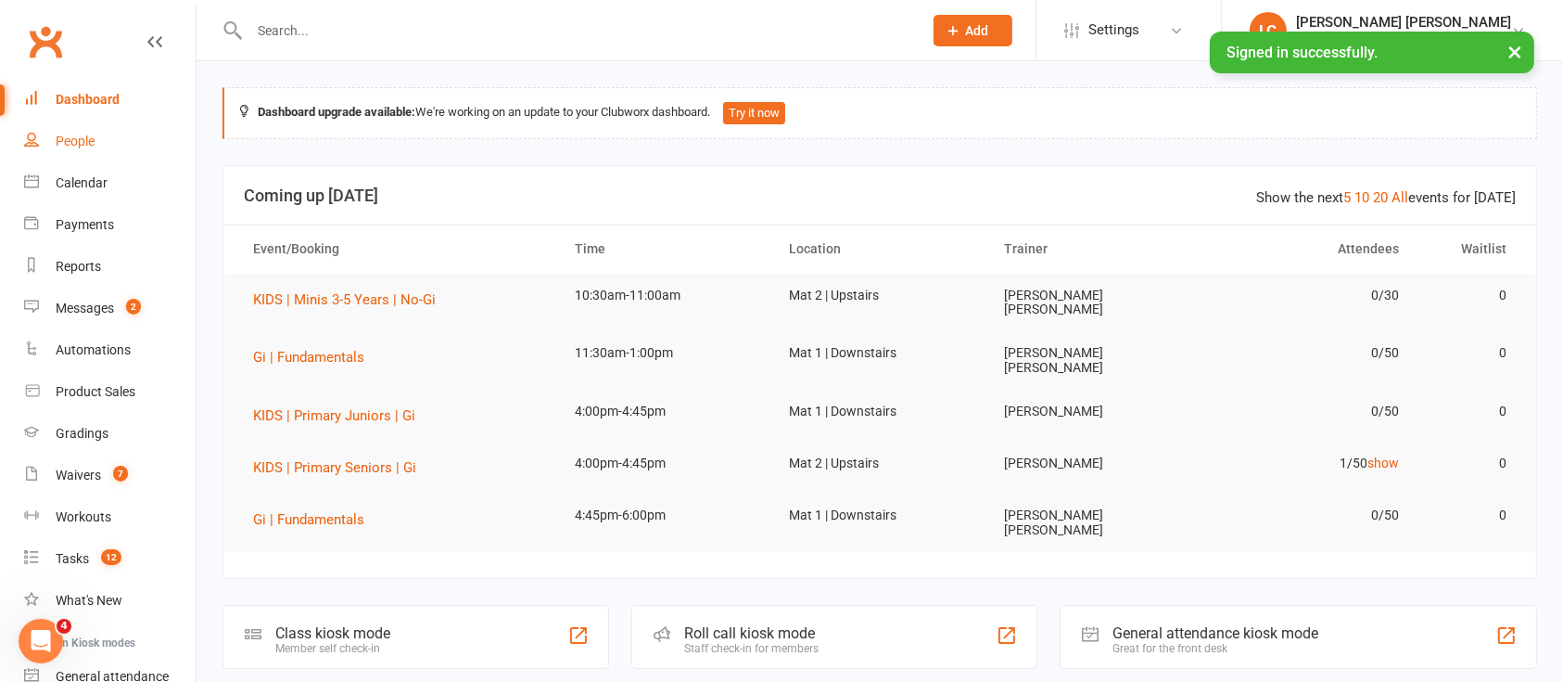
click at [94, 147] on div "People" at bounding box center [75, 141] width 39 height 15
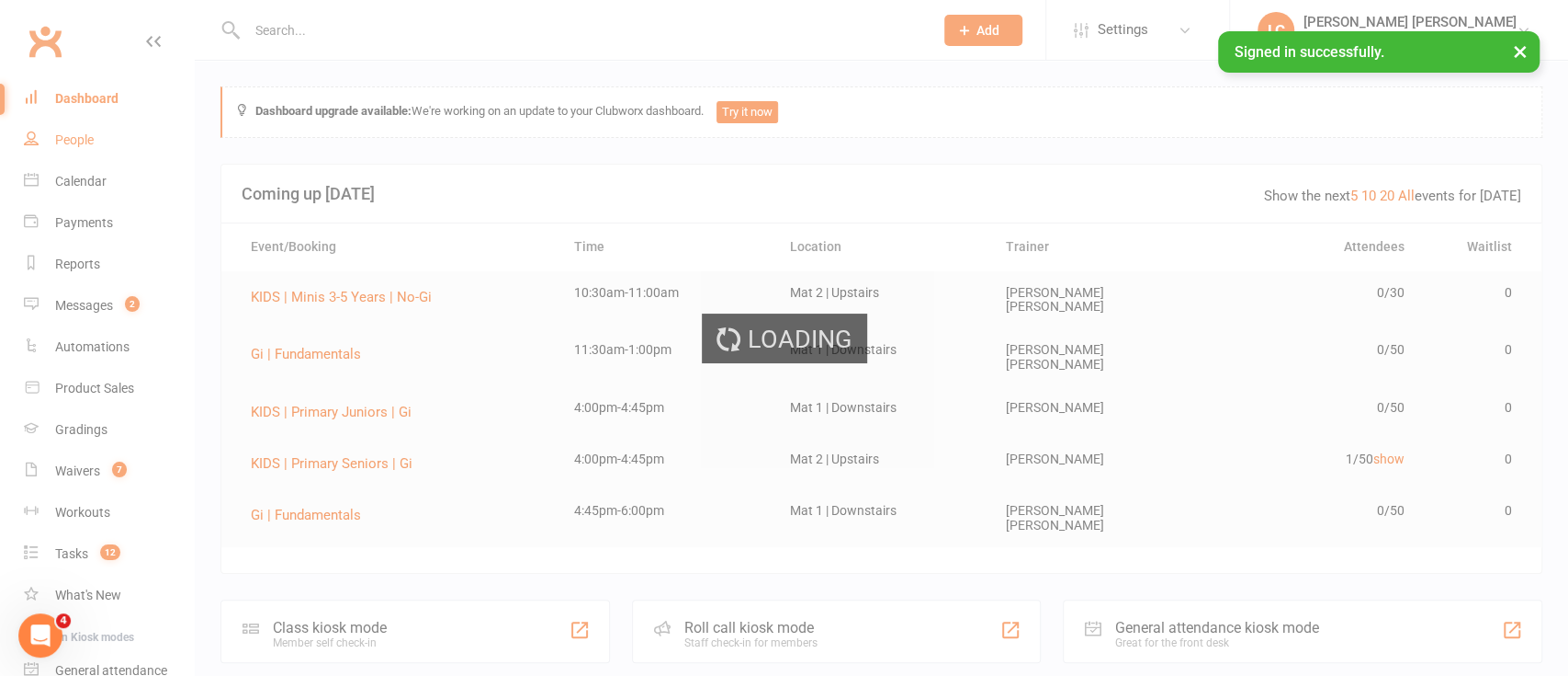
select select "100"
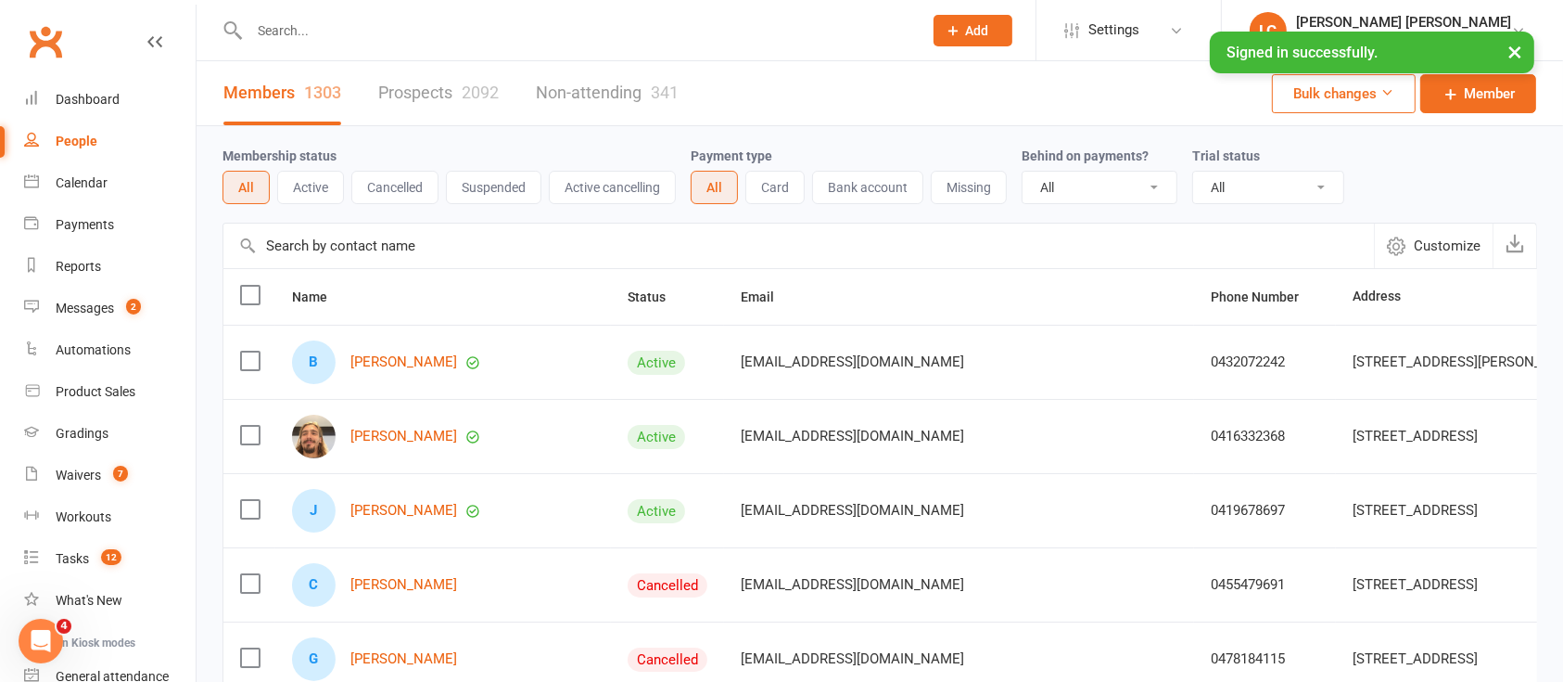
click at [464, 89] on div "2092" at bounding box center [480, 92] width 37 height 19
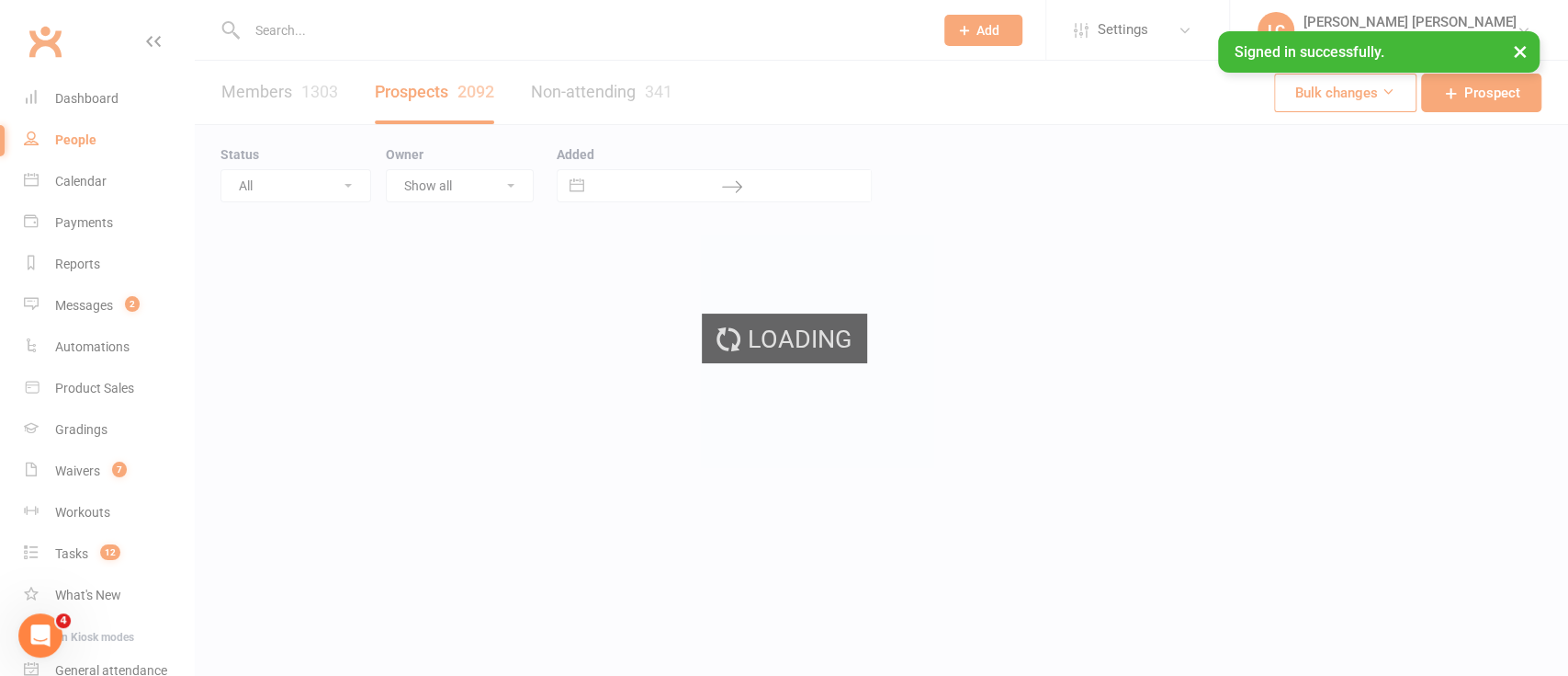
select select "100"
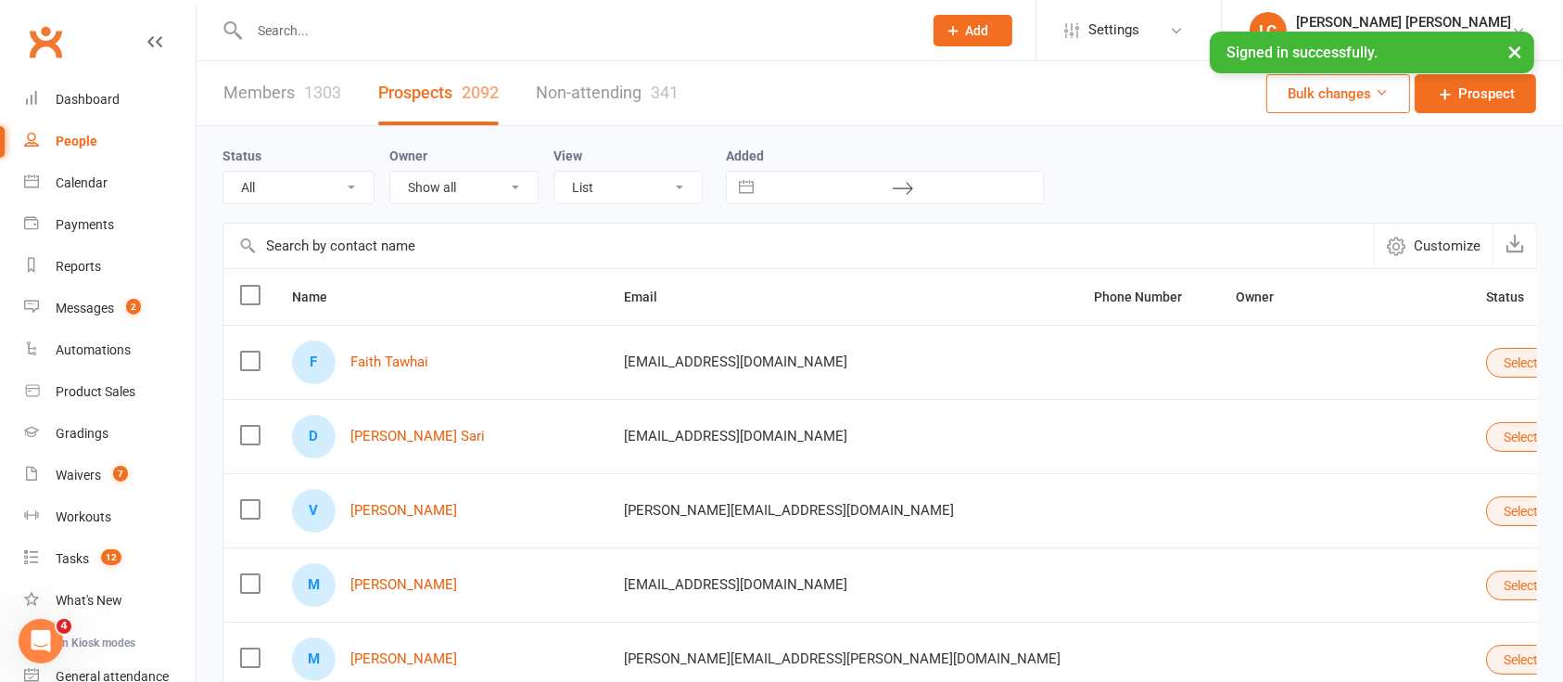
click at [289, 74] on link "Members 1303" at bounding box center [282, 93] width 118 height 64
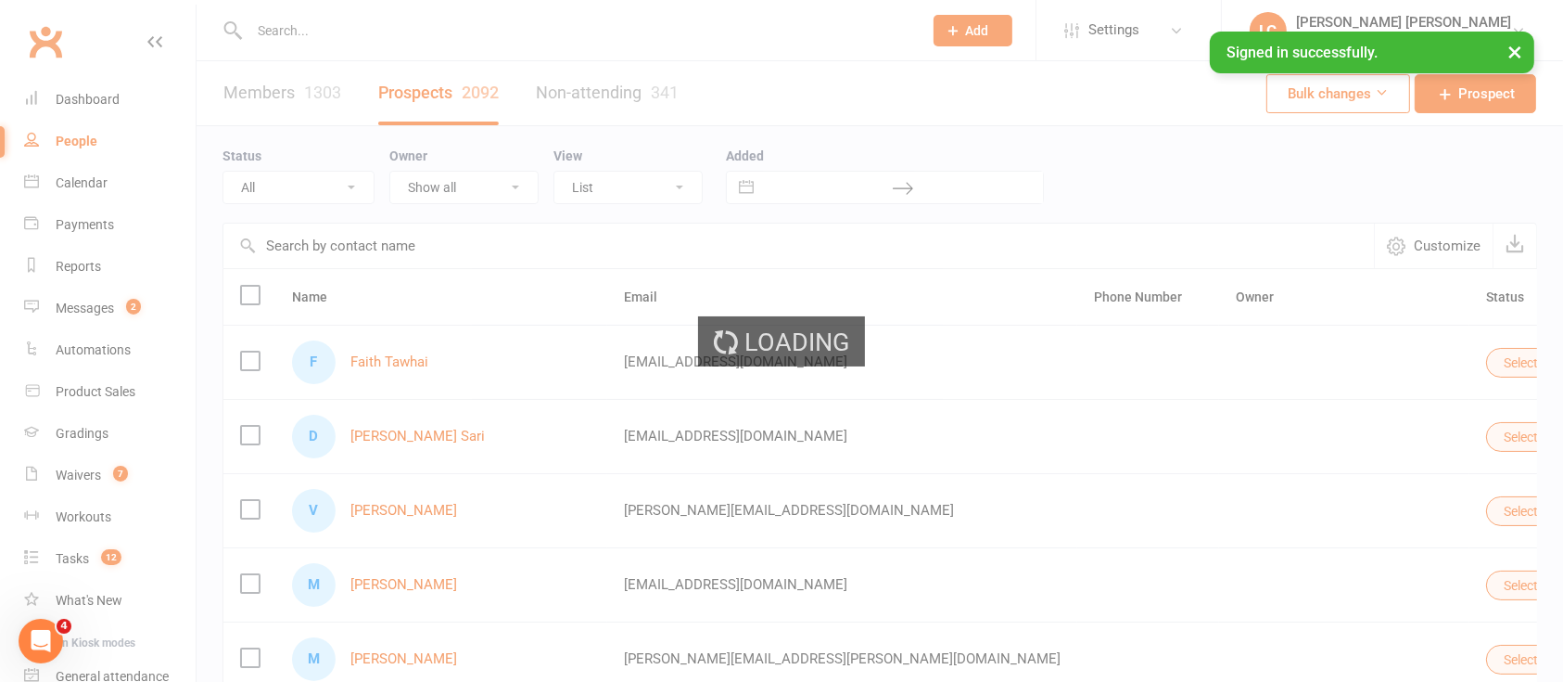
select select "100"
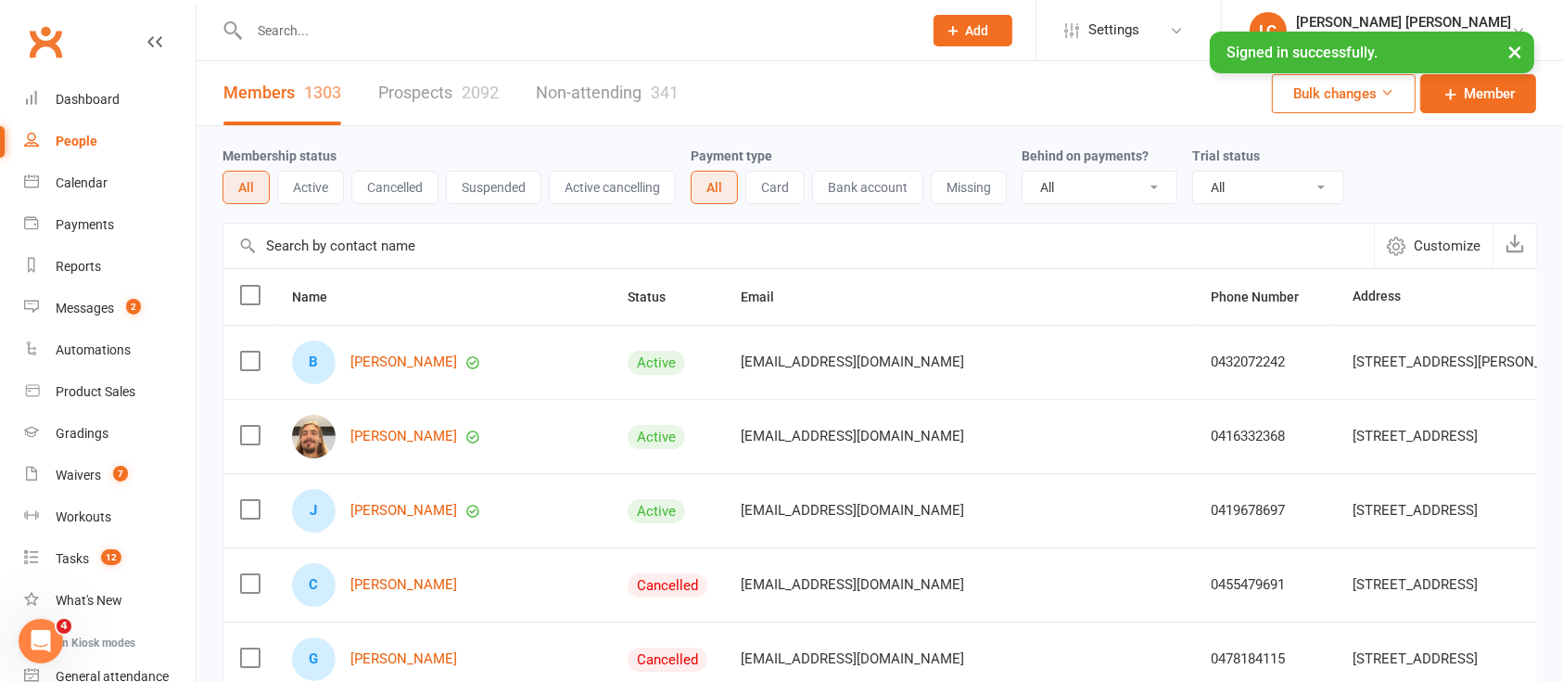
click at [407, 188] on button "Cancelled" at bounding box center [394, 187] width 87 height 33
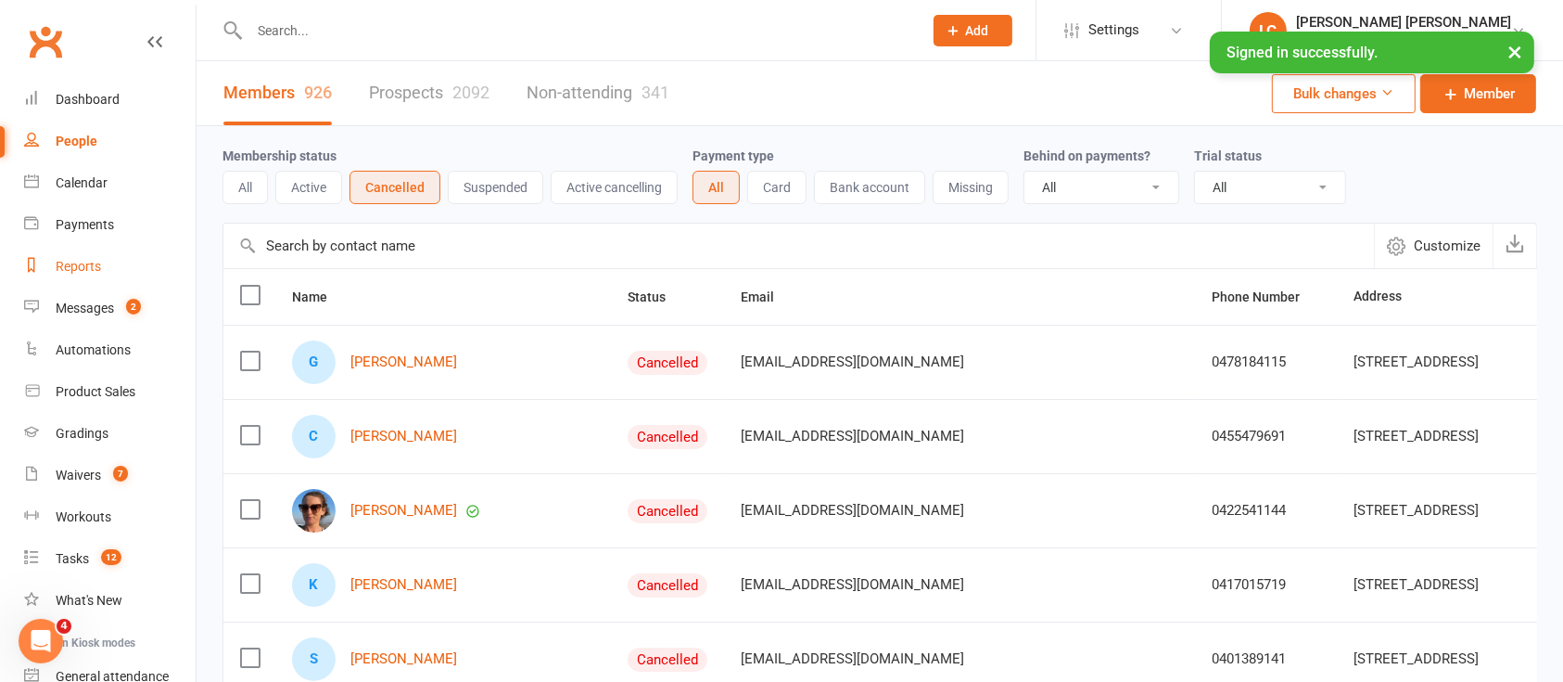
click at [91, 271] on div "Reports" at bounding box center [78, 266] width 45 height 15
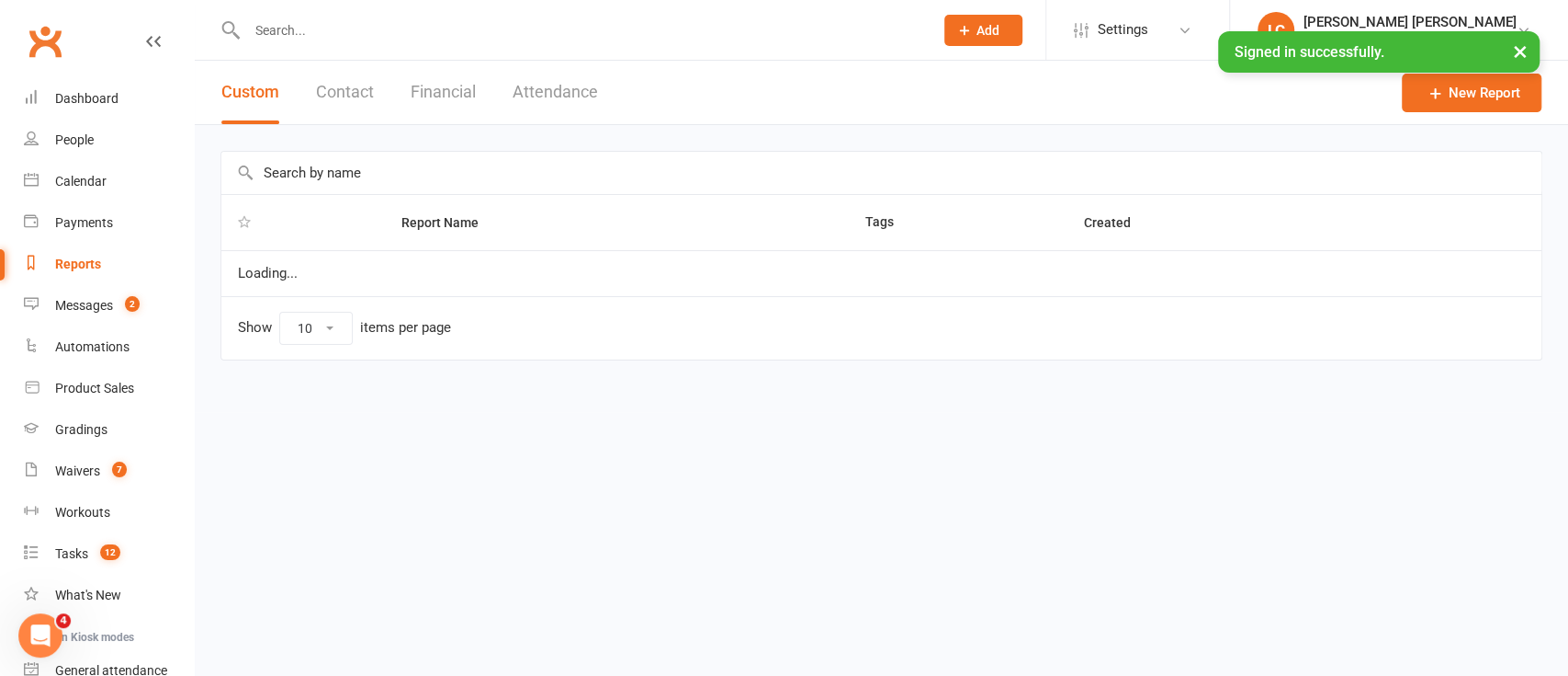
select select "100"
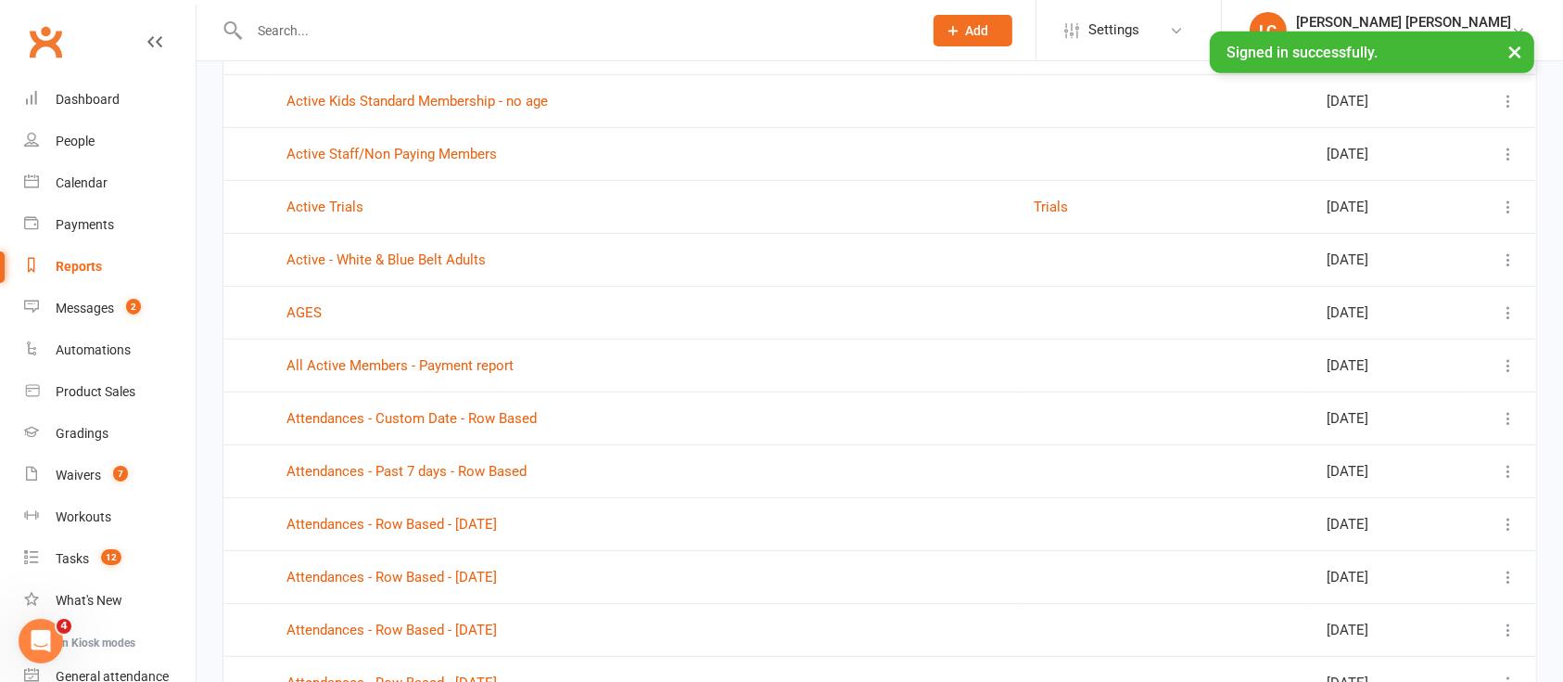
scroll to position [989, 0]
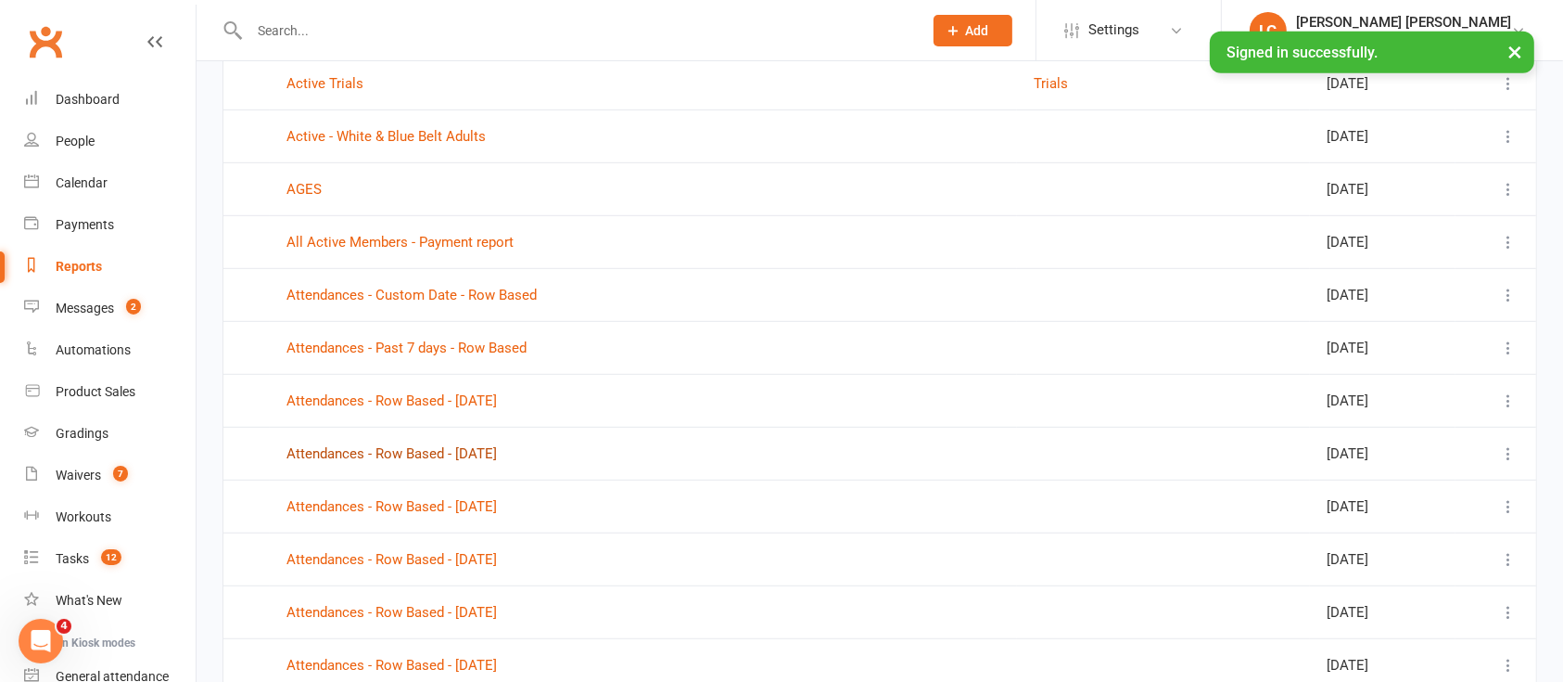
click at [497, 451] on link "Attendances - Row Based - [DATE]" at bounding box center [392, 453] width 211 height 17
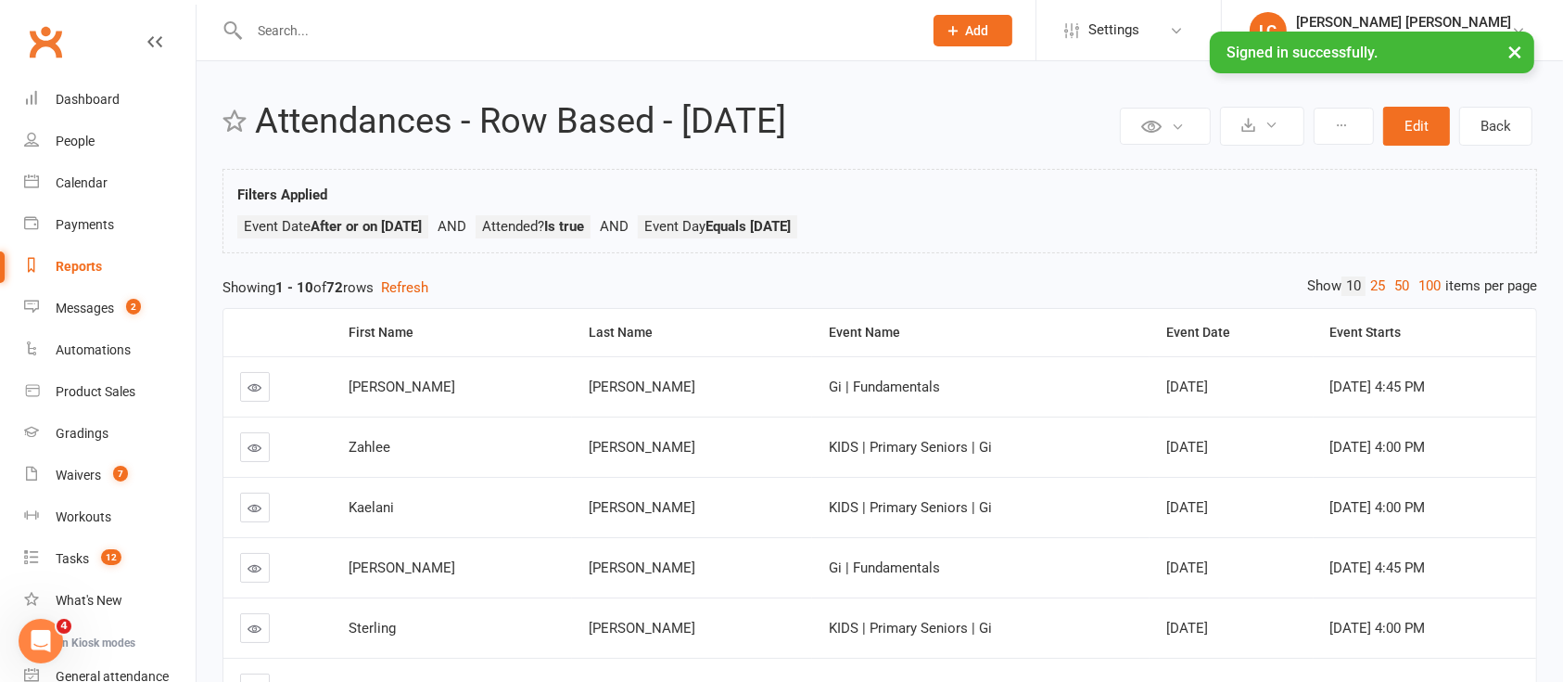
select select "100"
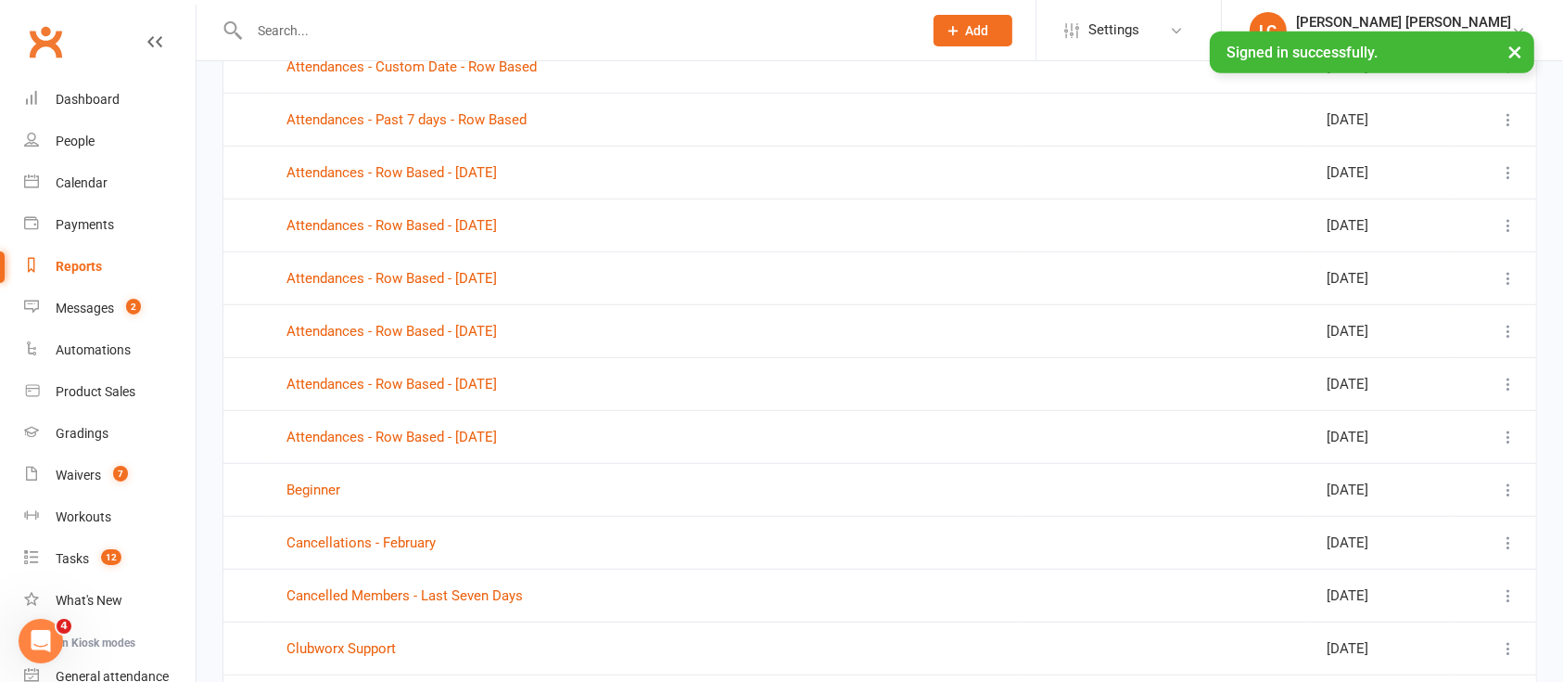
scroll to position [1236, 0]
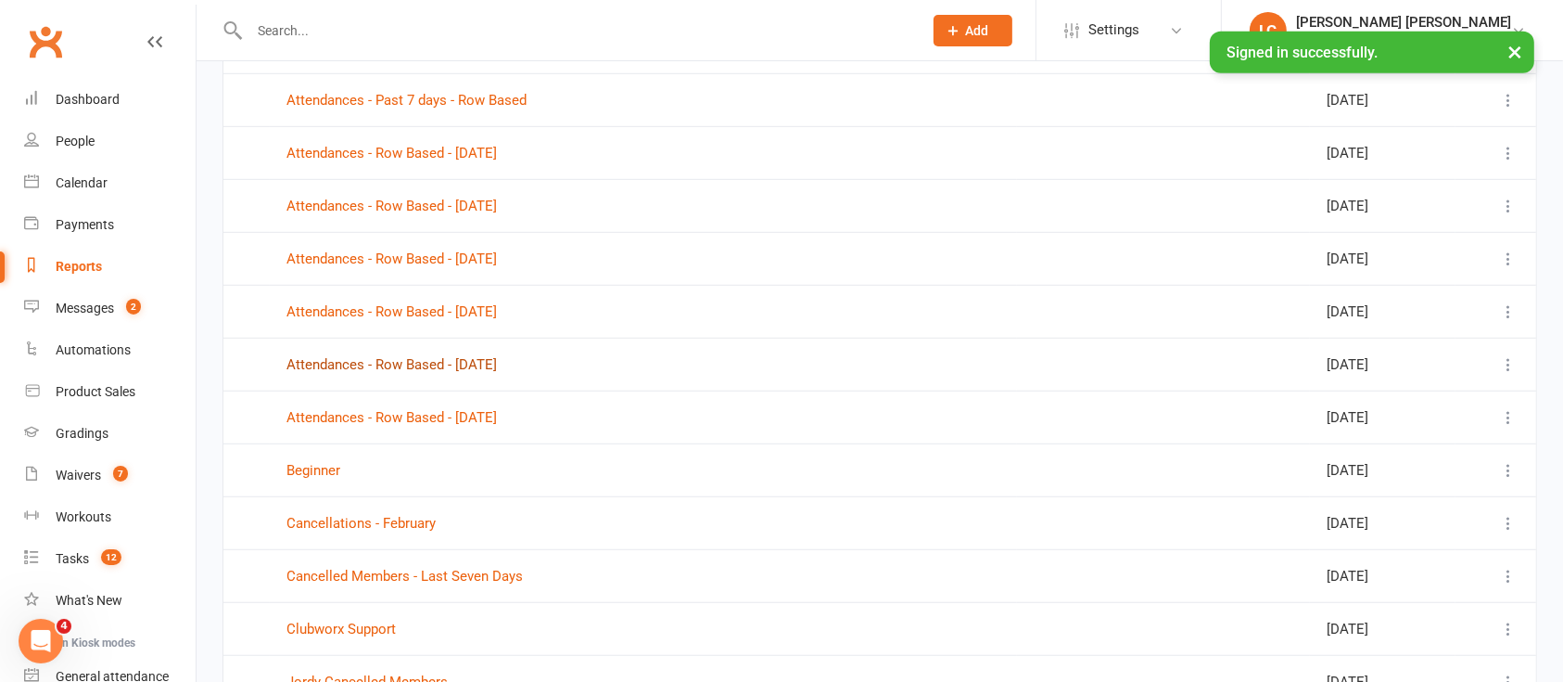
click at [481, 360] on link "Attendances - Row Based - [DATE]" at bounding box center [392, 364] width 211 height 17
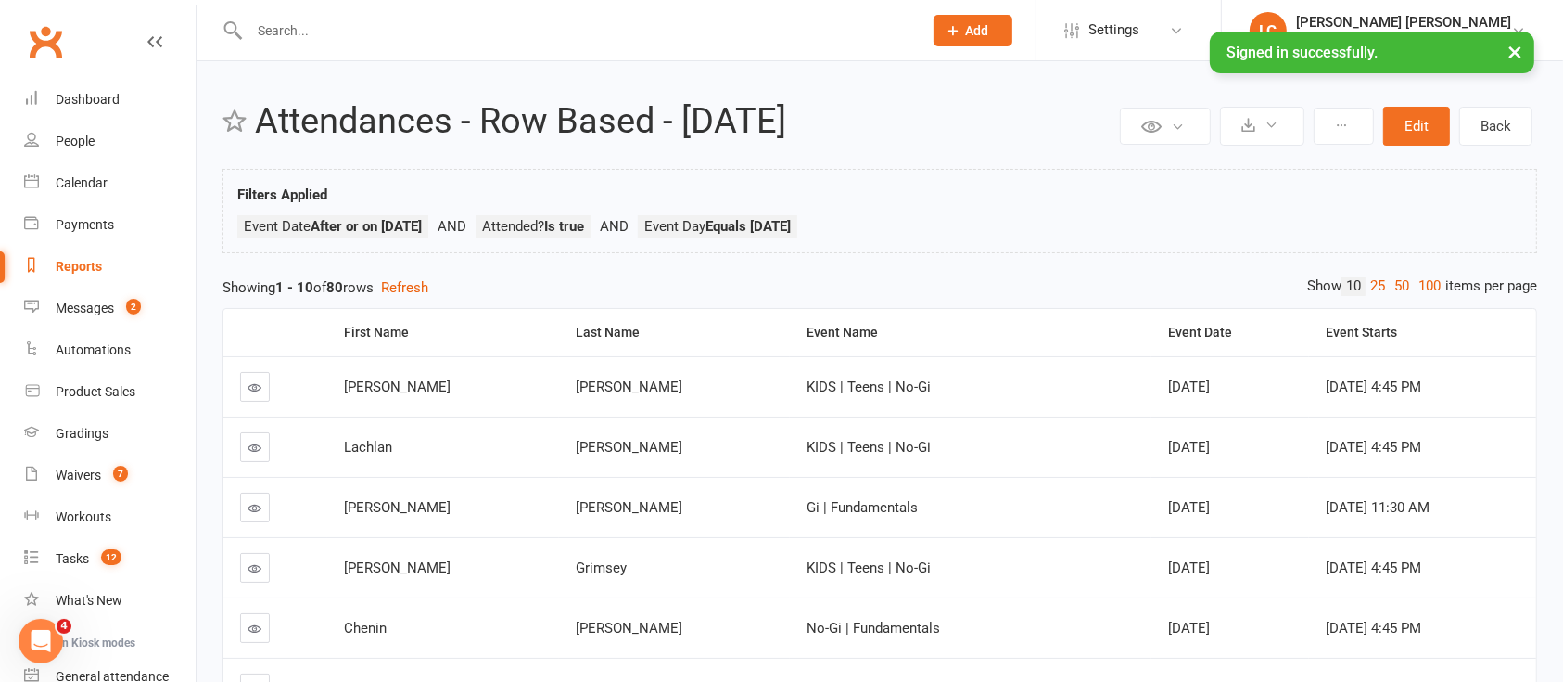
select select "100"
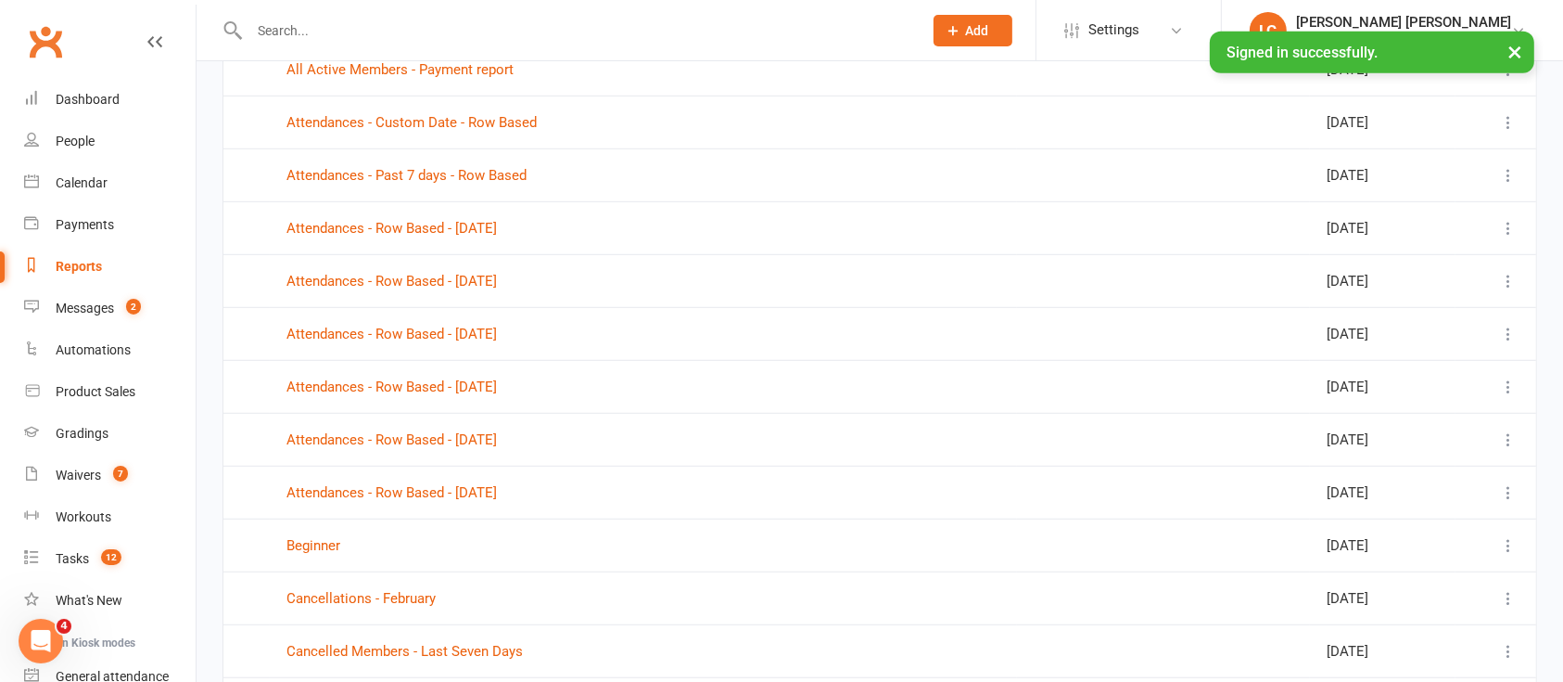
scroll to position [1236, 0]
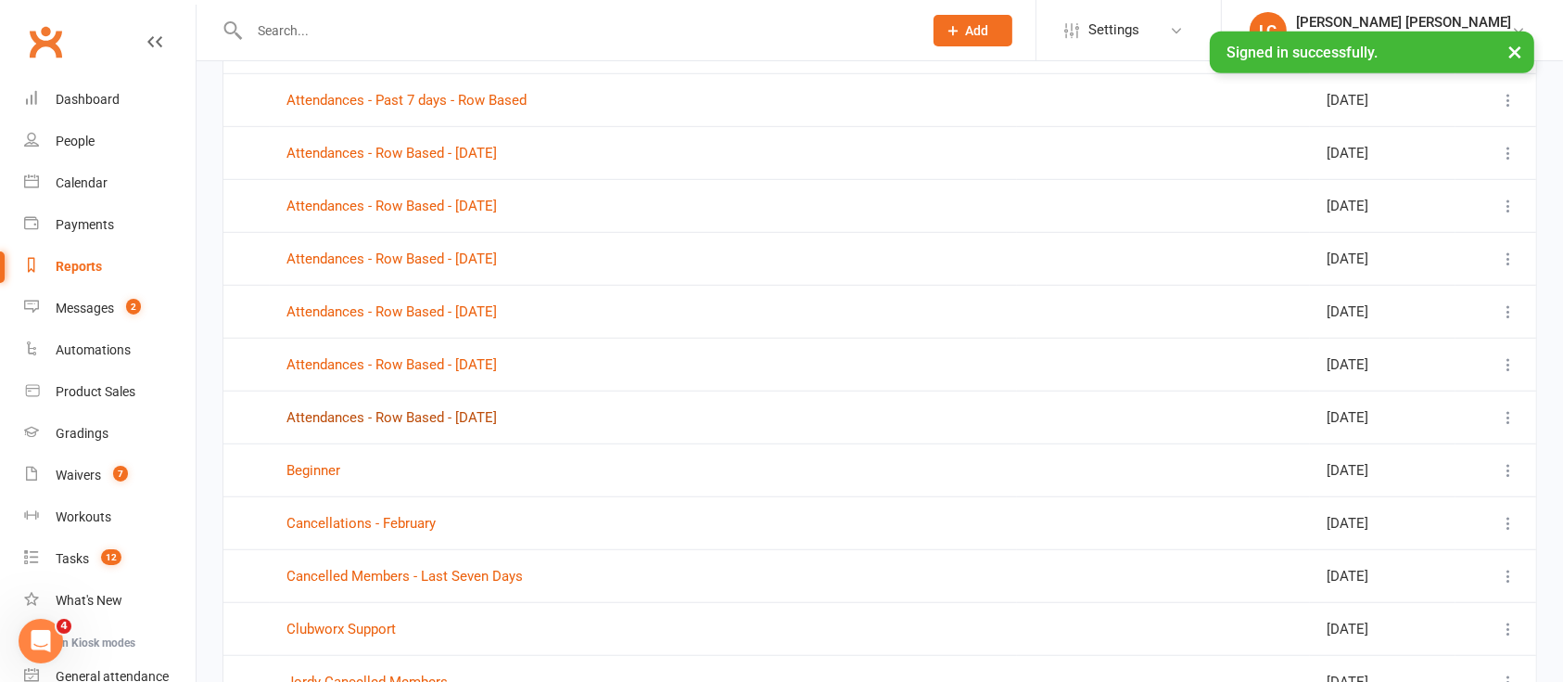
click at [430, 414] on link "Attendances - Row Based - [DATE]" at bounding box center [392, 417] width 211 height 17
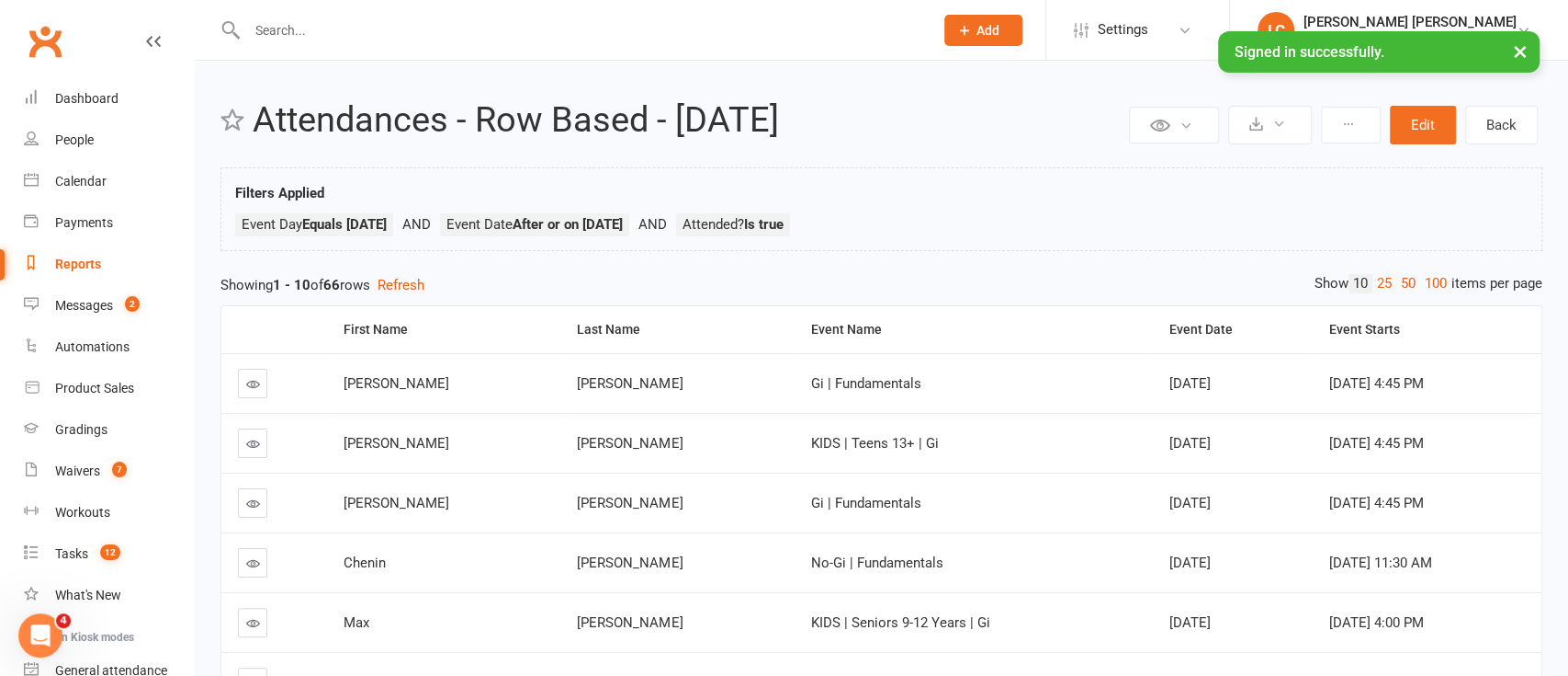
select select "100"
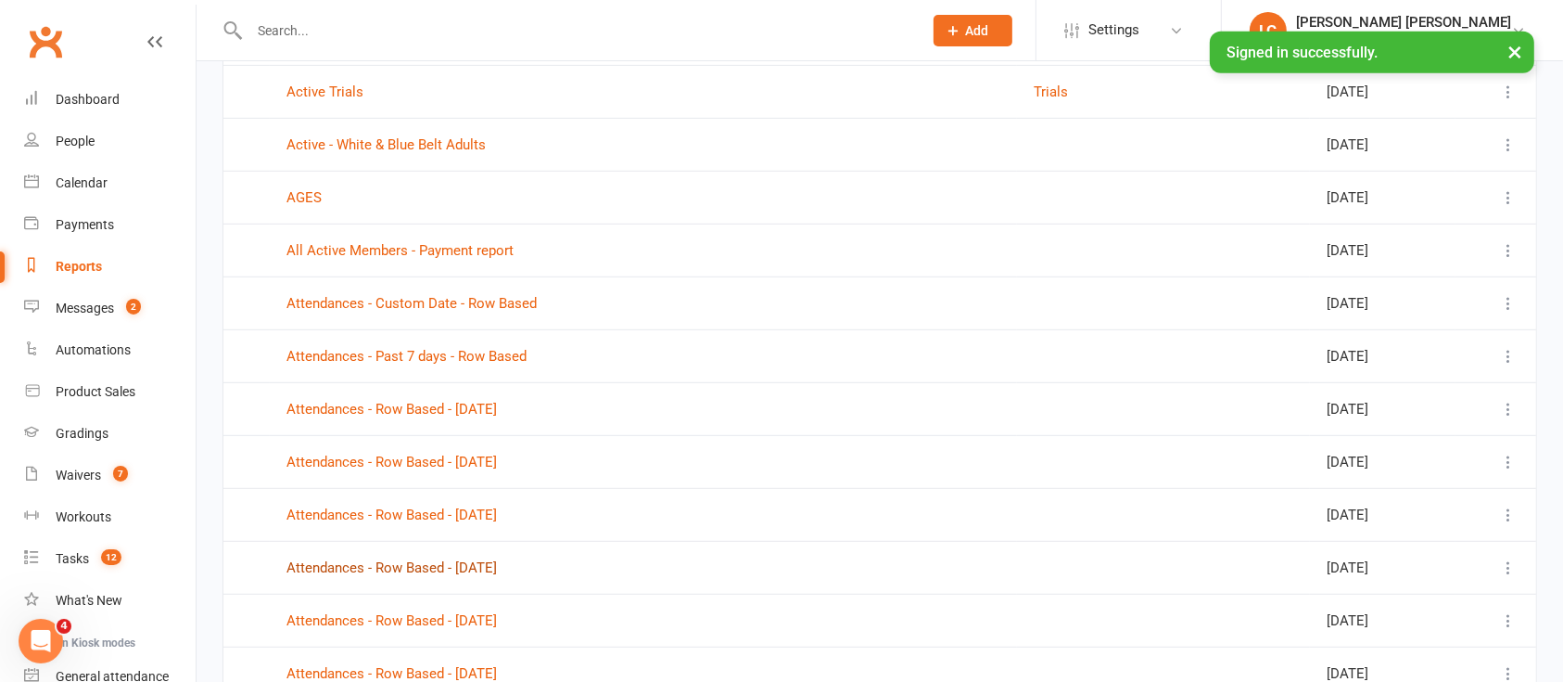
scroll to position [1113, 0]
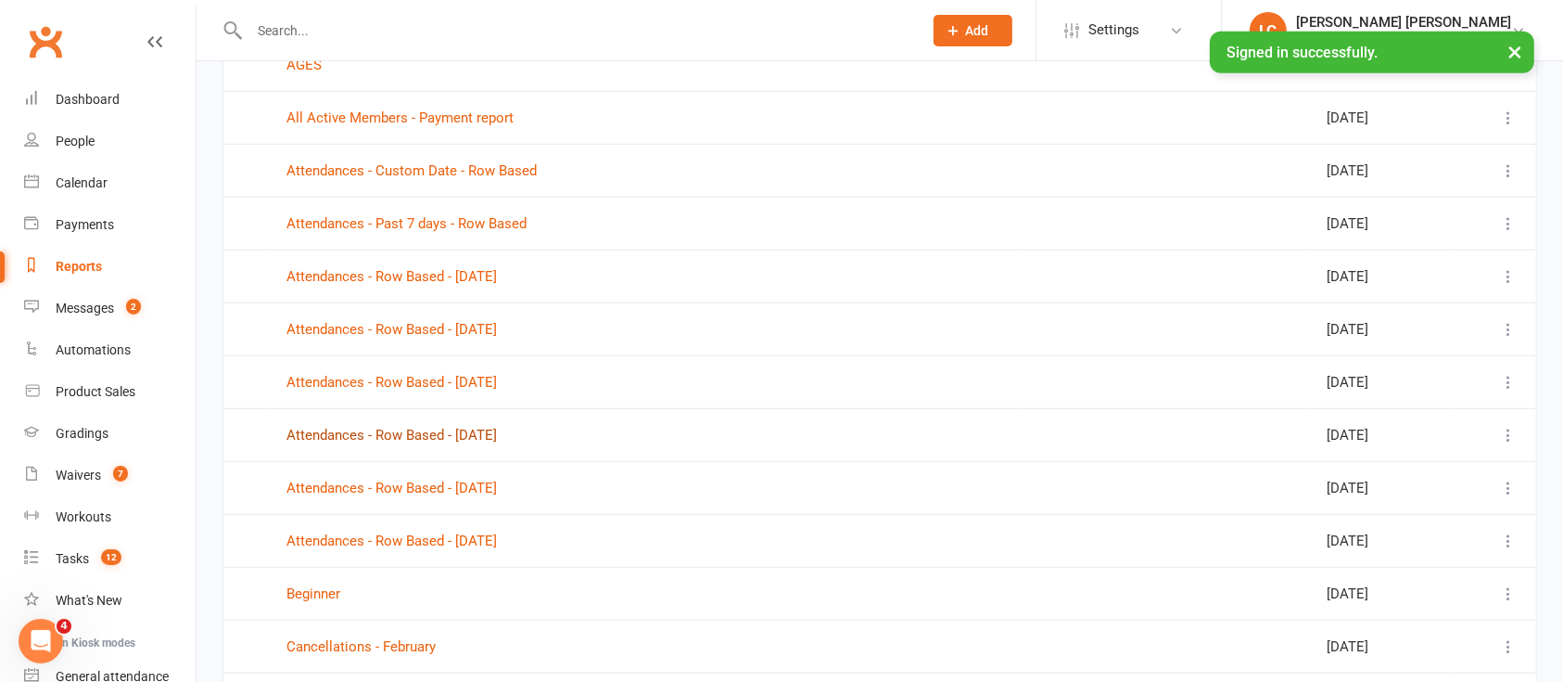
click at [497, 427] on link "Attendances - Row Based - [DATE]" at bounding box center [392, 435] width 211 height 17
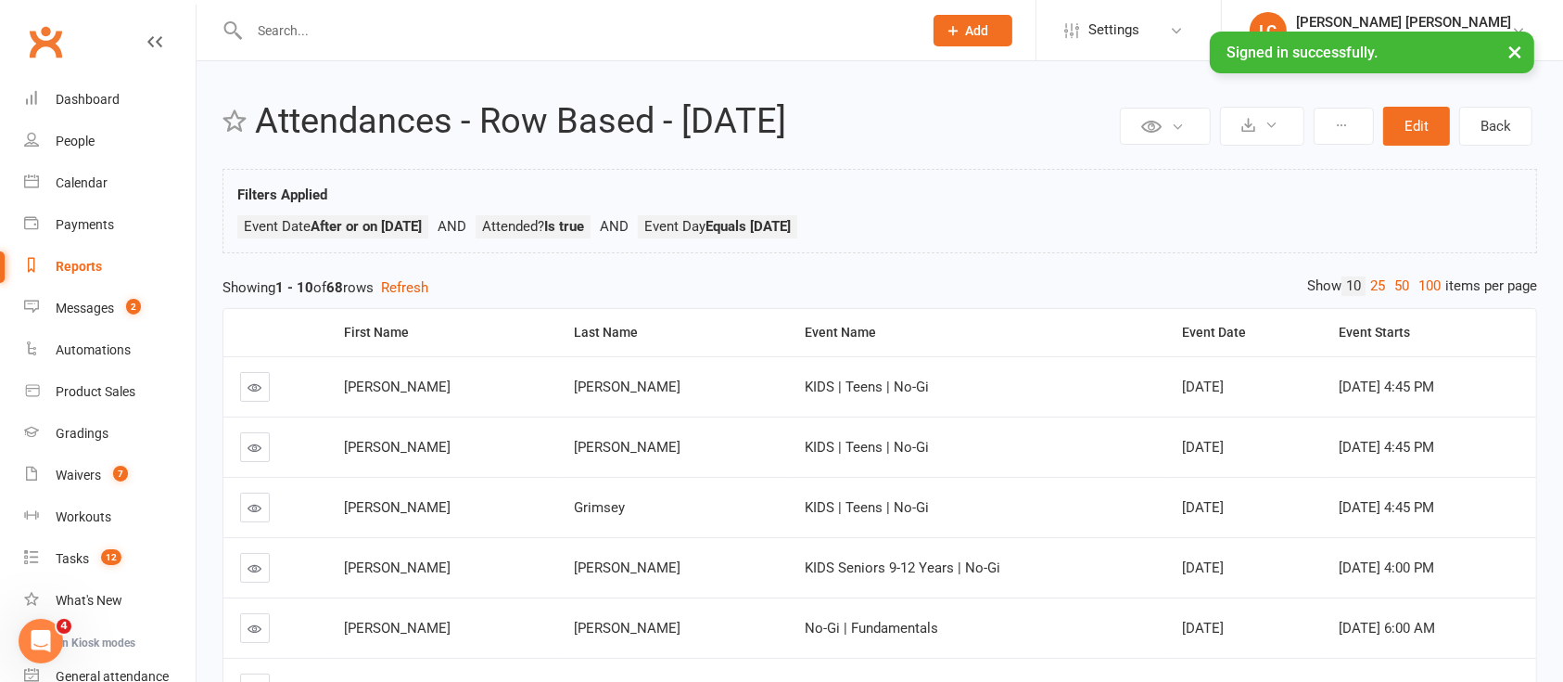
select select "100"
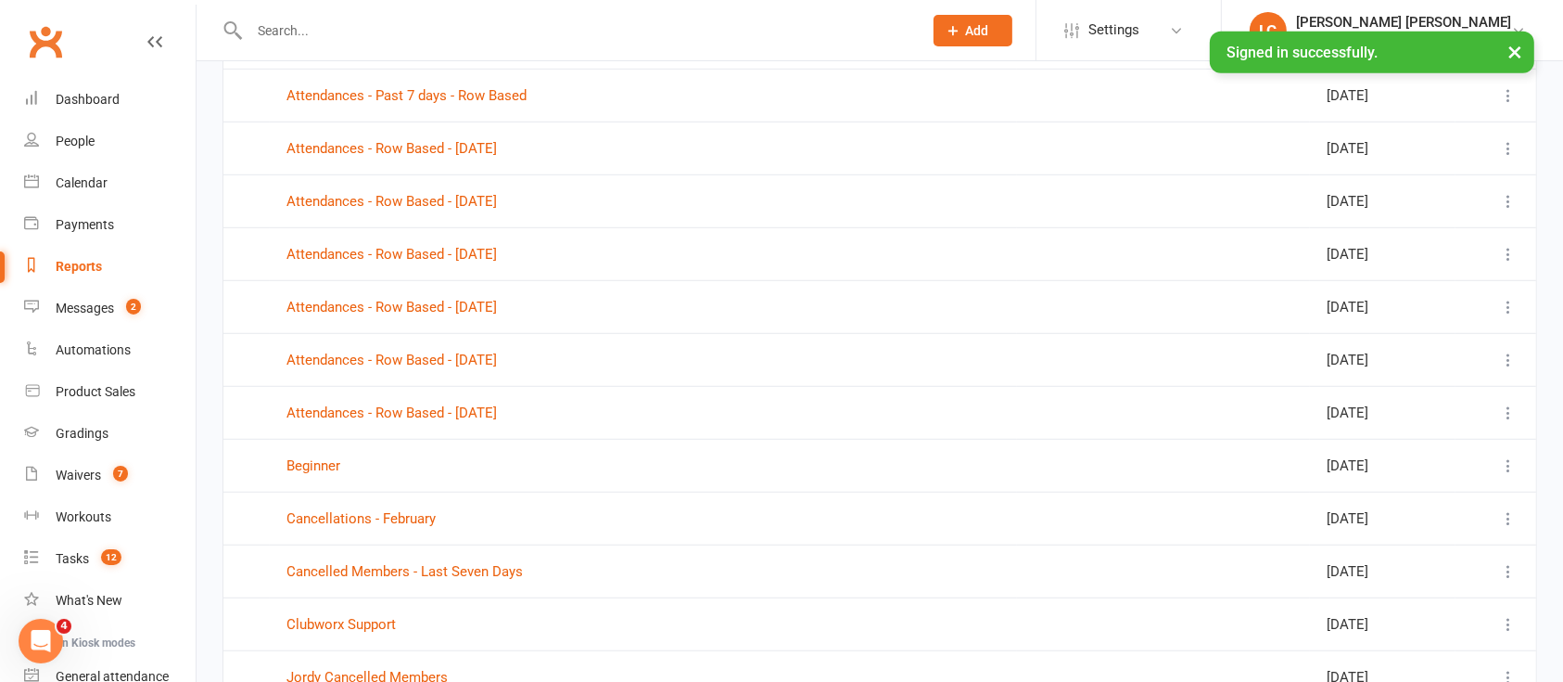
scroll to position [1236, 0]
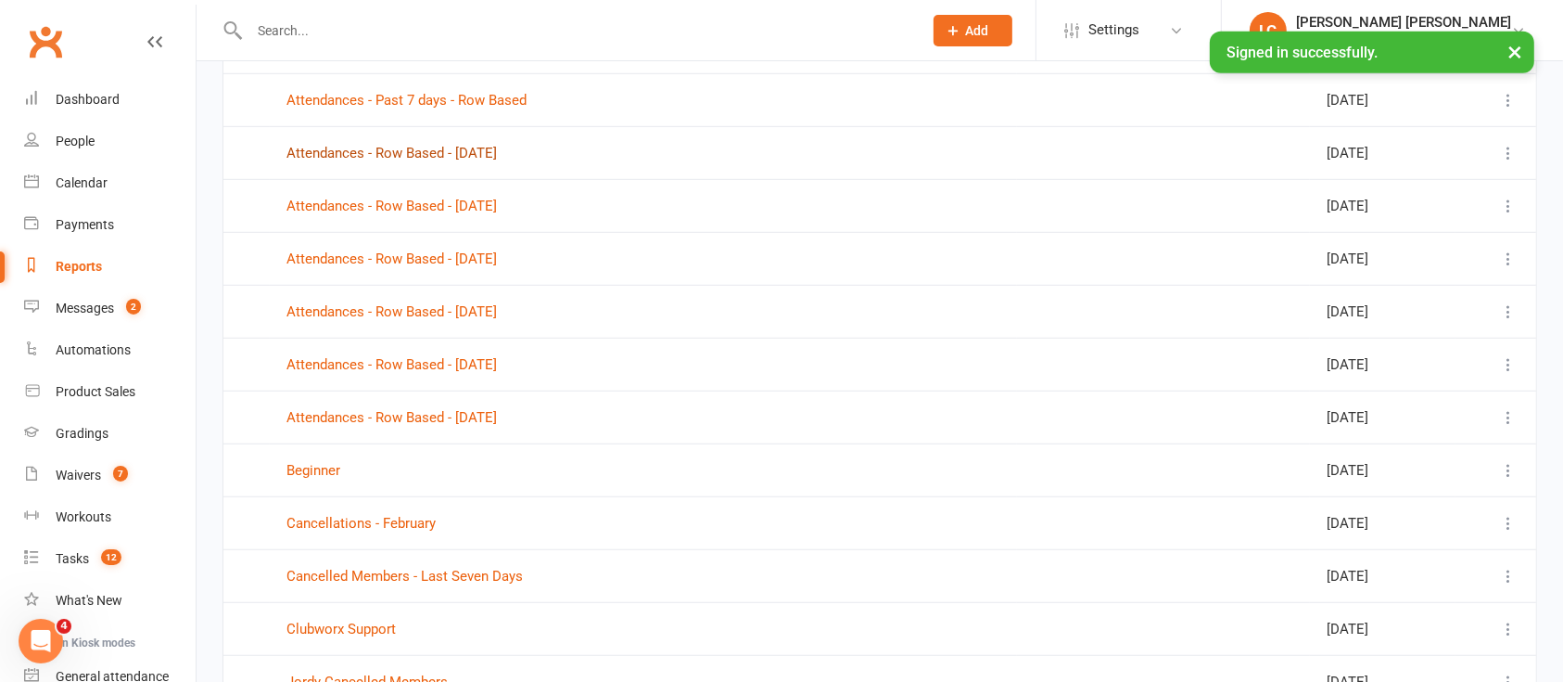
click at [497, 147] on link "Attendances - Row Based - [DATE]" at bounding box center [392, 153] width 211 height 17
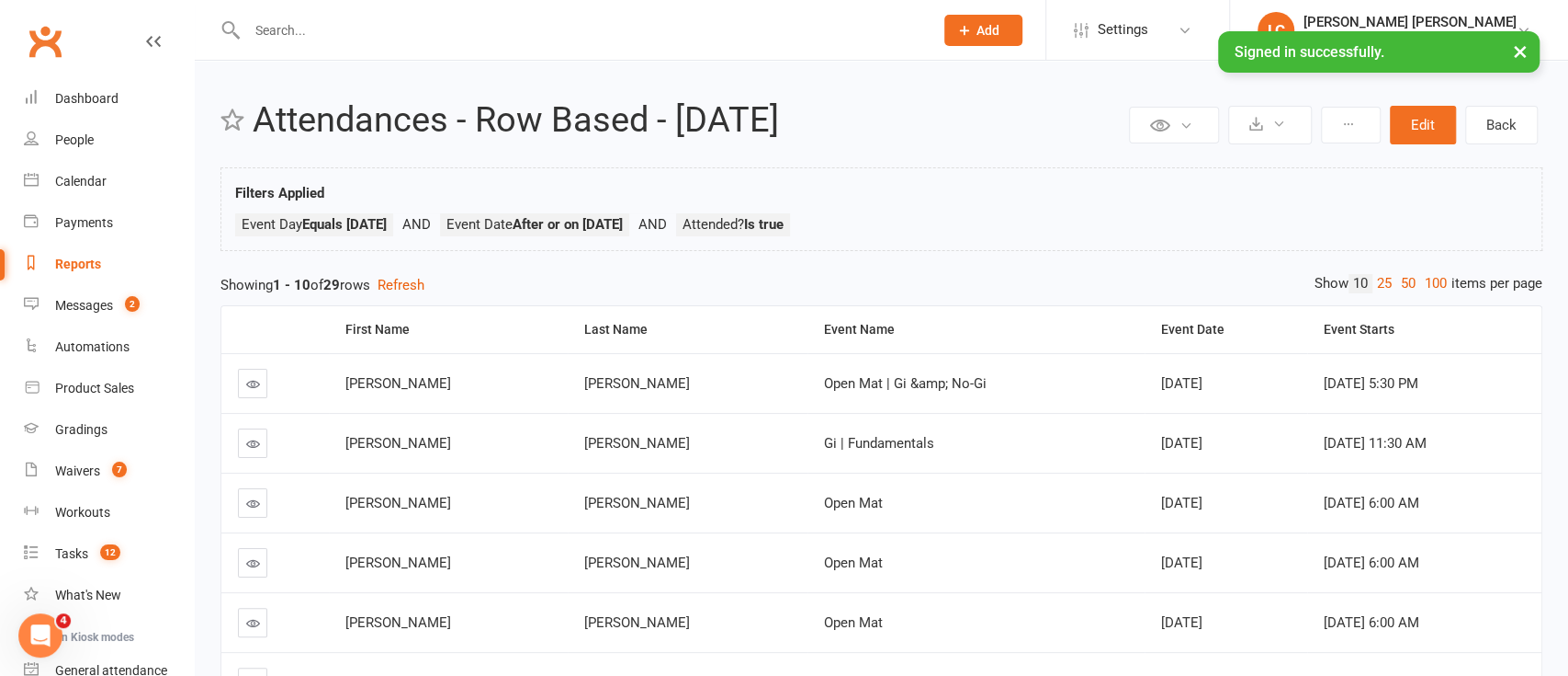
select select "100"
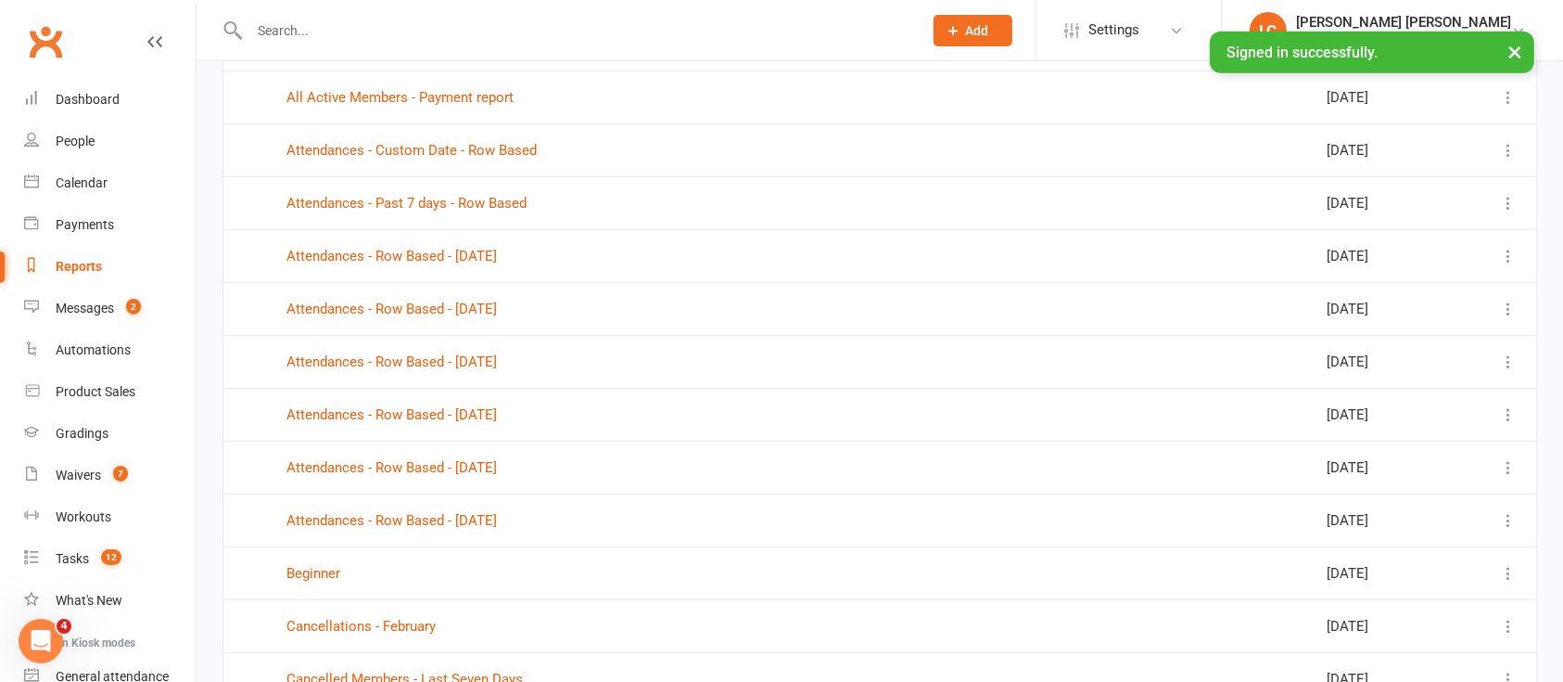
scroll to position [1236, 0]
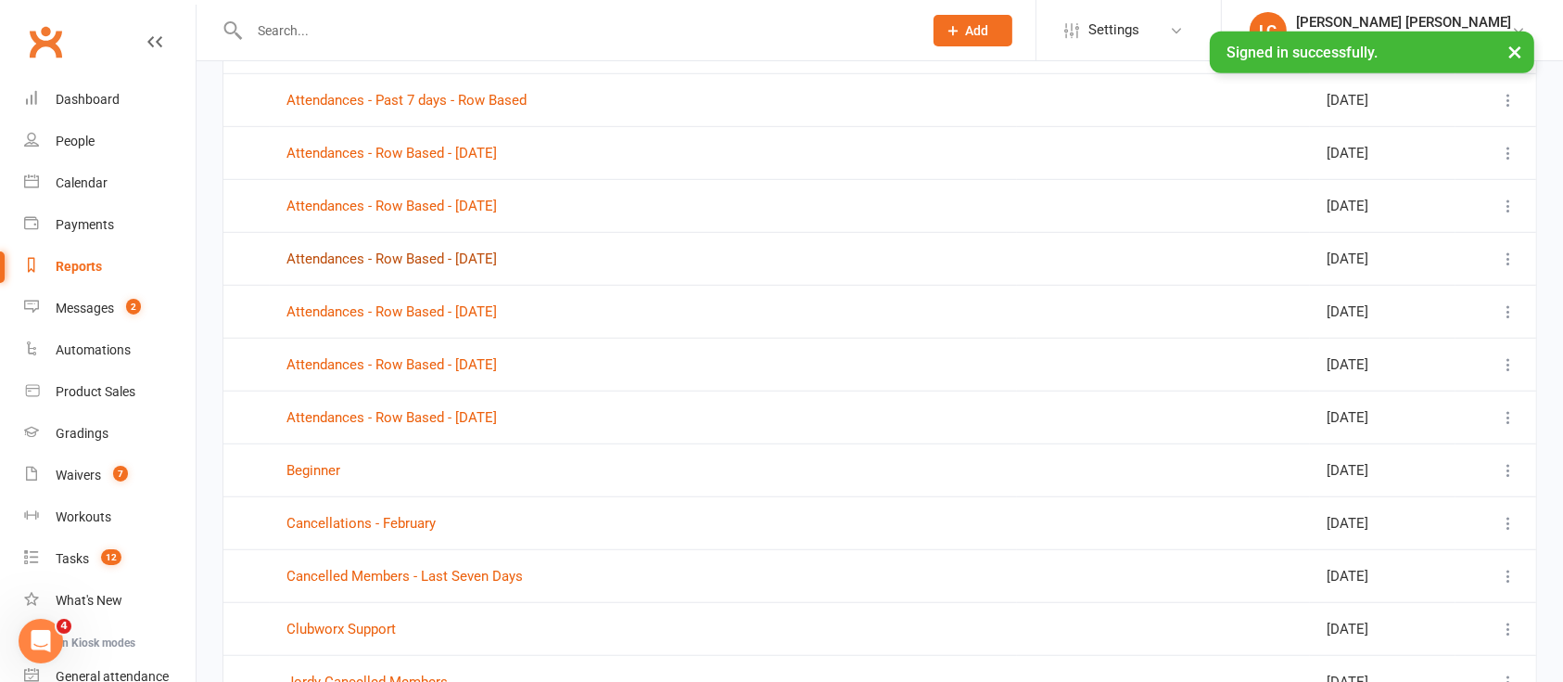
click at [475, 250] on link "Attendances - Row Based - [DATE]" at bounding box center [392, 258] width 211 height 17
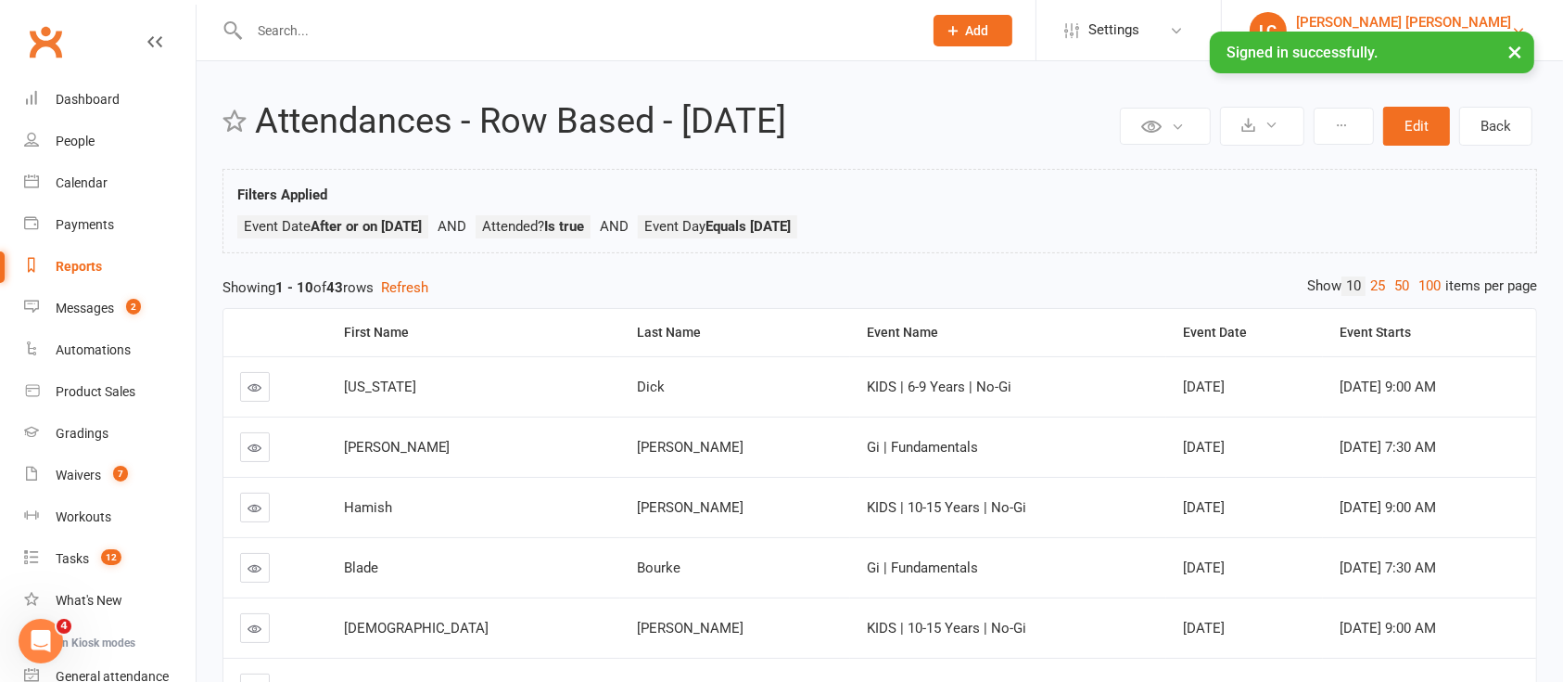
click at [1510, 17] on div "[PERSON_NAME] [PERSON_NAME]" at bounding box center [1403, 22] width 215 height 17
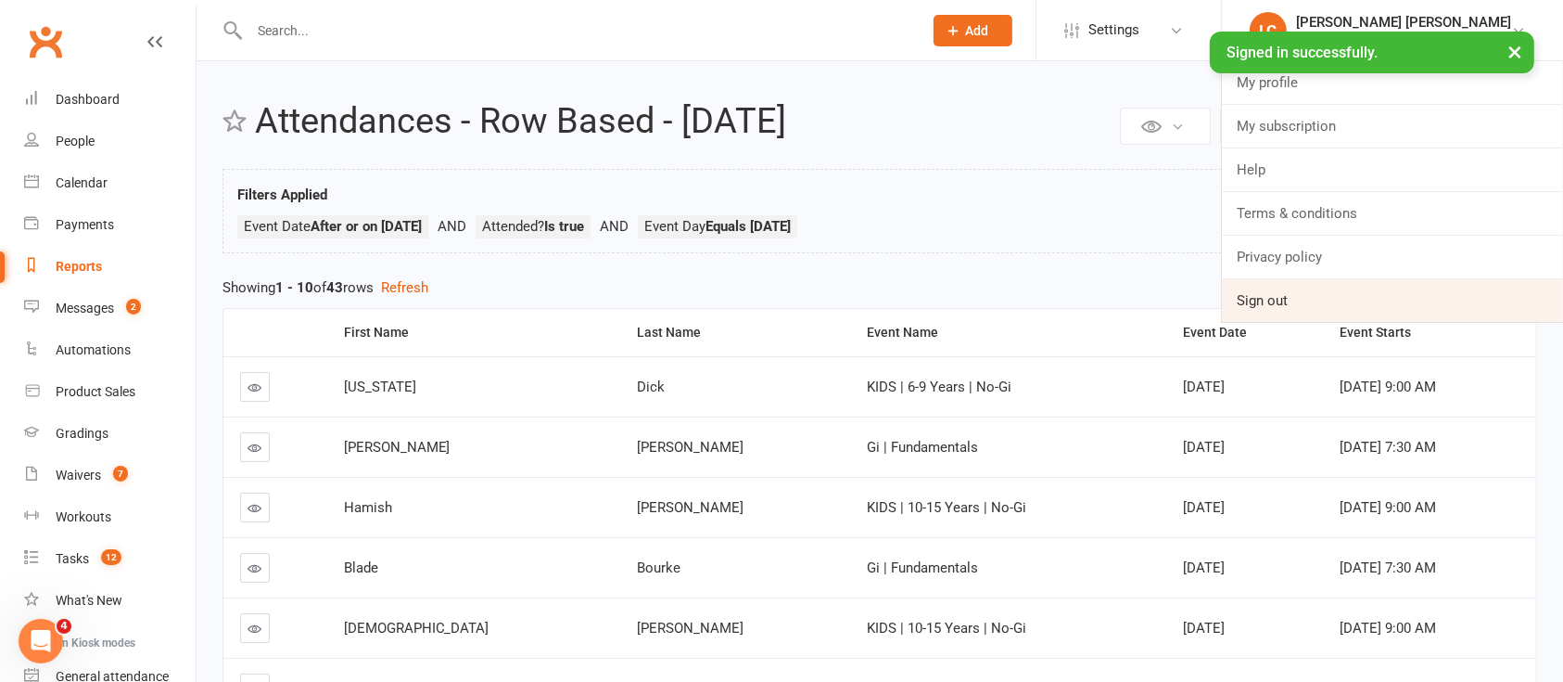
click at [1314, 312] on link "Sign out" at bounding box center [1392, 300] width 341 height 43
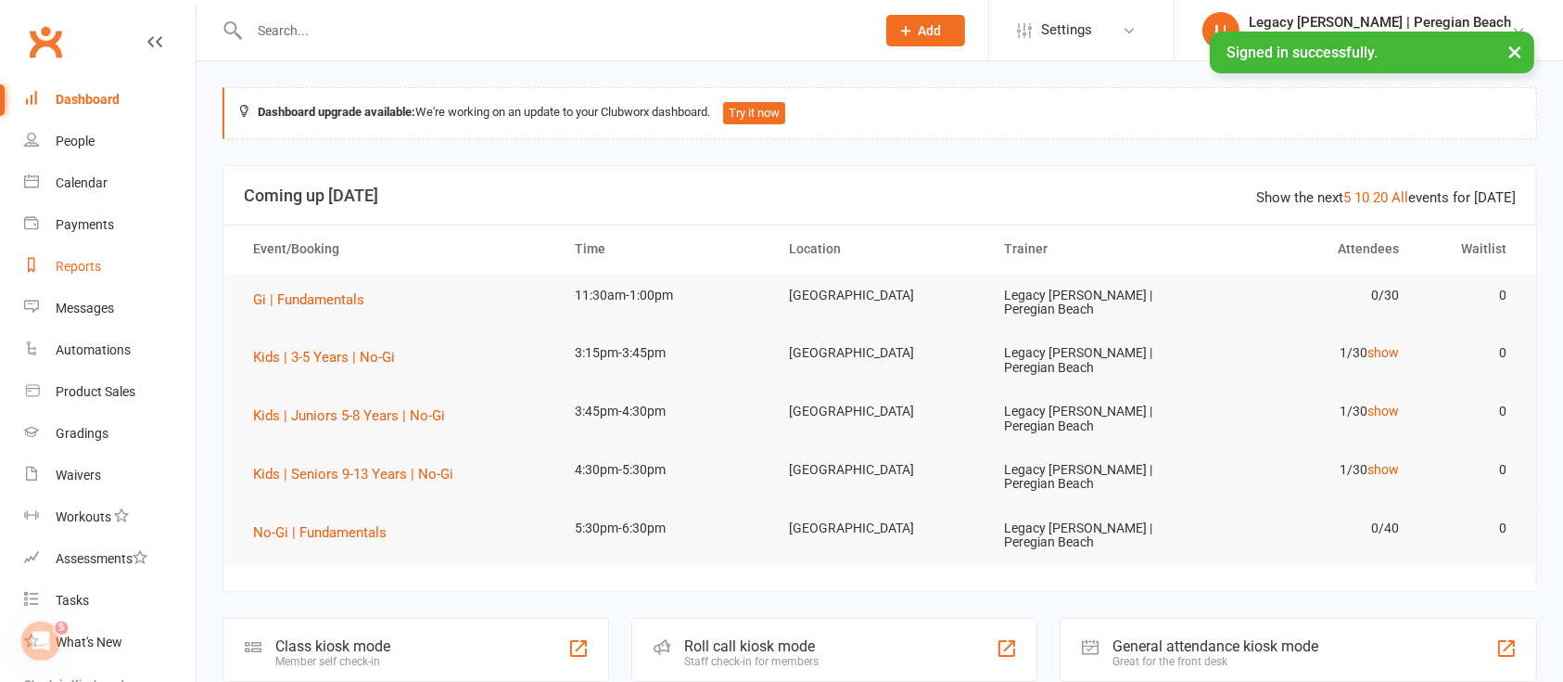
click at [73, 262] on div "Reports" at bounding box center [78, 266] width 45 height 15
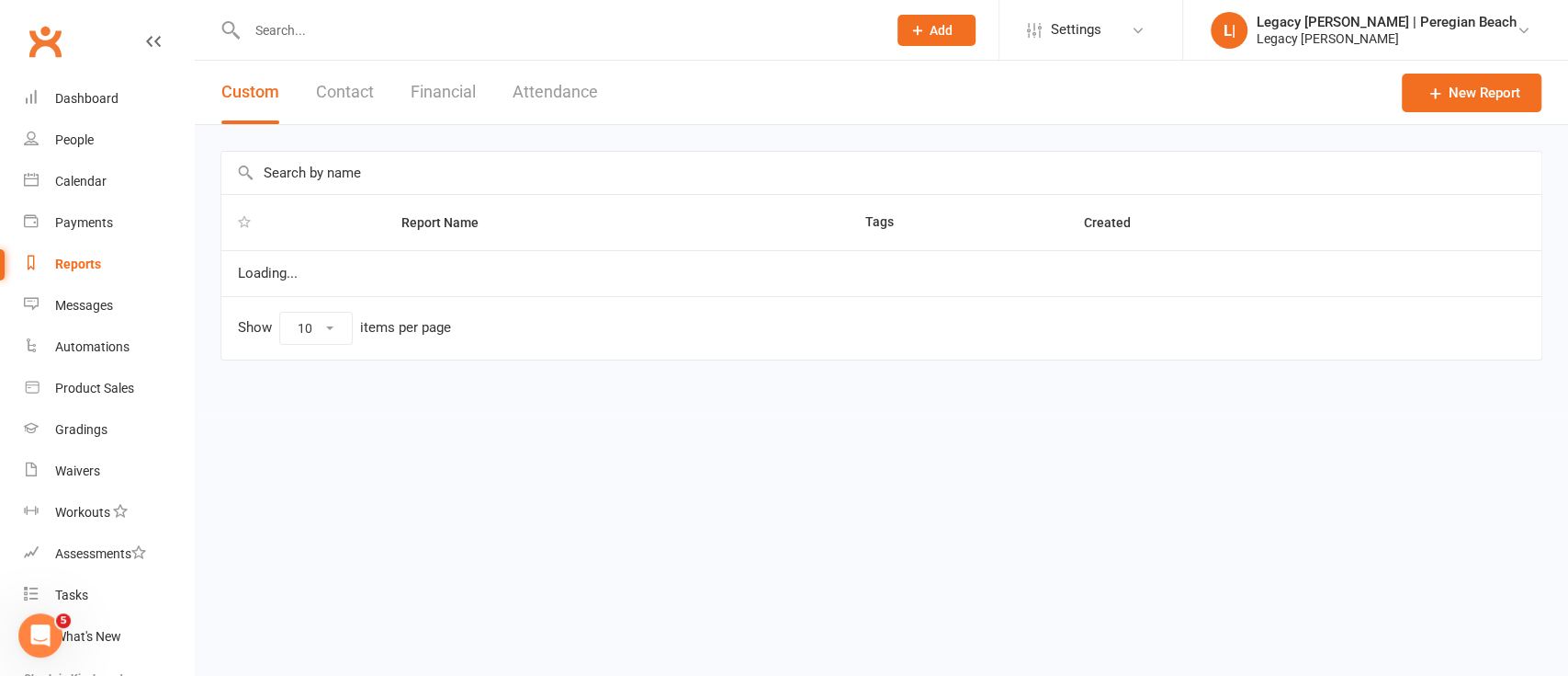
select select "100"
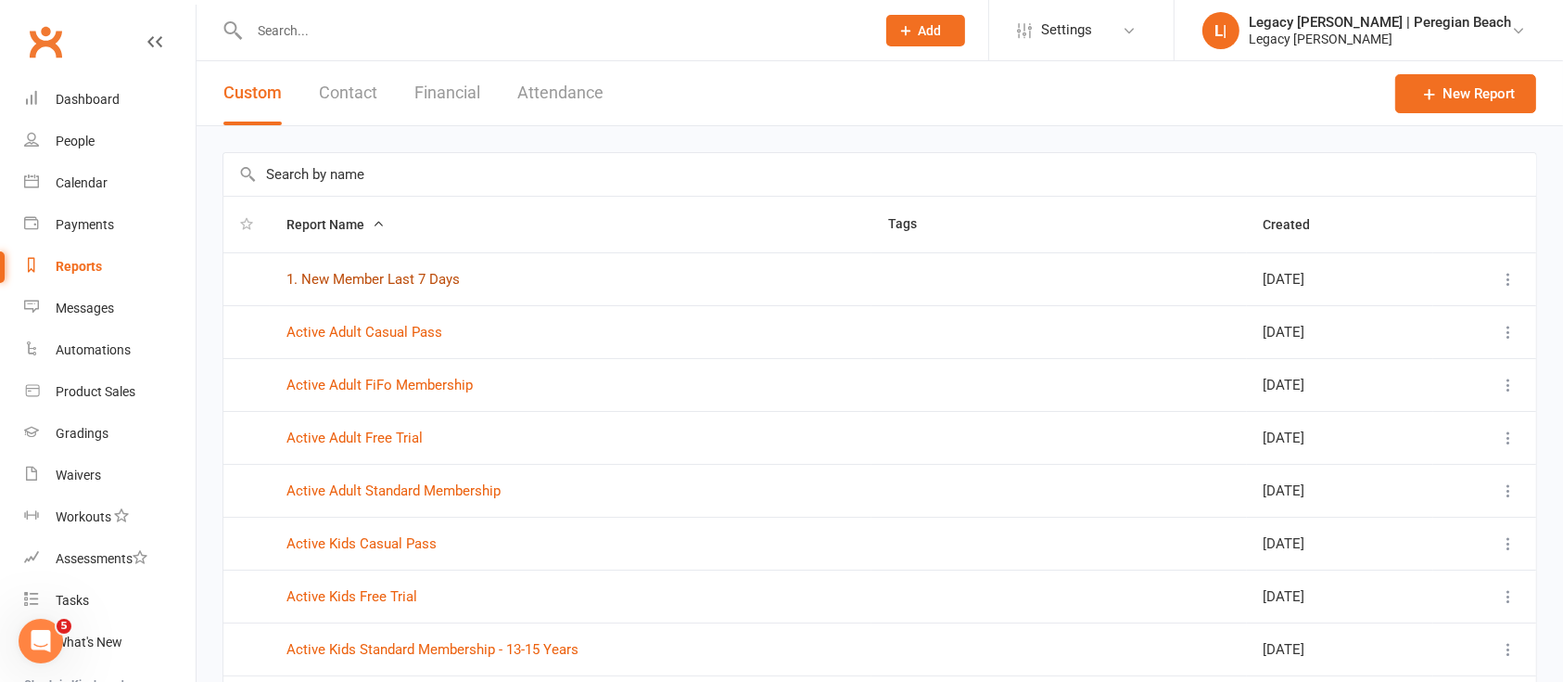
click at [428, 275] on link "1. New Member Last 7 Days" at bounding box center [373, 279] width 173 height 17
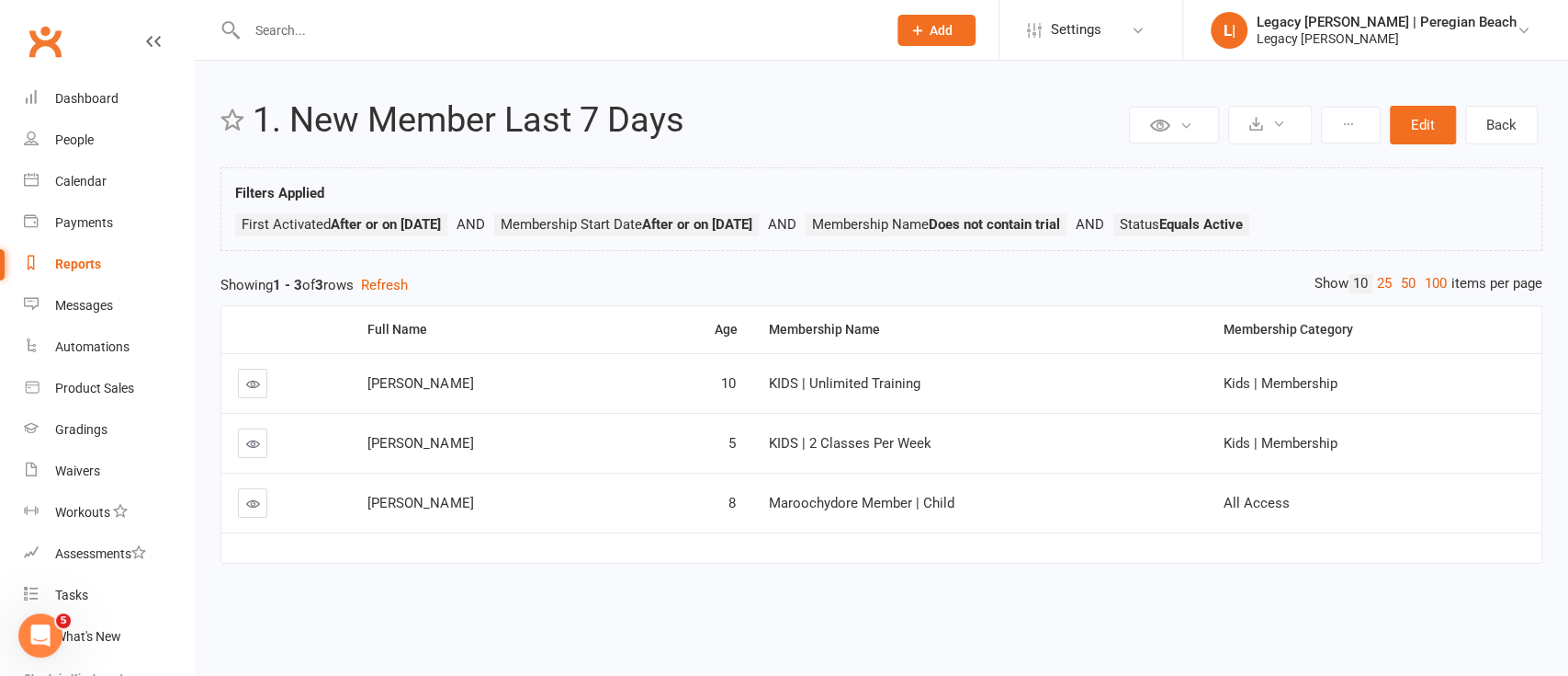
select select "100"
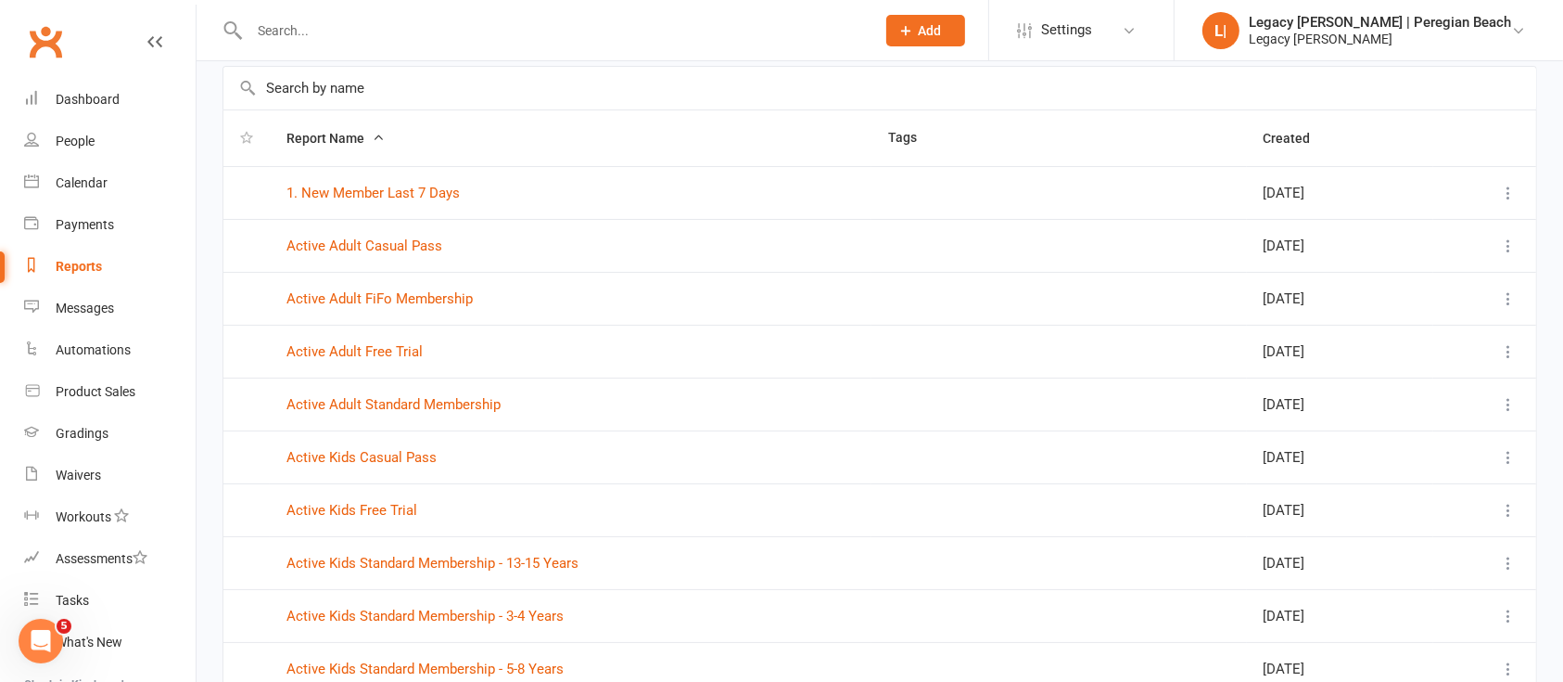
scroll to position [123, 0]
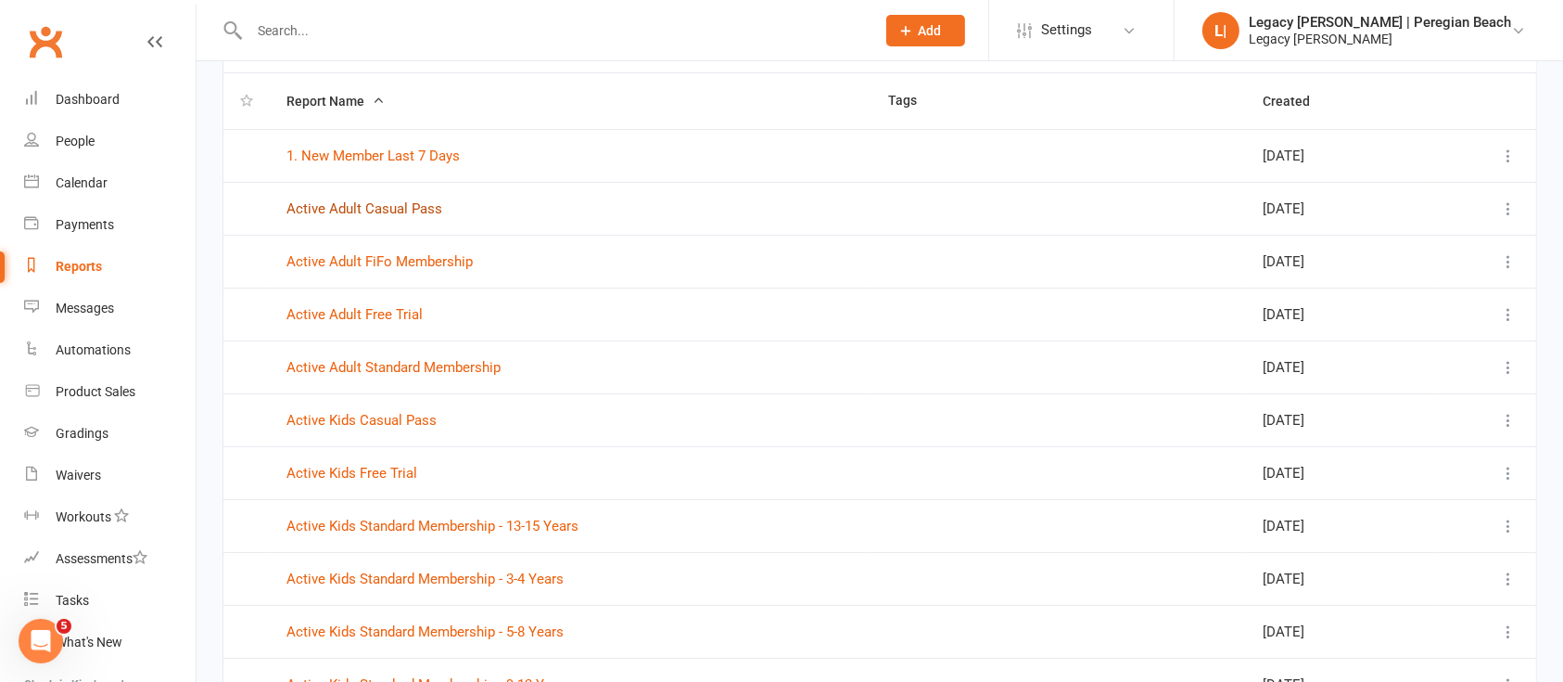
click at [354, 211] on link "Active Adult Casual Pass" at bounding box center [365, 208] width 156 height 17
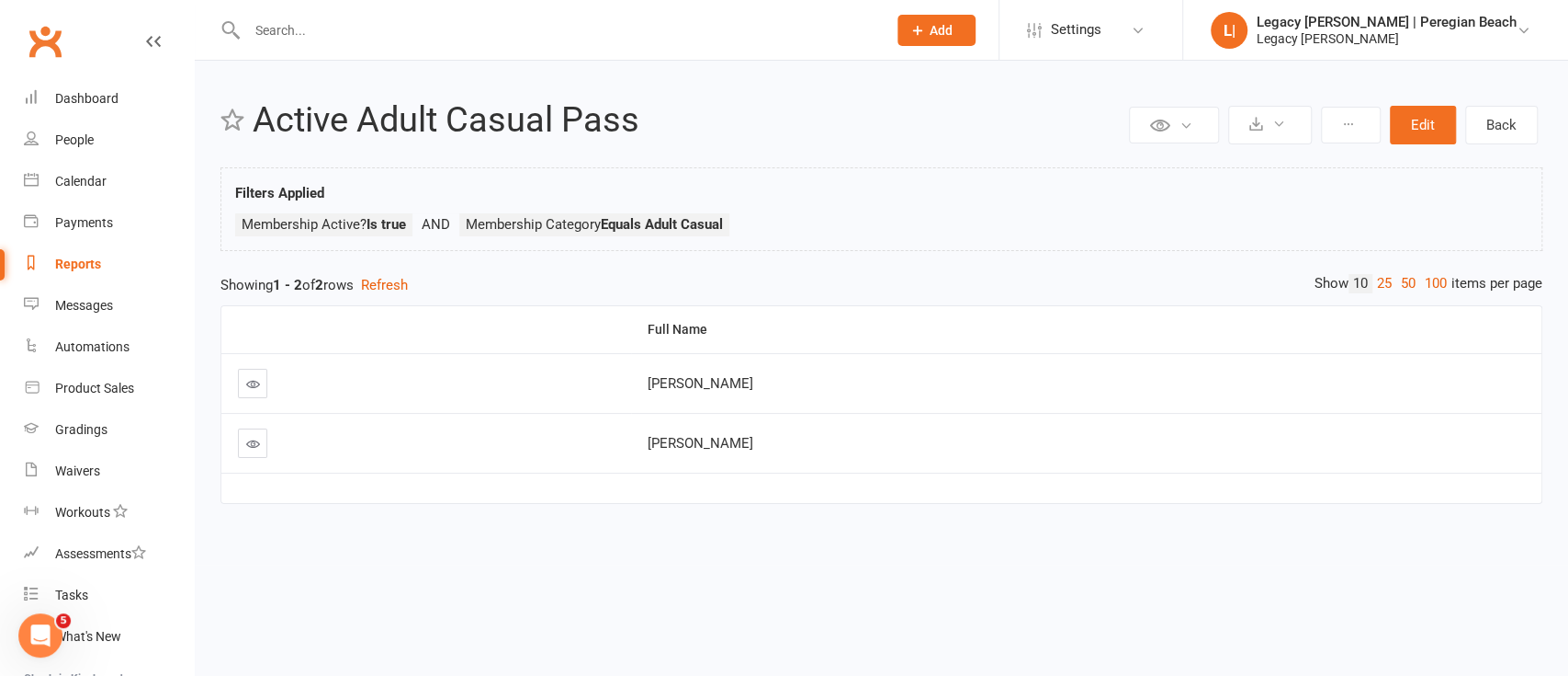
select select "100"
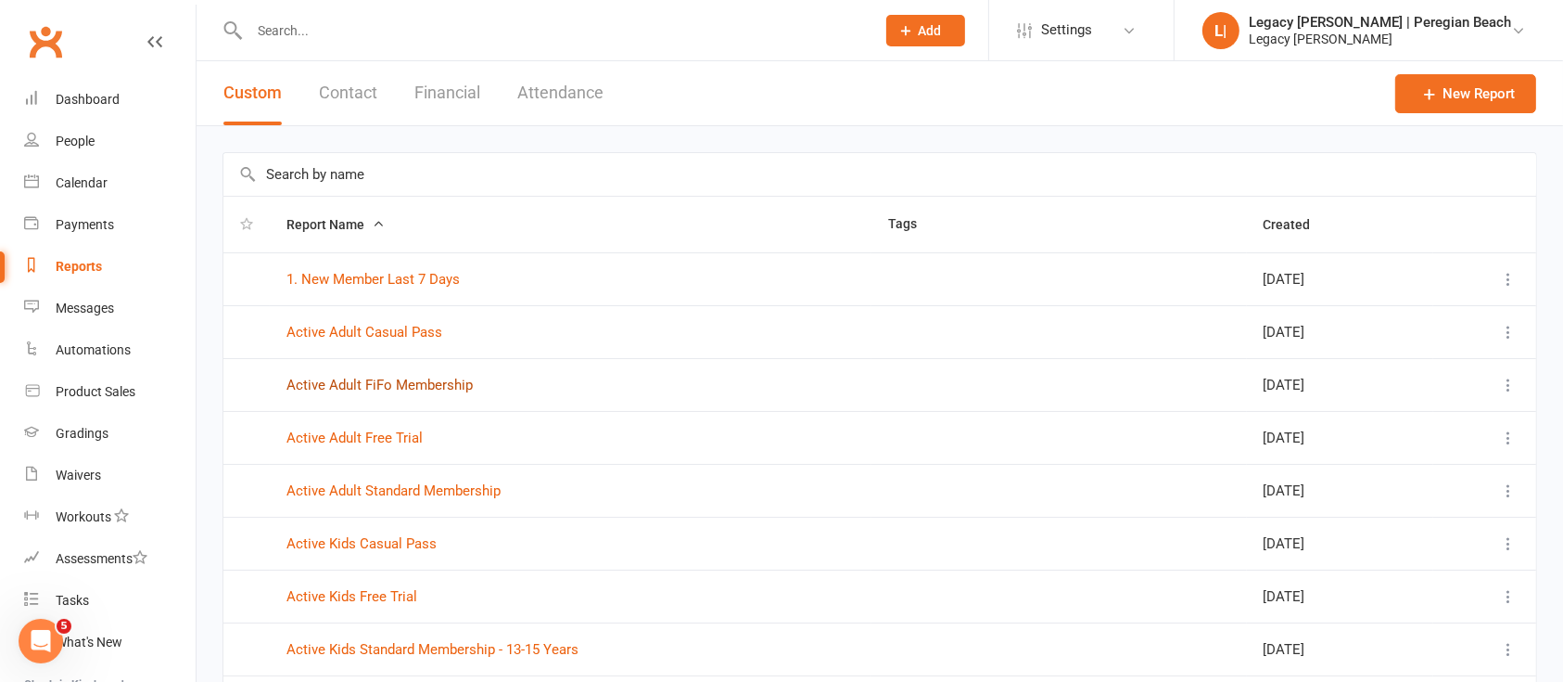
click at [413, 382] on link "Active Adult FiFo Membership" at bounding box center [380, 384] width 186 height 17
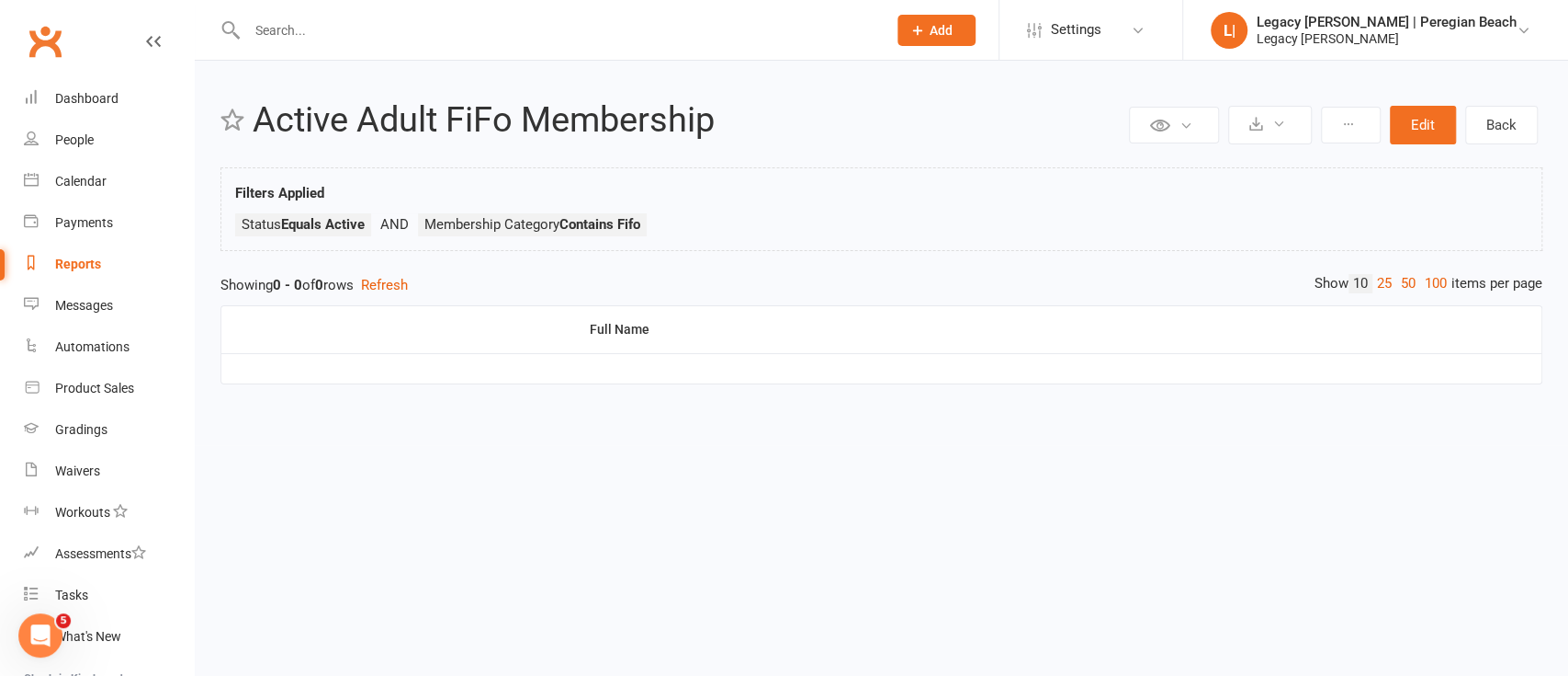
select select "100"
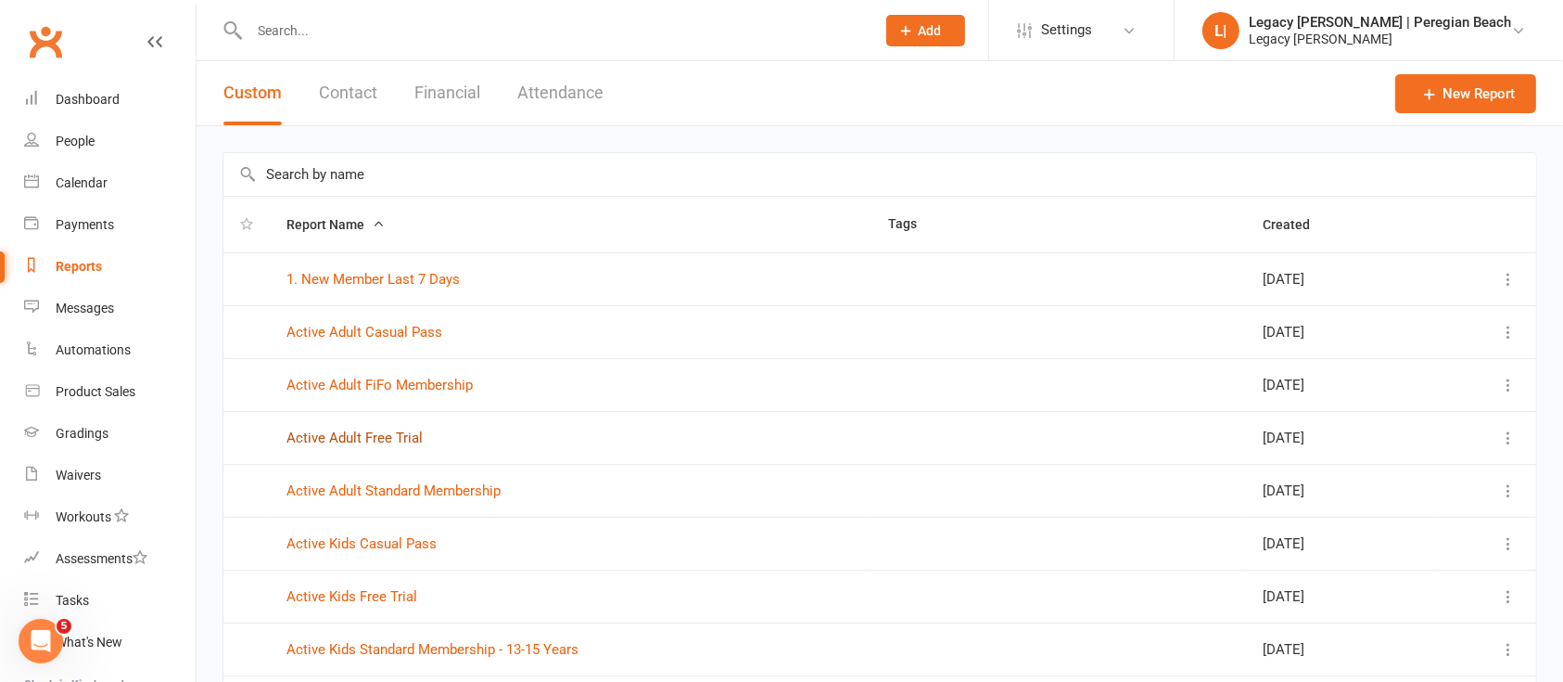
click at [371, 430] on link "Active Adult Free Trial" at bounding box center [355, 437] width 136 height 17
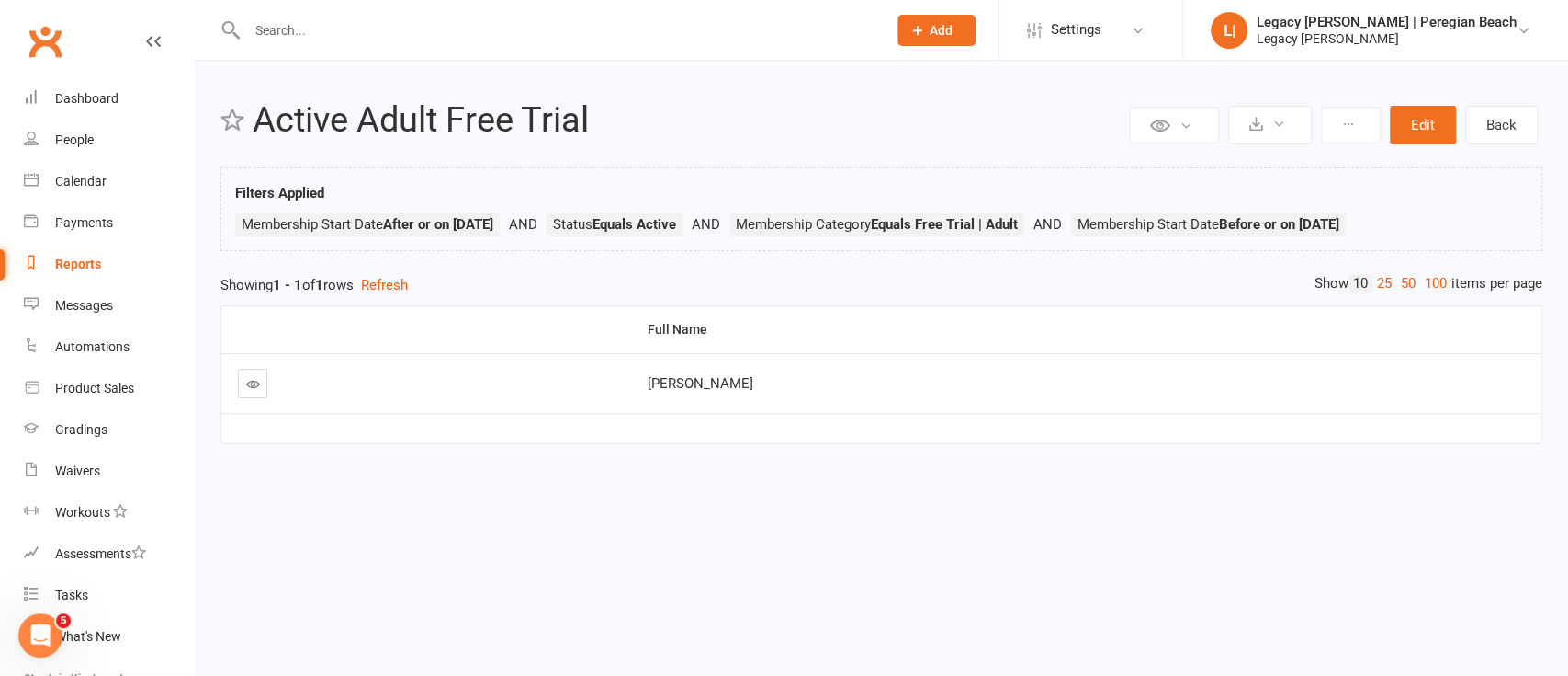
select select "100"
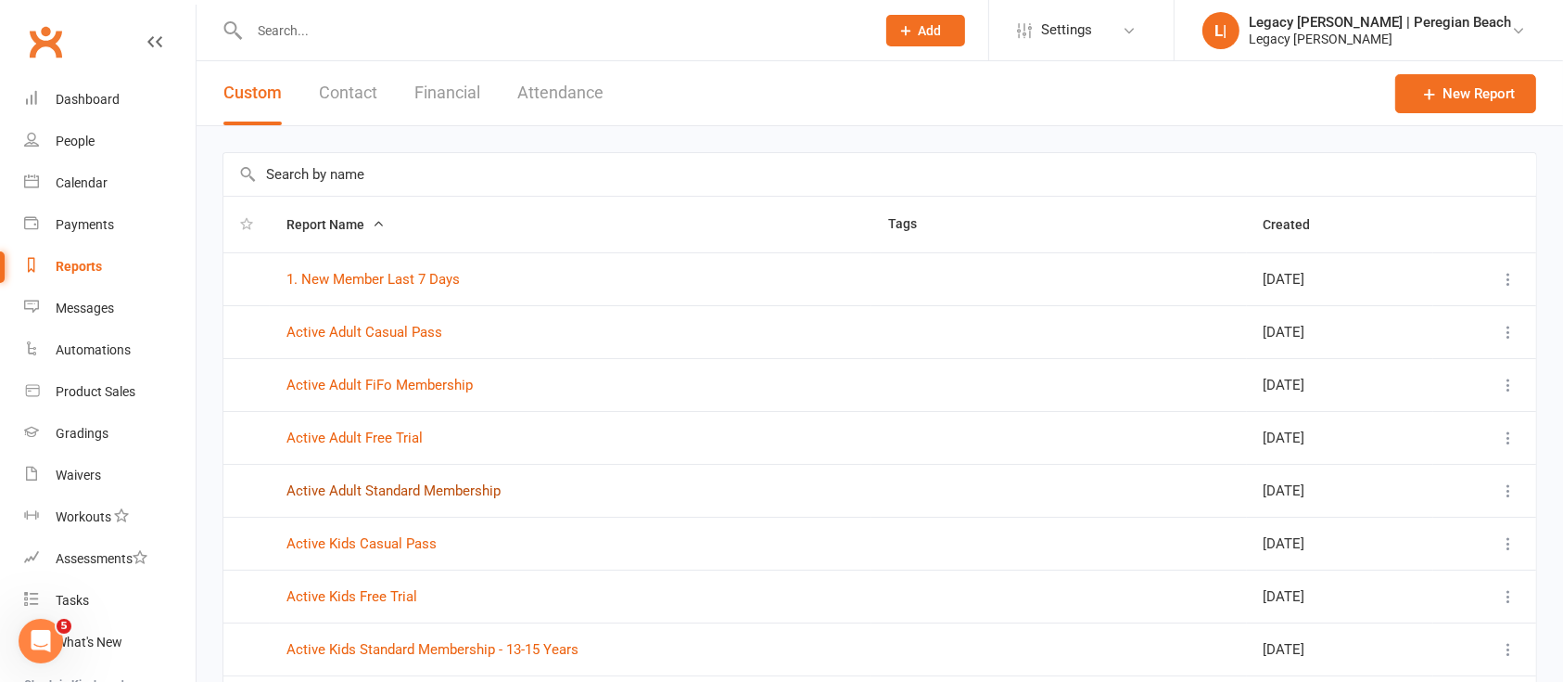
click at [401, 492] on link "Active Adult Standard Membership" at bounding box center [394, 490] width 214 height 17
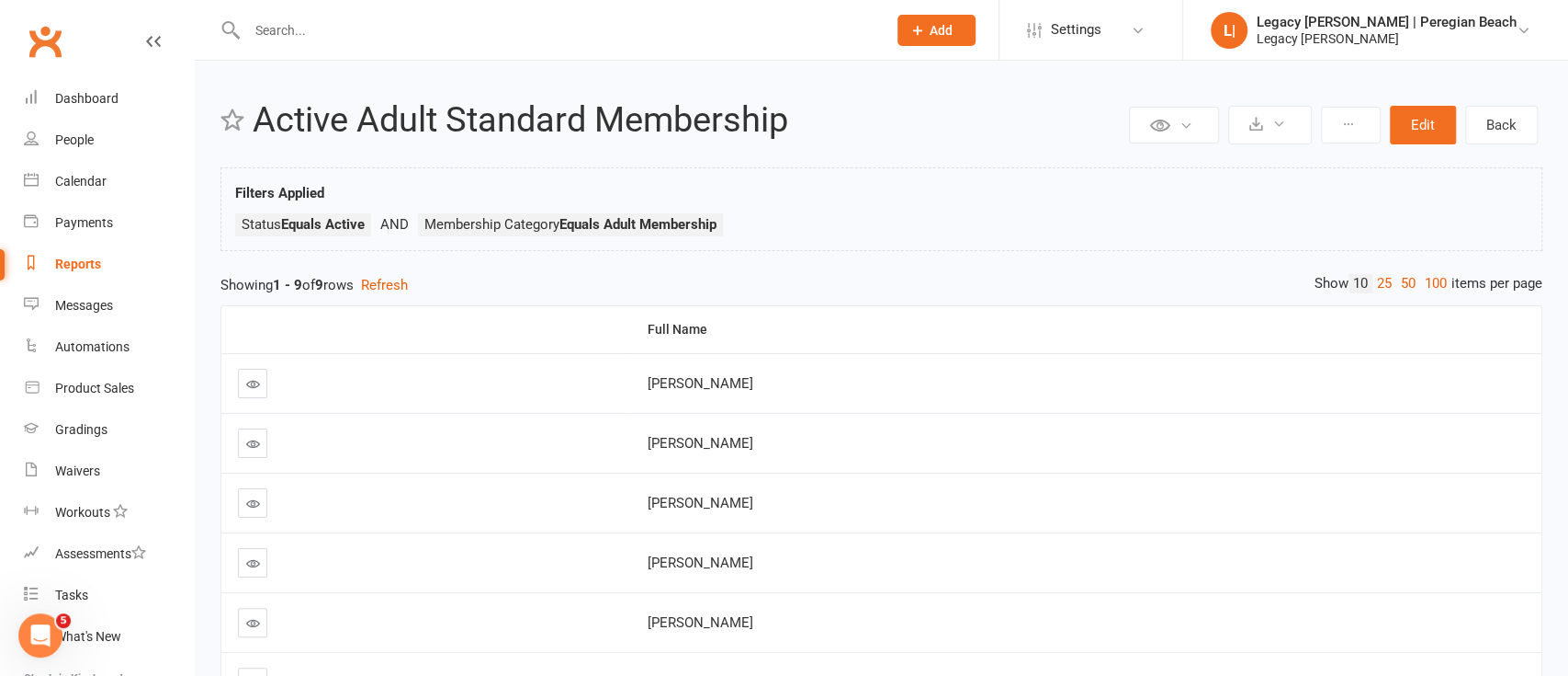
select select "100"
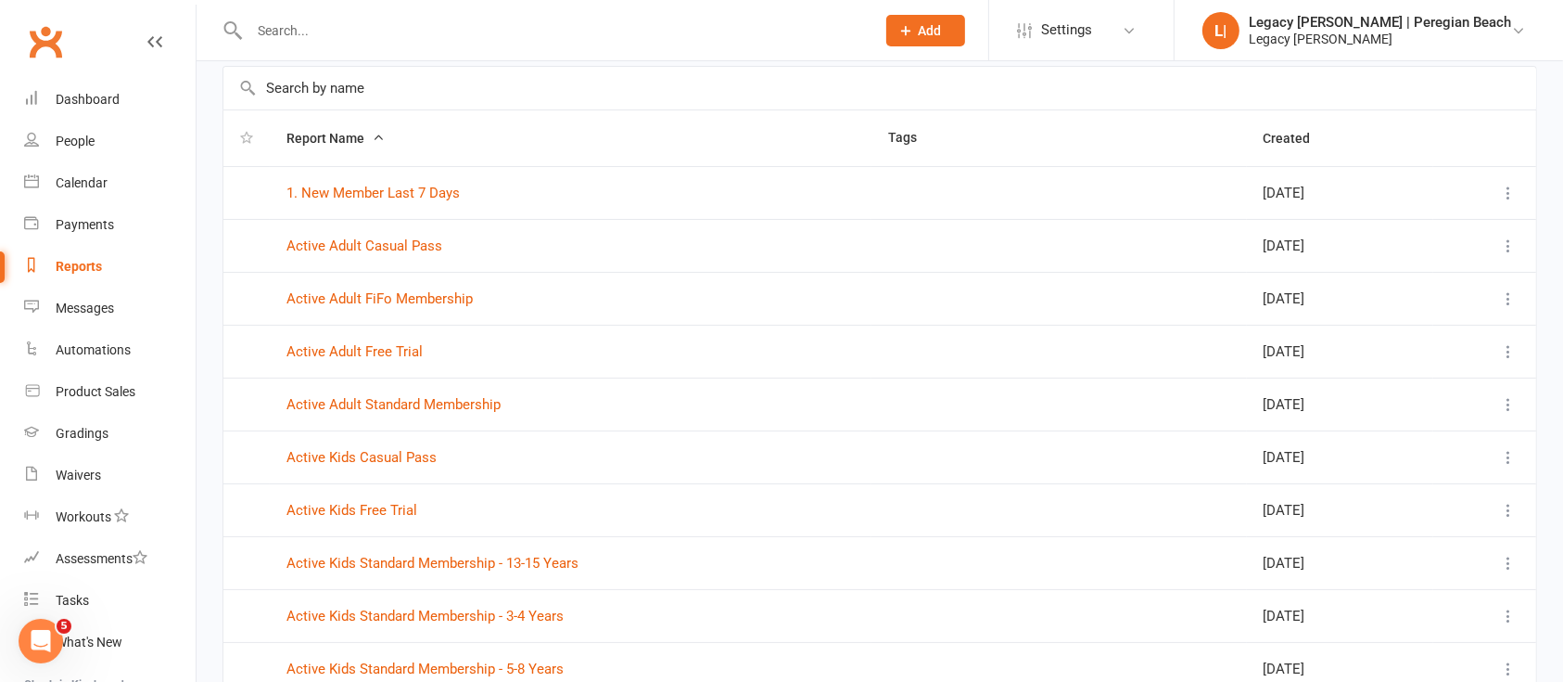
scroll to position [123, 0]
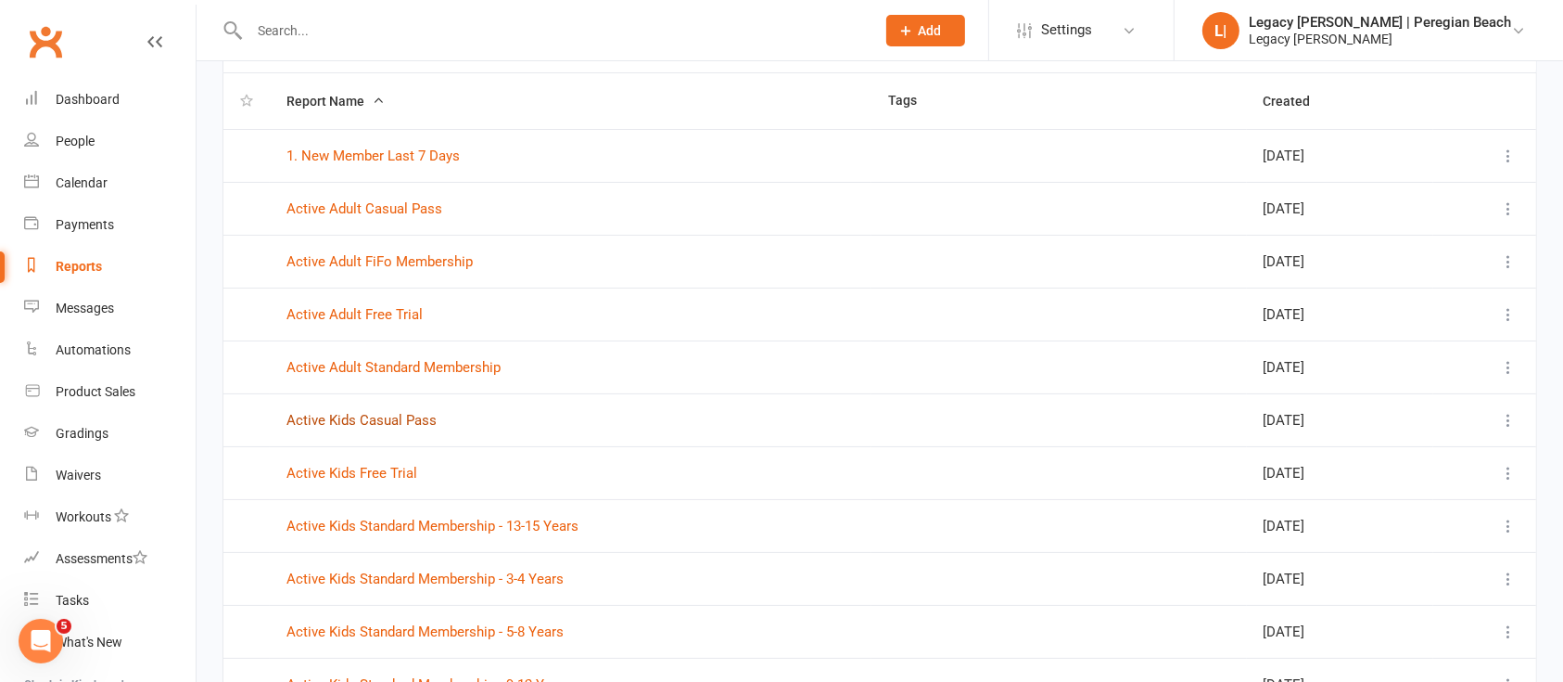
click at [340, 425] on link "Active Kids Casual Pass" at bounding box center [362, 420] width 150 height 17
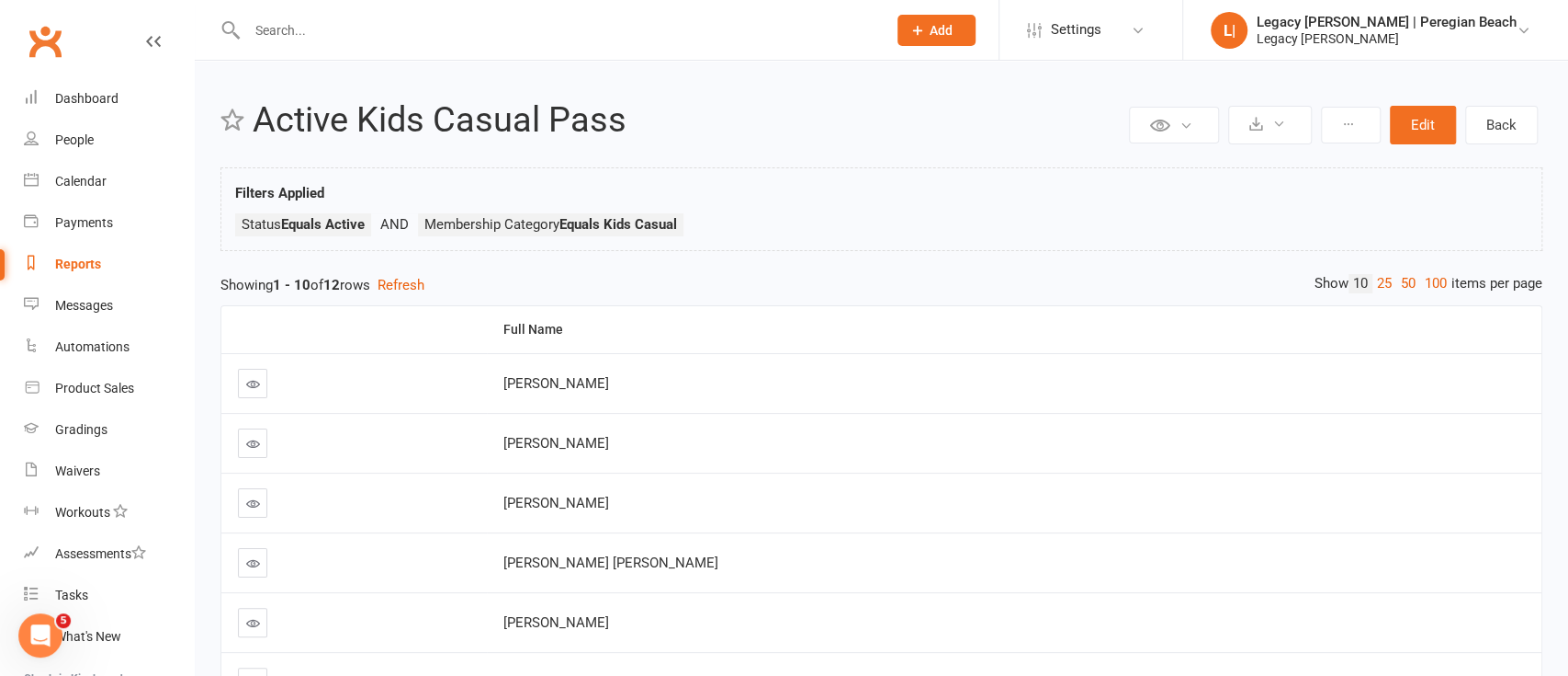
select select "100"
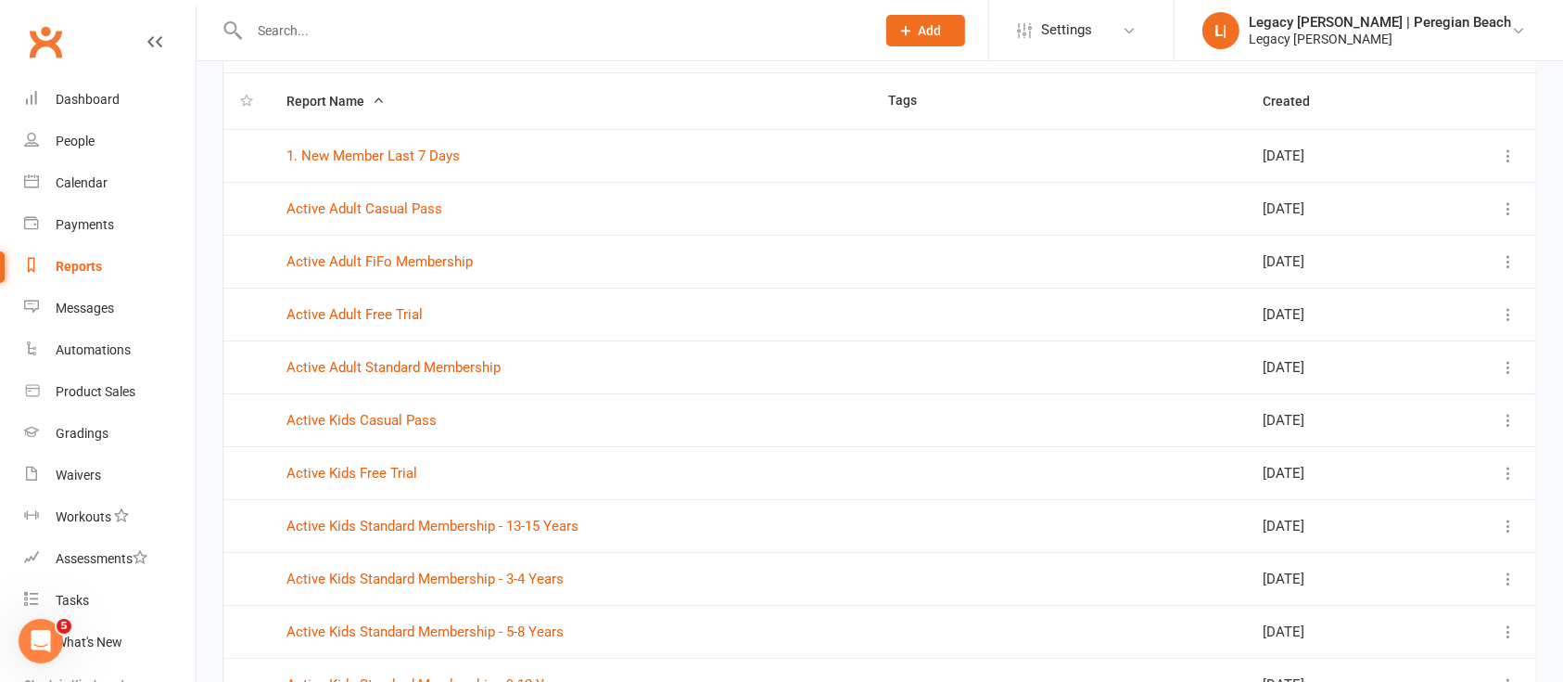
scroll to position [247, 0]
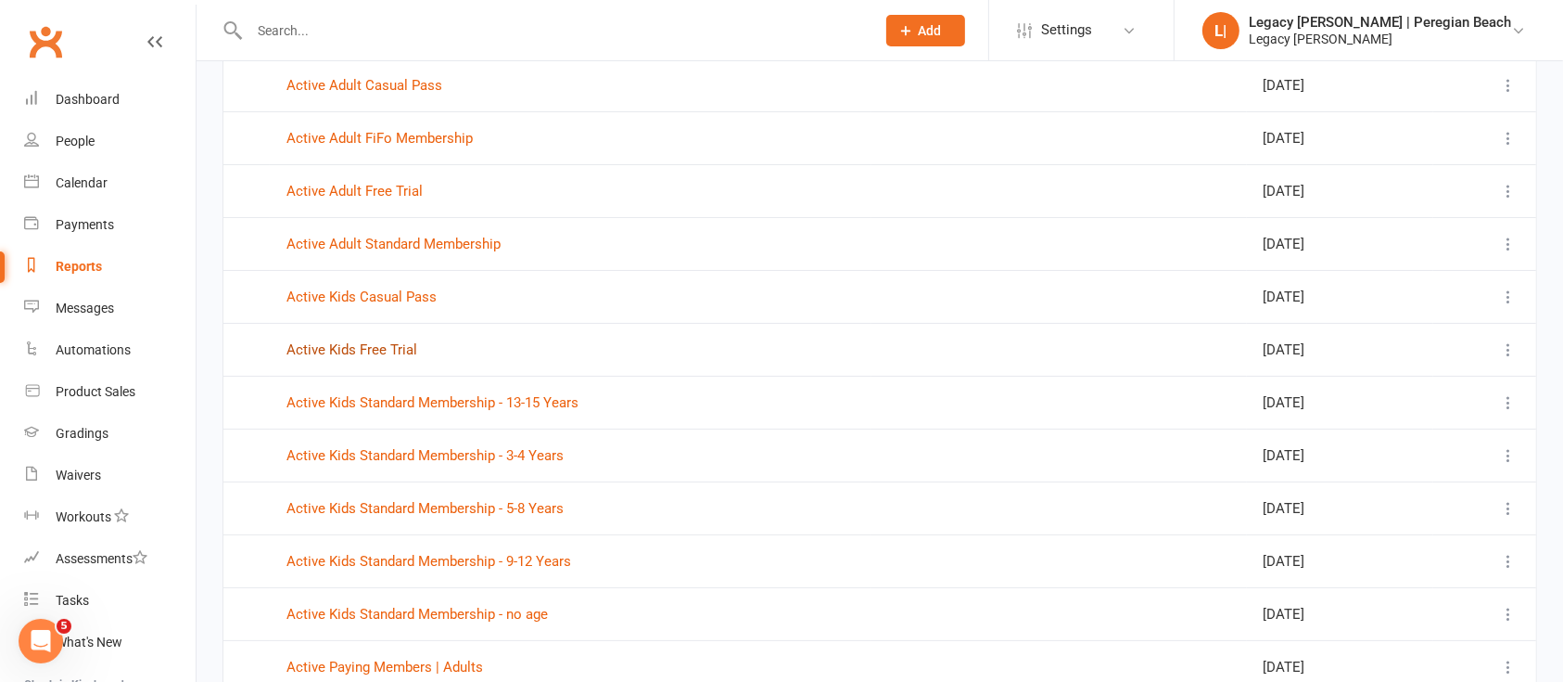
click at [358, 348] on link "Active Kids Free Trial" at bounding box center [352, 349] width 131 height 17
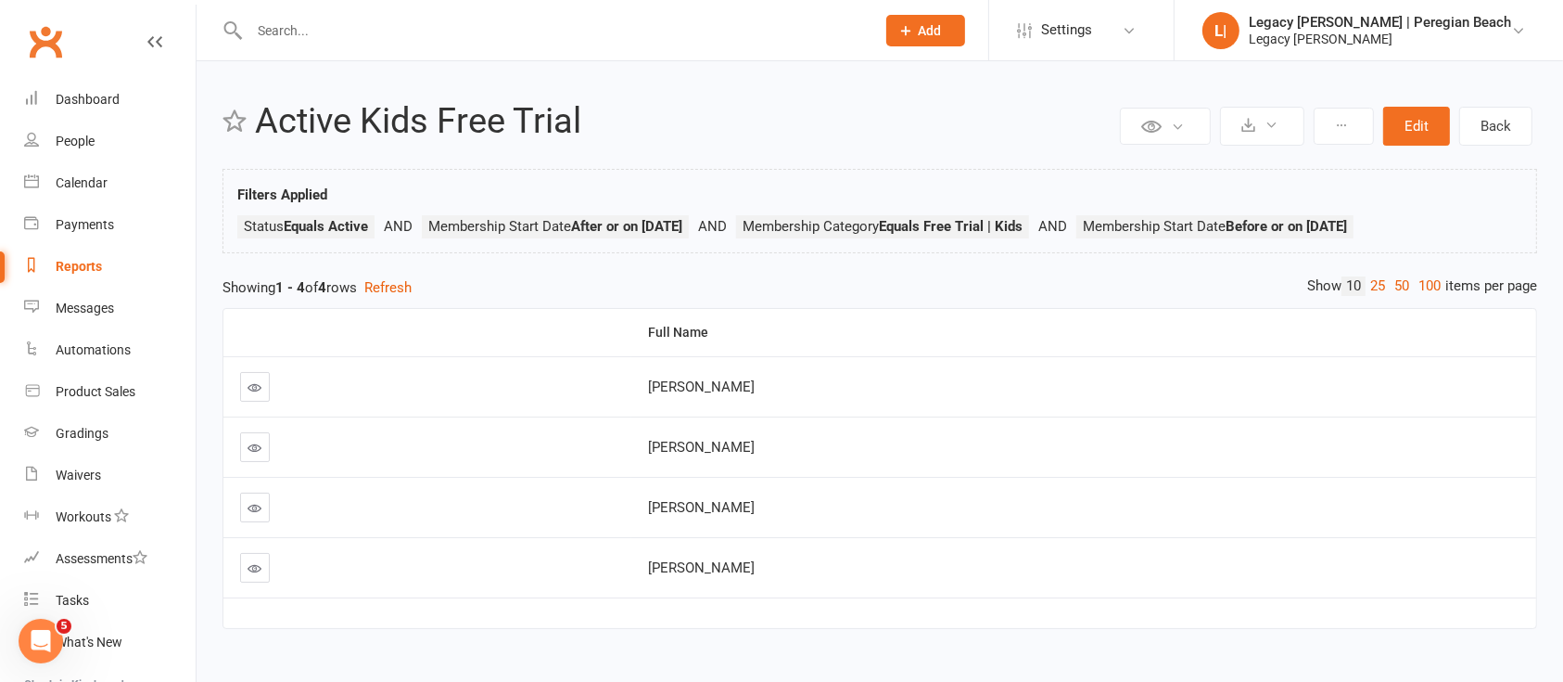
select select "100"
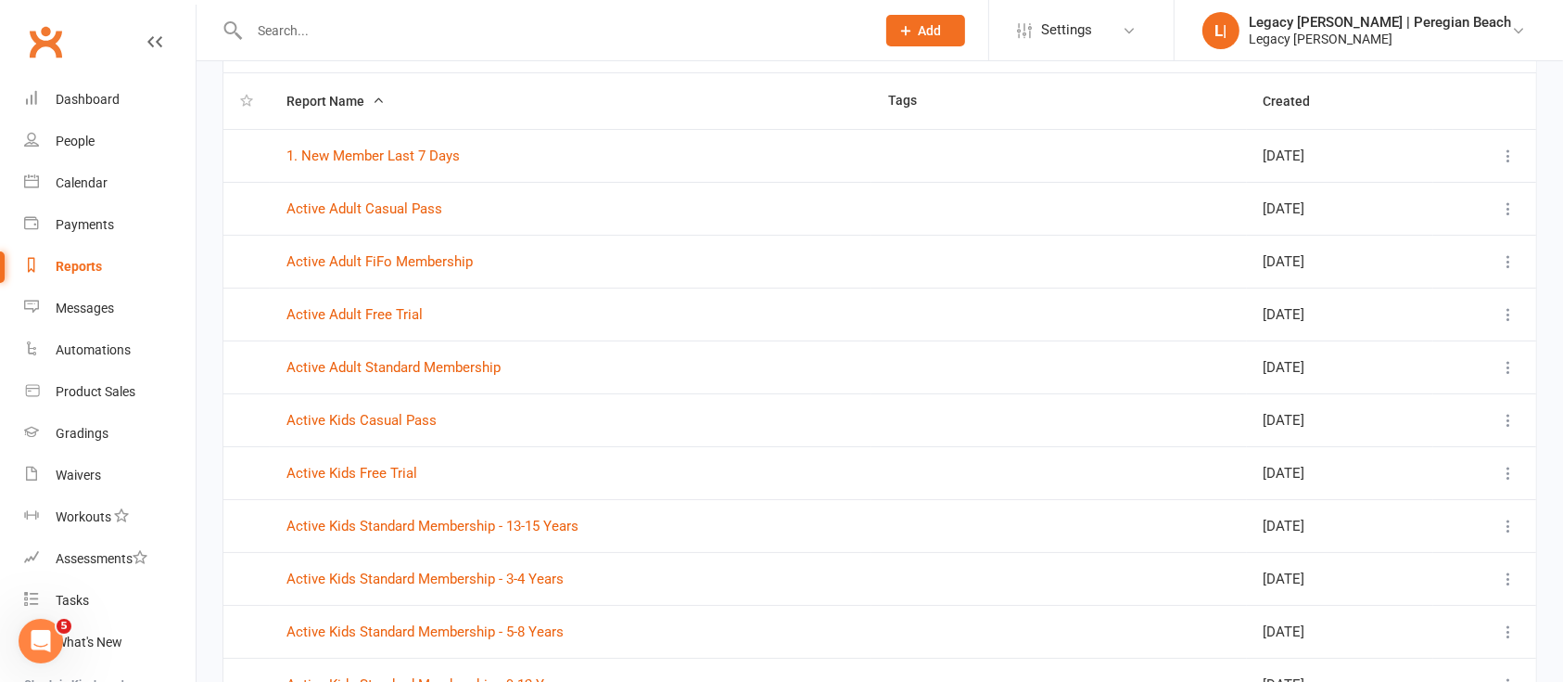
scroll to position [247, 0]
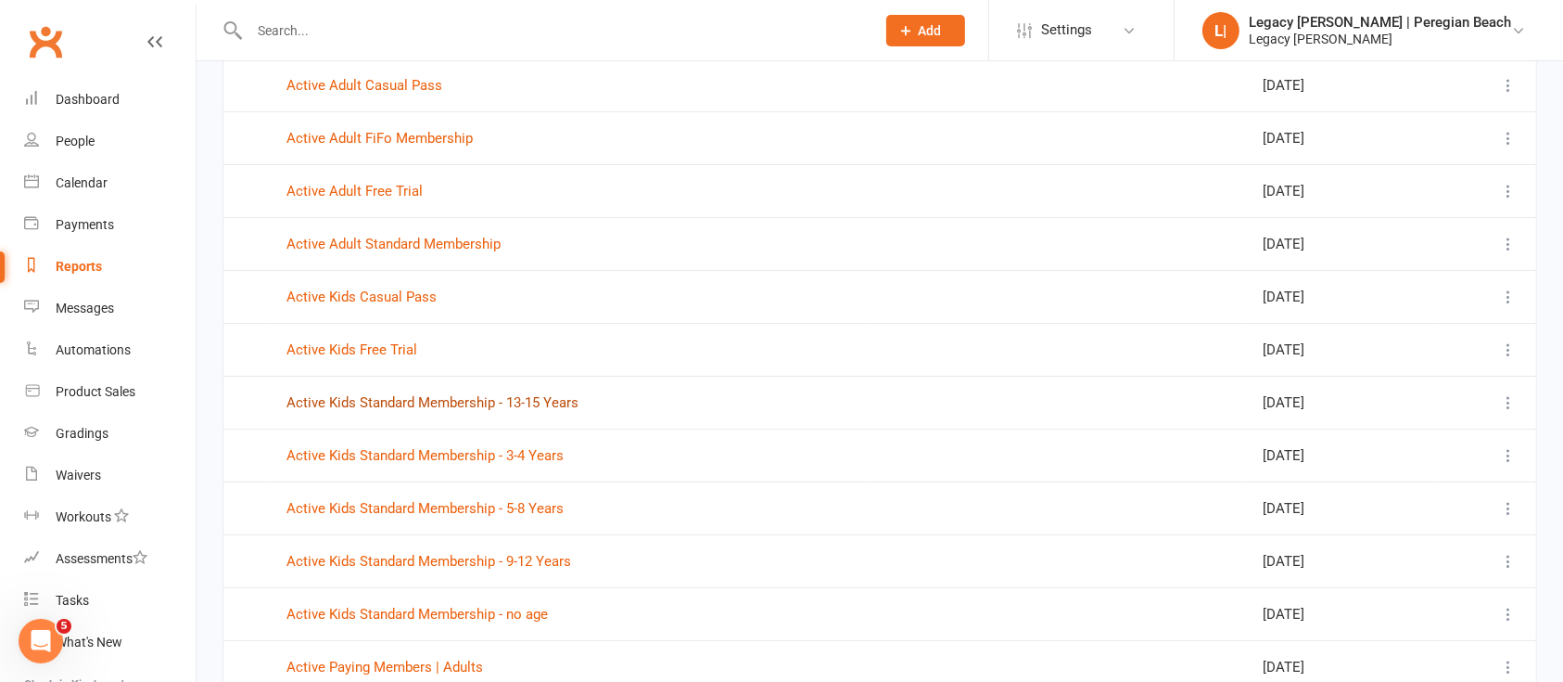
click at [388, 398] on link "Active Kids Standard Membership - 13-15 Years" at bounding box center [433, 402] width 292 height 17
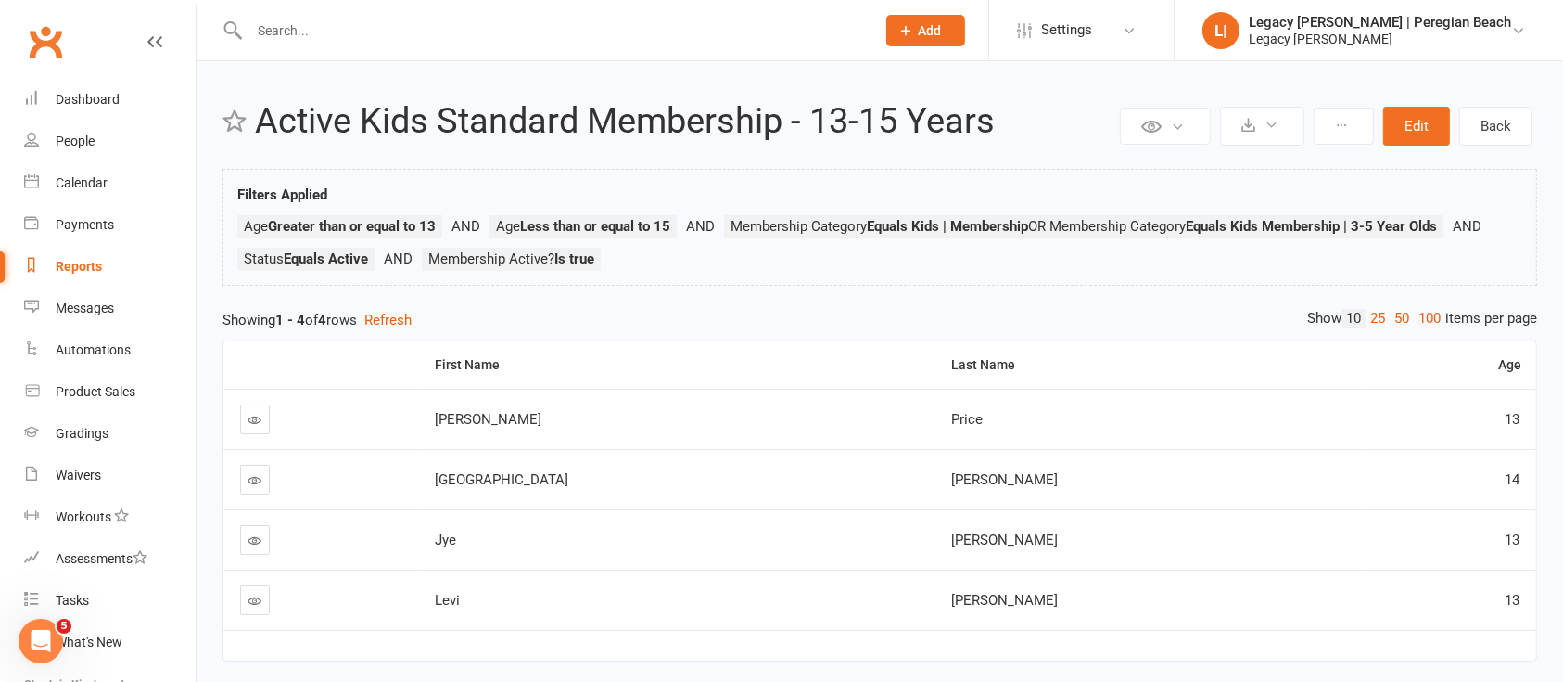
select select "100"
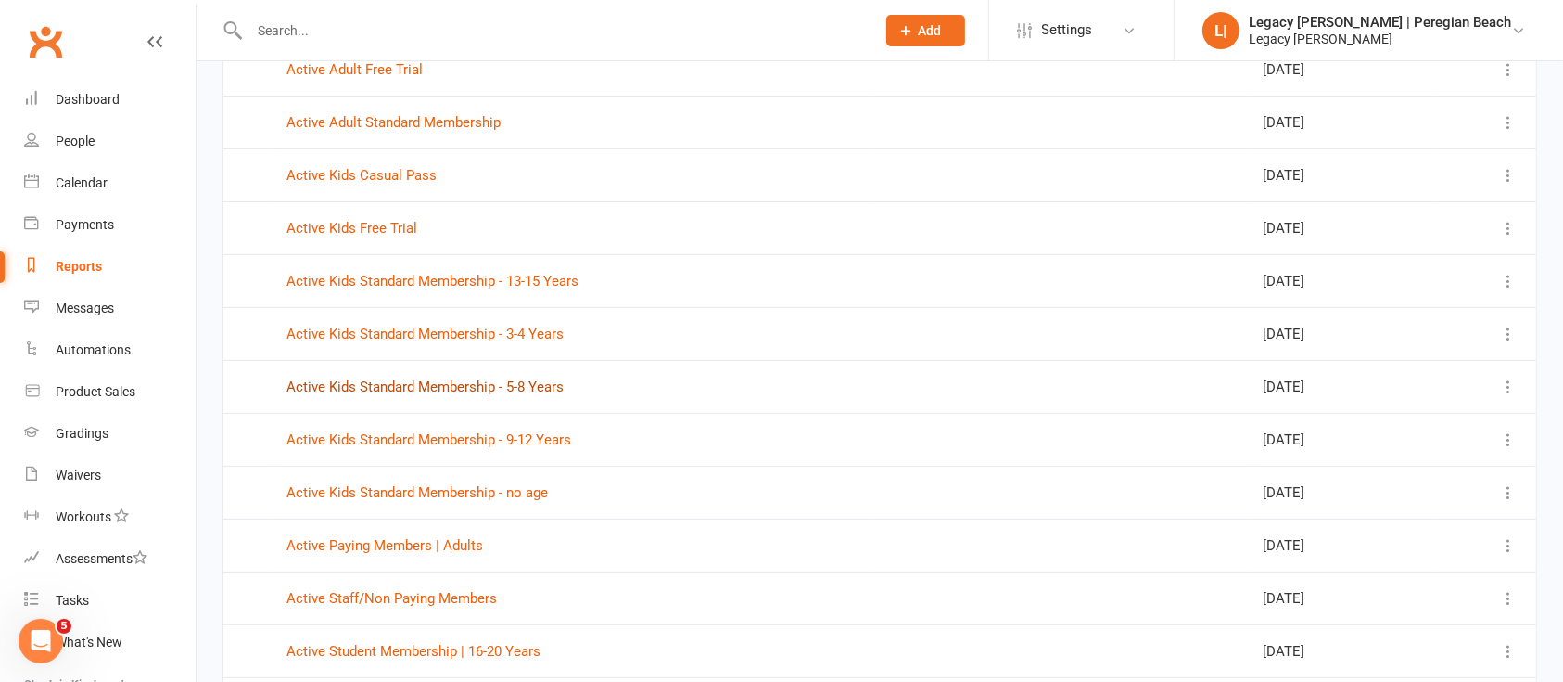
scroll to position [371, 0]
click at [502, 327] on link "Active Kids Standard Membership - 3-4 Years" at bounding box center [425, 331] width 277 height 17
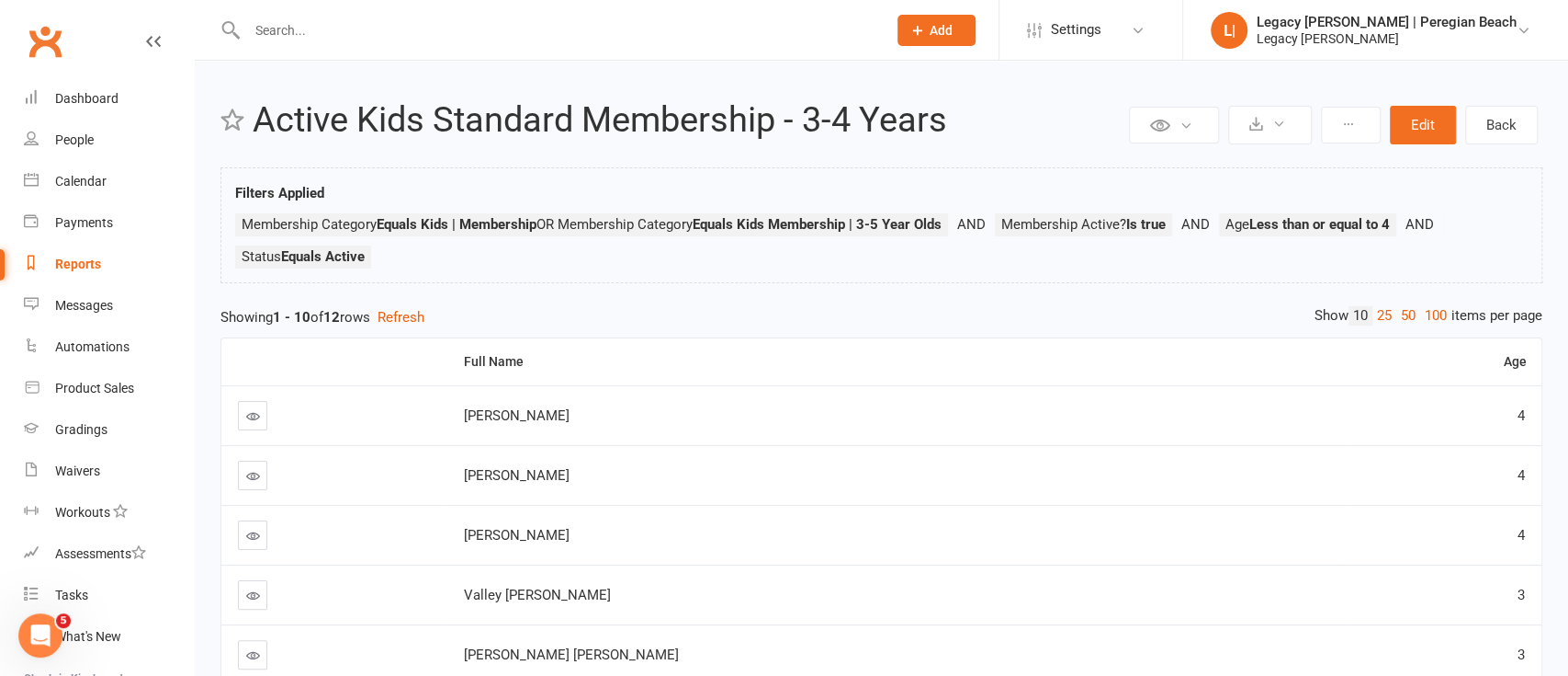
select select "100"
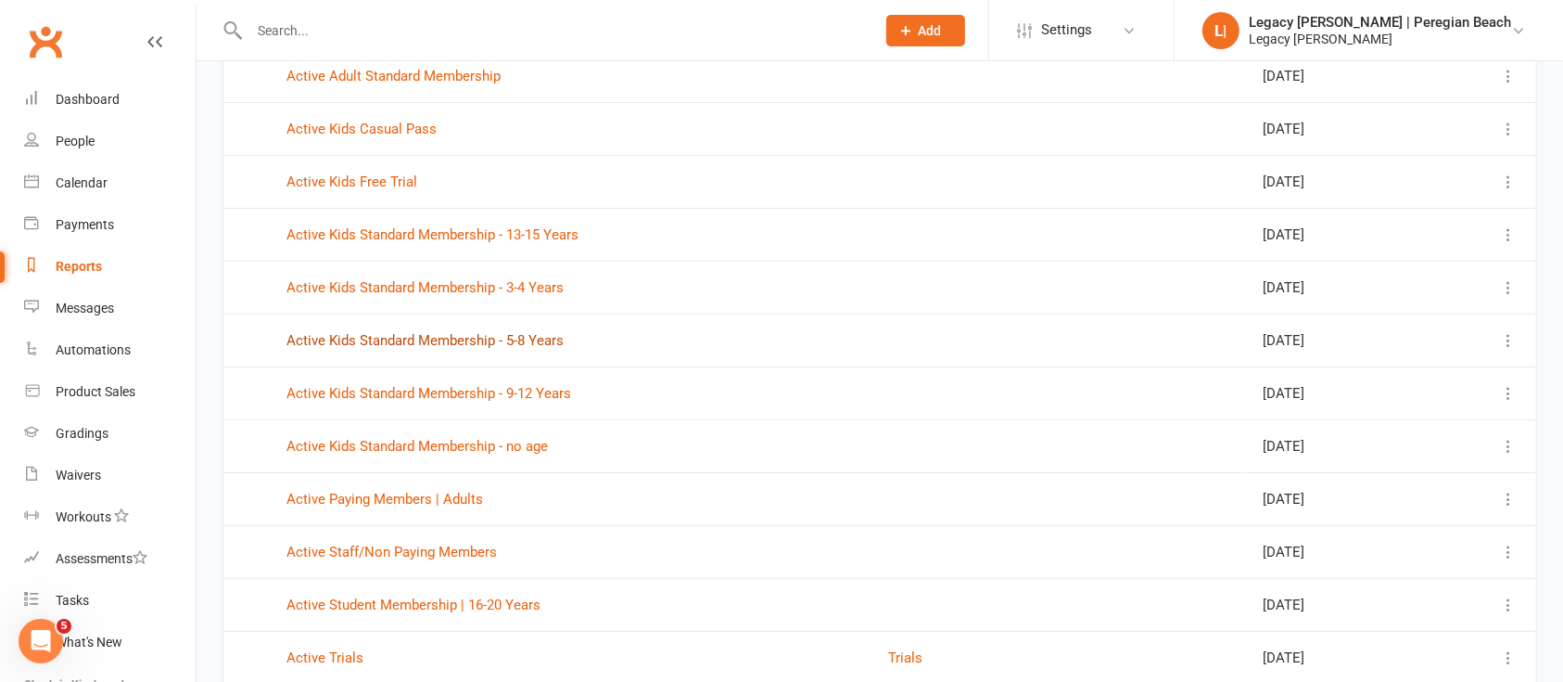
scroll to position [494, 0]
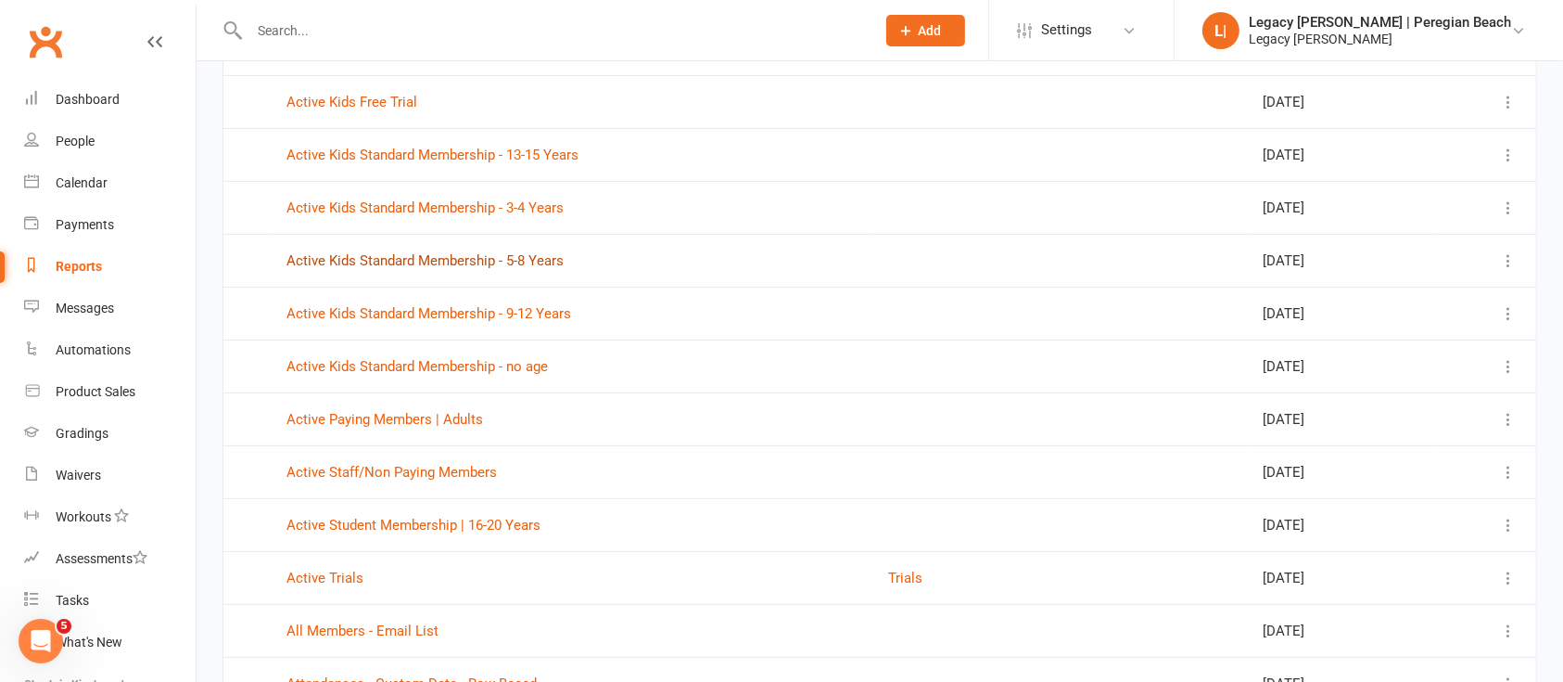
click at [512, 252] on link "Active Kids Standard Membership - 5-8 Years" at bounding box center [425, 260] width 277 height 17
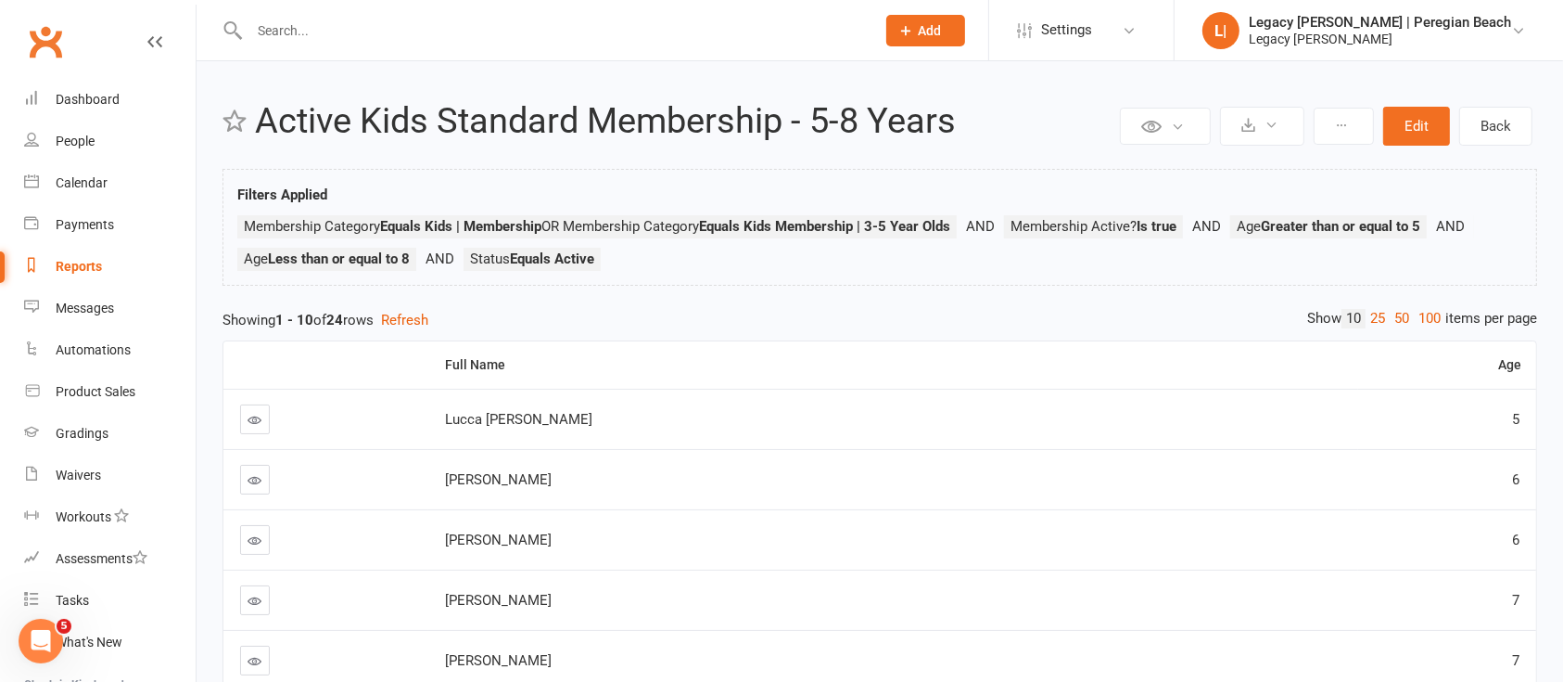
select select "100"
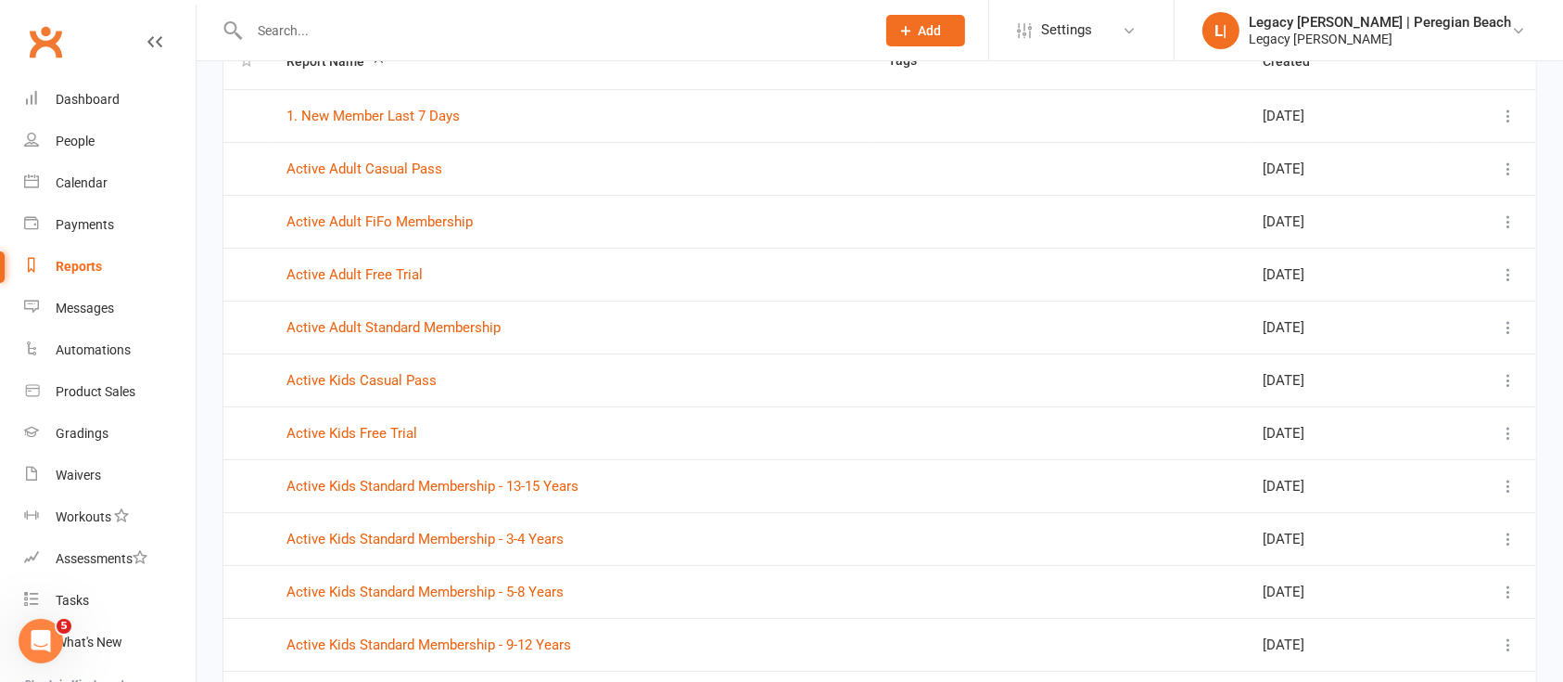
scroll to position [371, 0]
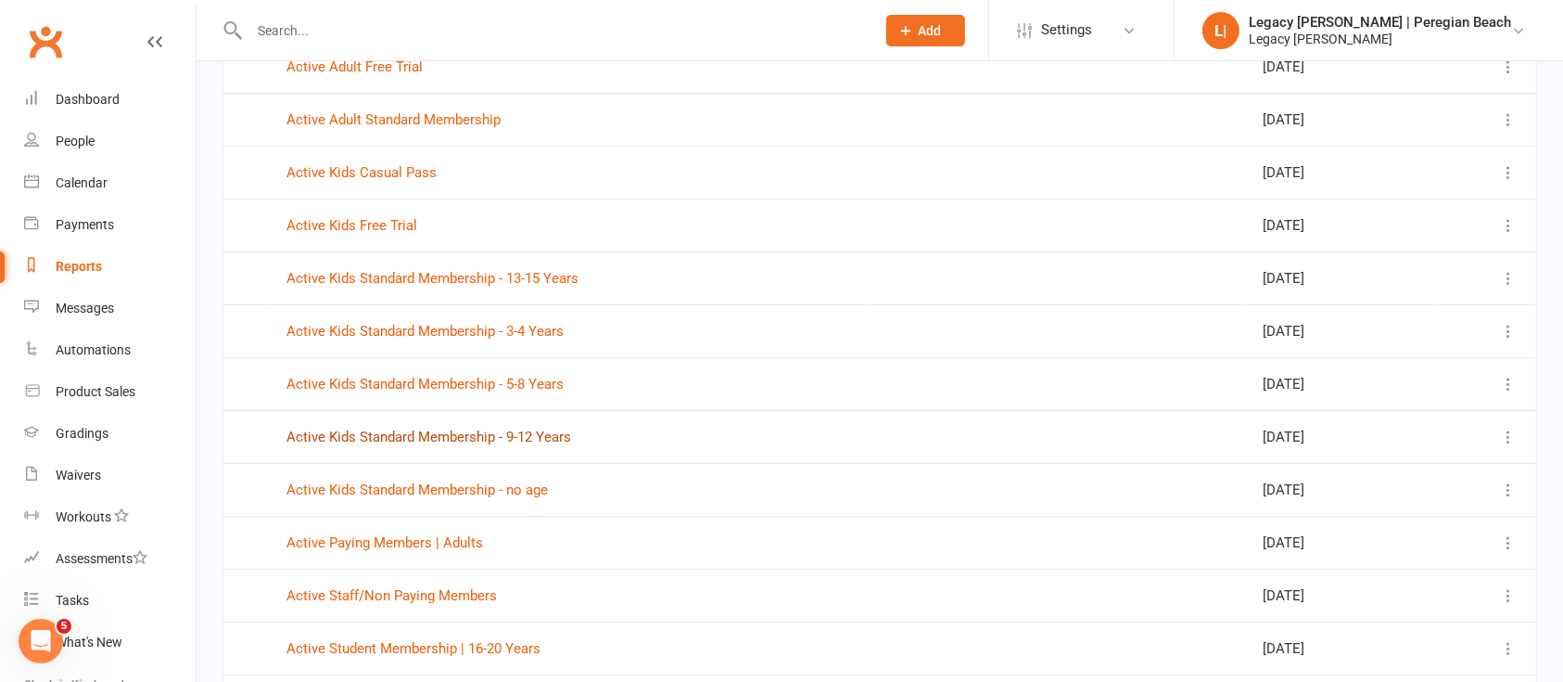
click at [513, 437] on link "Active Kids Standard Membership - 9-12 Years" at bounding box center [429, 436] width 285 height 17
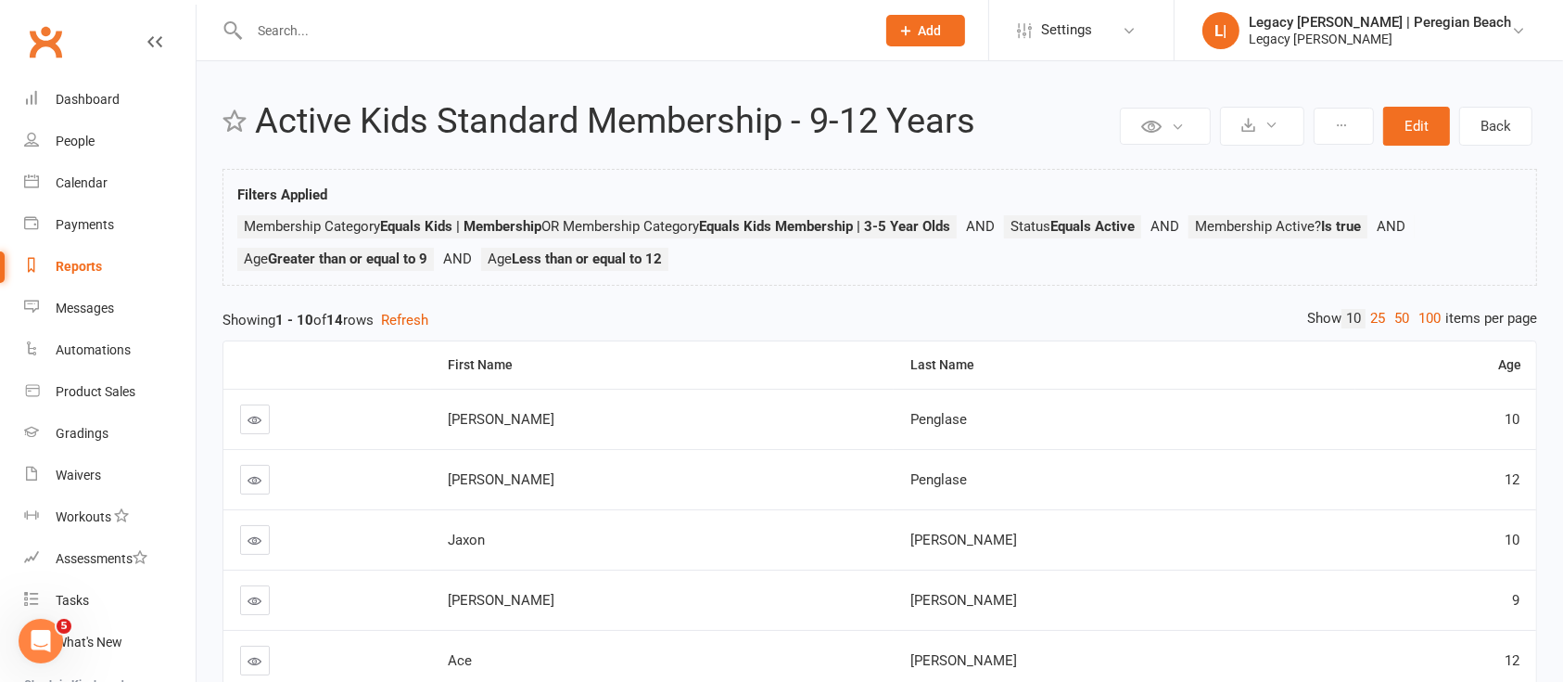
select select "100"
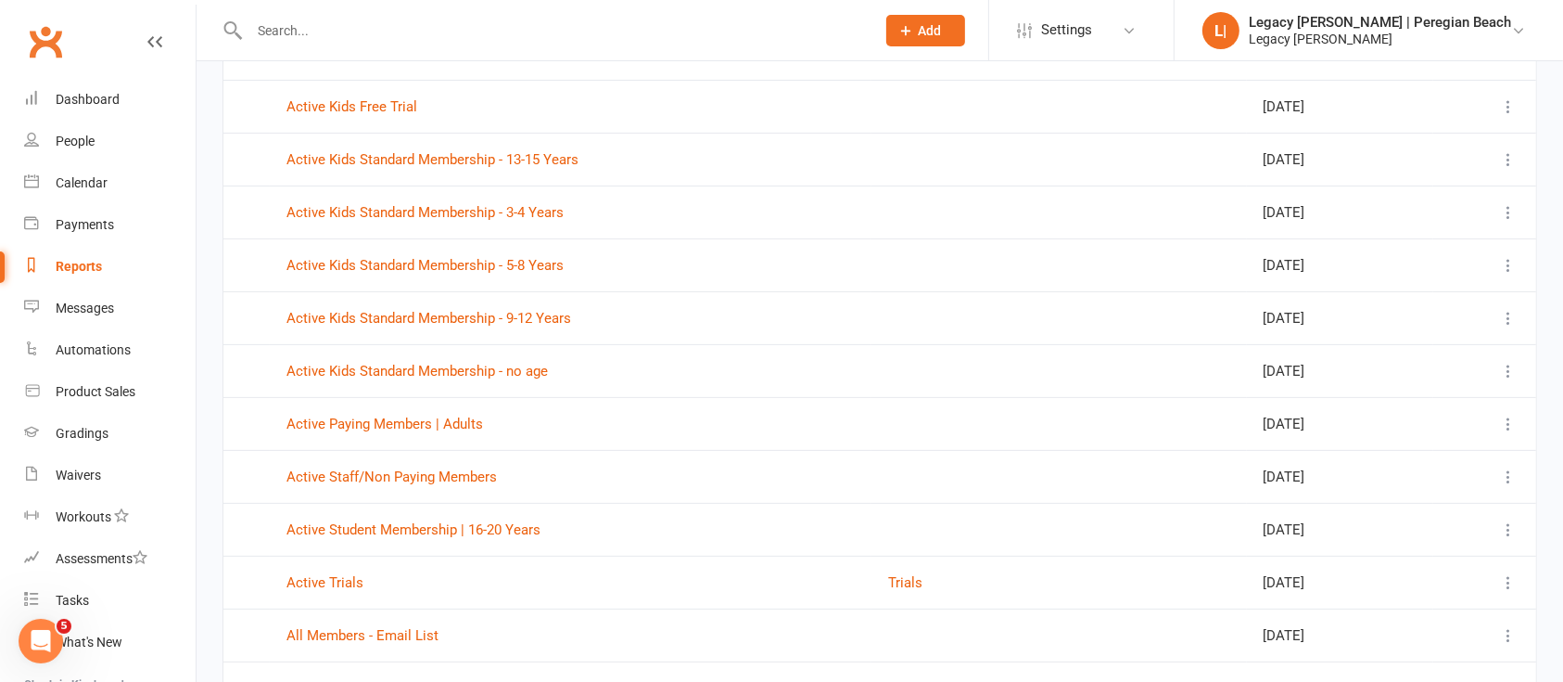
scroll to position [494, 0]
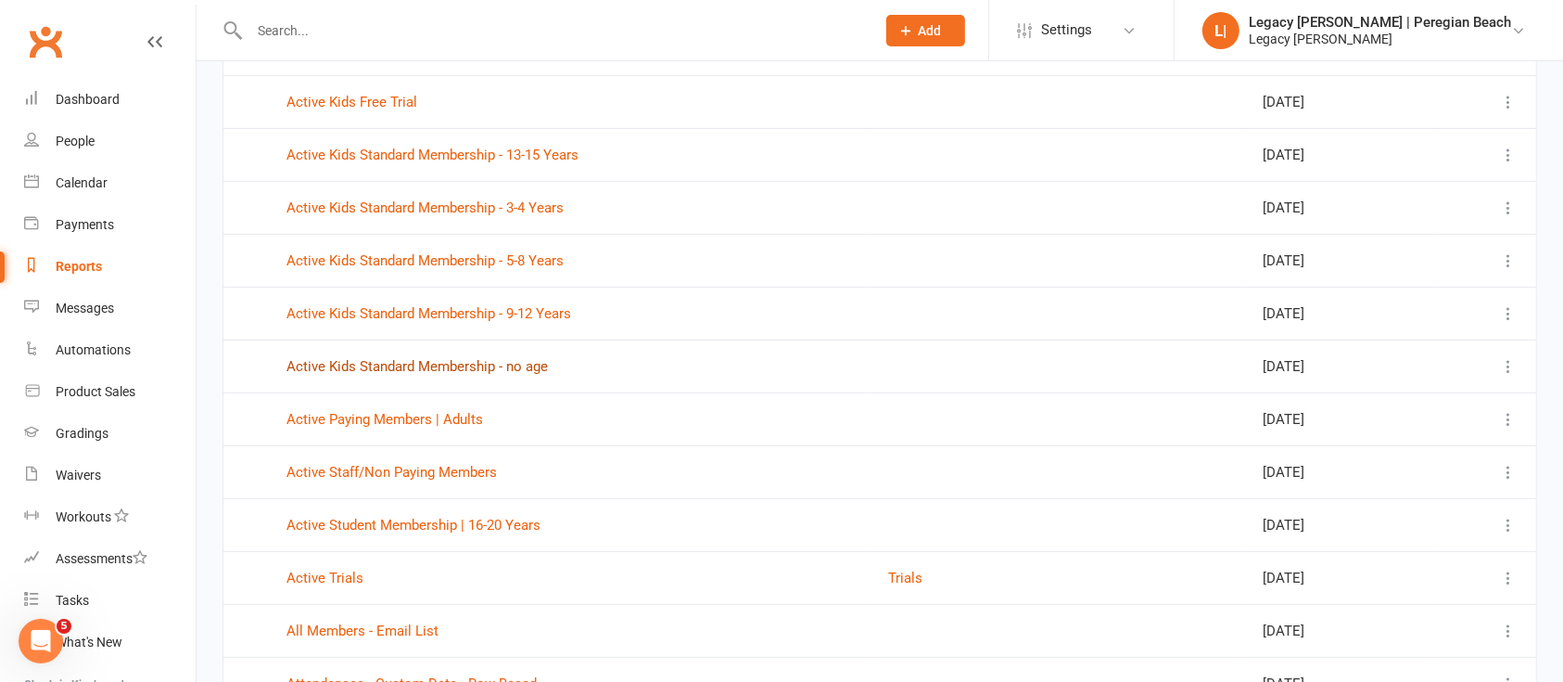
click at [465, 368] on link "Active Kids Standard Membership - no age" at bounding box center [418, 366] width 262 height 17
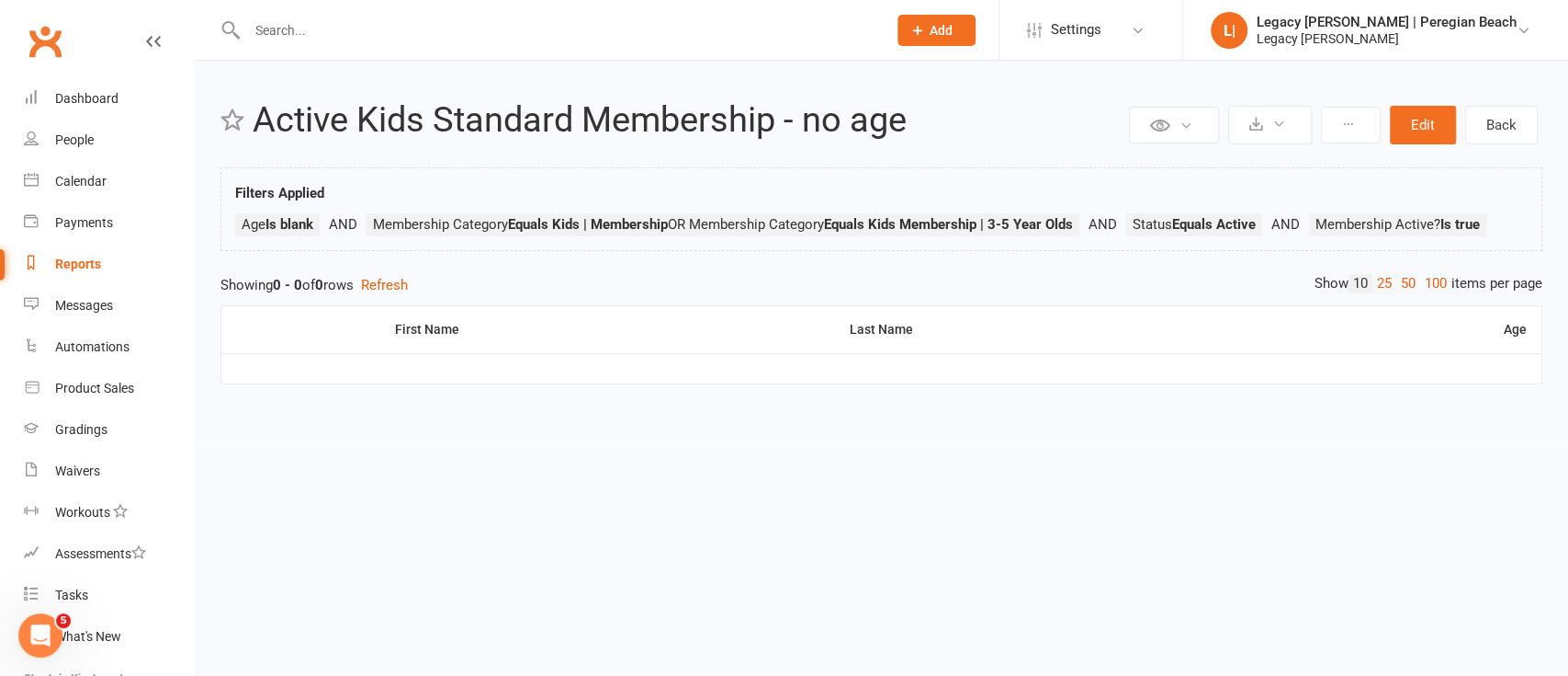
select select "100"
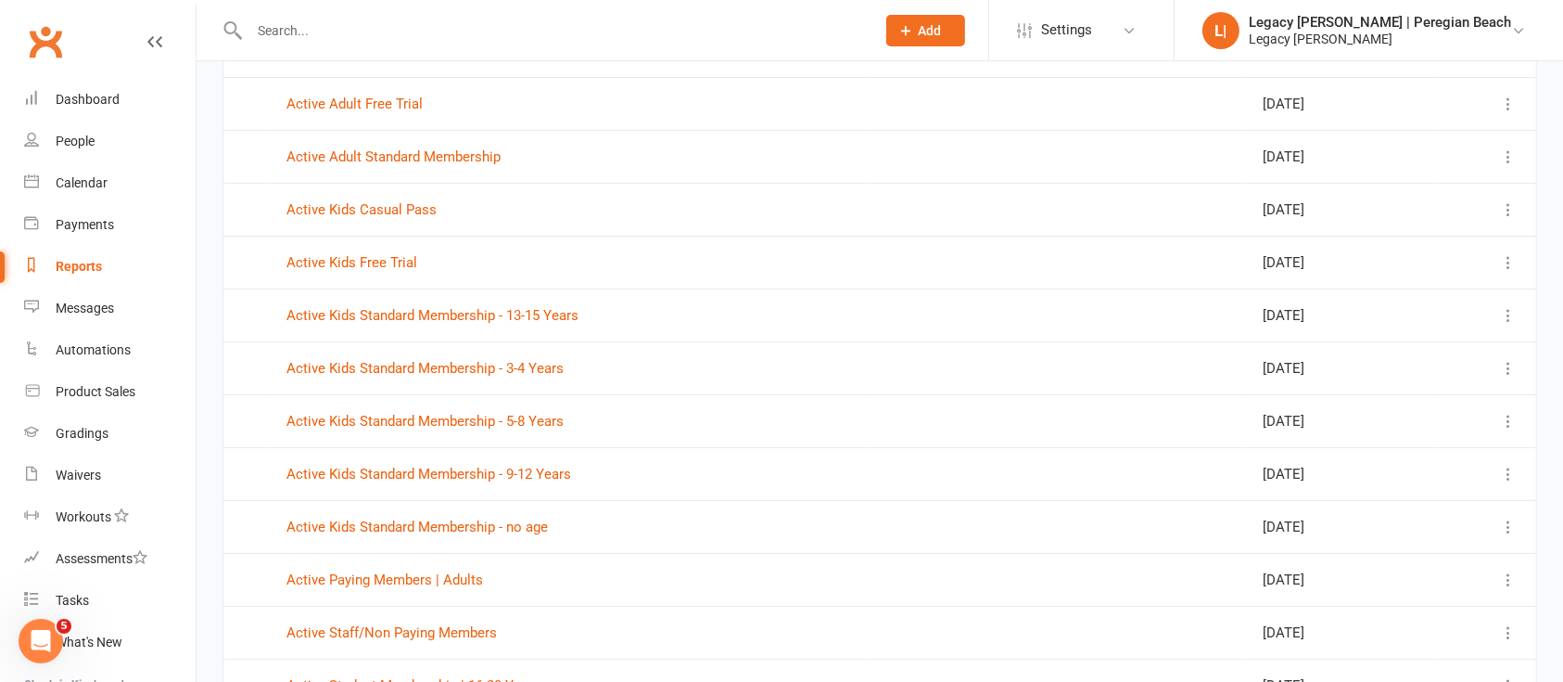
scroll to position [494, 0]
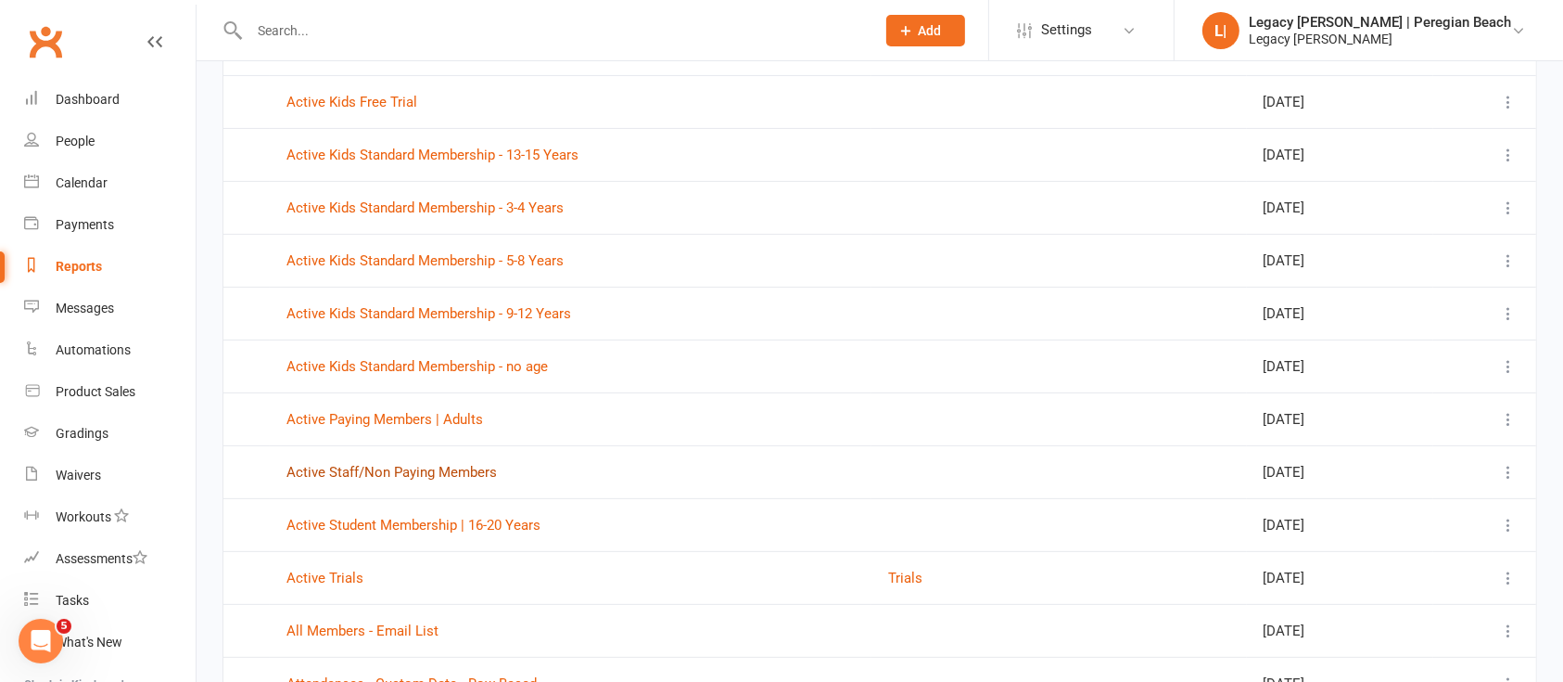
click at [396, 477] on link "Active Staff/Non Paying Members" at bounding box center [392, 472] width 211 height 17
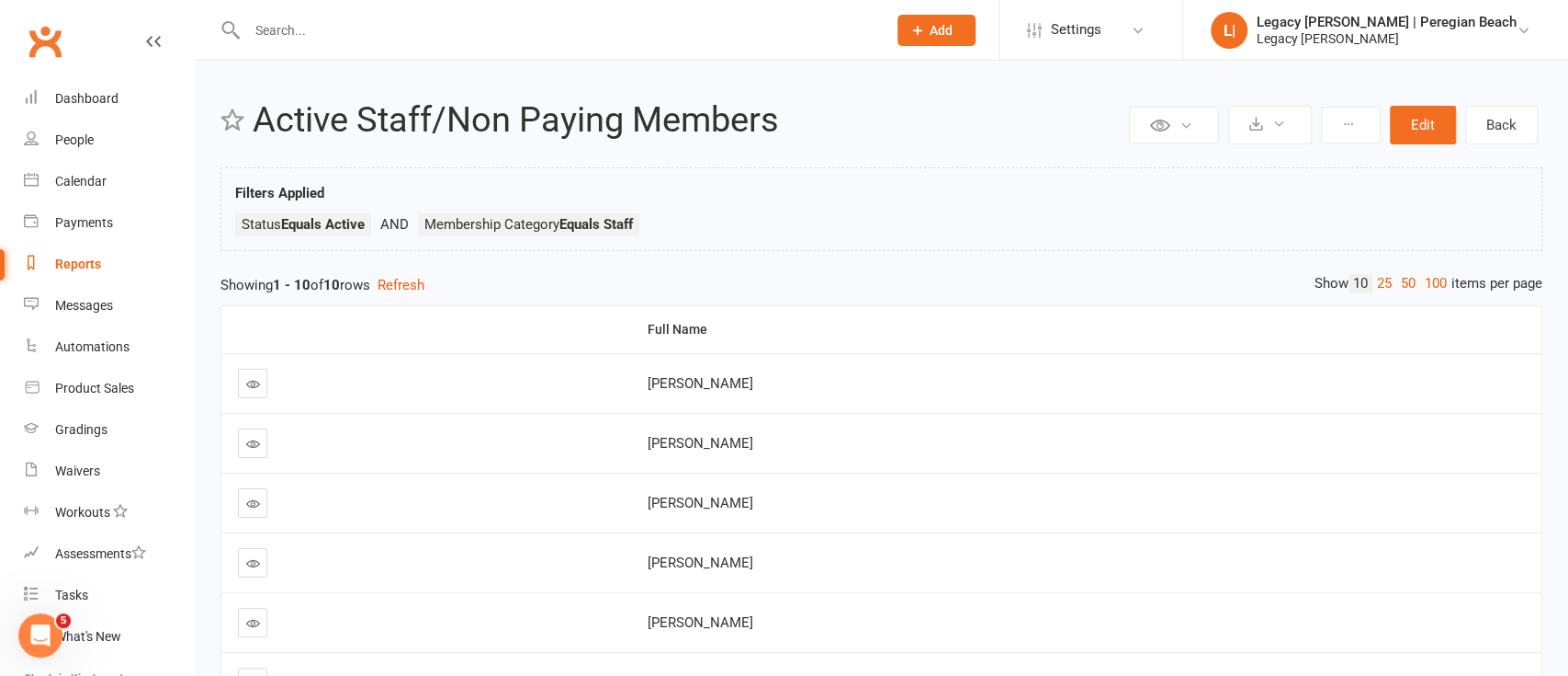
select select "100"
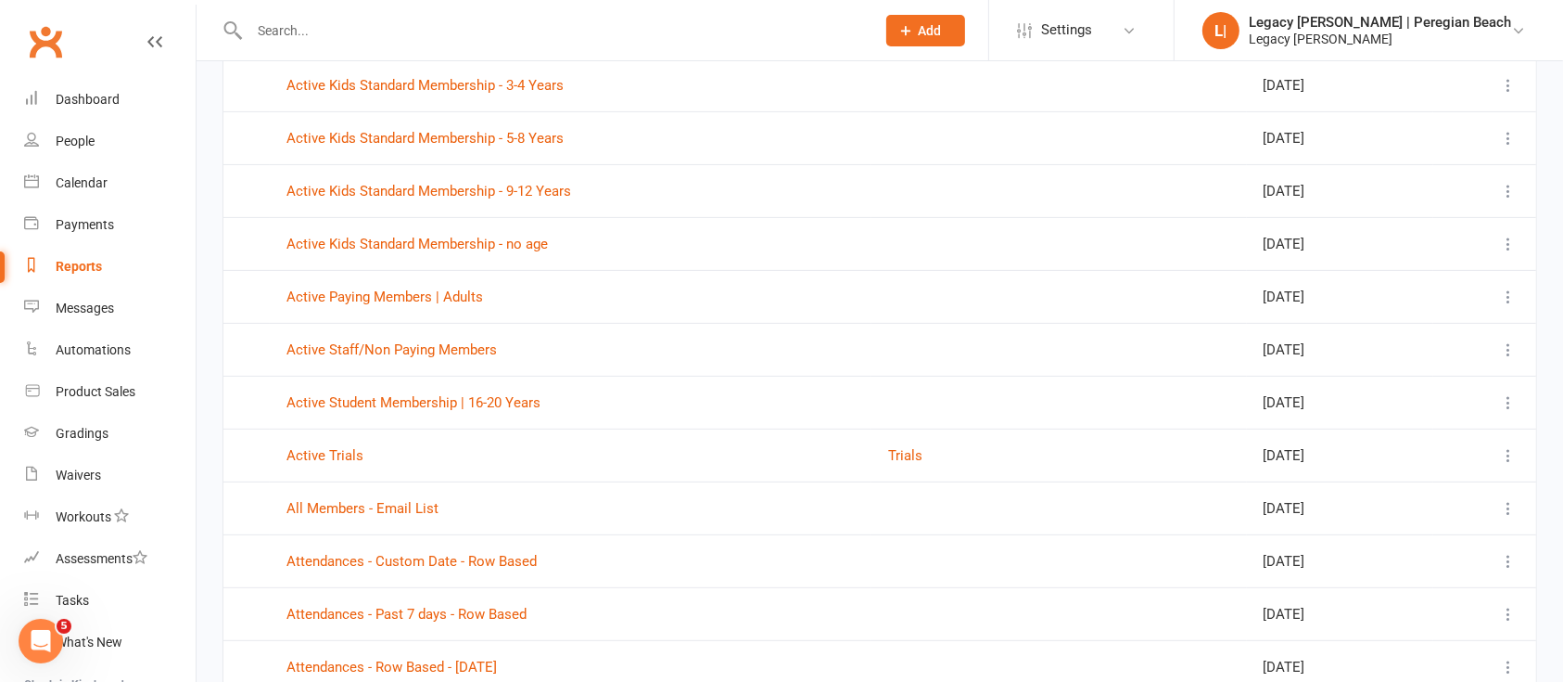
scroll to position [618, 0]
click at [490, 400] on link "Active Student Membership | 16-20 Years" at bounding box center [414, 401] width 254 height 17
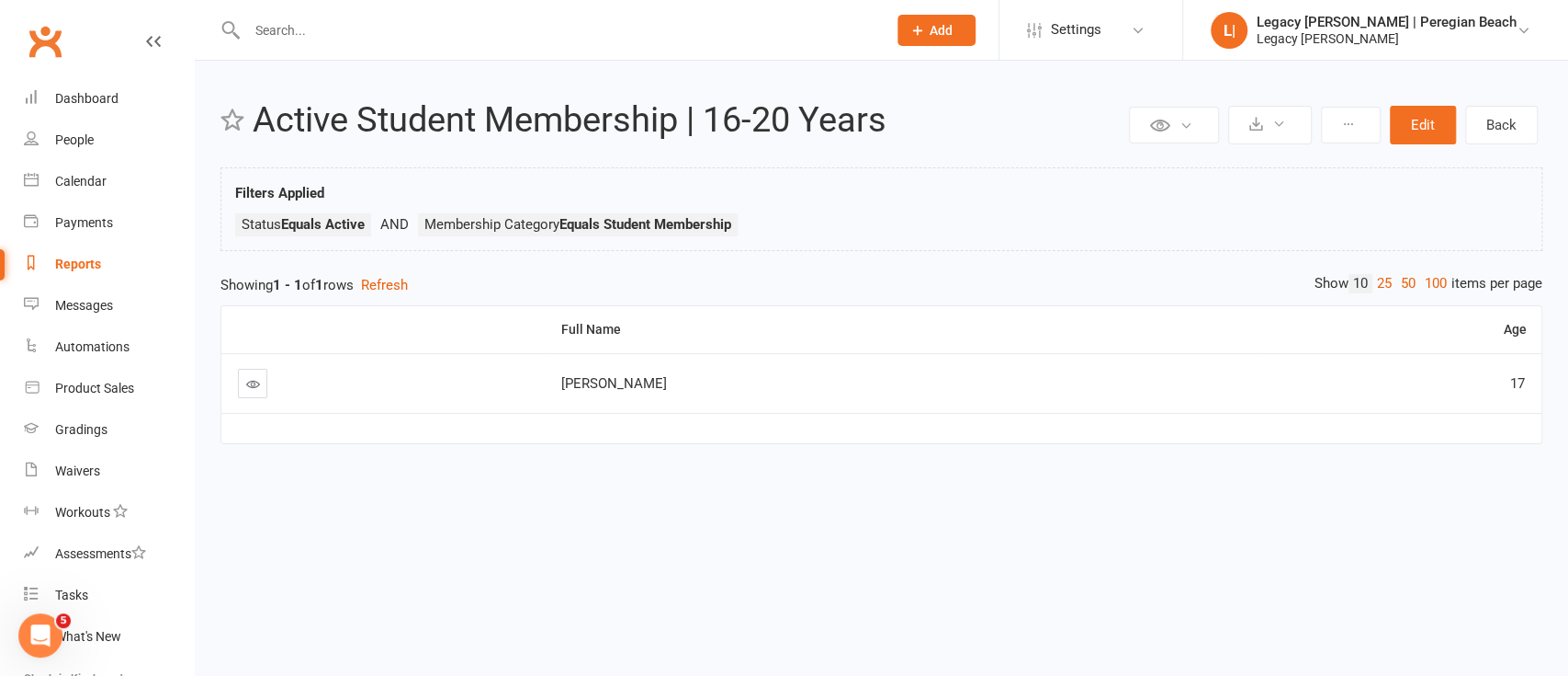
select select "100"
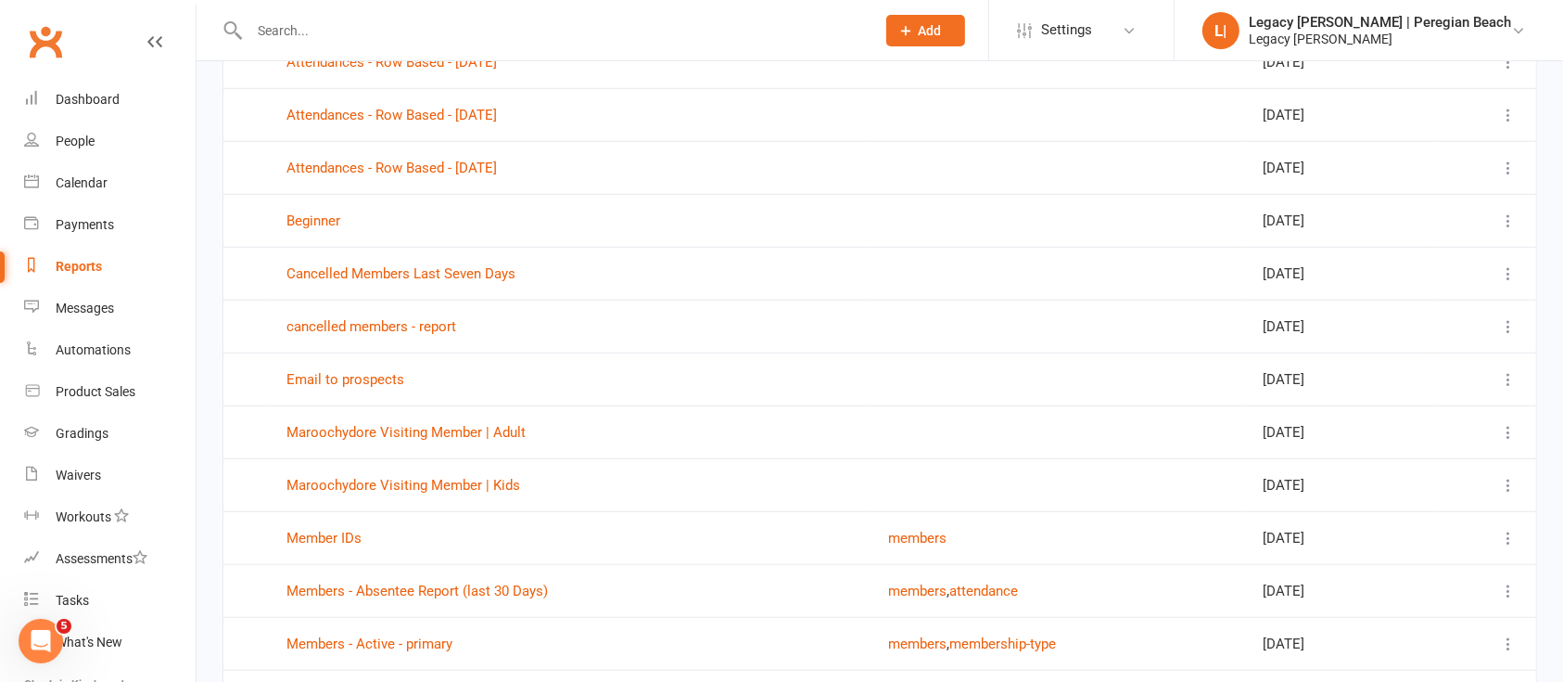
scroll to position [1359, 0]
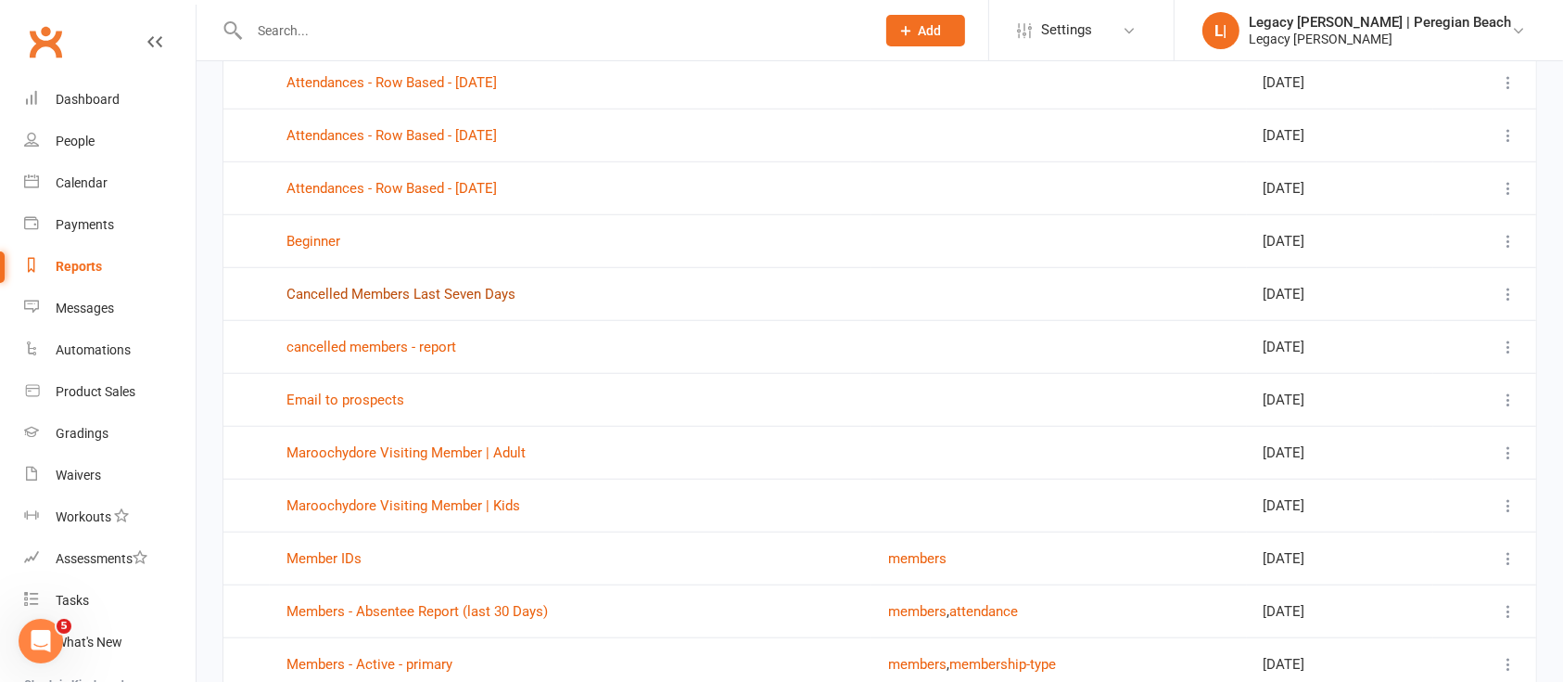
click at [460, 288] on link "Cancelled Members Last Seven Days" at bounding box center [401, 294] width 229 height 17
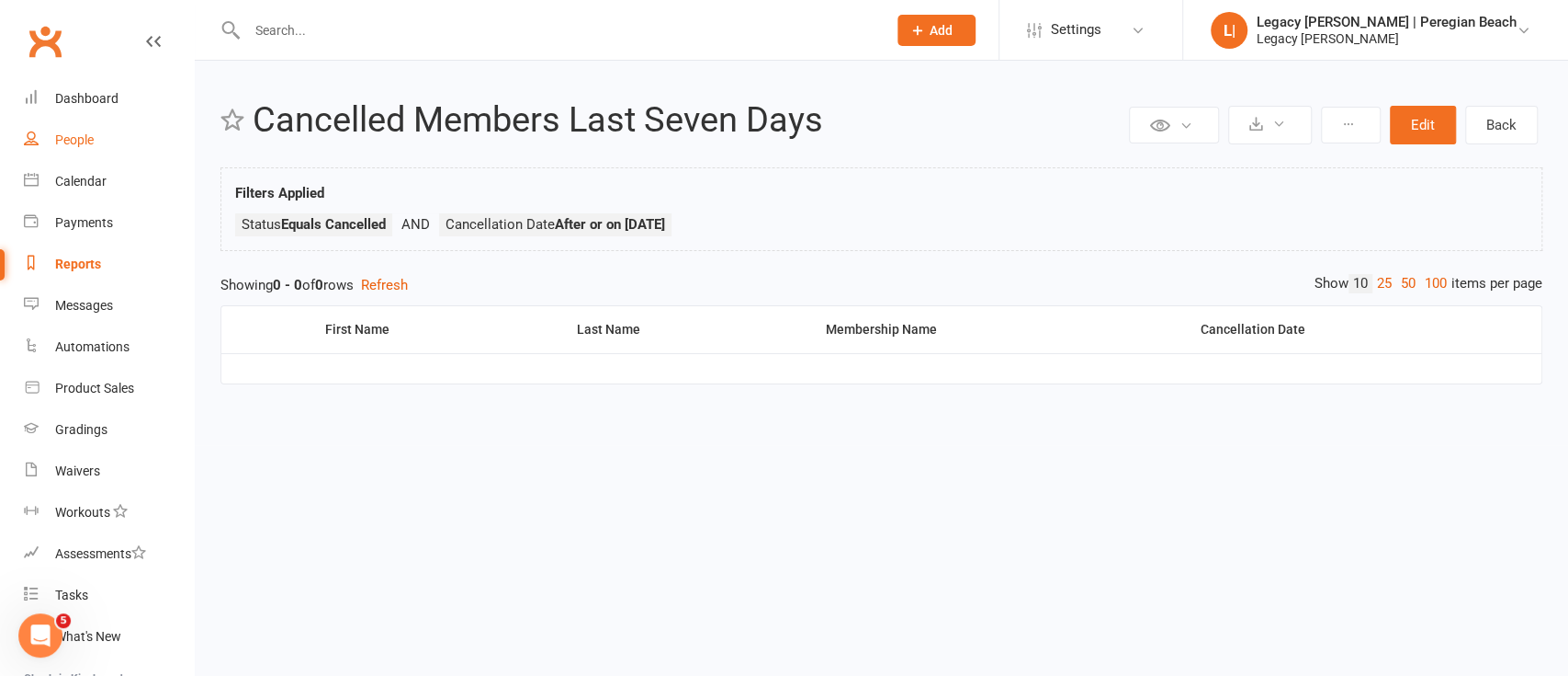
click at [87, 141] on div "People" at bounding box center [74, 140] width 39 height 15
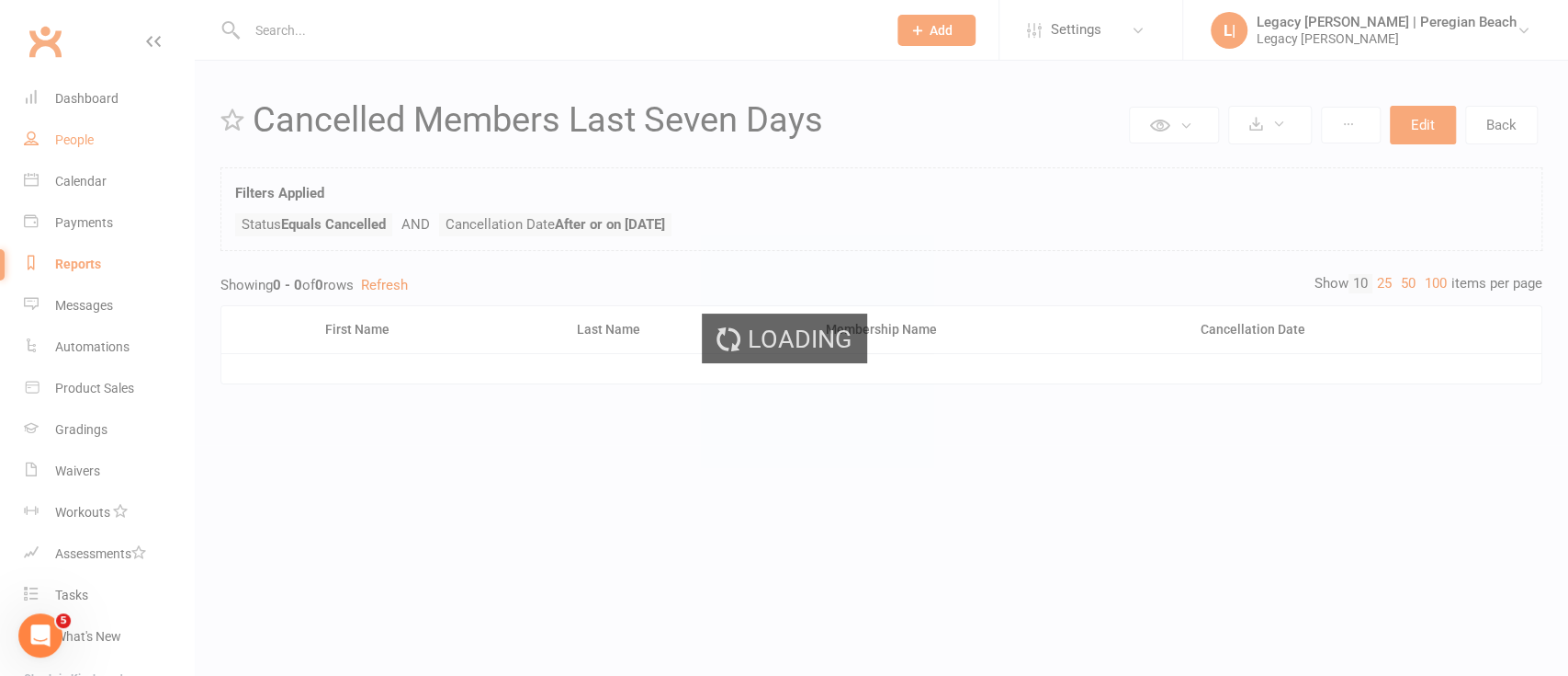
select select "100"
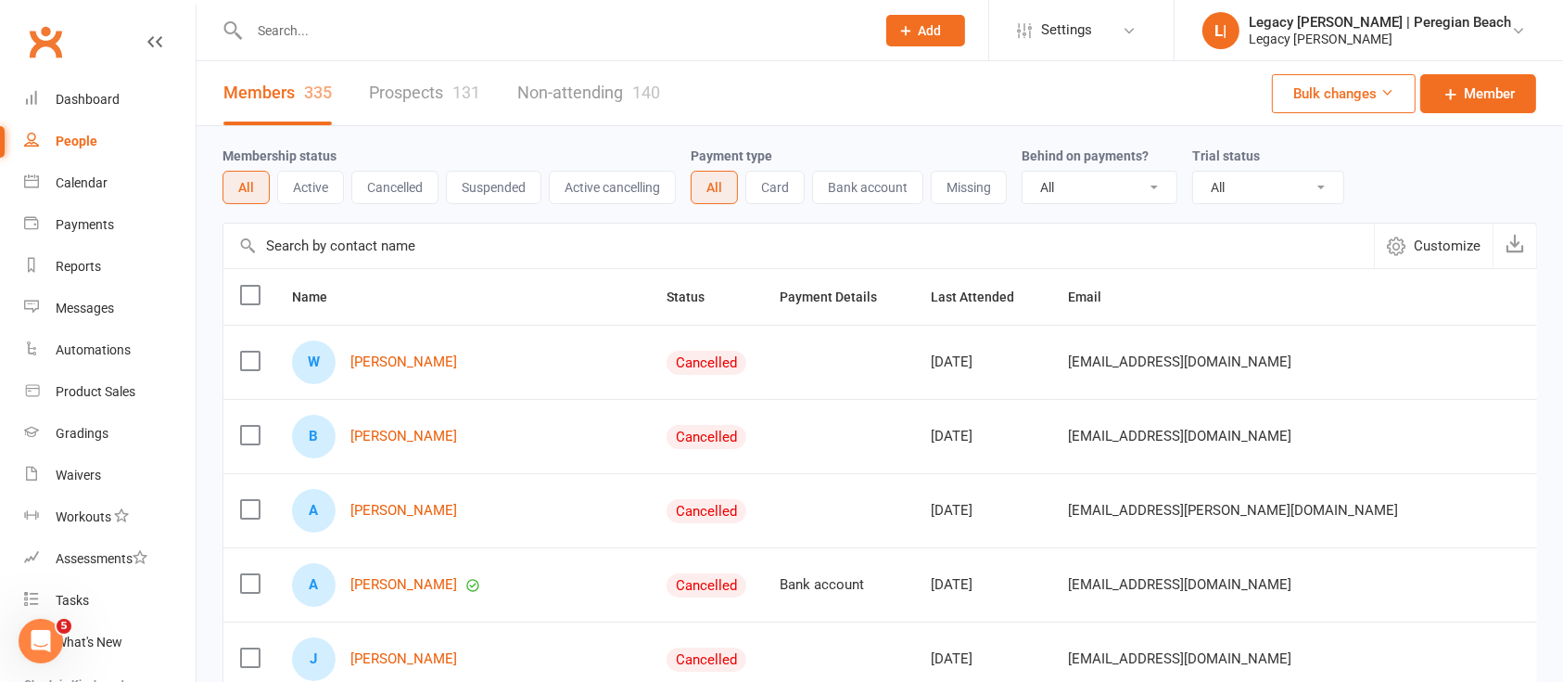
click at [364, 89] on div "Members 335 Prospects 131 Non-attending 140" at bounding box center [442, 93] width 491 height 64
click at [401, 180] on button "Cancelled" at bounding box center [394, 187] width 87 height 33
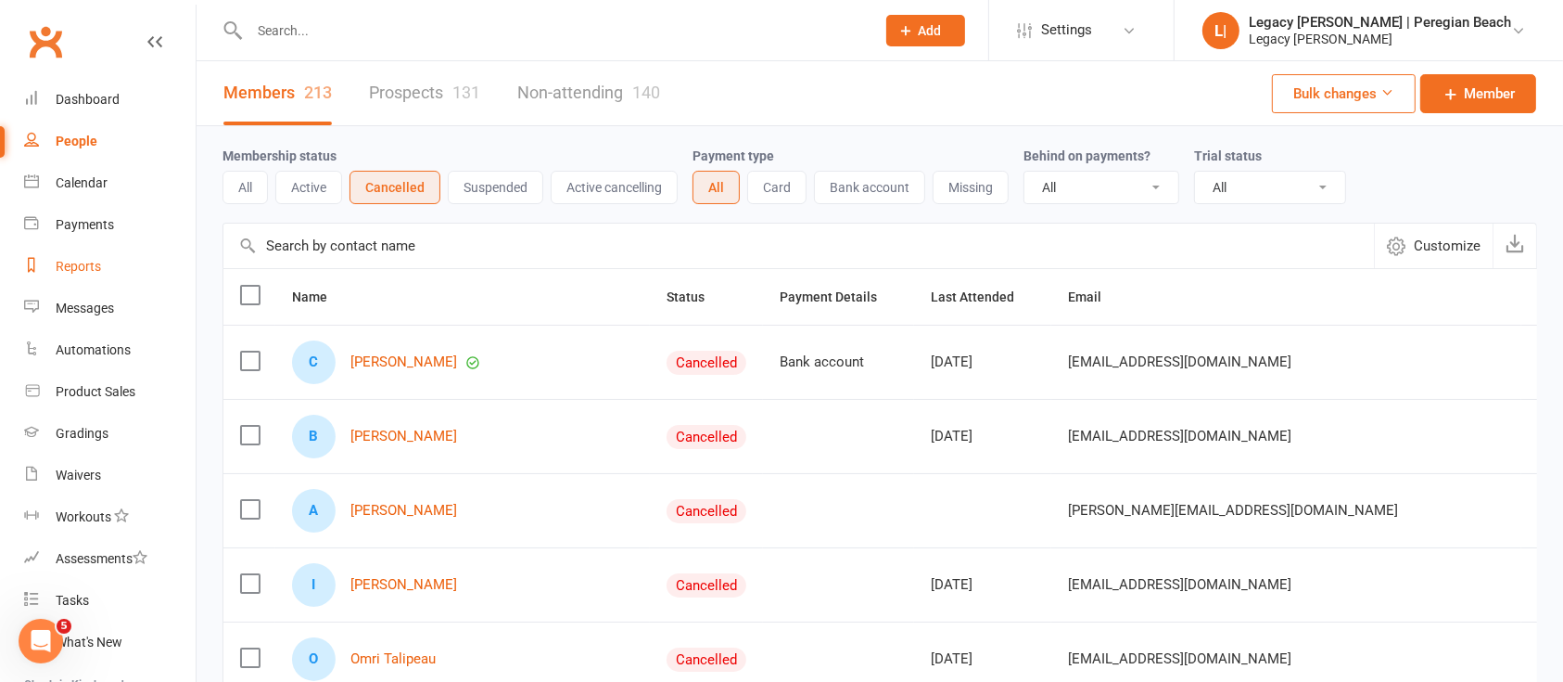
click at [78, 256] on link "Reports" at bounding box center [110, 267] width 172 height 42
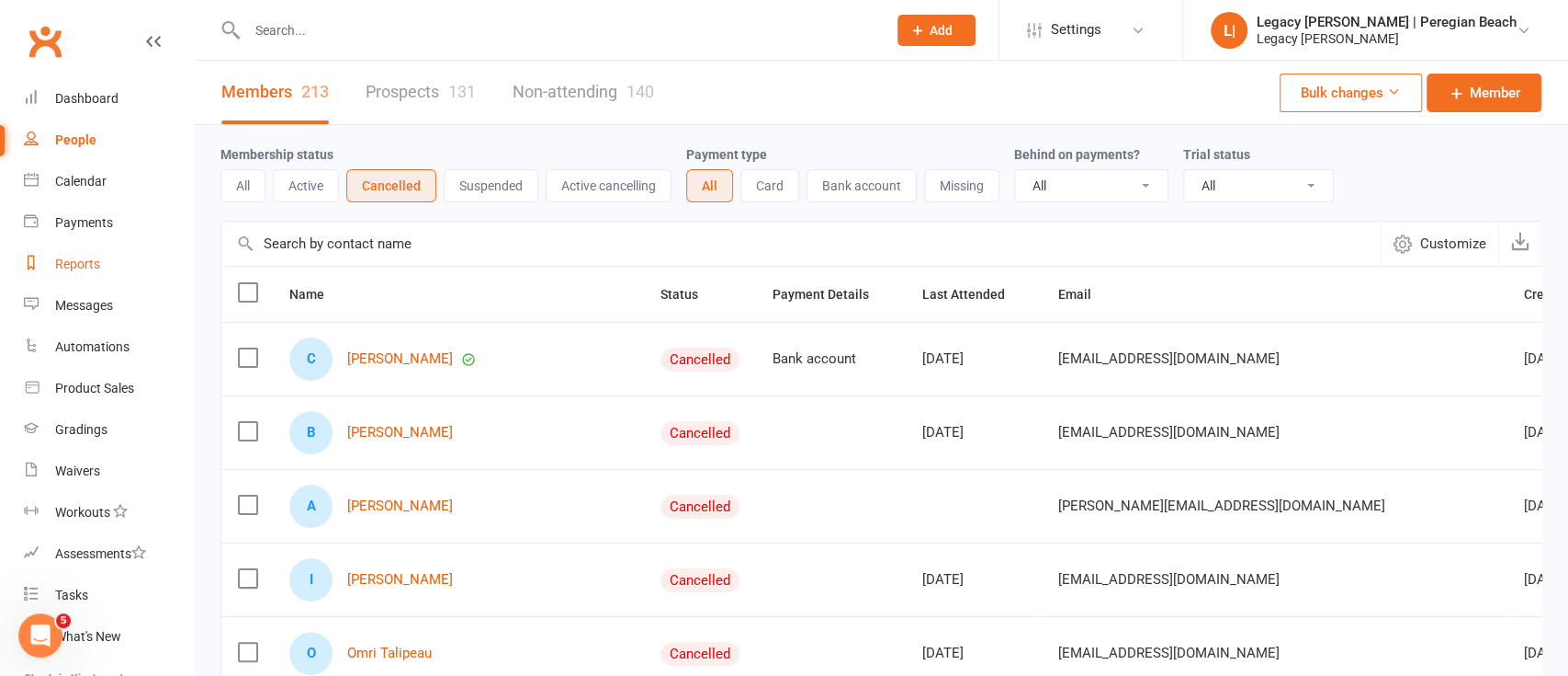
select select "100"
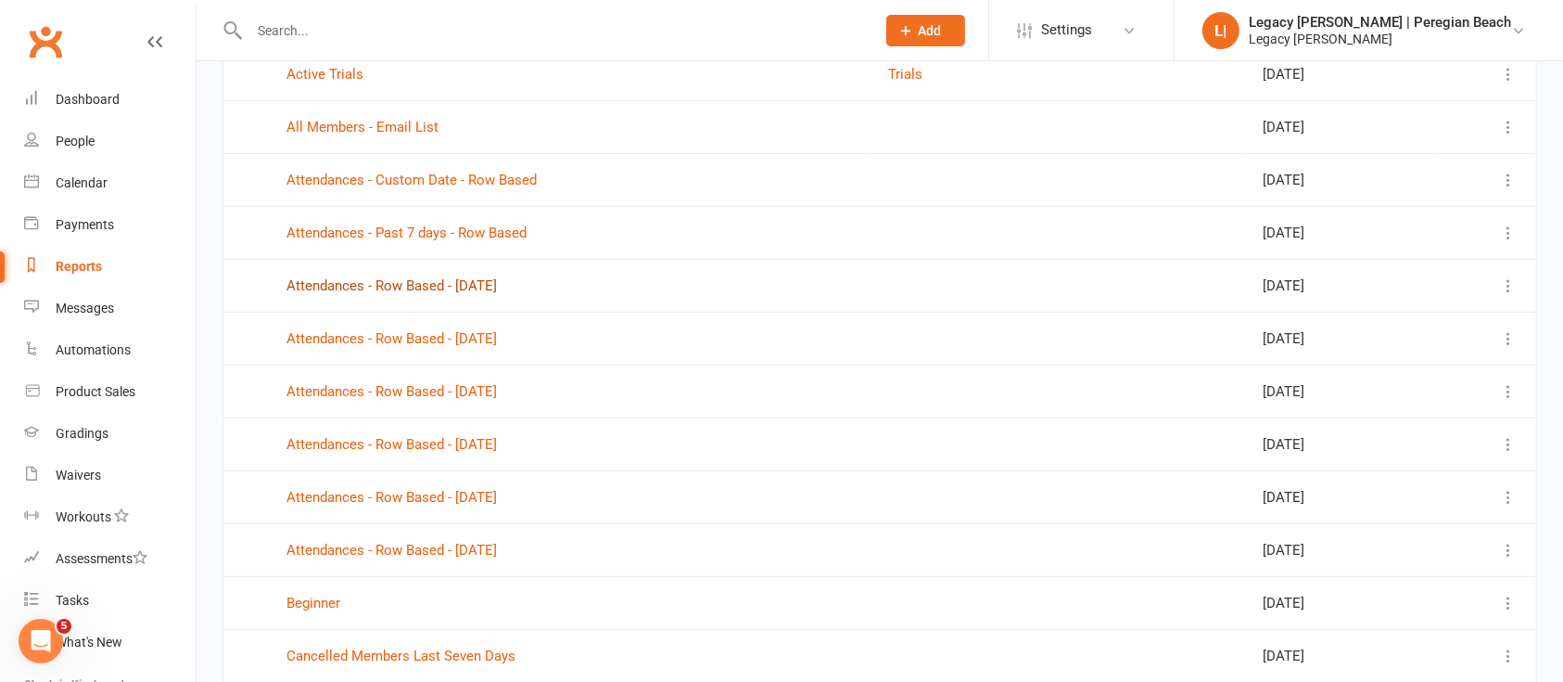
scroll to position [1113, 0]
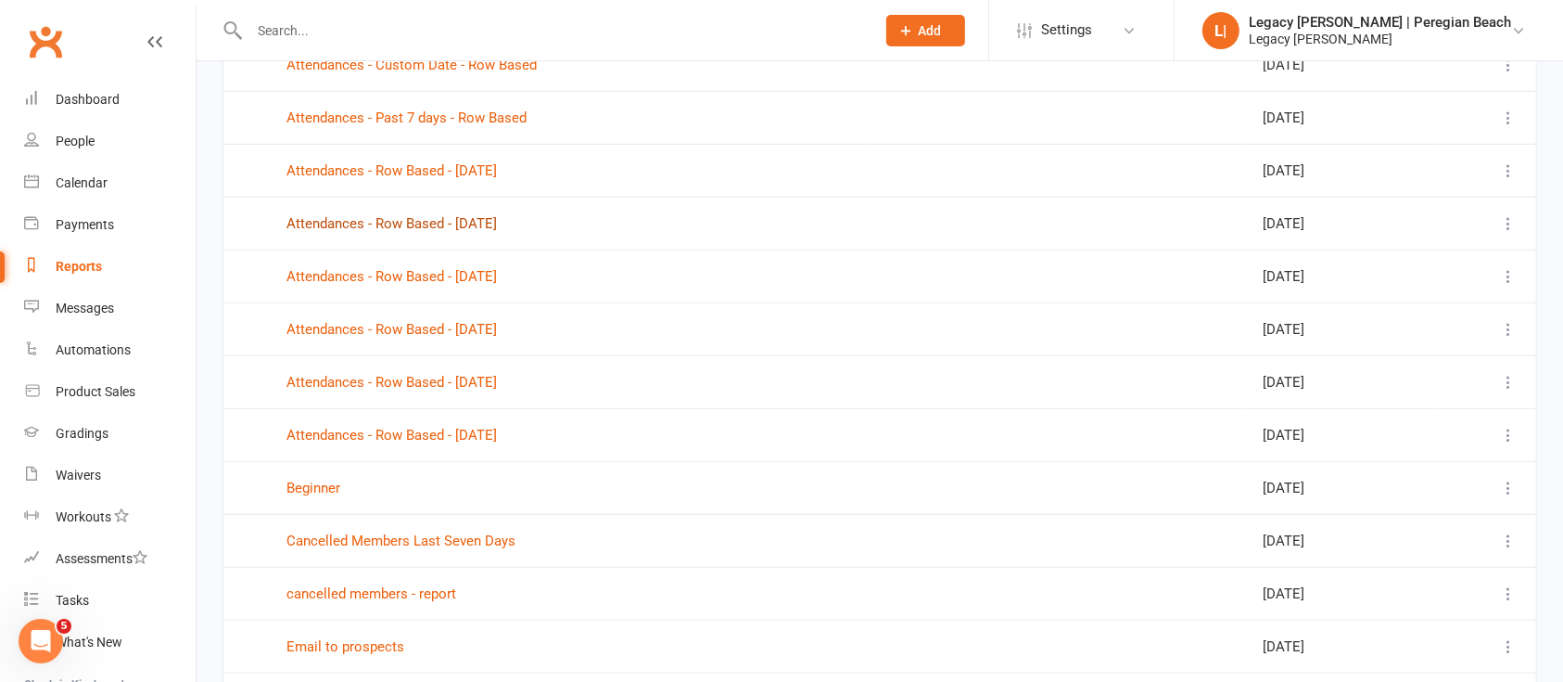
click at [493, 218] on link "Attendances - Row Based - [DATE]" at bounding box center [392, 223] width 211 height 17
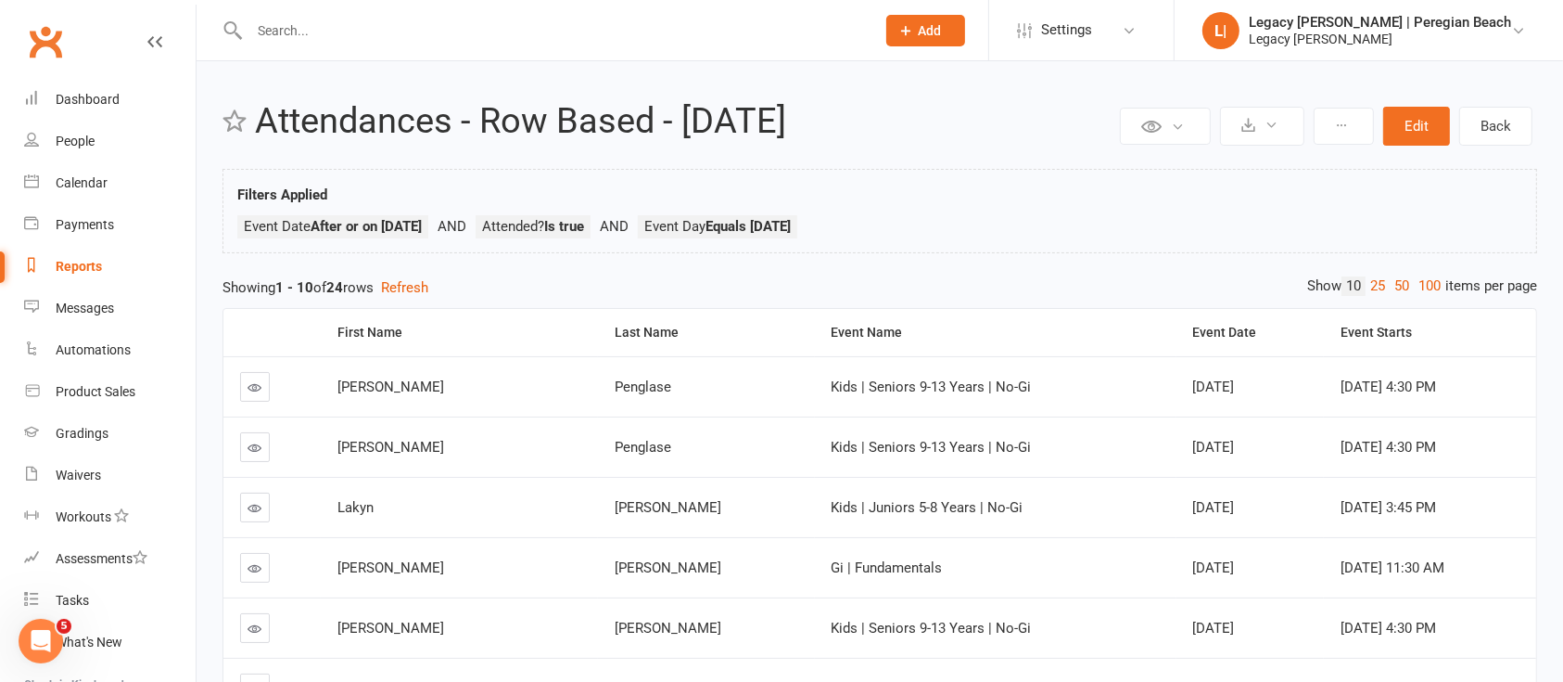
select select "100"
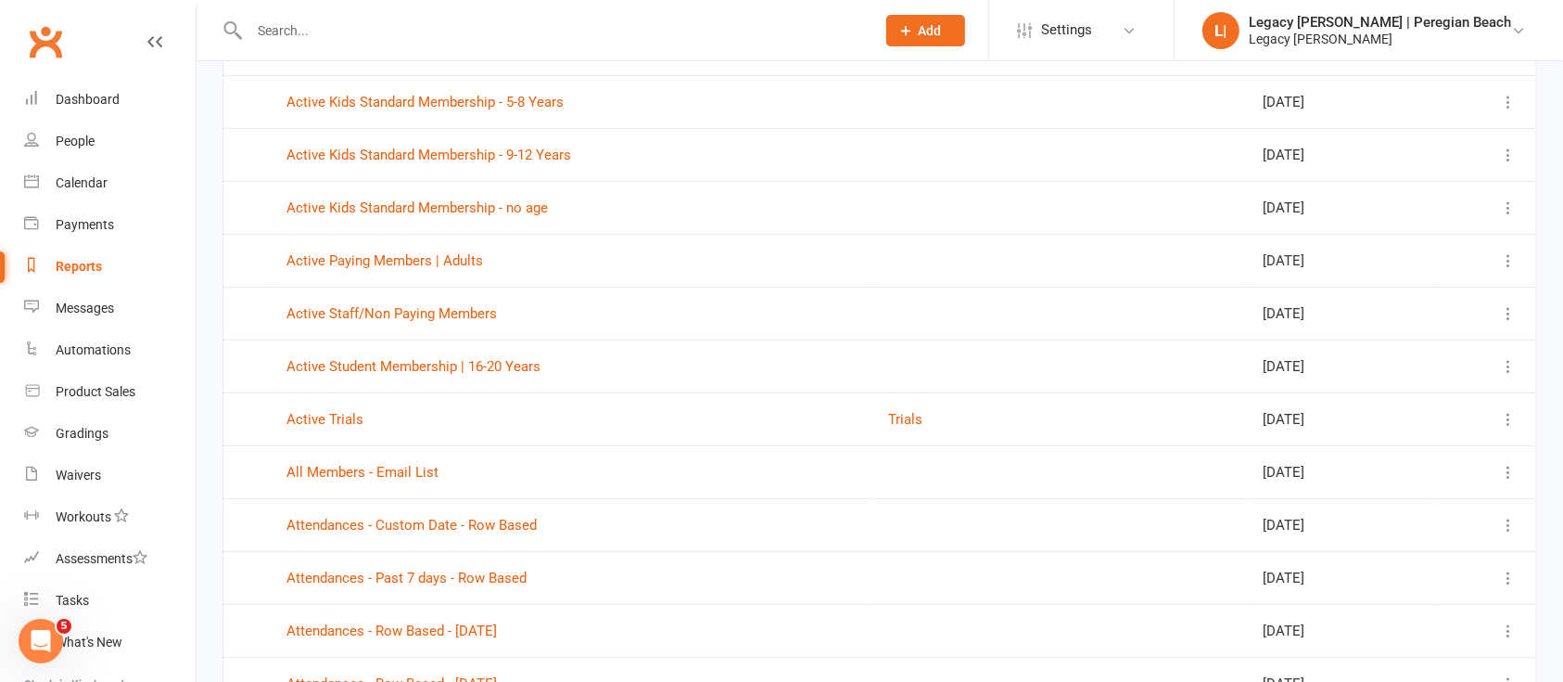
scroll to position [865, 0]
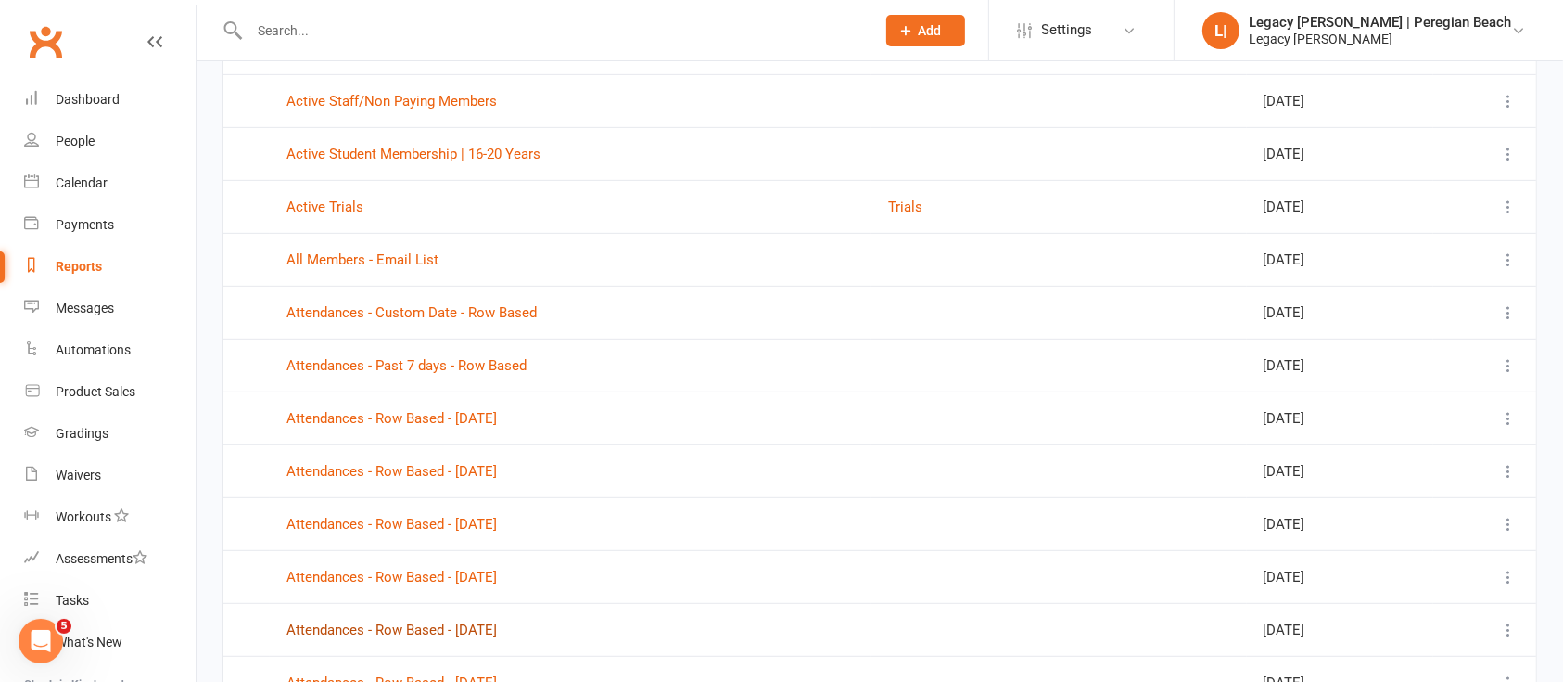
click at [489, 622] on link "Attendances - Row Based - [DATE]" at bounding box center [392, 629] width 211 height 17
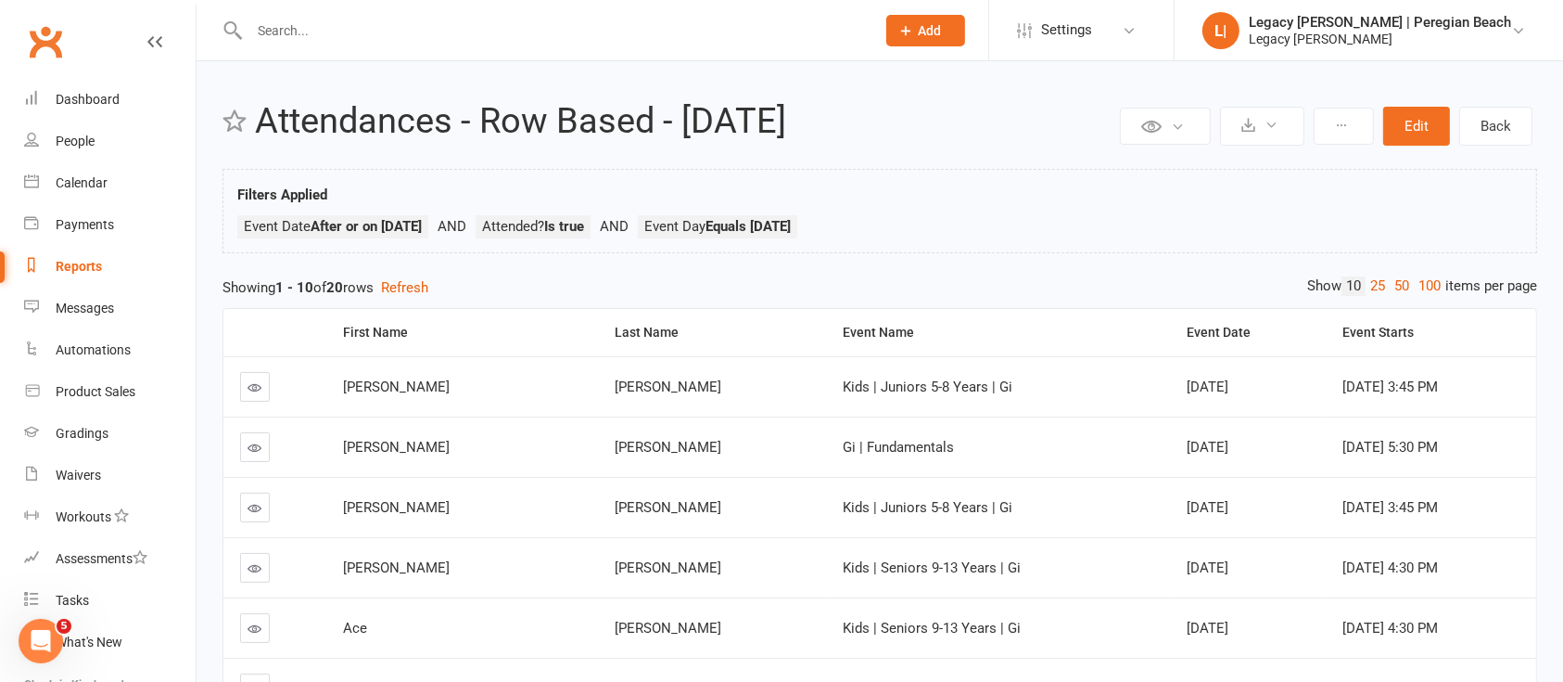
select select "100"
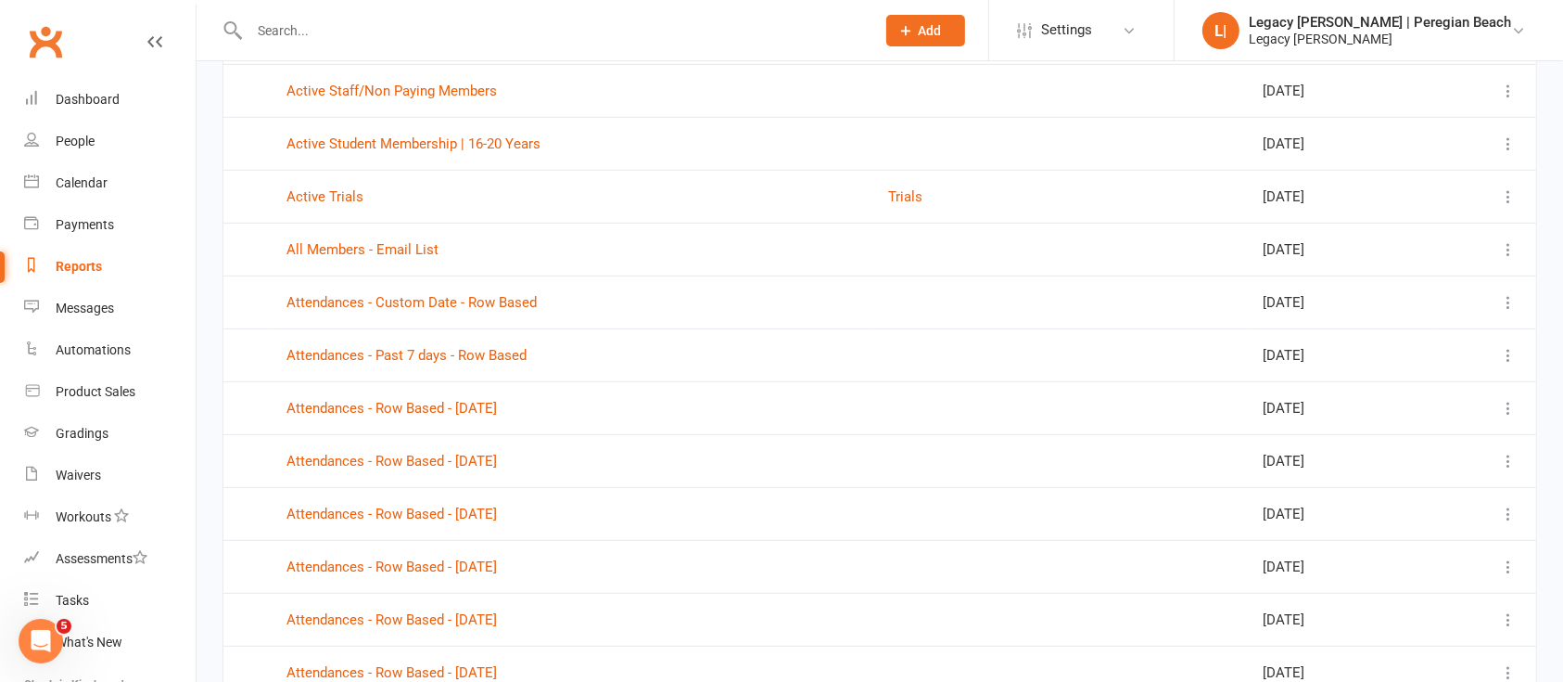
scroll to position [989, 0]
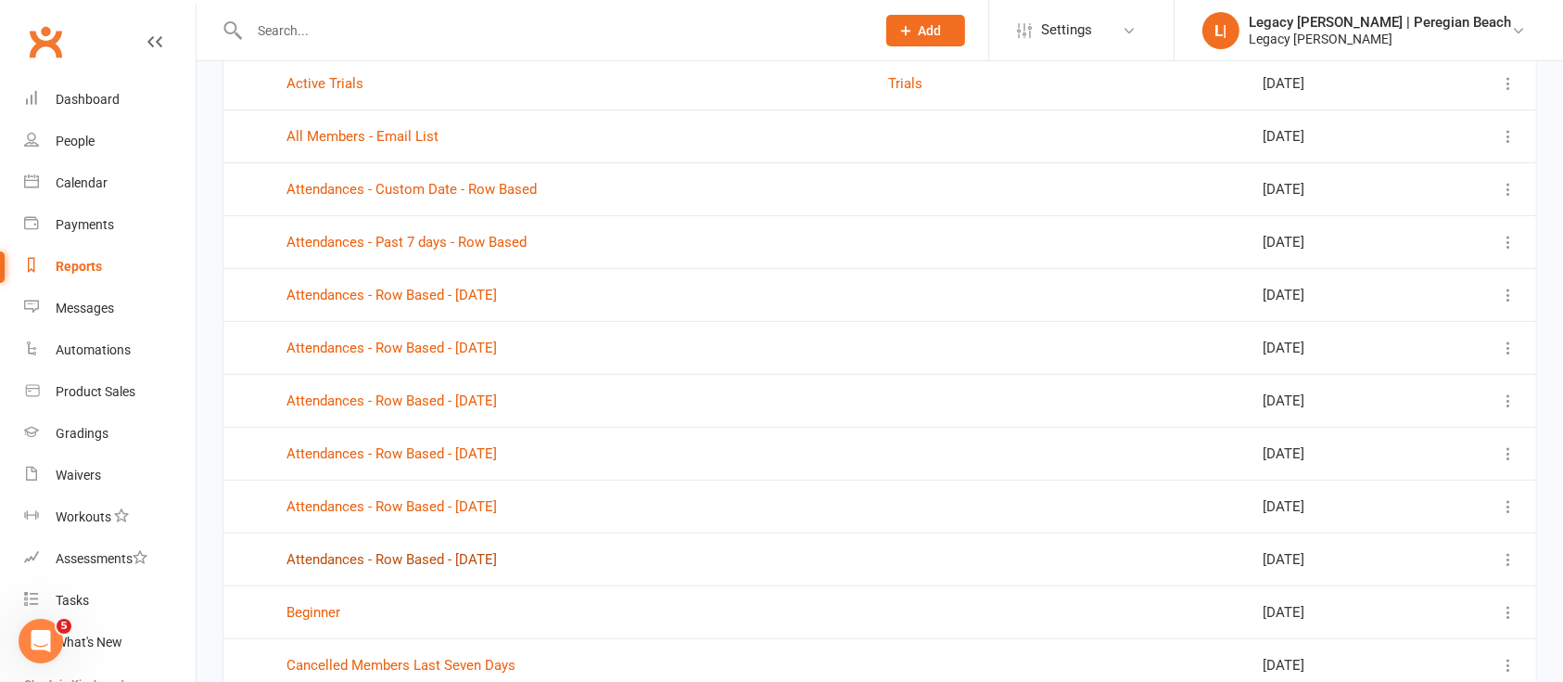
click at [472, 556] on link "Attendances - Row Based - [DATE]" at bounding box center [392, 559] width 211 height 17
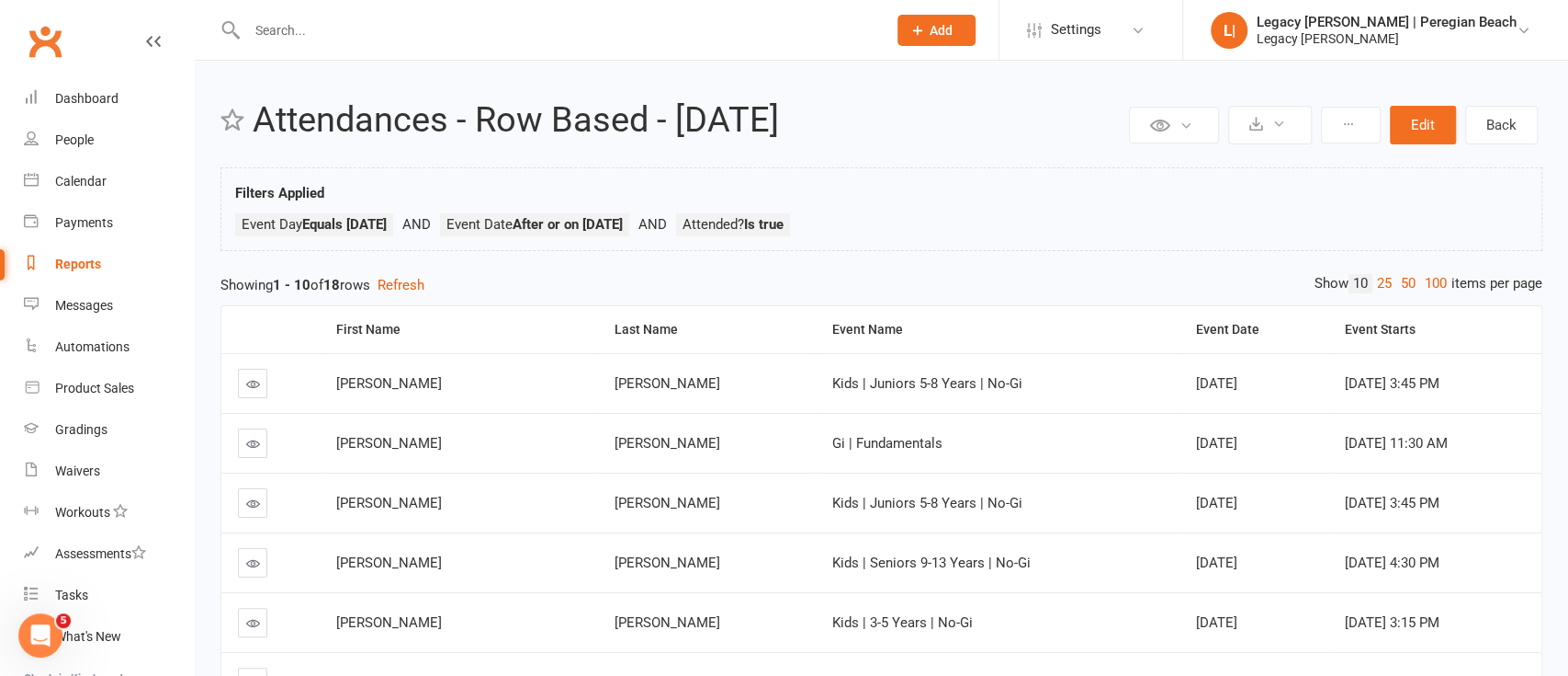
select select "100"
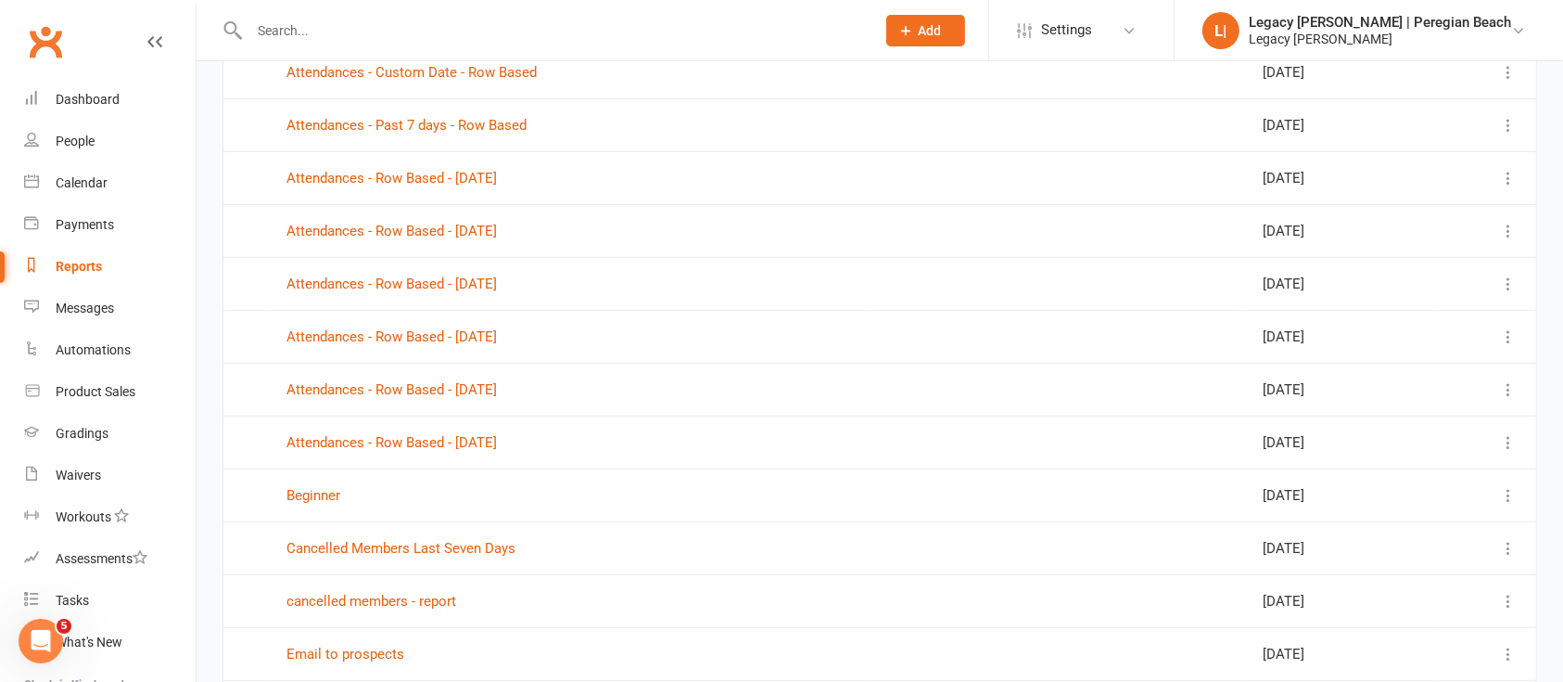
scroll to position [1113, 0]
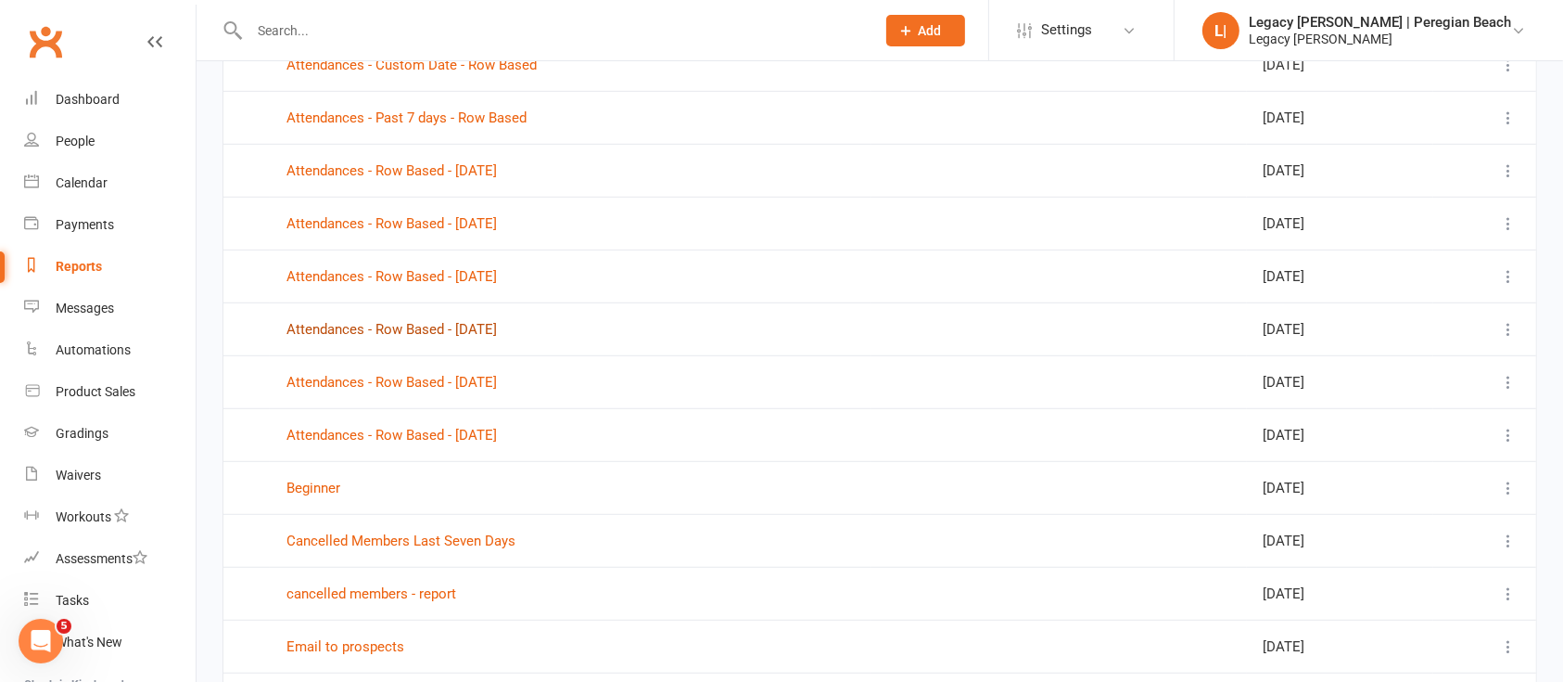
click at [489, 321] on link "Attendances - Row Based - [DATE]" at bounding box center [392, 329] width 211 height 17
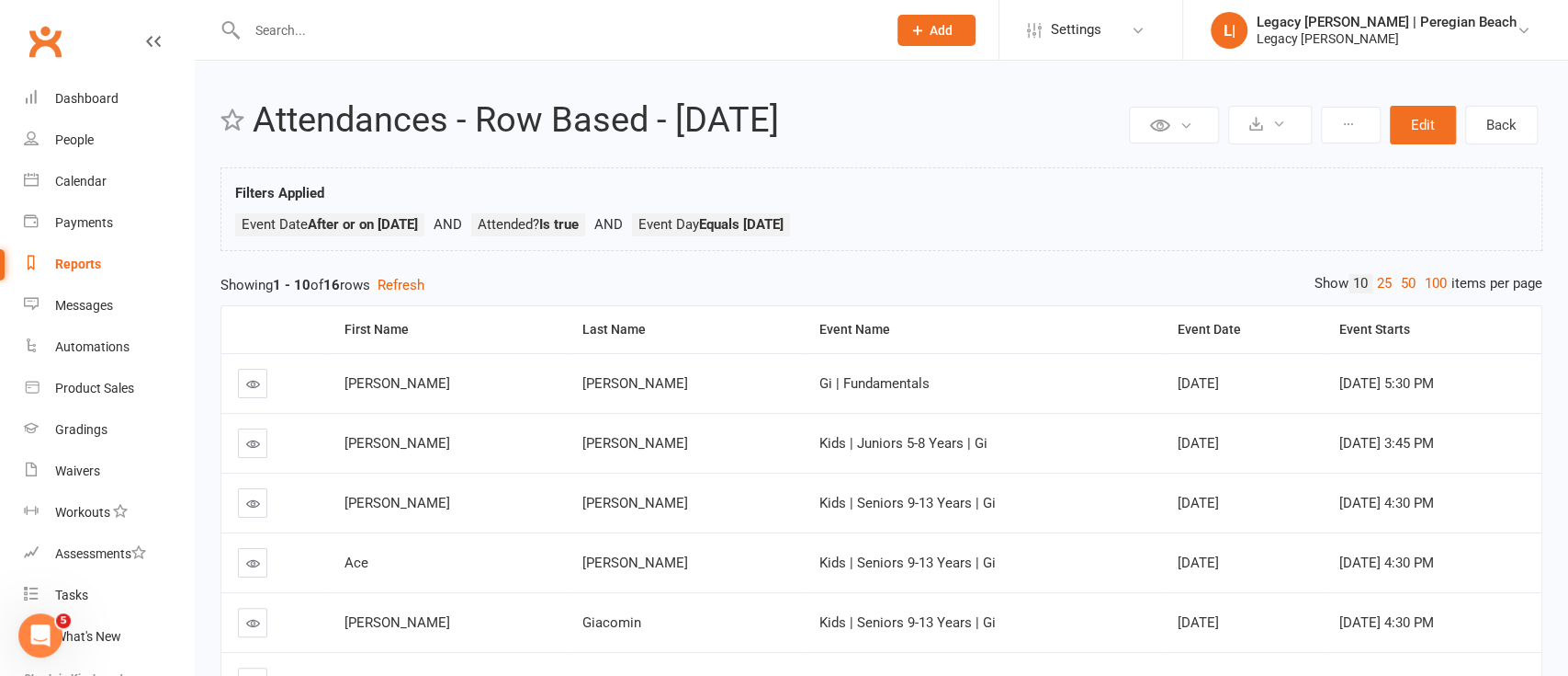
select select "100"
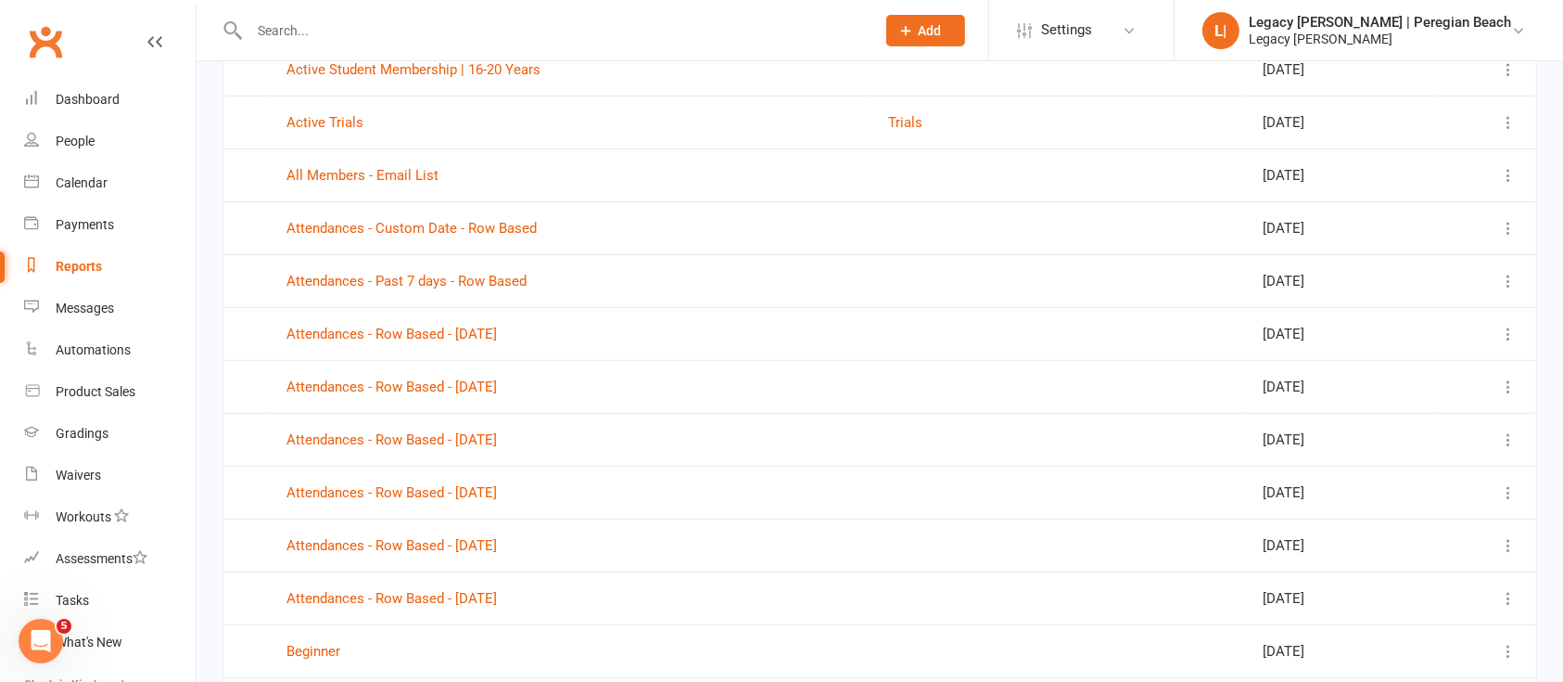
scroll to position [989, 0]
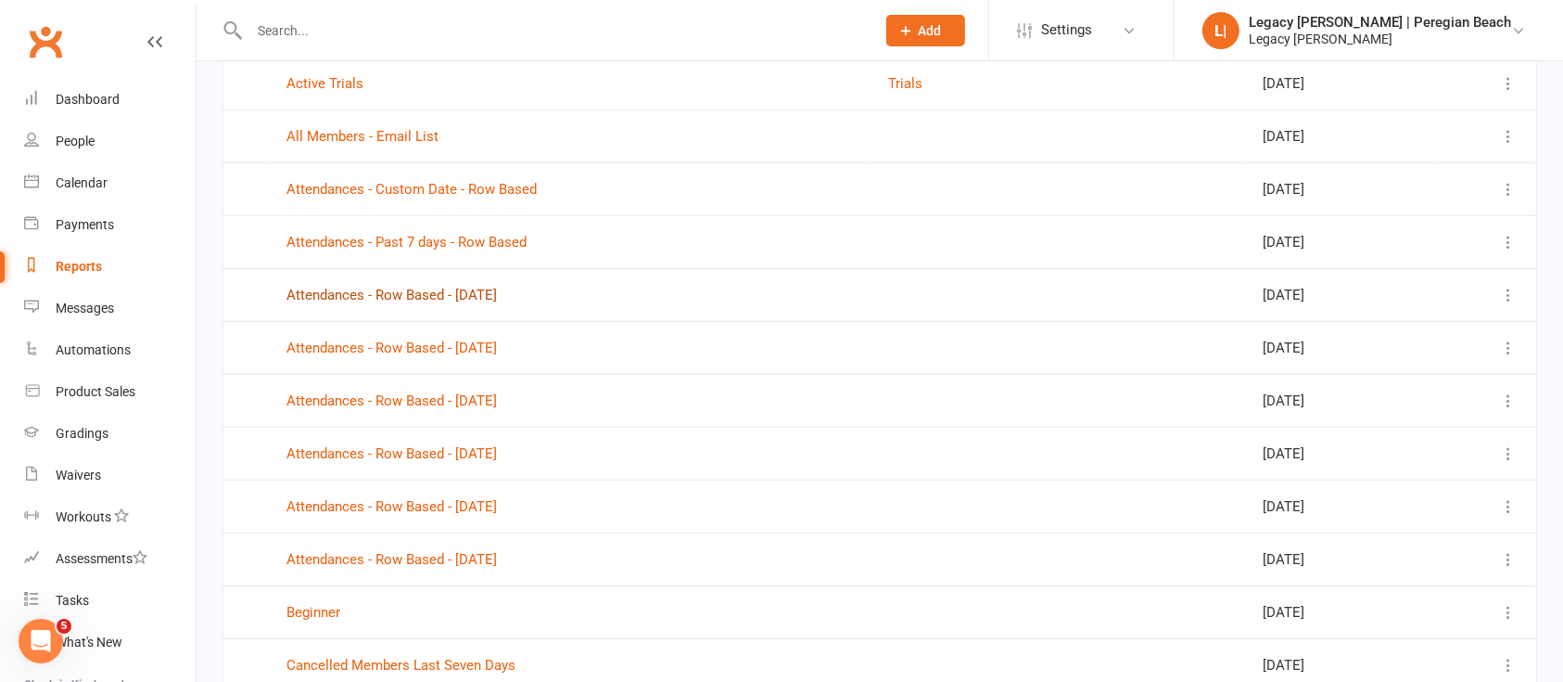
click at [482, 292] on link "Attendances - Row Based - [DATE]" at bounding box center [392, 295] width 211 height 17
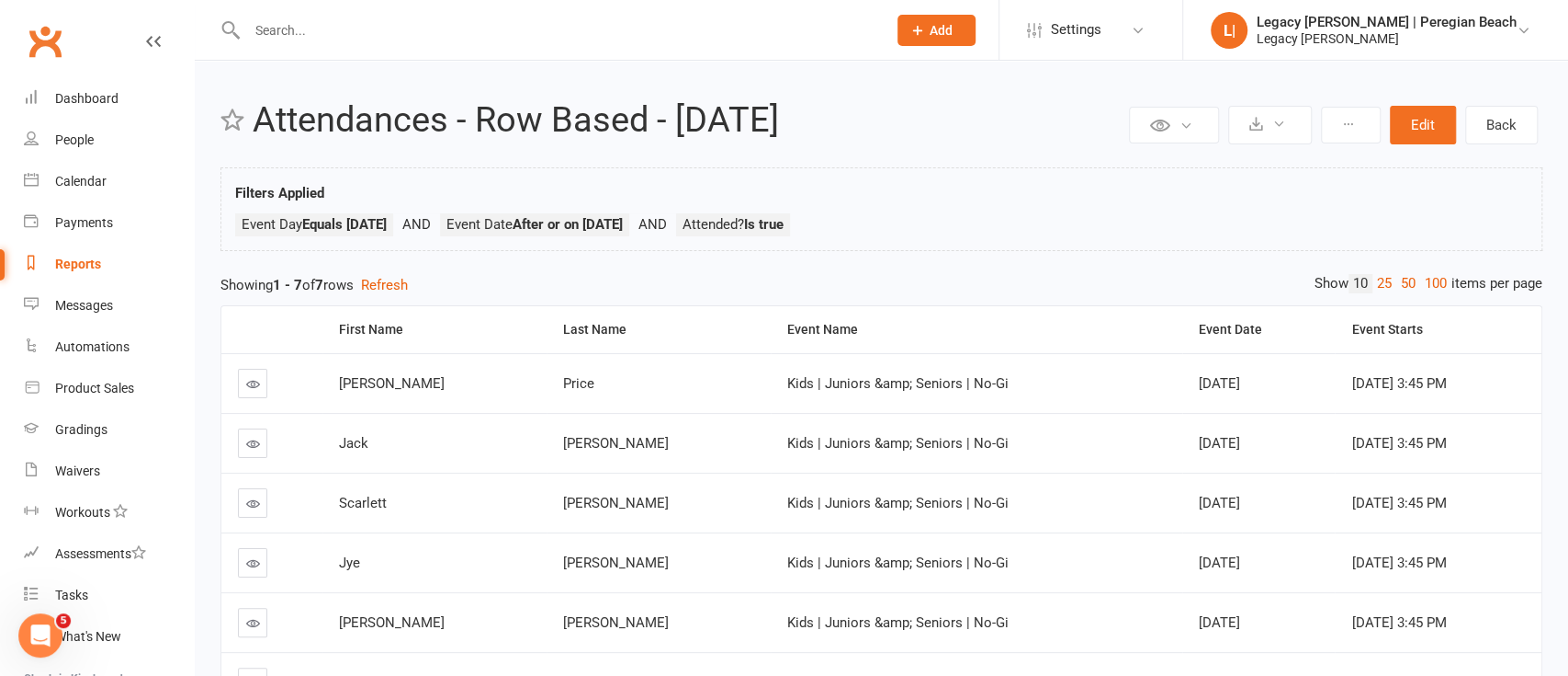
select select "100"
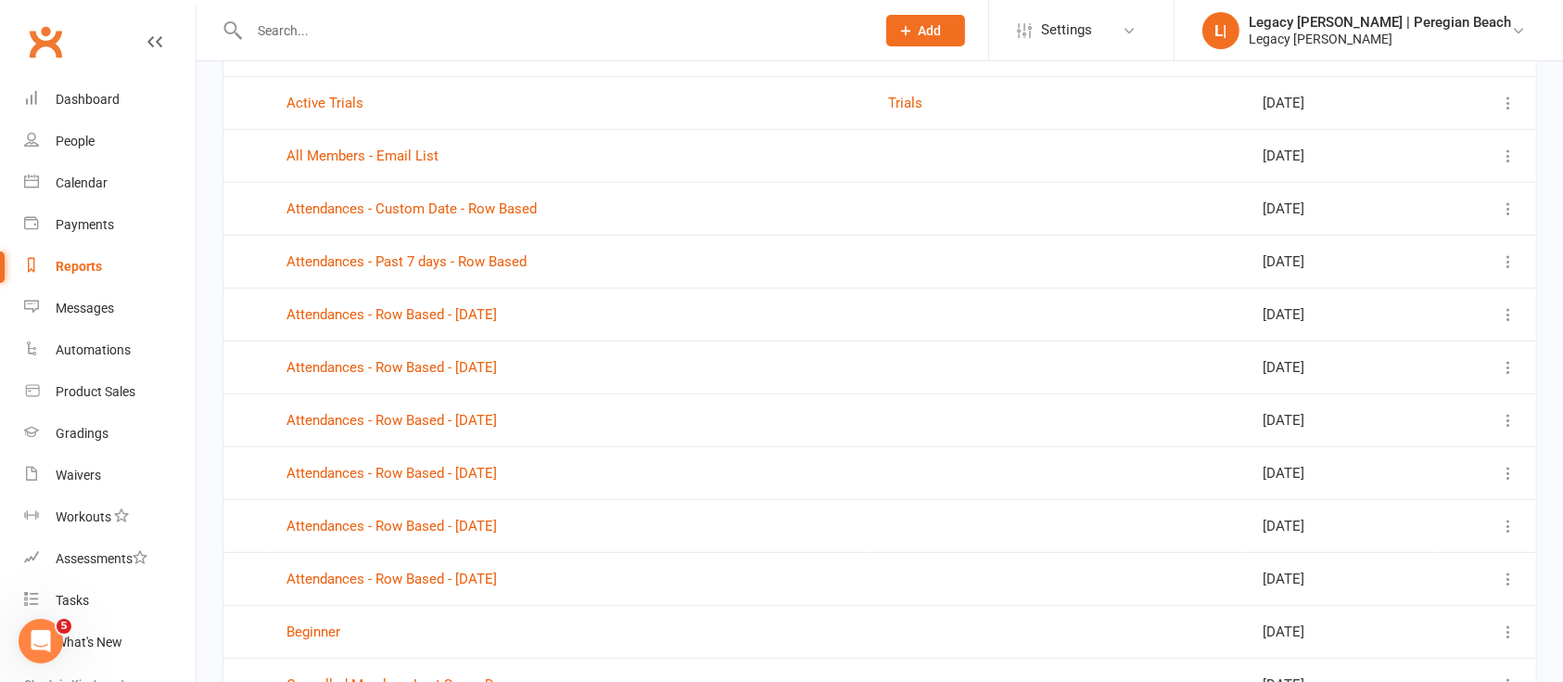
scroll to position [1113, 0]
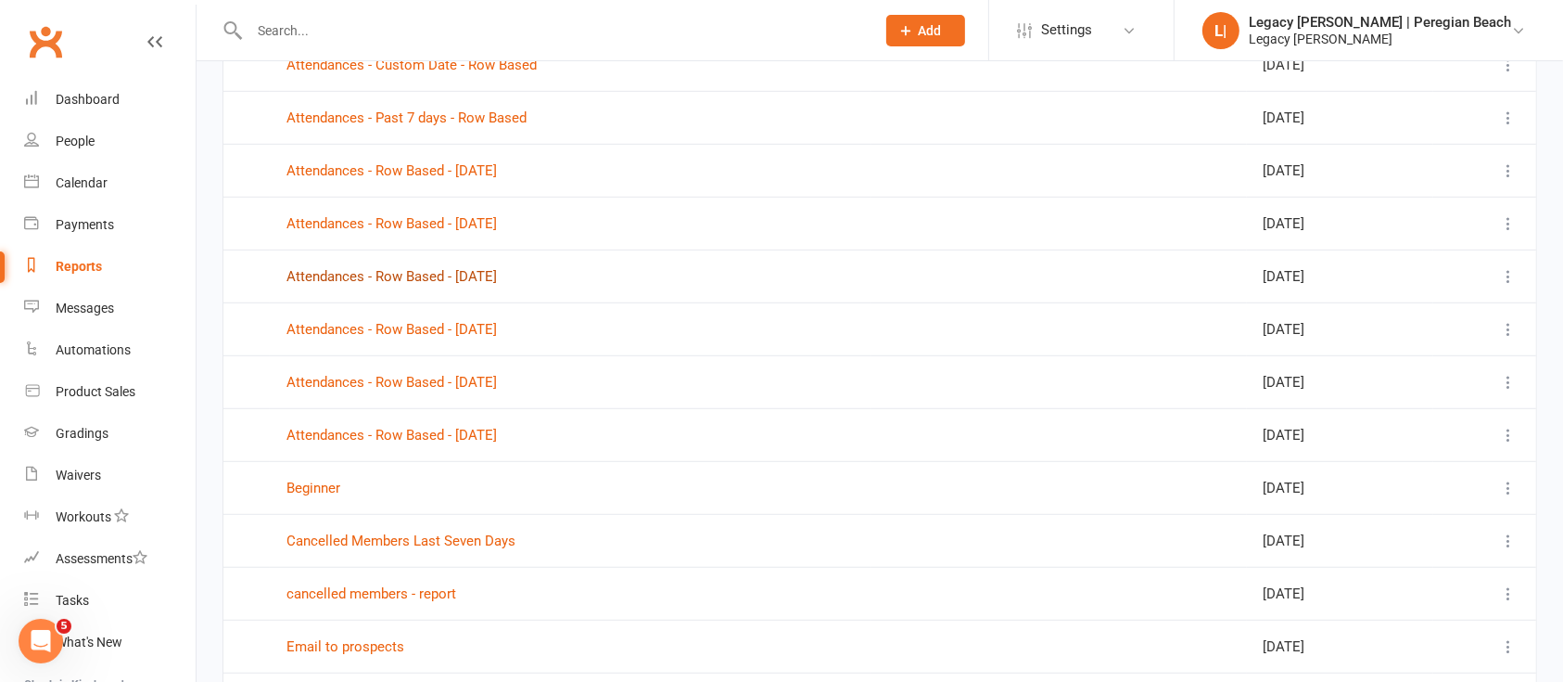
click at [497, 274] on link "Attendances - Row Based - [DATE]" at bounding box center [392, 276] width 211 height 17
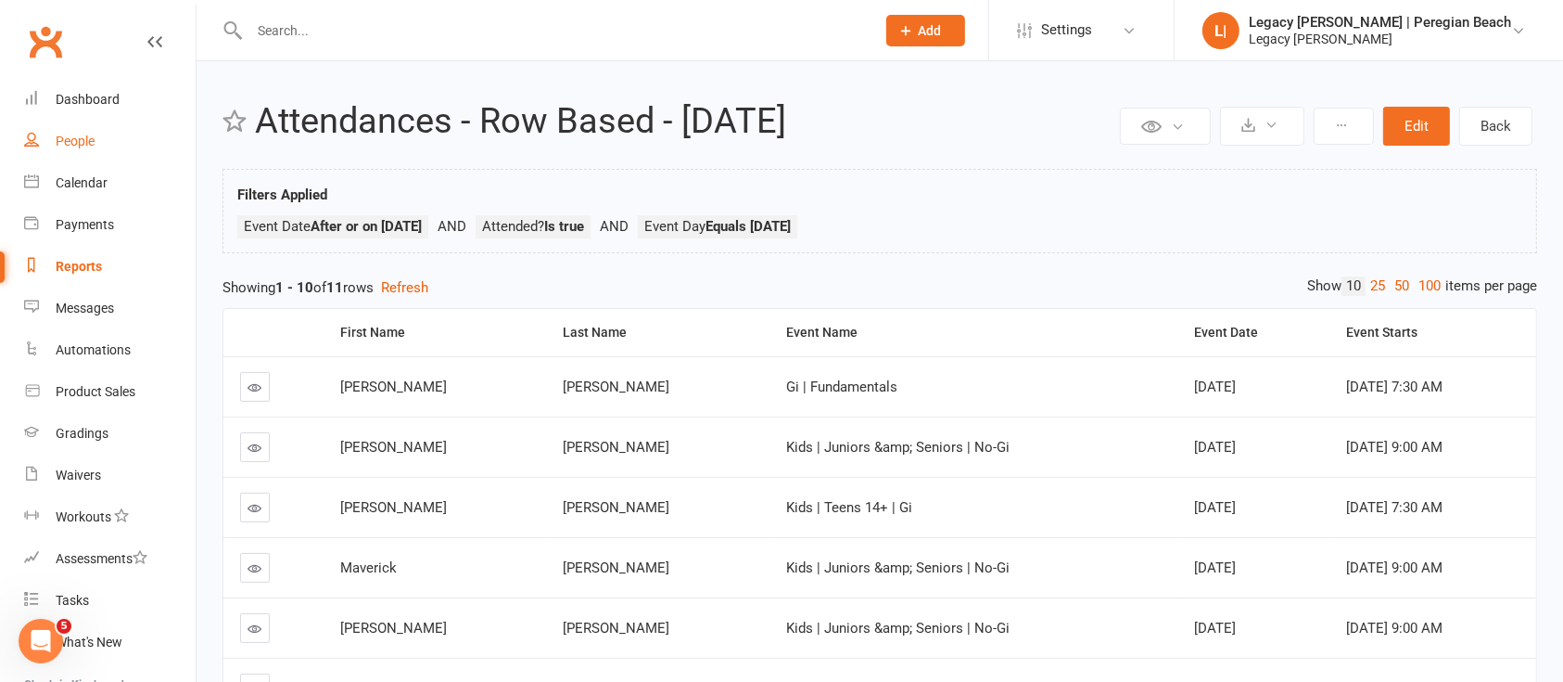
click at [69, 134] on div "People" at bounding box center [75, 141] width 39 height 15
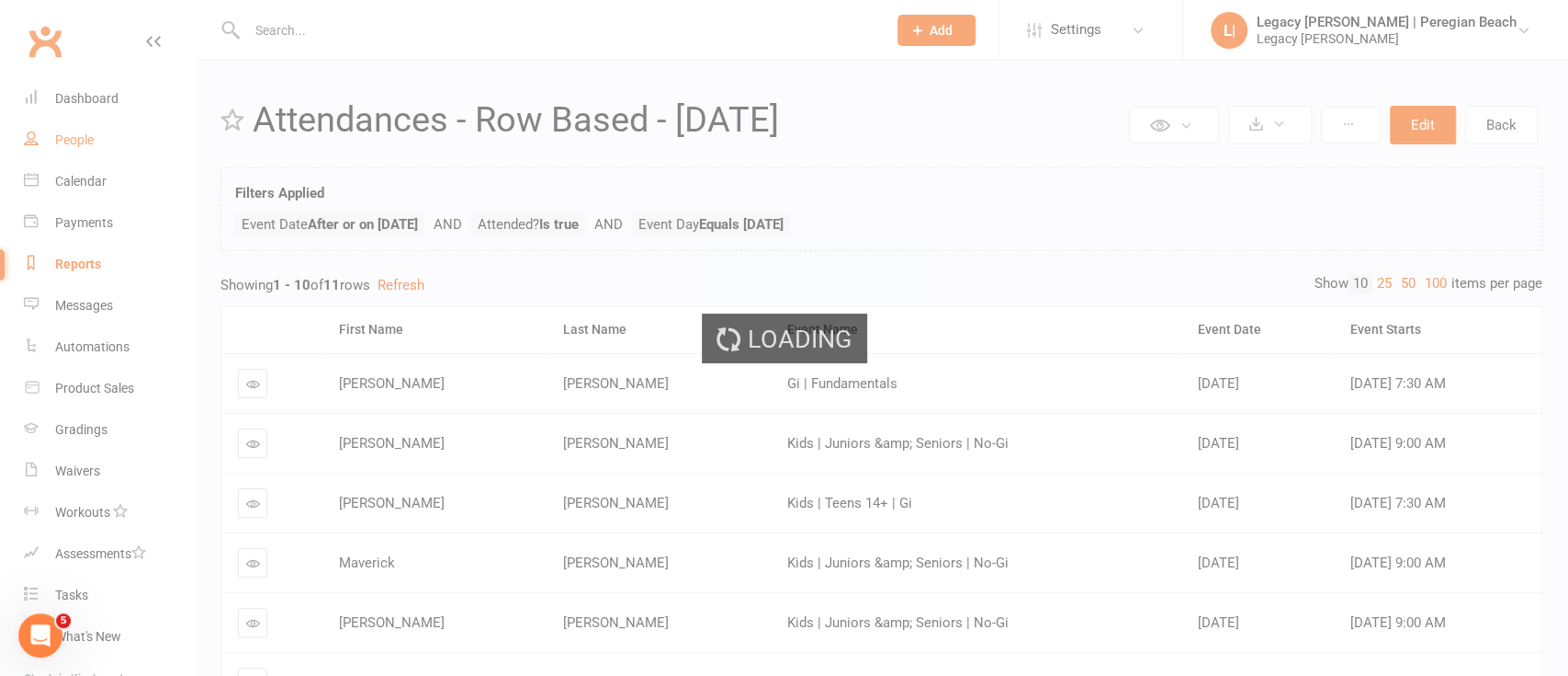
select select "100"
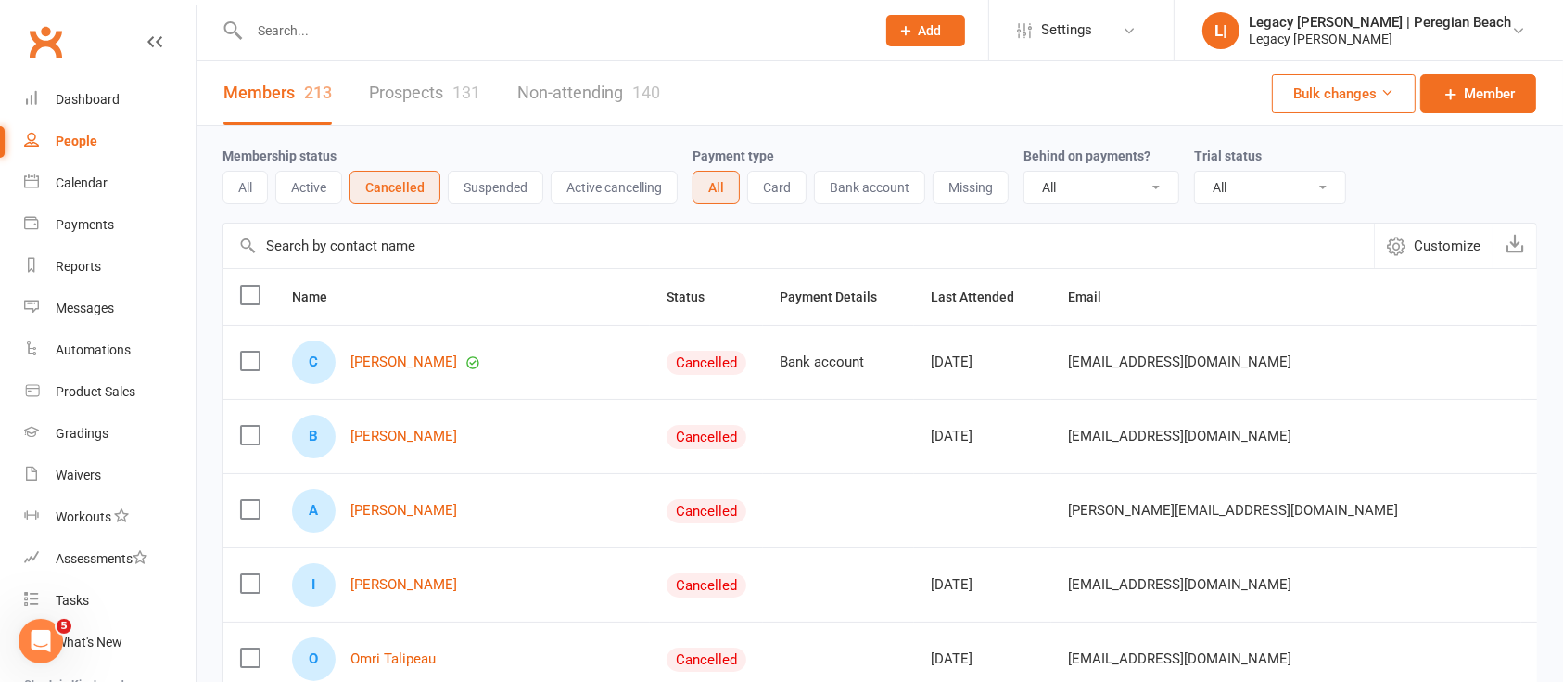
click at [487, 179] on button "Suspended" at bounding box center [496, 187] width 96 height 33
